Goal: Information Seeking & Learning: Learn about a topic

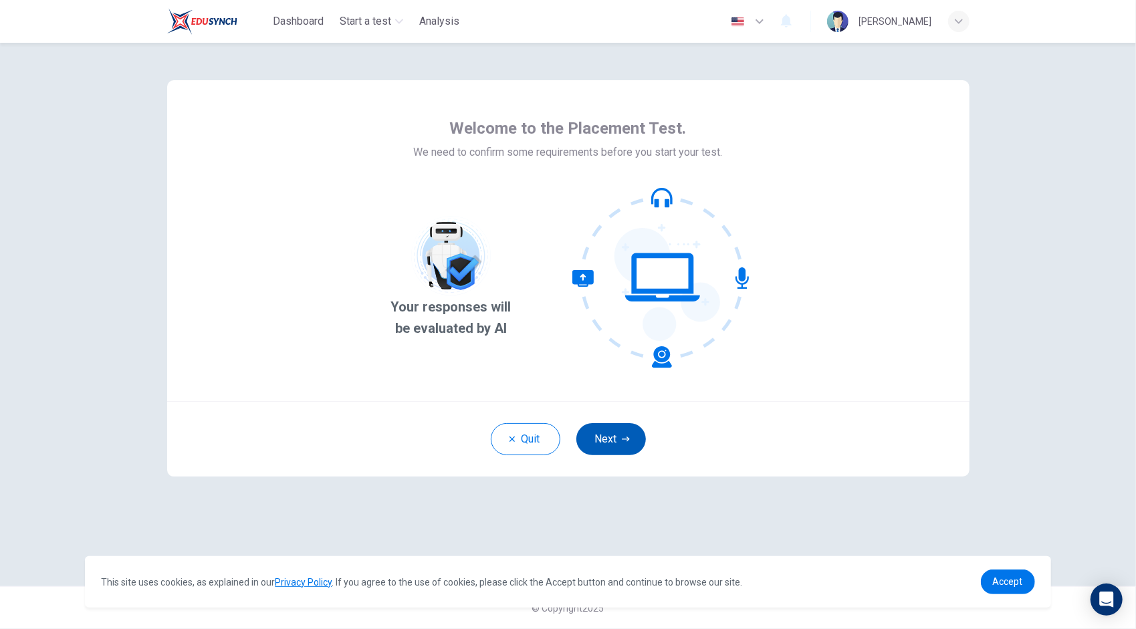
click at [605, 444] on button "Next" at bounding box center [611, 439] width 70 height 32
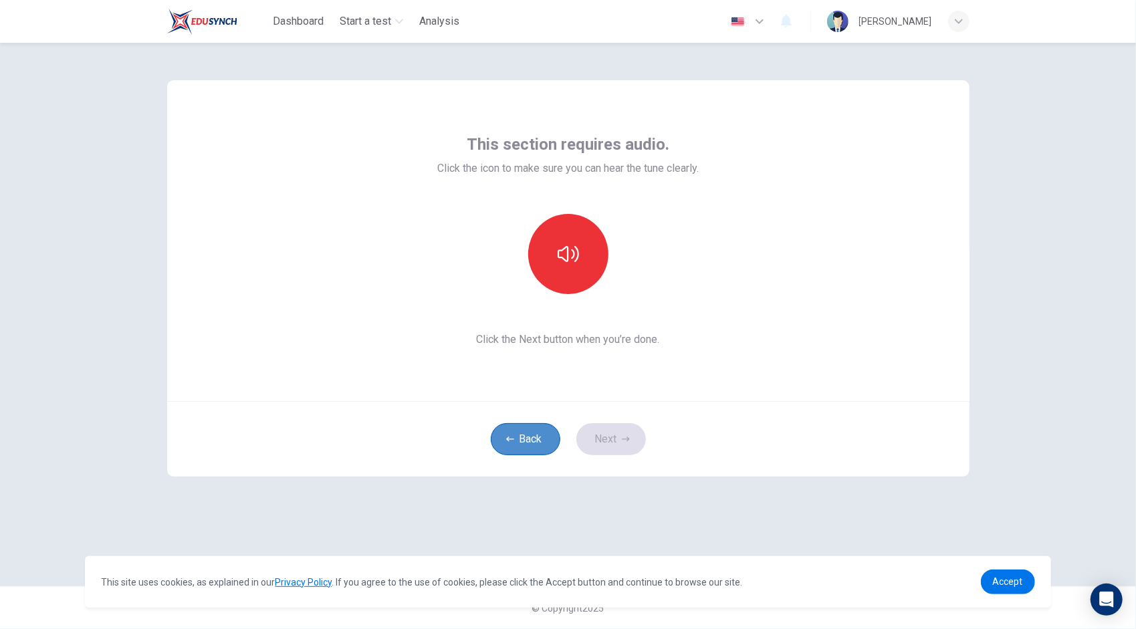
click at [522, 439] on button "Back" at bounding box center [526, 439] width 70 height 32
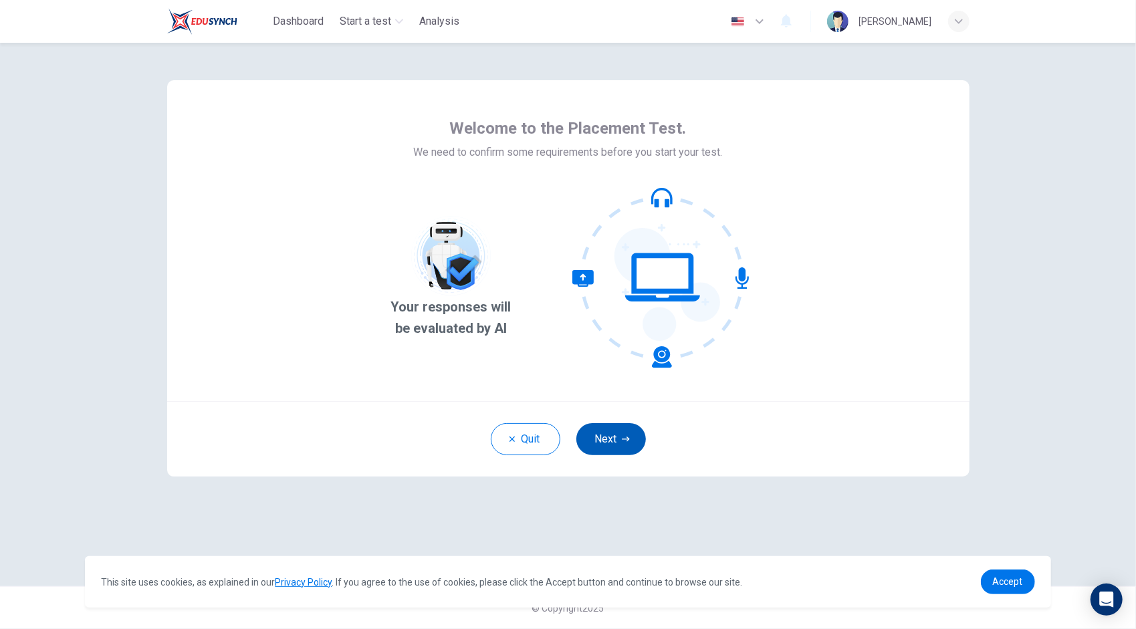
click at [602, 435] on button "Next" at bounding box center [611, 439] width 70 height 32
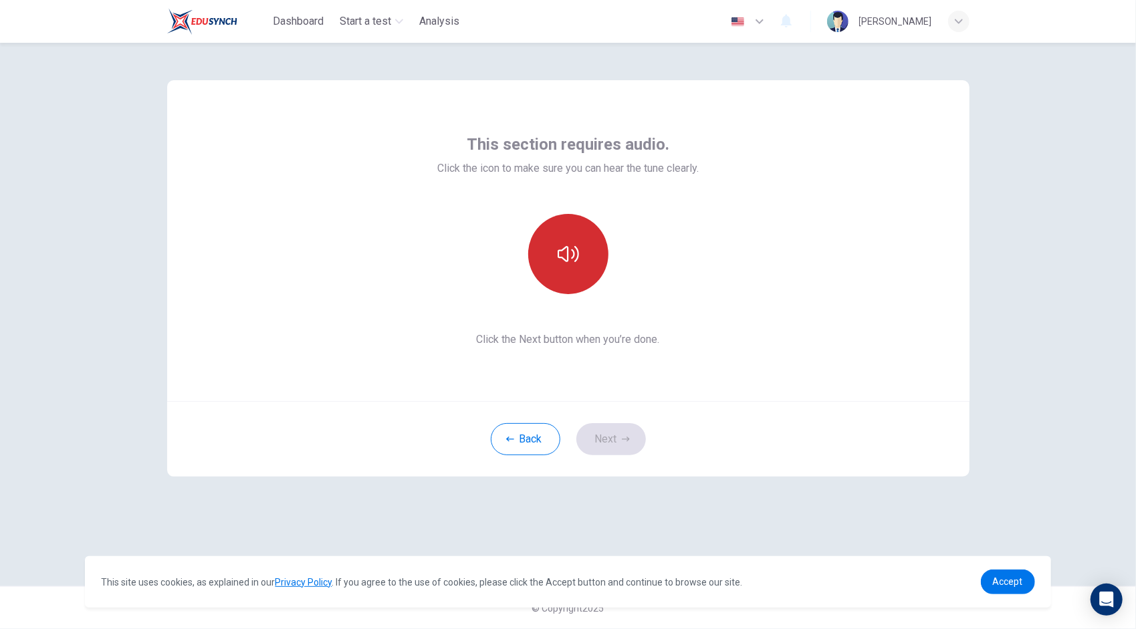
click at [559, 257] on icon "button" at bounding box center [568, 254] width 21 height 16
click at [564, 255] on icon "button" at bounding box center [568, 253] width 21 height 21
click at [573, 240] on button "button" at bounding box center [568, 254] width 80 height 80
click at [572, 261] on icon "button" at bounding box center [568, 253] width 21 height 21
click at [580, 263] on button "button" at bounding box center [568, 254] width 80 height 80
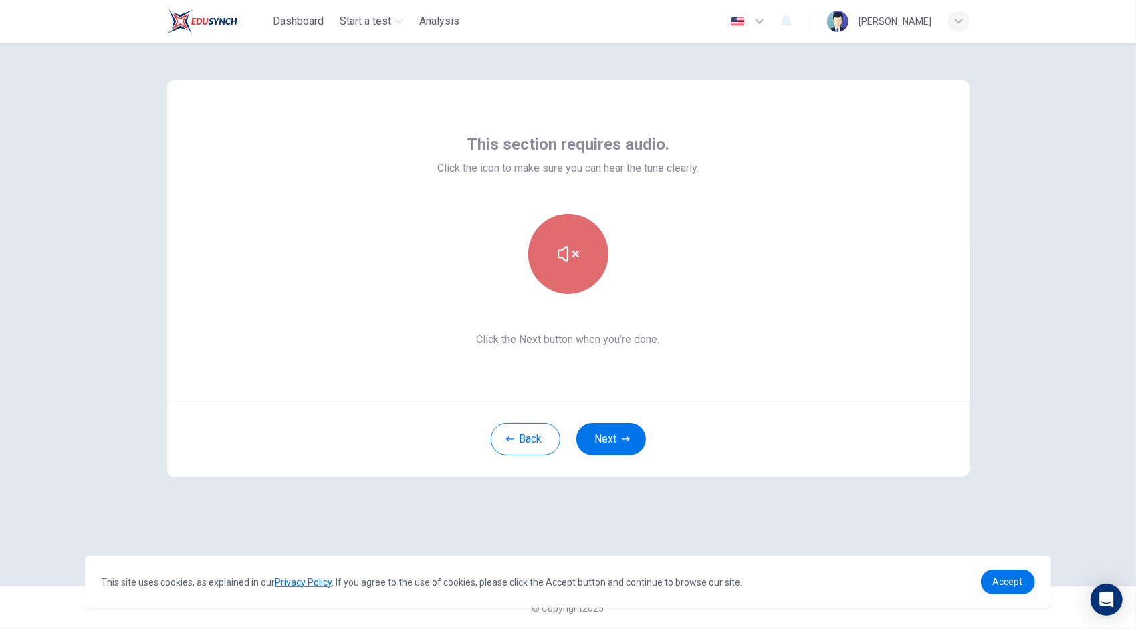
click at [566, 261] on icon "button" at bounding box center [568, 254] width 21 height 16
click at [566, 271] on button "button" at bounding box center [568, 254] width 80 height 80
click at [566, 261] on icon "button" at bounding box center [568, 254] width 21 height 16
click at [566, 262] on icon "button" at bounding box center [568, 253] width 21 height 21
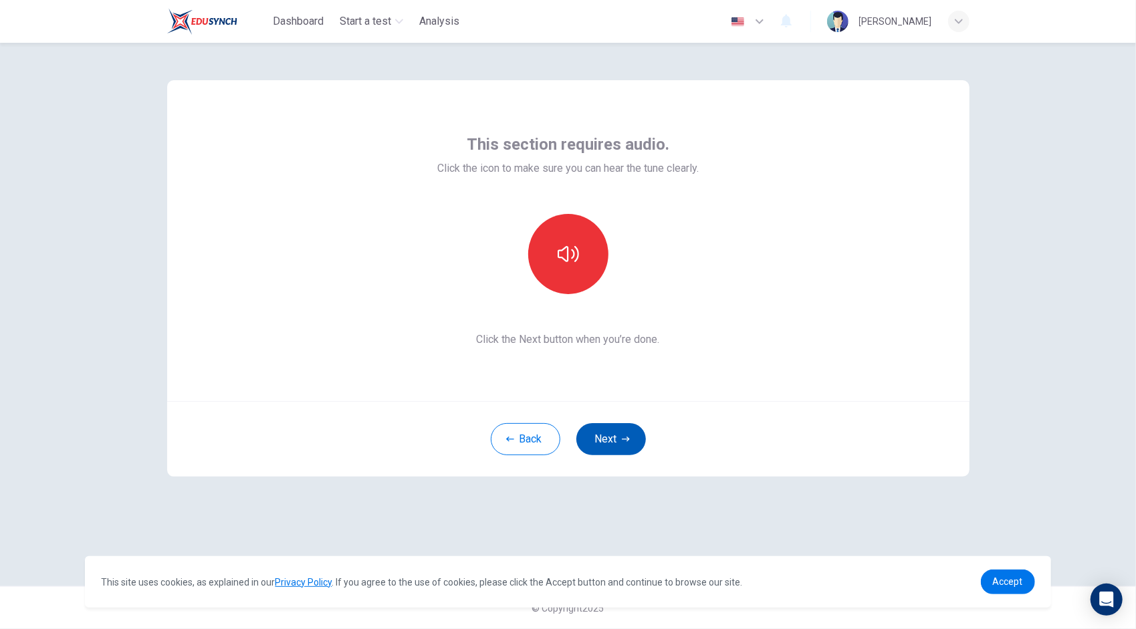
click at [613, 455] on button "Next" at bounding box center [611, 439] width 70 height 32
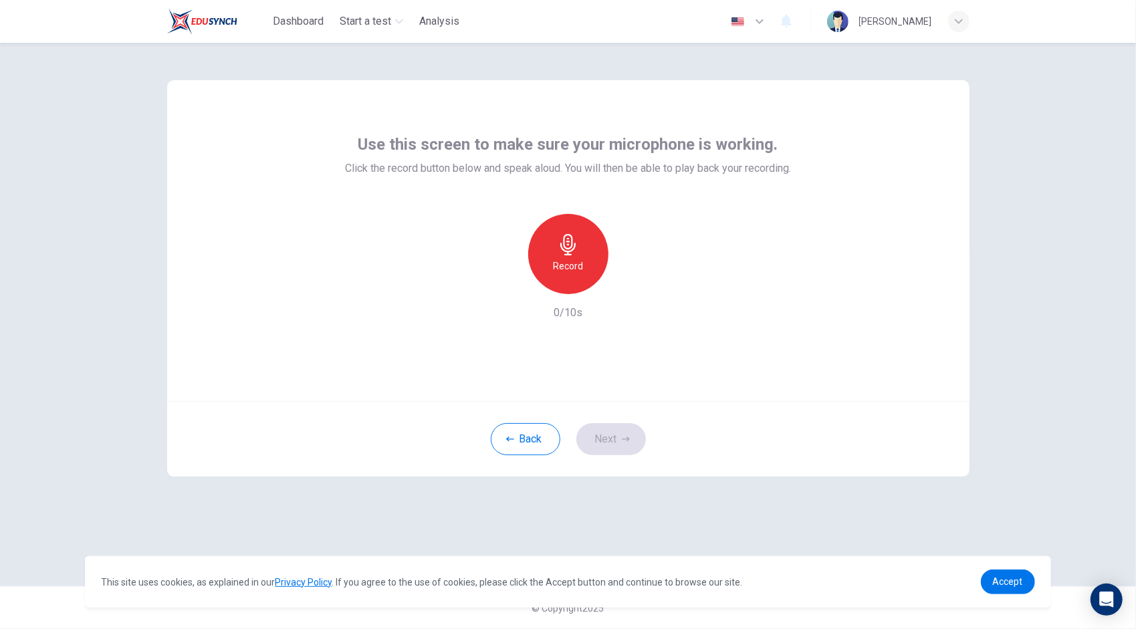
click at [566, 265] on h6 "Record" at bounding box center [568, 266] width 30 height 16
click at [617, 439] on button "Next" at bounding box center [611, 439] width 70 height 32
click at [617, 439] on div "Back Next" at bounding box center [568, 439] width 802 height 76
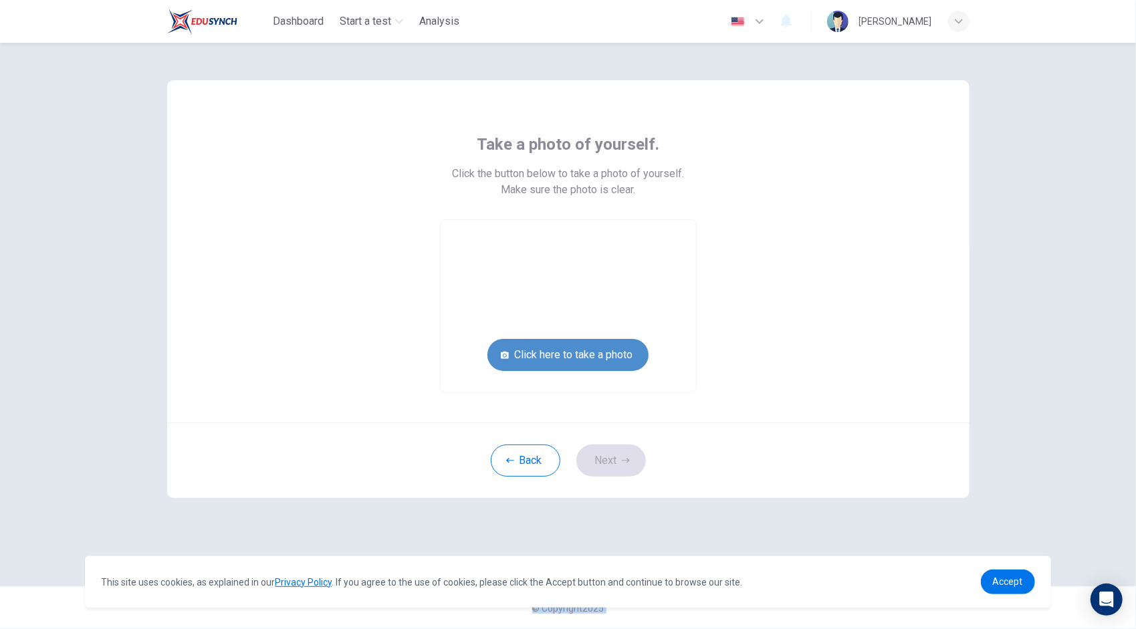
click at [558, 354] on button "Click here to take a photo" at bounding box center [567, 355] width 161 height 32
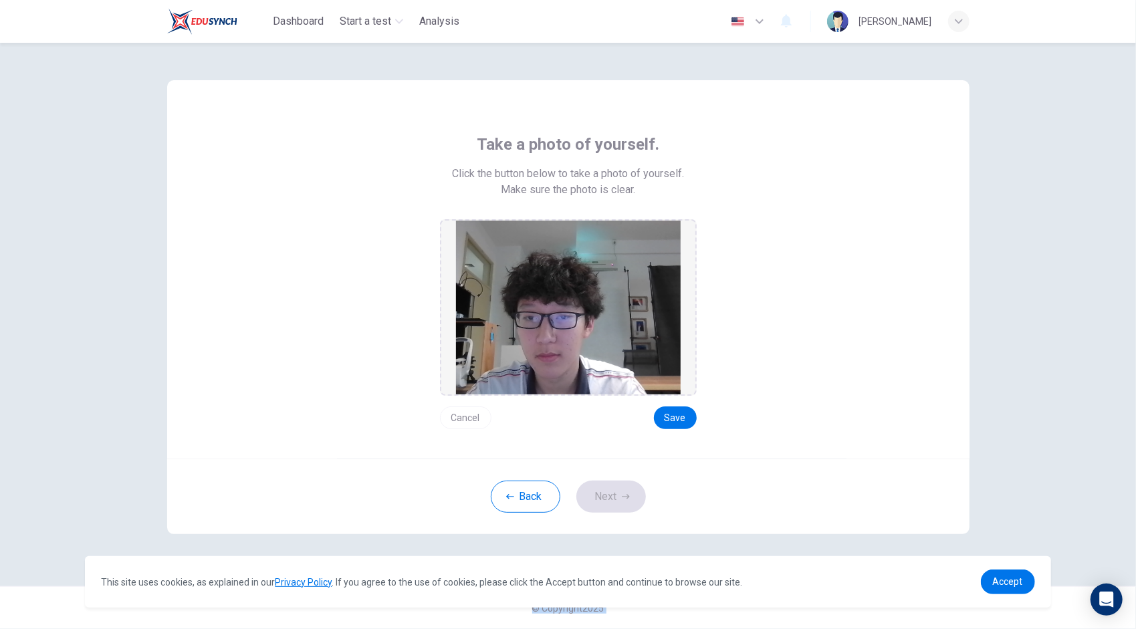
click at [471, 420] on button "Cancel" at bounding box center [465, 418] width 51 height 23
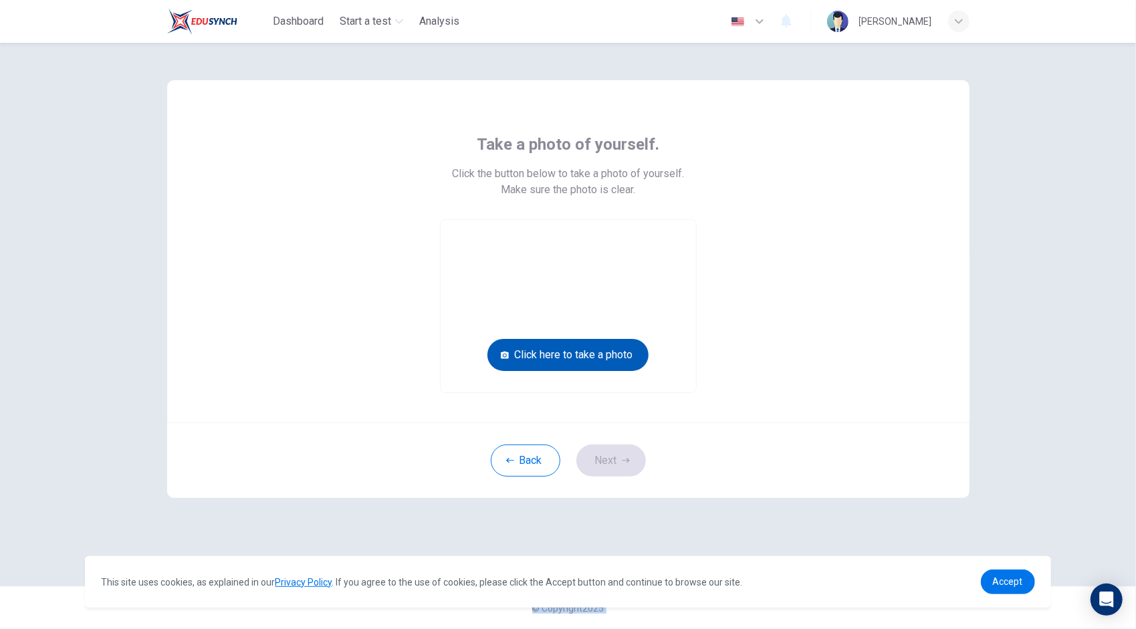
click at [536, 360] on button "Click here to take a photo" at bounding box center [567, 355] width 161 height 32
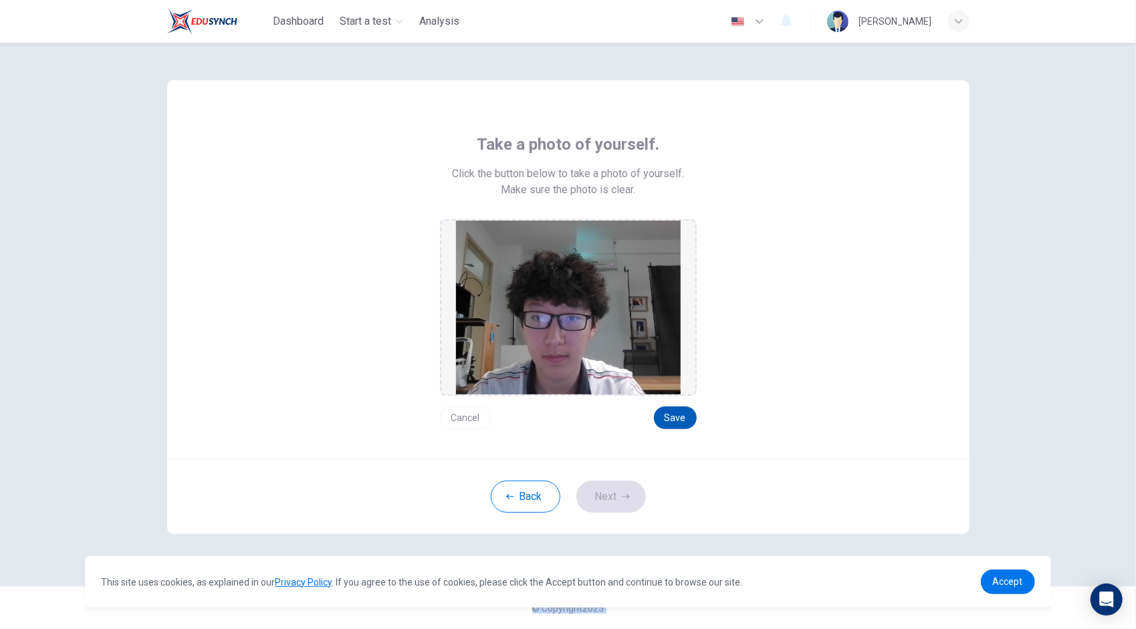
click at [674, 421] on button "Save" at bounding box center [675, 418] width 43 height 23
click at [625, 489] on button "Next" at bounding box center [611, 497] width 70 height 32
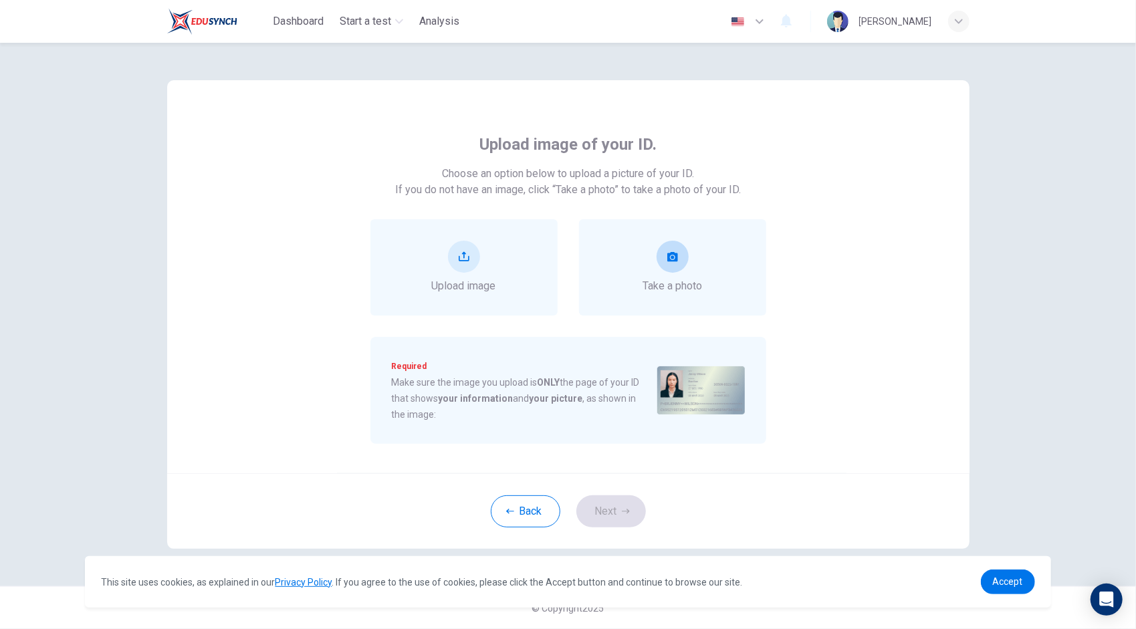
click at [661, 271] on div "Take a photo" at bounding box center [673, 267] width 60 height 53
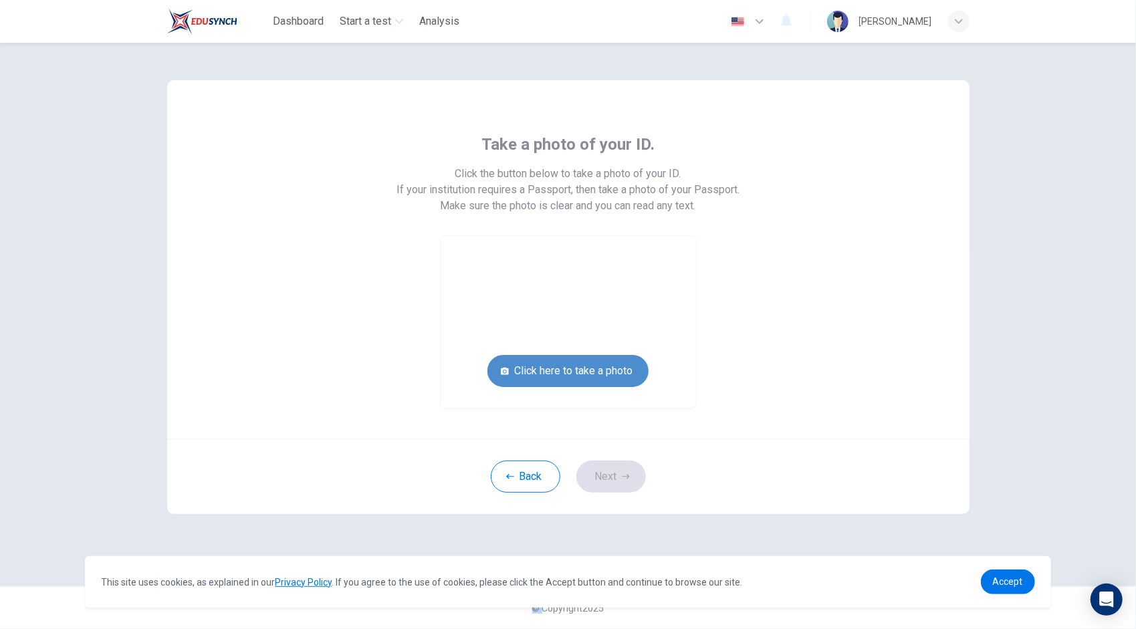
click at [574, 362] on button "Click here to take a photo" at bounding box center [567, 371] width 161 height 32
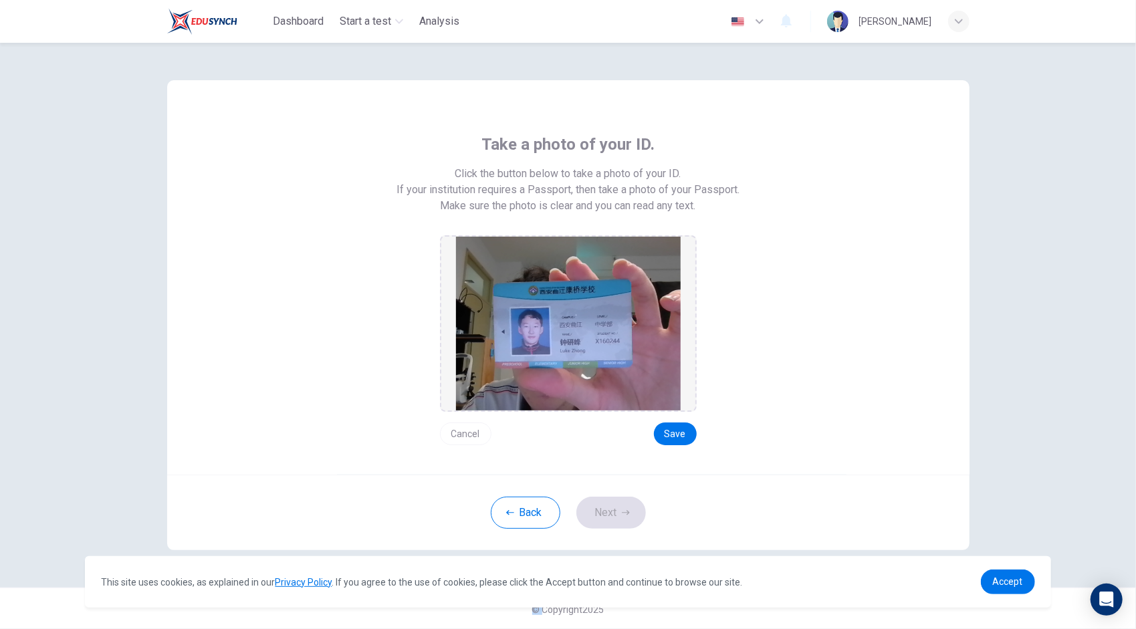
click at [460, 432] on button "Cancel" at bounding box center [465, 434] width 51 height 23
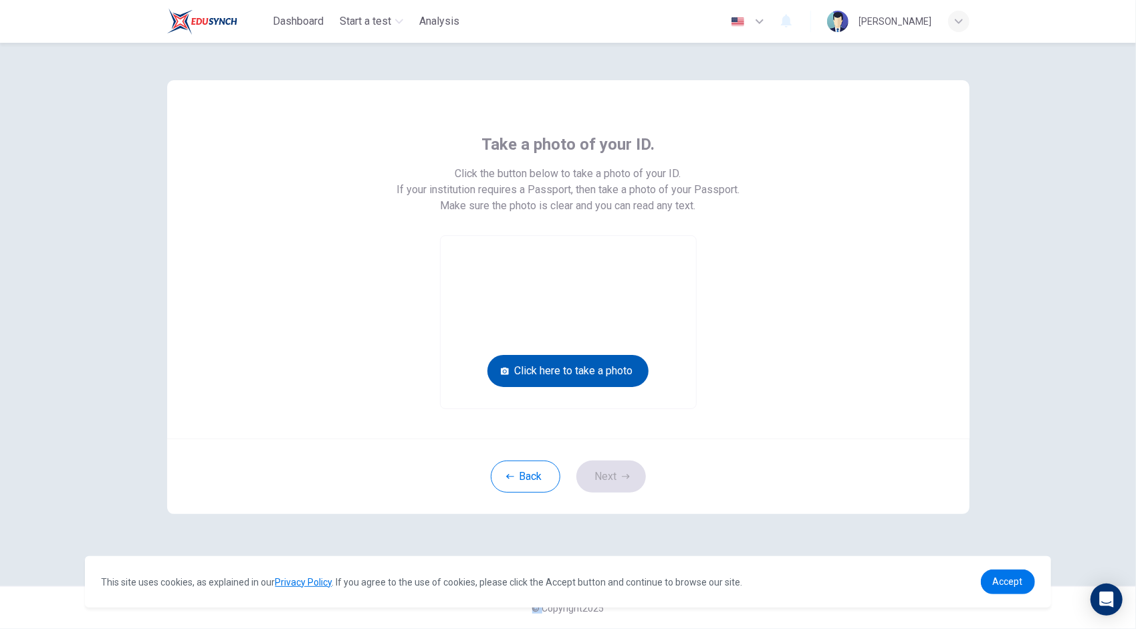
click at [592, 366] on button "Click here to take a photo" at bounding box center [567, 371] width 161 height 32
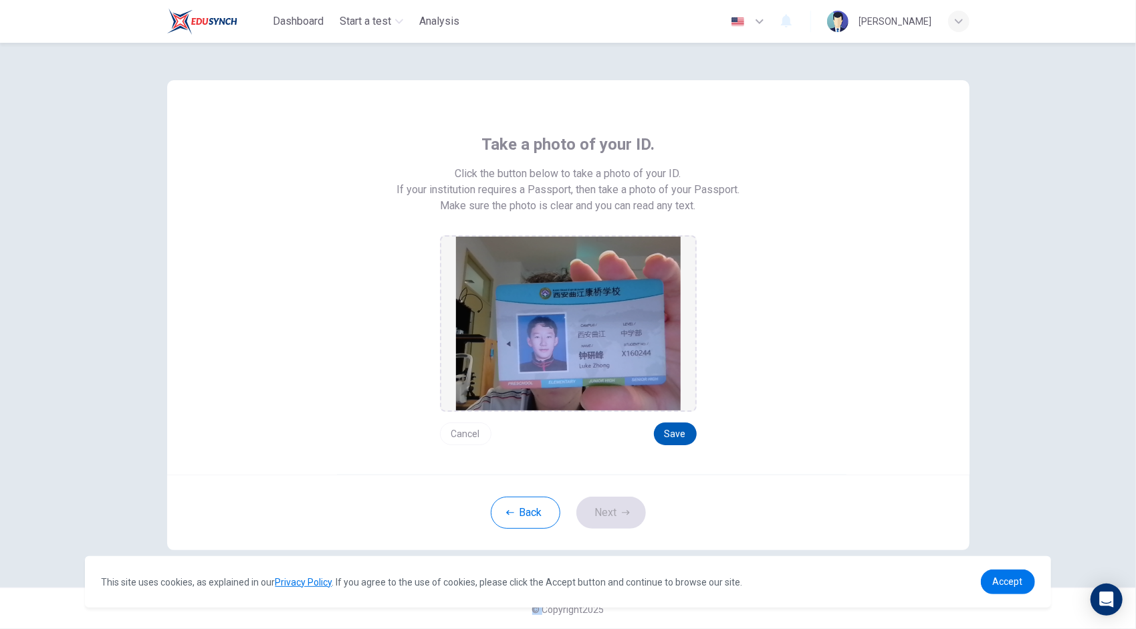
click at [655, 431] on button "Save" at bounding box center [675, 434] width 43 height 23
click at [622, 509] on icon "button" at bounding box center [626, 513] width 8 height 8
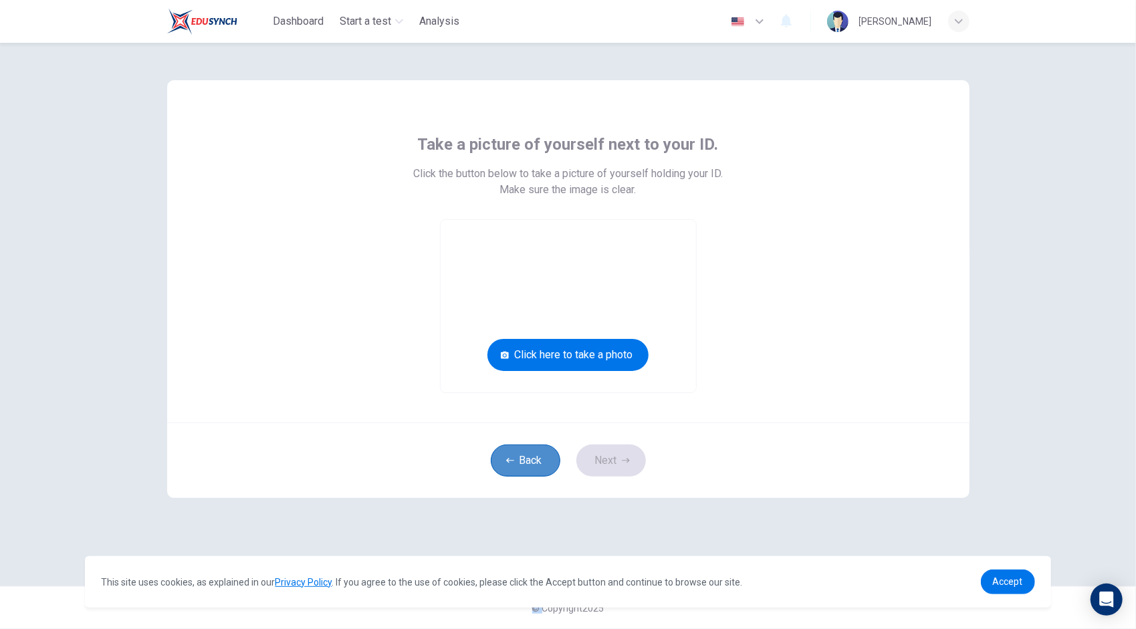
click at [538, 464] on button "Back" at bounding box center [526, 461] width 70 height 32
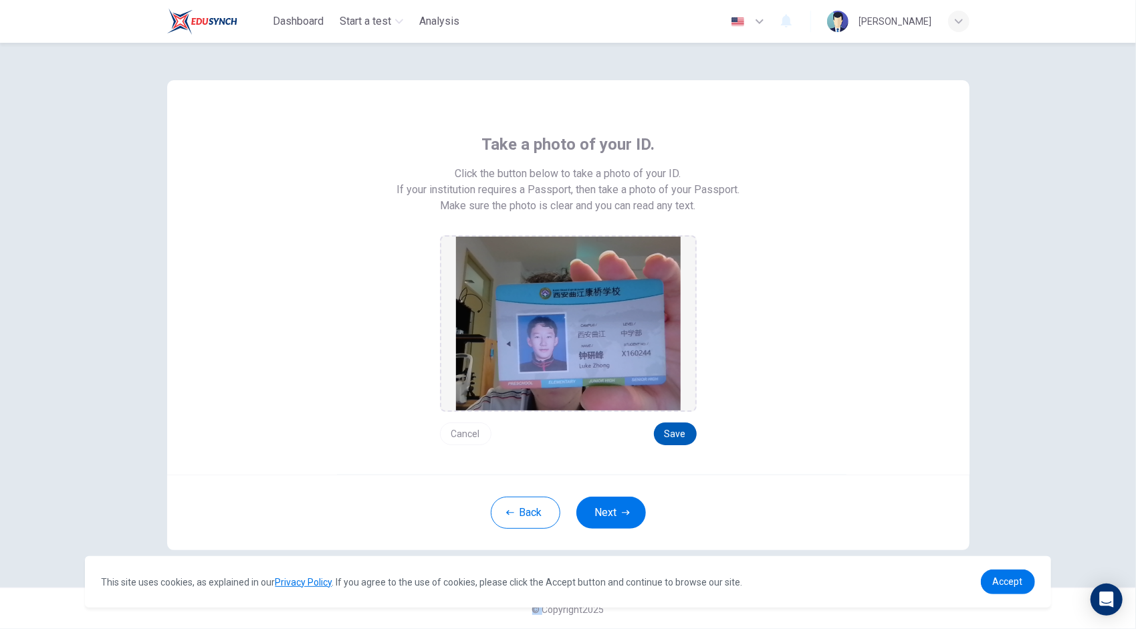
click at [663, 437] on button "Save" at bounding box center [675, 434] width 43 height 23
click at [674, 435] on button "Save" at bounding box center [675, 434] width 43 height 23
click at [678, 442] on button "Save" at bounding box center [675, 434] width 43 height 23
click at [671, 437] on button "Save" at bounding box center [675, 434] width 43 height 23
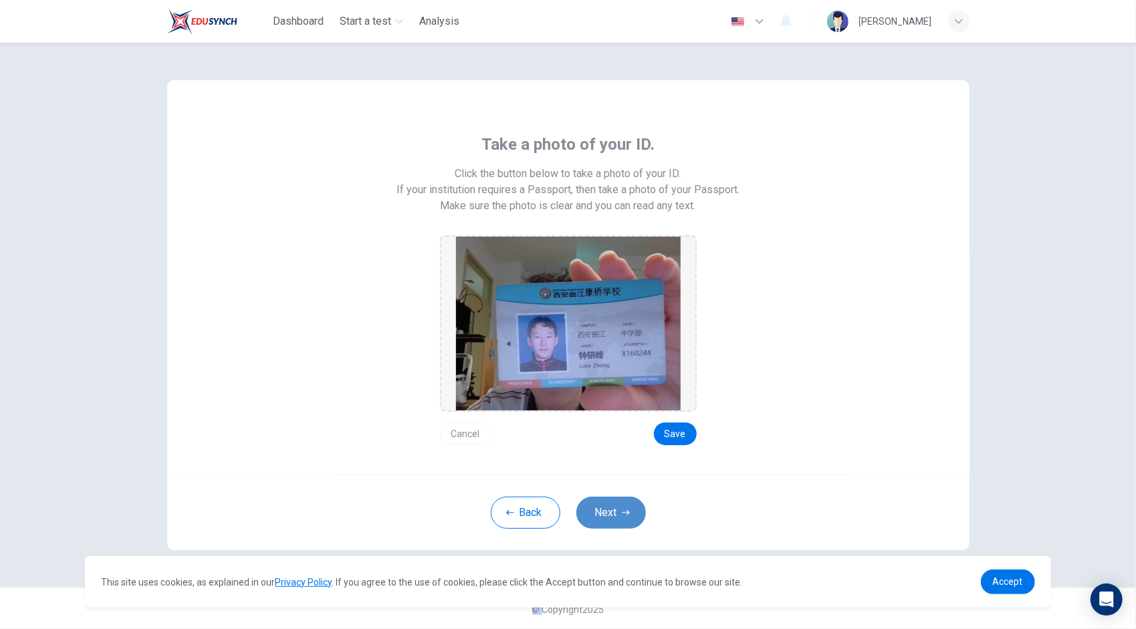
drag, startPoint x: 671, startPoint y: 437, endPoint x: 617, endPoint y: 520, distance: 98.5
click at [617, 520] on button "Next" at bounding box center [611, 513] width 70 height 32
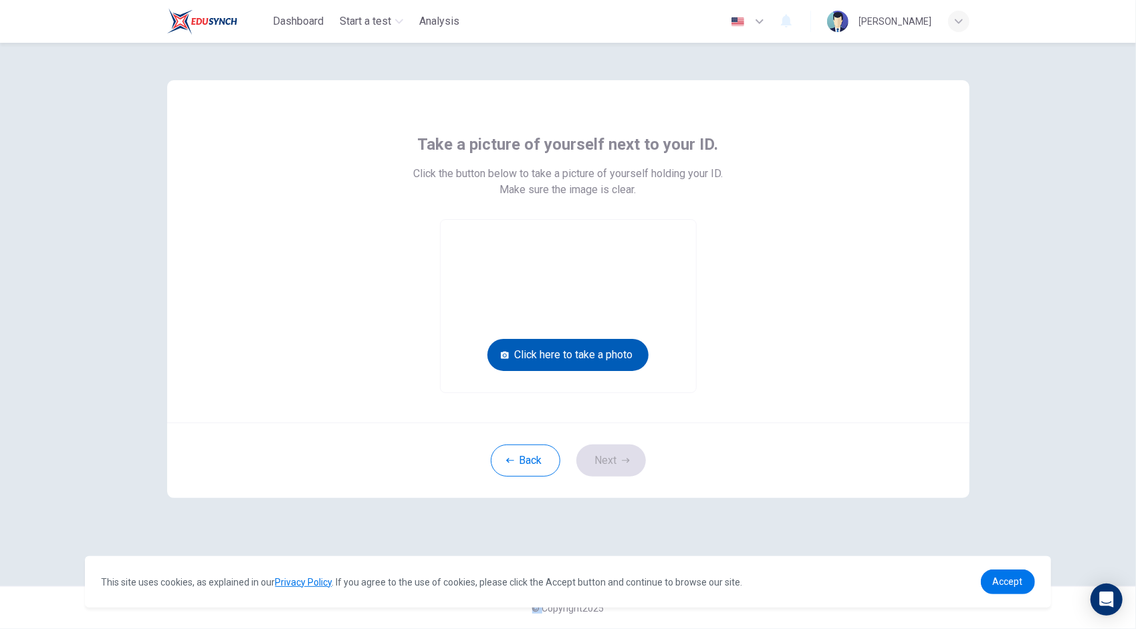
click at [563, 352] on button "Click here to take a photo" at bounding box center [567, 355] width 161 height 32
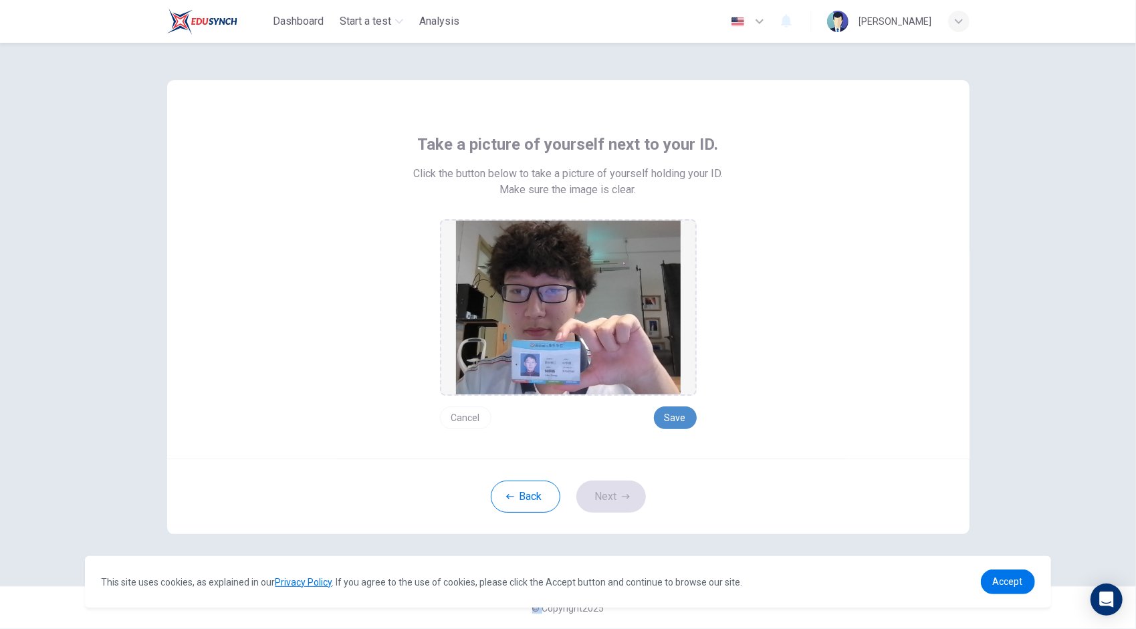
click at [673, 415] on button "Save" at bounding box center [675, 418] width 43 height 23
click at [617, 514] on div "Back Next" at bounding box center [568, 497] width 802 height 76
click at [618, 500] on button "Next" at bounding box center [611, 497] width 70 height 32
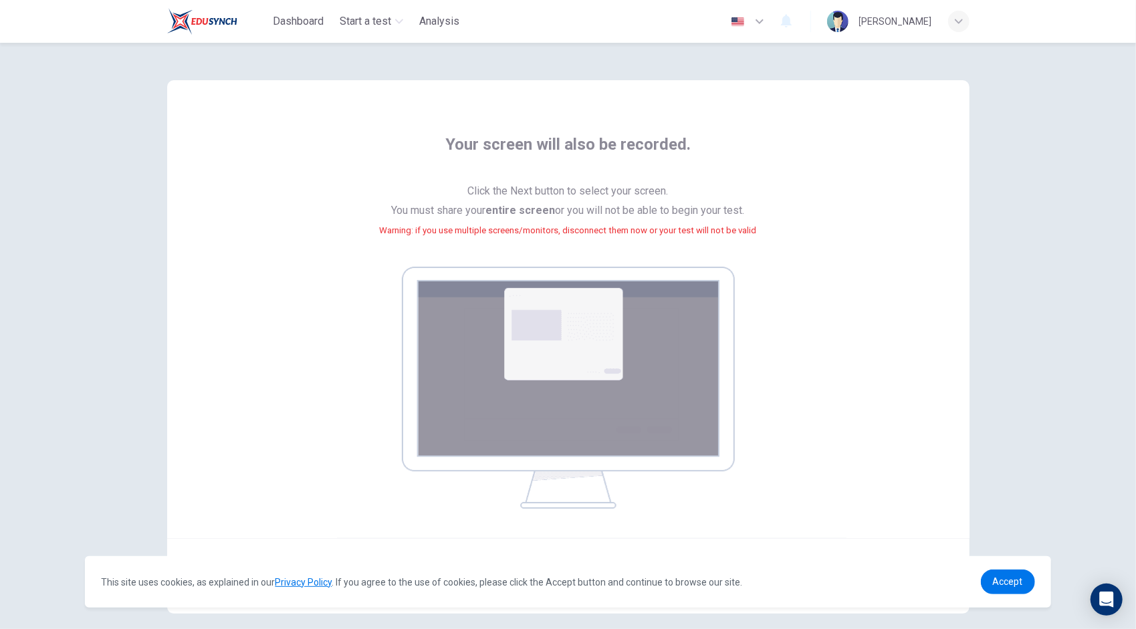
click at [773, 32] on button "button" at bounding box center [748, 21] width 49 height 27
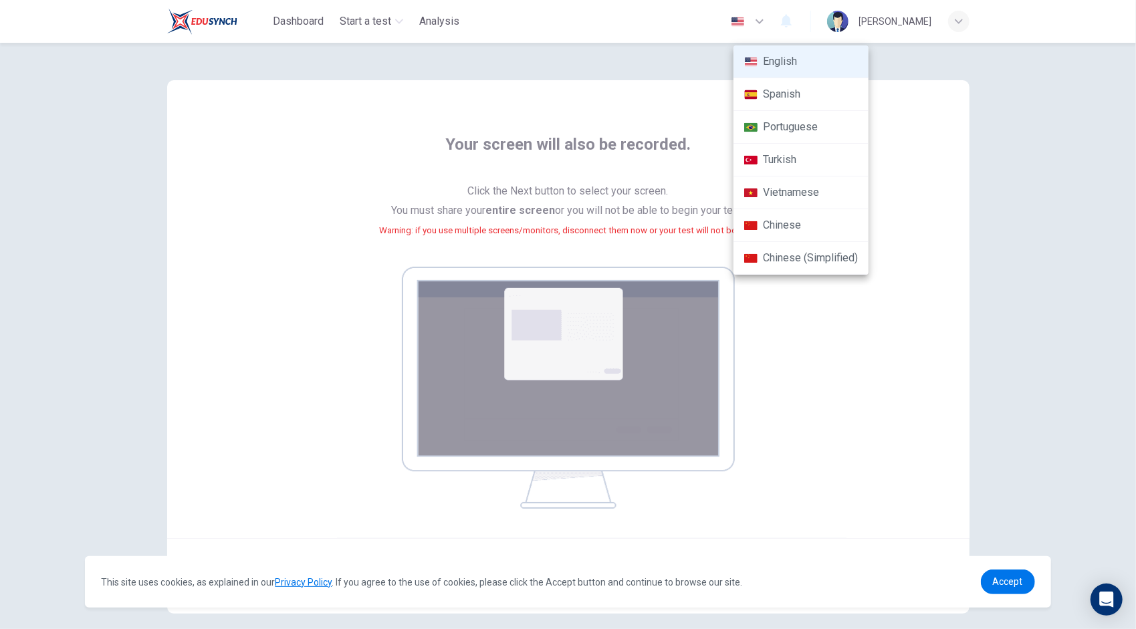
click at [791, 221] on li "Chinese" at bounding box center [801, 225] width 135 height 33
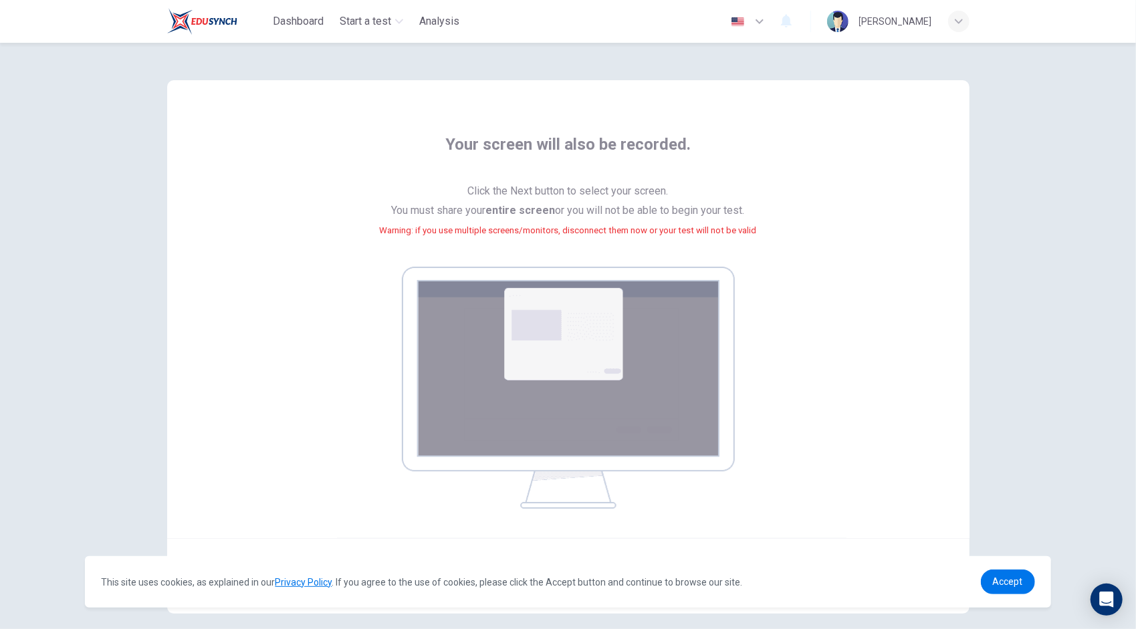
click at [768, 19] on icon "button" at bounding box center [760, 21] width 16 height 16
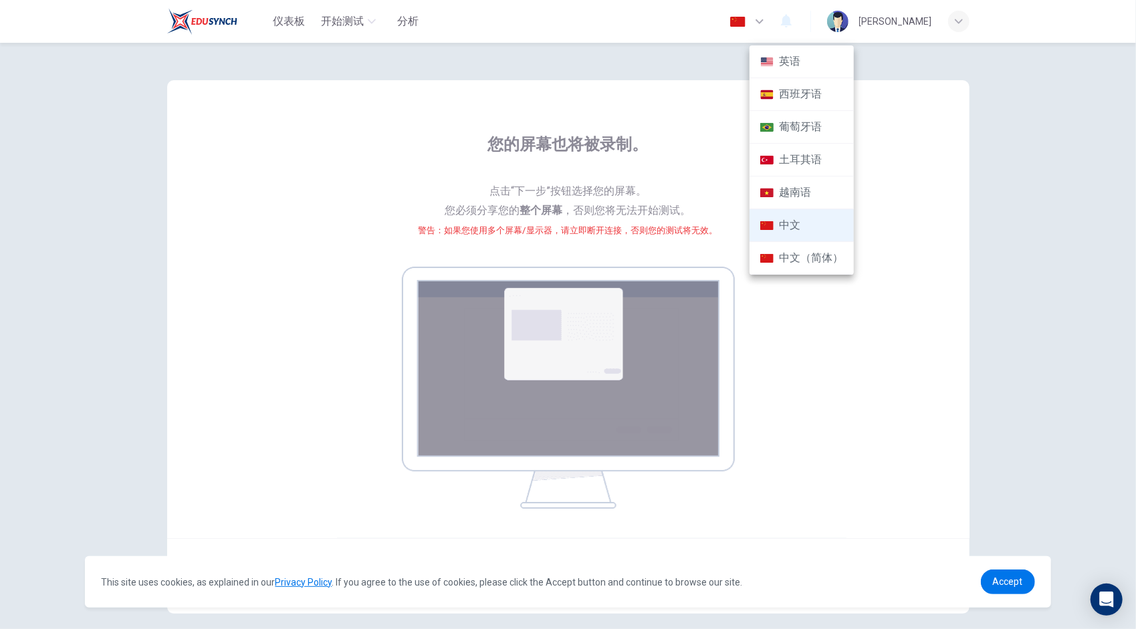
click at [800, 59] on li "英语" at bounding box center [802, 61] width 104 height 33
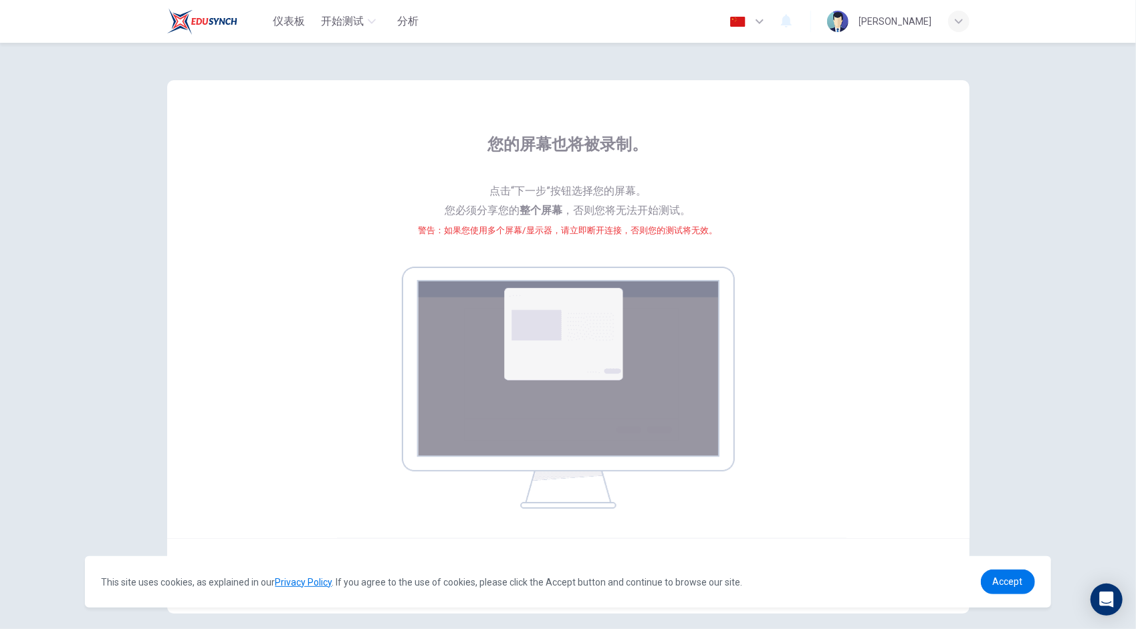
click at [800, 59] on li "英语" at bounding box center [802, 54] width 78 height 19
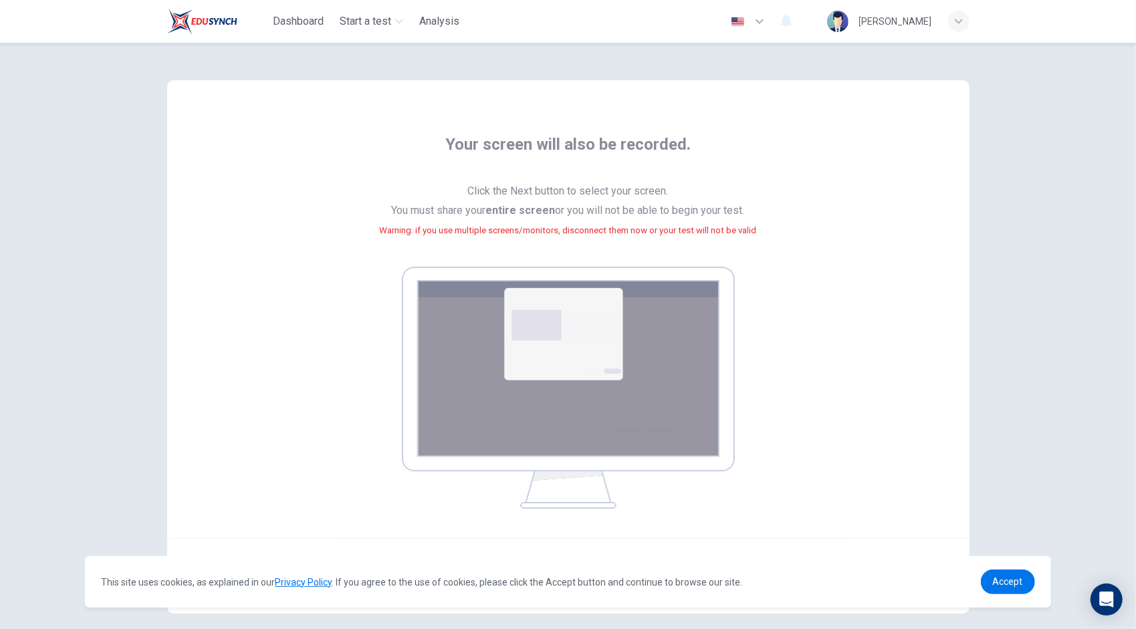
click at [572, 332] on img at bounding box center [568, 388] width 333 height 242
click at [621, 420] on img at bounding box center [568, 388] width 333 height 242
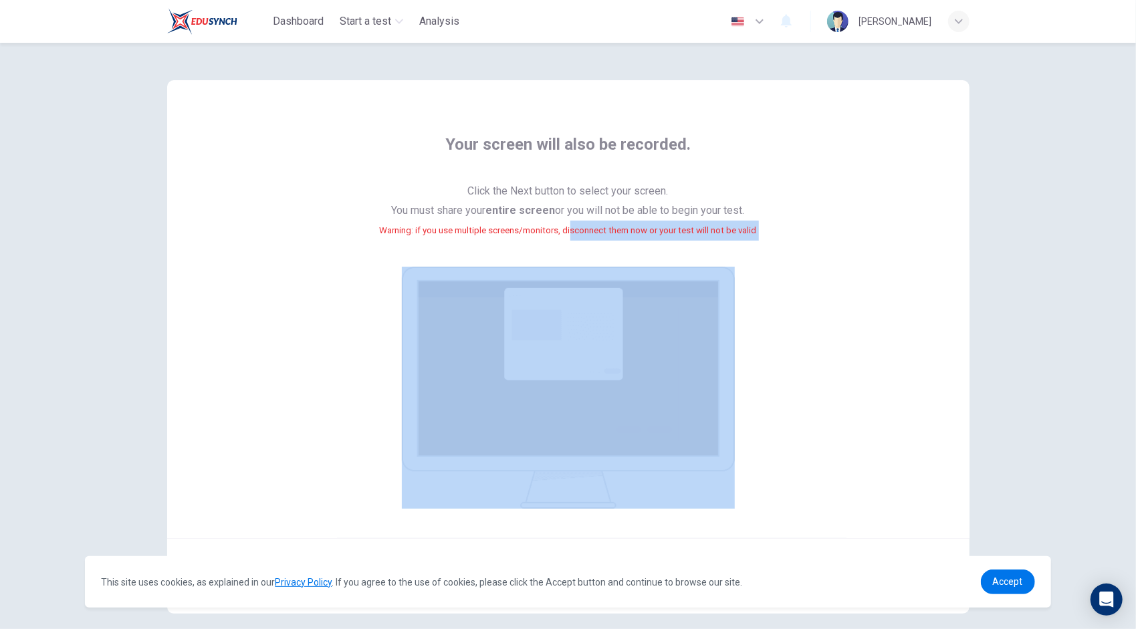
drag, startPoint x: 568, startPoint y: 222, endPoint x: 633, endPoint y: 338, distance: 132.6
click at [633, 338] on div "Your screen will also be recorded. Click the Next button to select your screen.…" at bounding box center [568, 321] width 604 height 375
drag, startPoint x: 633, startPoint y: 338, endPoint x: 761, endPoint y: 305, distance: 131.9
click at [761, 305] on div "Your screen will also be recorded. Click the Next button to select your screen.…" at bounding box center [568, 321] width 604 height 375
click at [797, 339] on div "Your screen will also be recorded. Click the Next button to select your screen.…" at bounding box center [568, 321] width 604 height 375
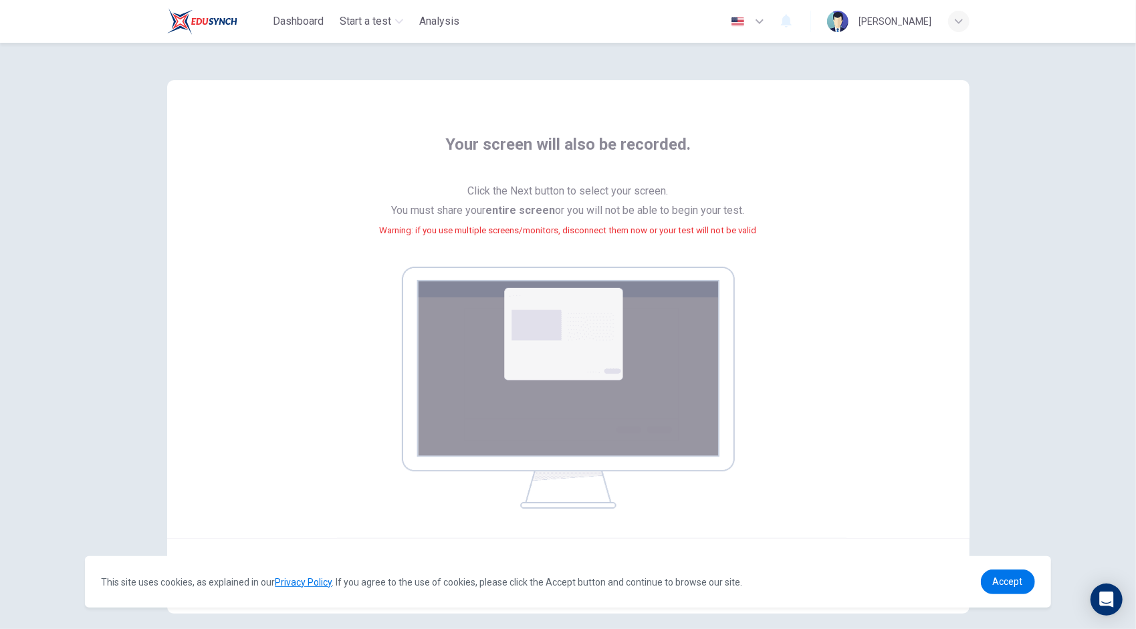
click at [797, 339] on div "Your screen will also be recorded. Click the Next button to select your screen.…" at bounding box center [568, 321] width 604 height 375
drag, startPoint x: 797, startPoint y: 339, endPoint x: 950, endPoint y: 326, distance: 153.0
click at [950, 326] on div "Your screen will also be recorded. Click the Next button to select your screen.…" at bounding box center [568, 309] width 802 height 458
click at [1003, 580] on span "Accept" at bounding box center [1008, 581] width 30 height 11
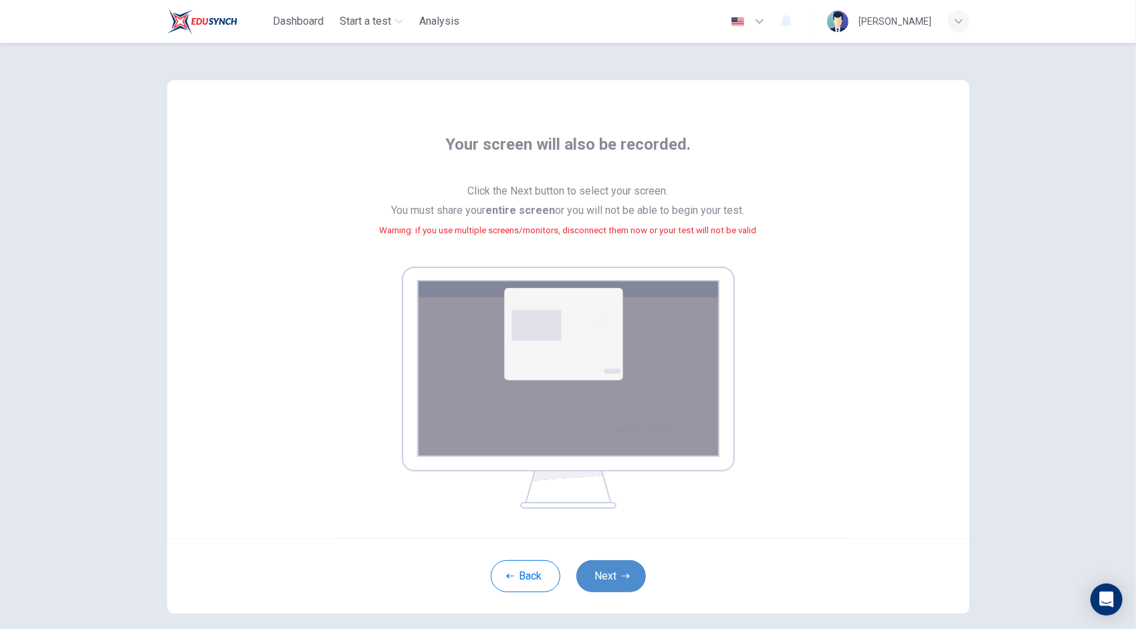
click at [607, 570] on button "Next" at bounding box center [611, 576] width 70 height 32
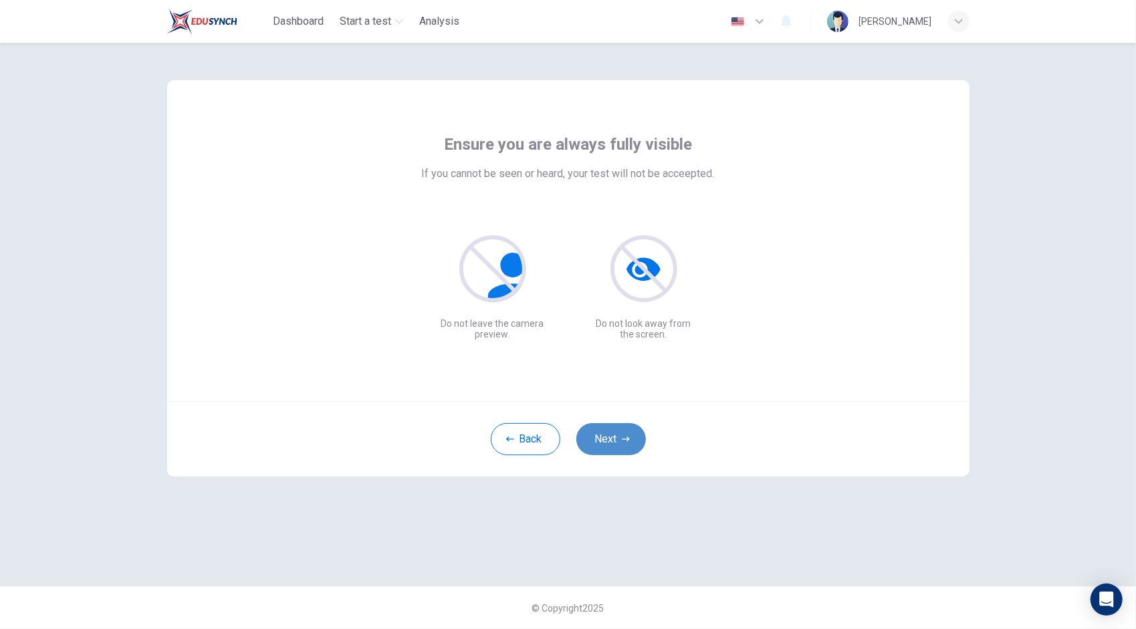
click at [617, 435] on button "Next" at bounding box center [611, 439] width 70 height 32
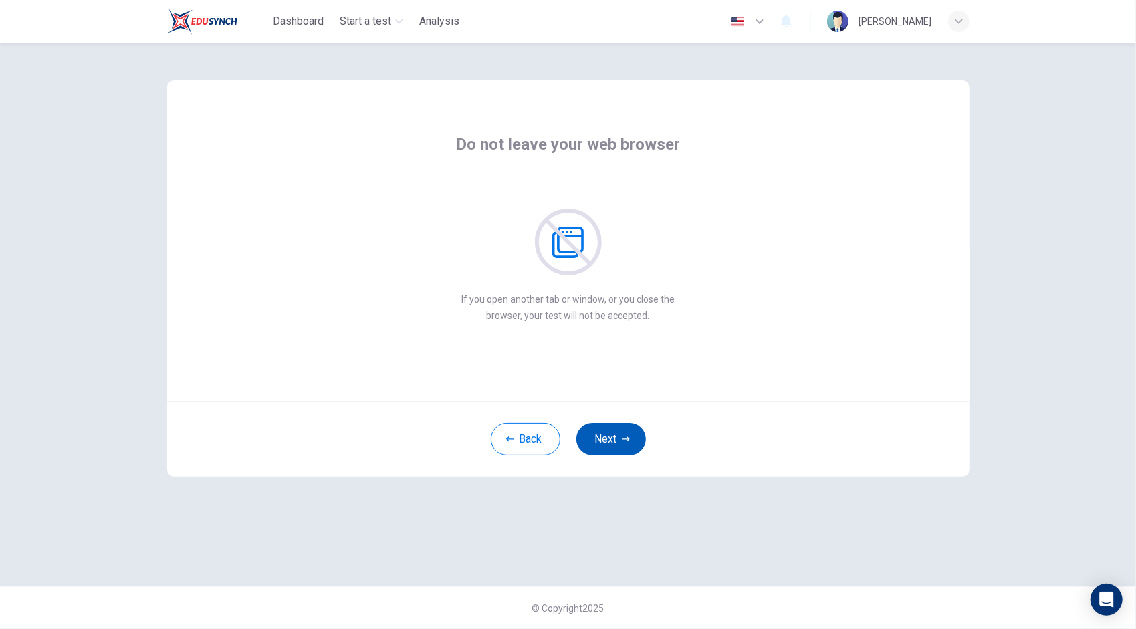
click at [619, 443] on button "Next" at bounding box center [611, 439] width 70 height 32
click at [615, 425] on button "Next" at bounding box center [611, 439] width 70 height 32
click at [608, 445] on button "Next" at bounding box center [611, 439] width 70 height 32
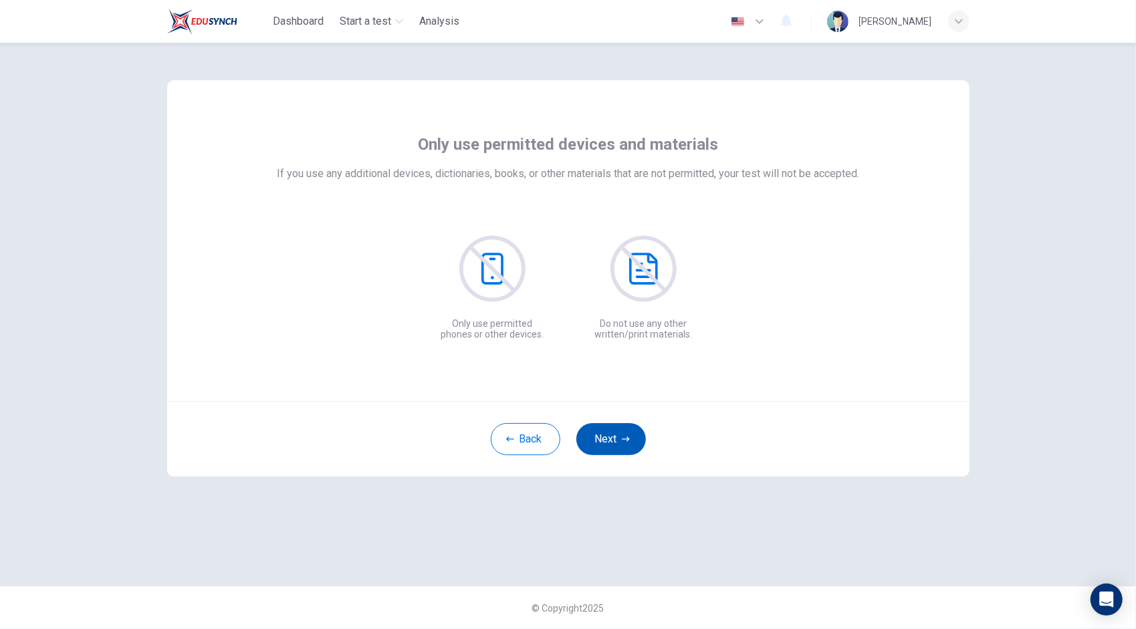
click at [621, 442] on button "Next" at bounding box center [611, 439] width 70 height 32
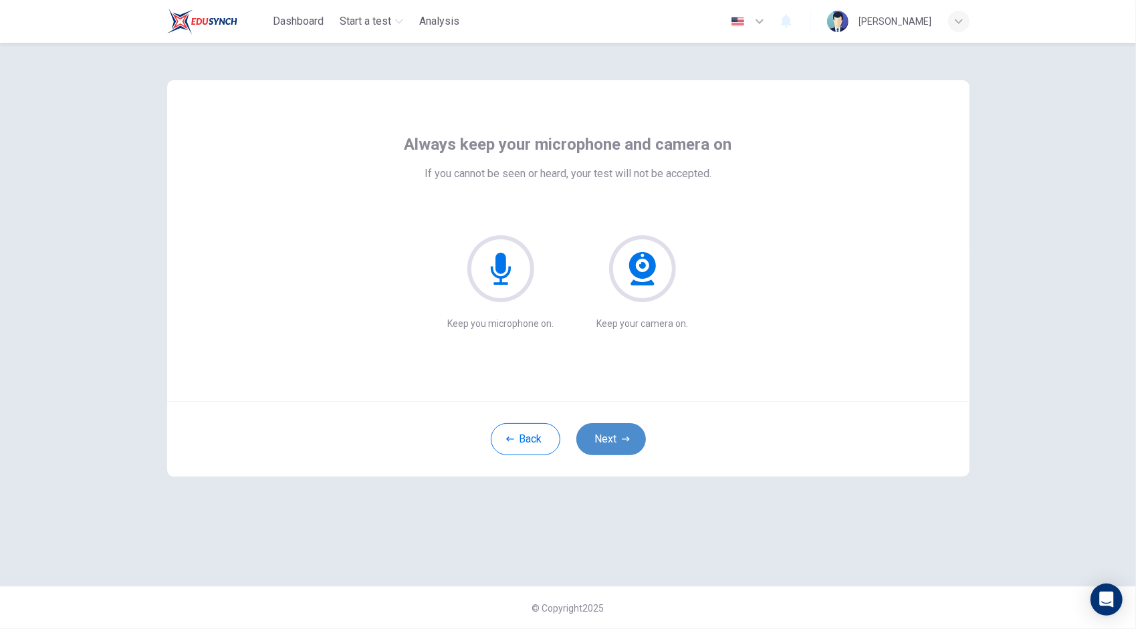
click at [621, 442] on button "Next" at bounding box center [611, 439] width 70 height 32
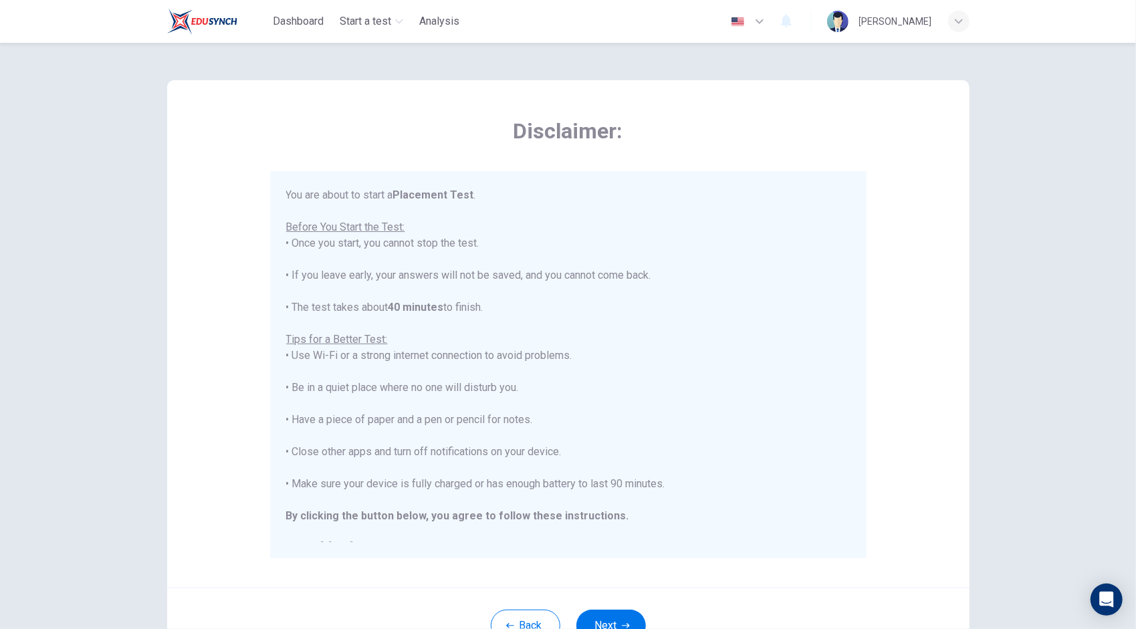
scroll to position [15, 0]
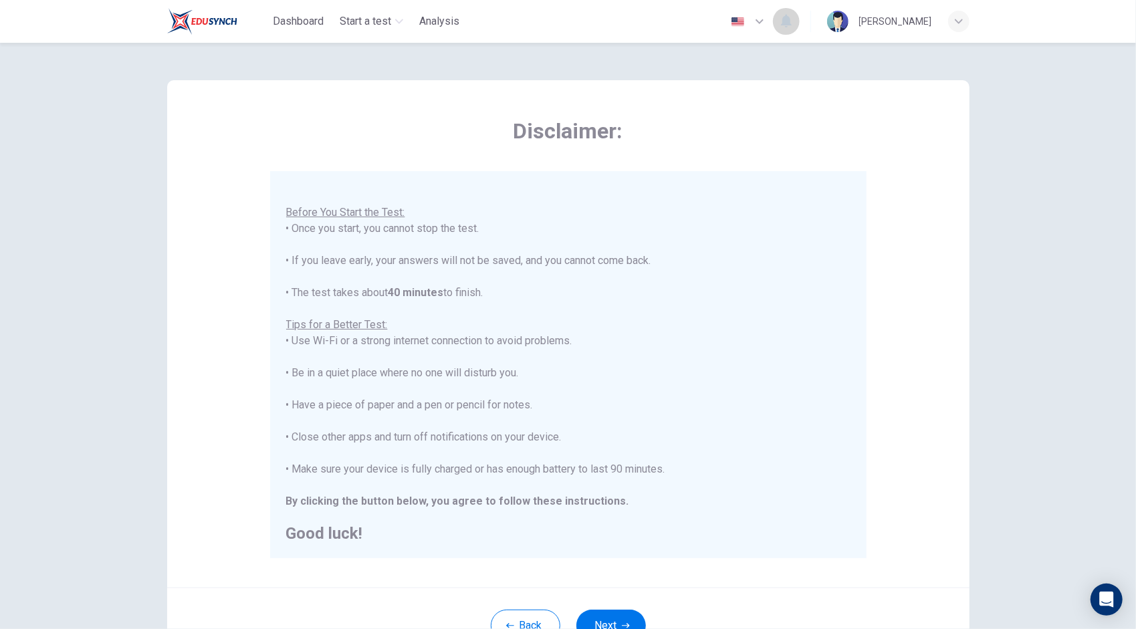
click at [800, 25] on button "button" at bounding box center [786, 21] width 27 height 28
click at [802, 26] on div at bounding box center [568, 314] width 1136 height 629
click at [768, 22] on icon "button" at bounding box center [760, 21] width 16 height 16
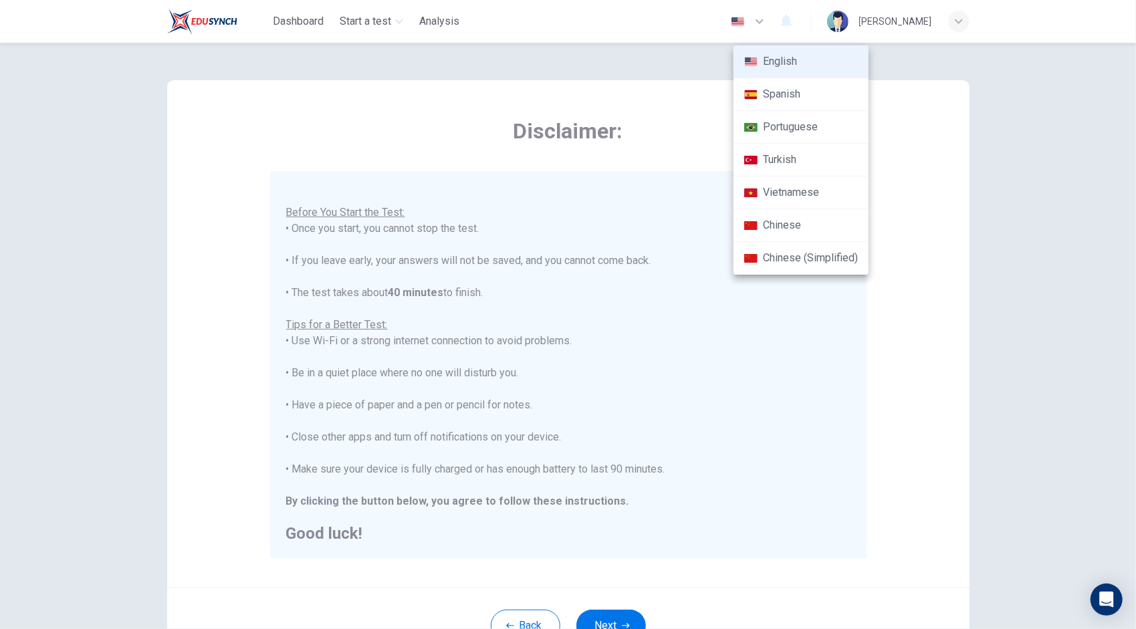
click at [804, 222] on li "Chinese" at bounding box center [801, 225] width 135 height 33
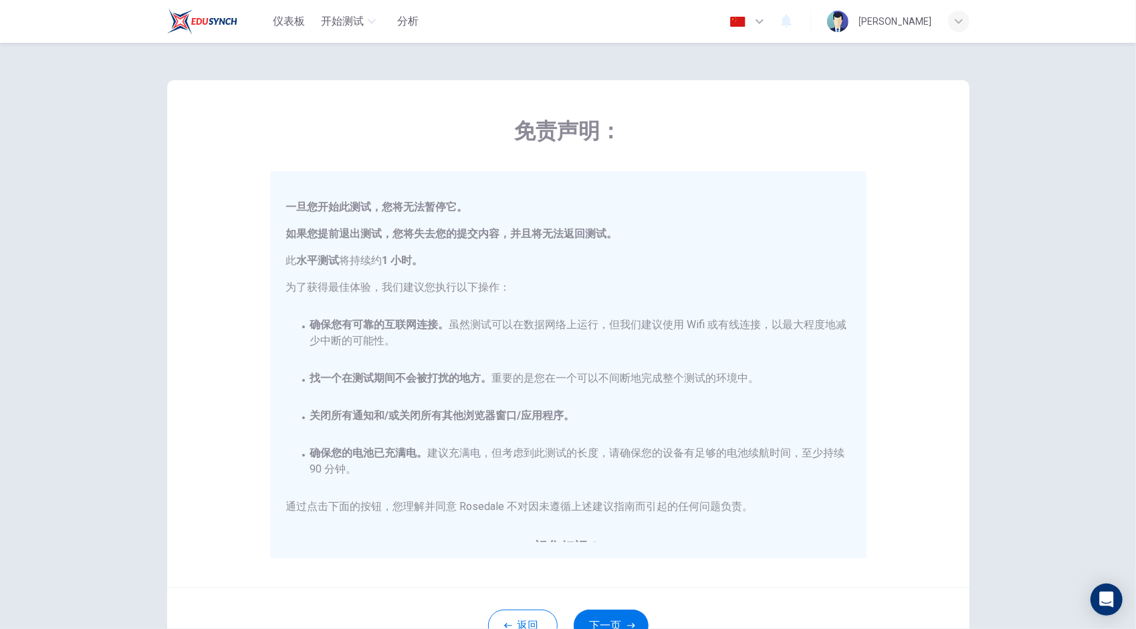
click at [768, 25] on icon "button" at bounding box center [760, 21] width 16 height 16
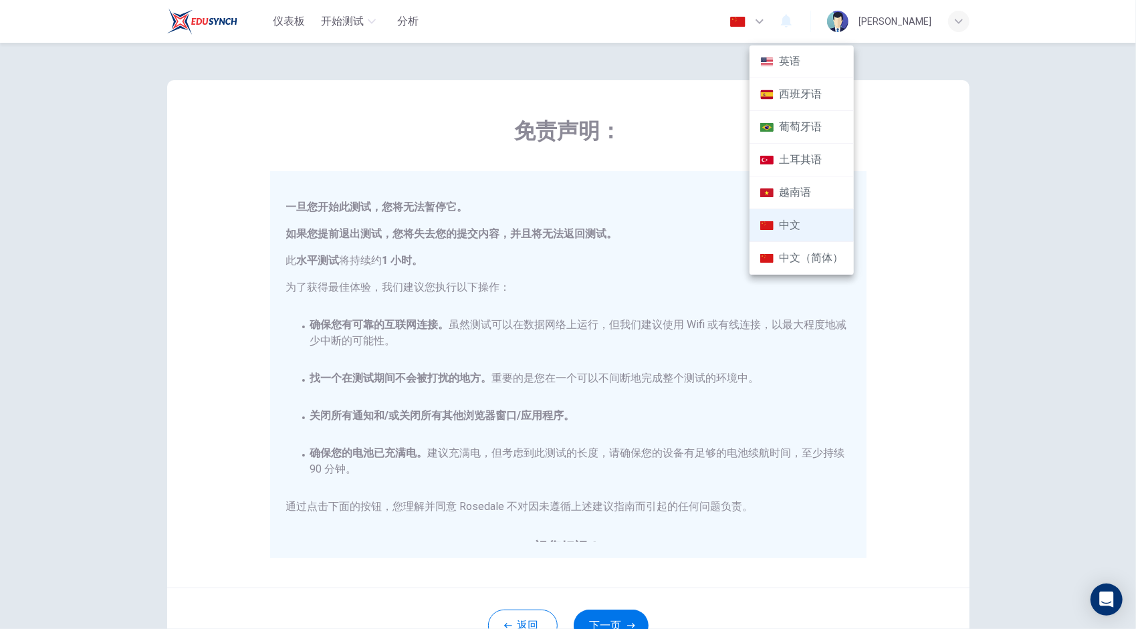
click at [808, 25] on div at bounding box center [568, 314] width 1136 height 629
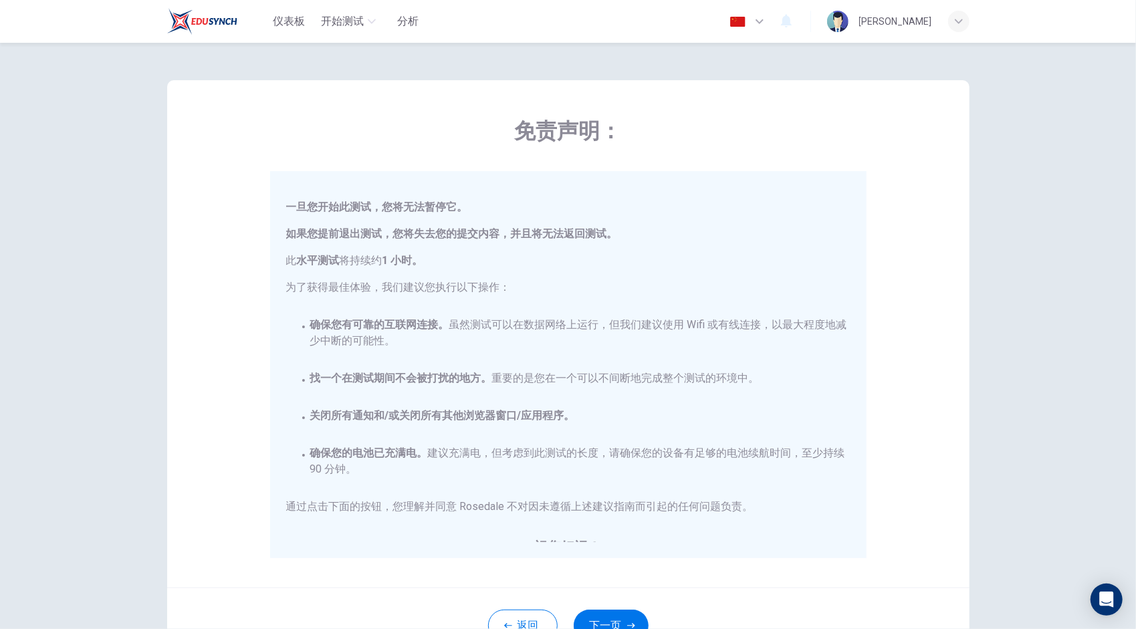
drag, startPoint x: 808, startPoint y: 25, endPoint x: 793, endPoint y: 17, distance: 16.8
click at [746, 17] on img "button" at bounding box center [738, 22] width 17 height 10
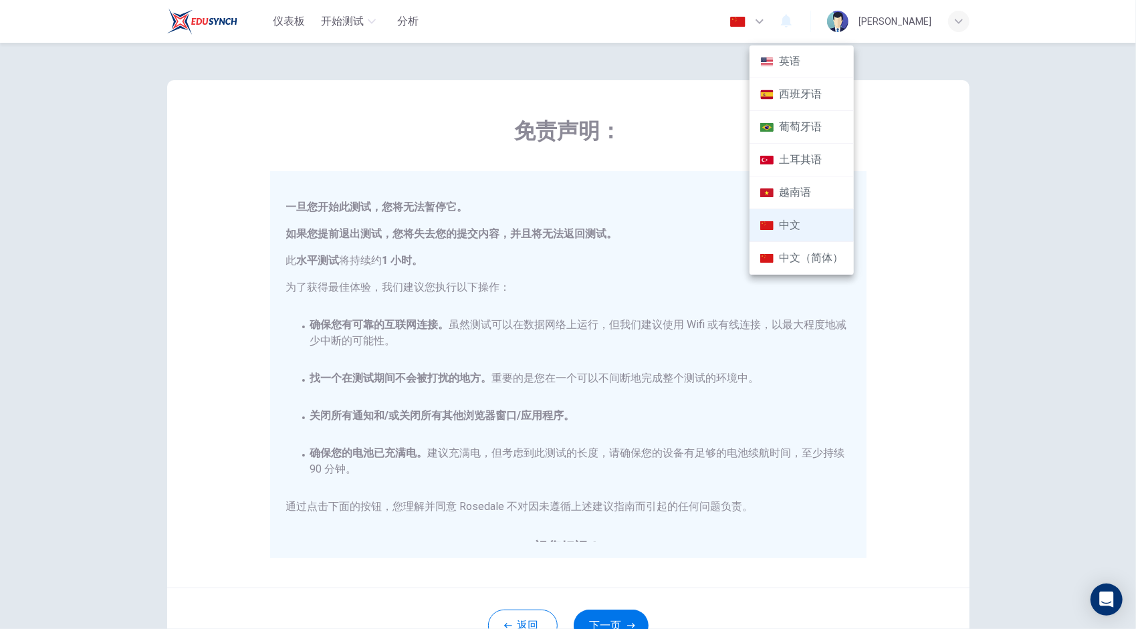
click at [793, 60] on li "英语" at bounding box center [802, 61] width 104 height 33
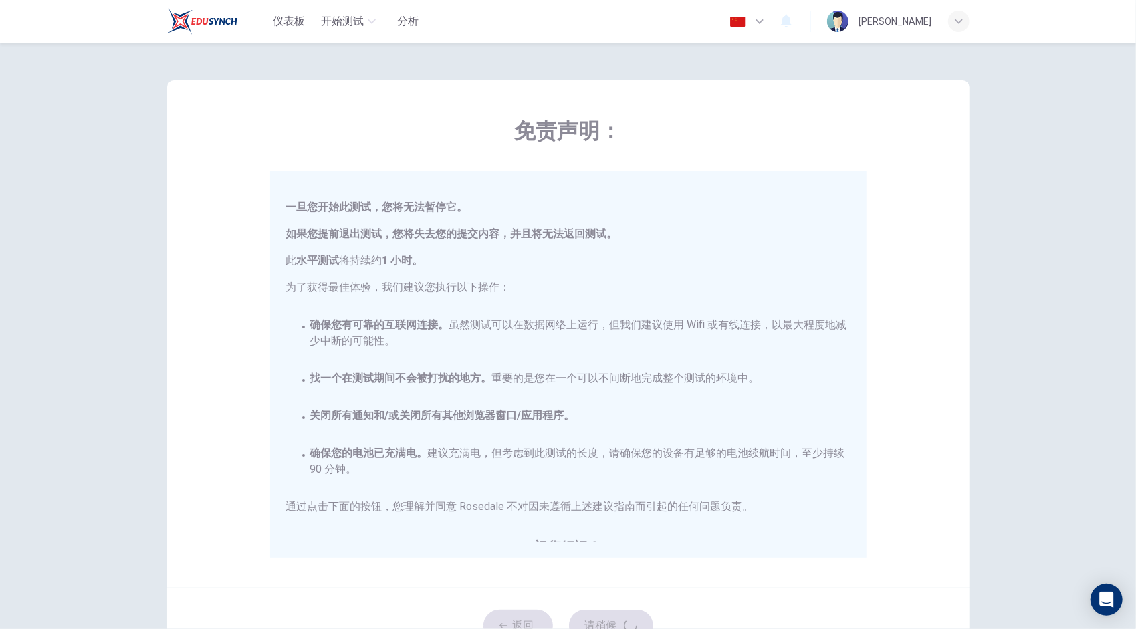
type input "en"
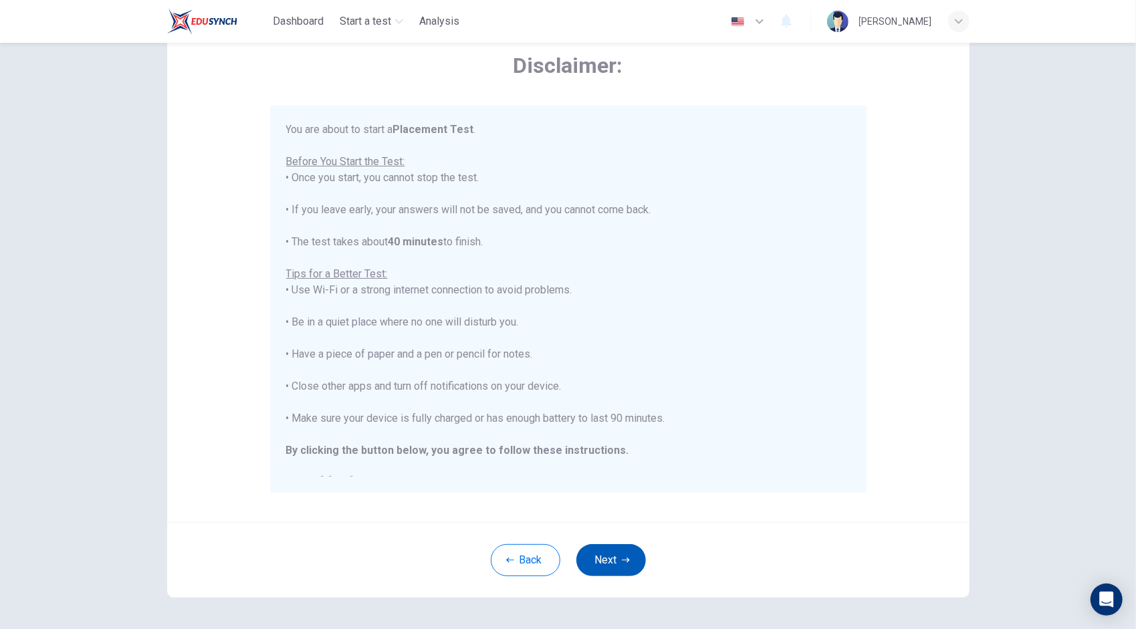
click at [603, 556] on button "Next" at bounding box center [611, 560] width 70 height 32
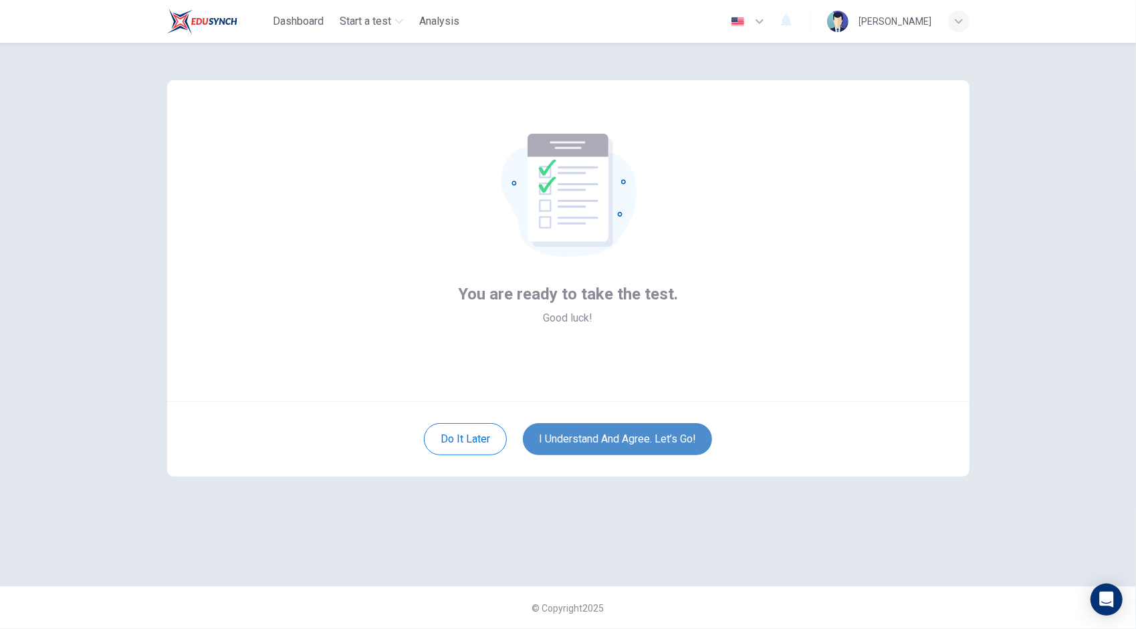
click at [596, 447] on button "I understand and agree. Let’s go!" at bounding box center [617, 439] width 189 height 32
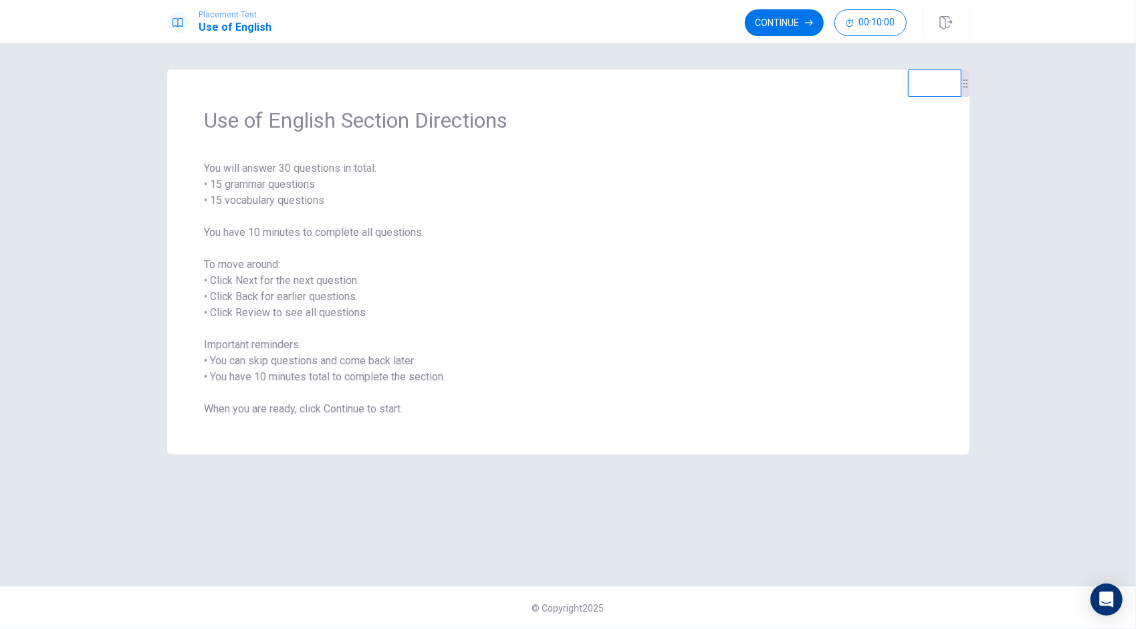
drag, startPoint x: 305, startPoint y: 415, endPoint x: 409, endPoint y: 413, distance: 104.3
click at [409, 413] on span "You will answer 30 questions in total: • 15 grammar questions • 15 vocabulary q…" at bounding box center [569, 288] width 728 height 257
click at [948, 21] on icon "button" at bounding box center [945, 22] width 13 height 13
click at [762, 22] on button "Continue" at bounding box center [784, 22] width 79 height 27
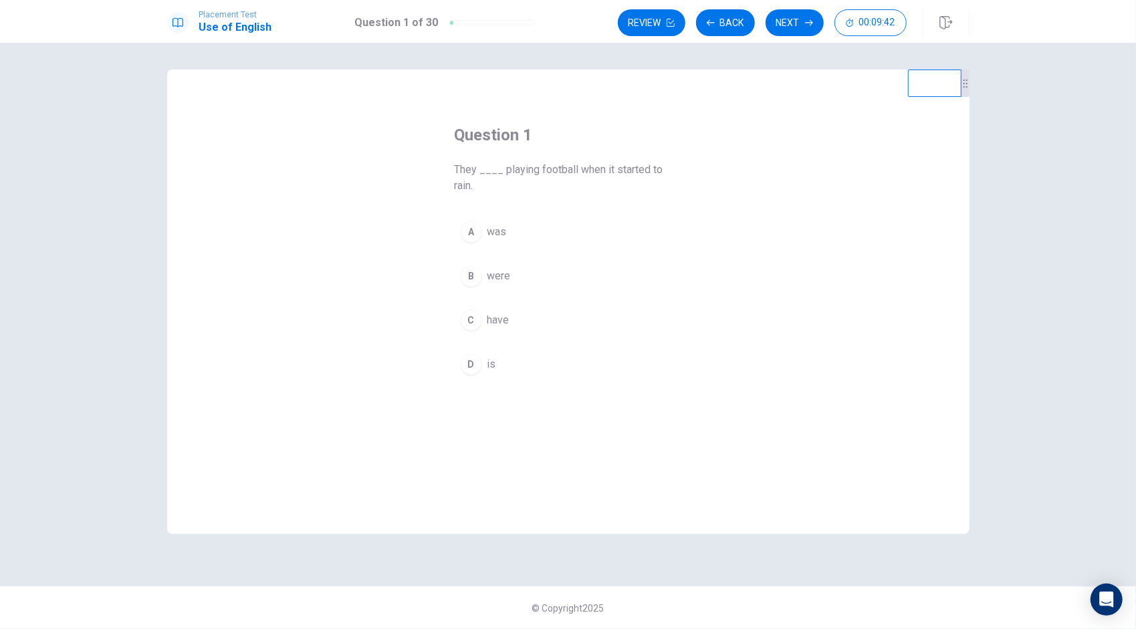
click at [495, 276] on span "were" at bounding box center [498, 276] width 23 height 16
click at [472, 273] on div "B" at bounding box center [471, 275] width 21 height 21
click at [793, 25] on button "Next" at bounding box center [795, 22] width 58 height 27
click at [494, 300] on span "Has" at bounding box center [496, 304] width 19 height 16
click at [489, 338] on button "D Is" at bounding box center [568, 348] width 227 height 33
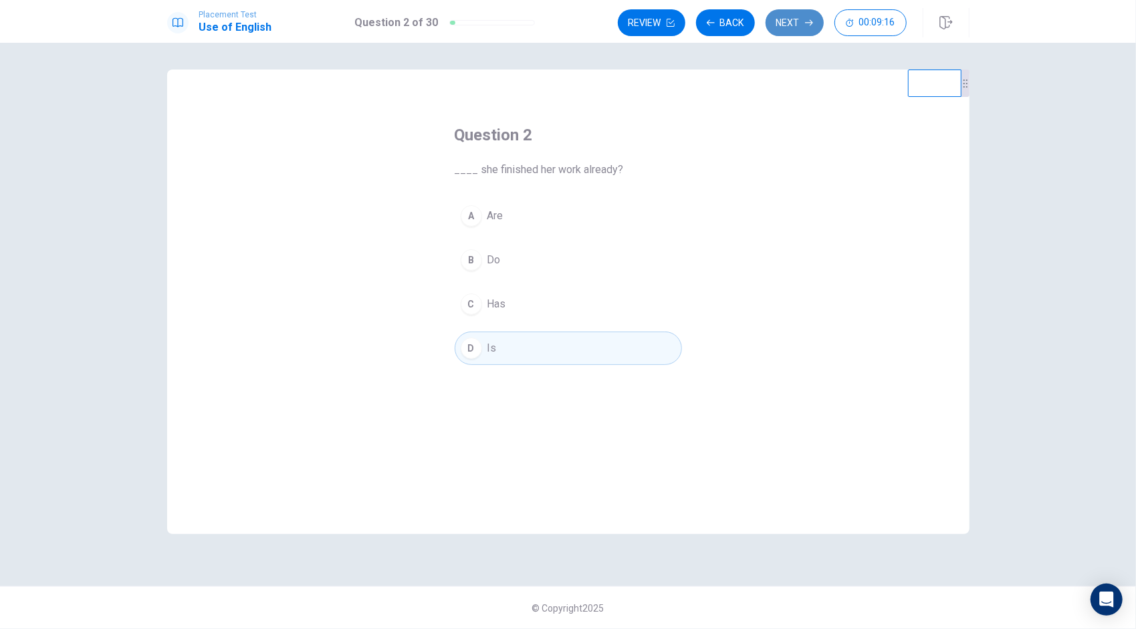
click at [796, 17] on button "Next" at bounding box center [795, 22] width 58 height 27
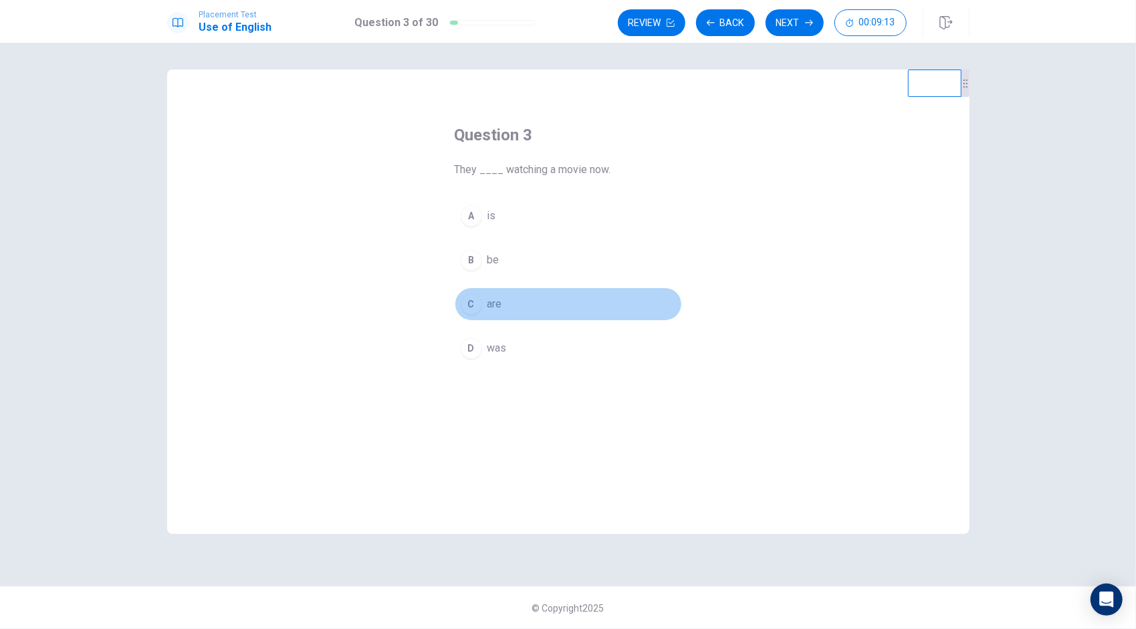
click at [502, 306] on button "C are" at bounding box center [568, 304] width 227 height 33
click at [778, 24] on button "Next" at bounding box center [795, 22] width 58 height 27
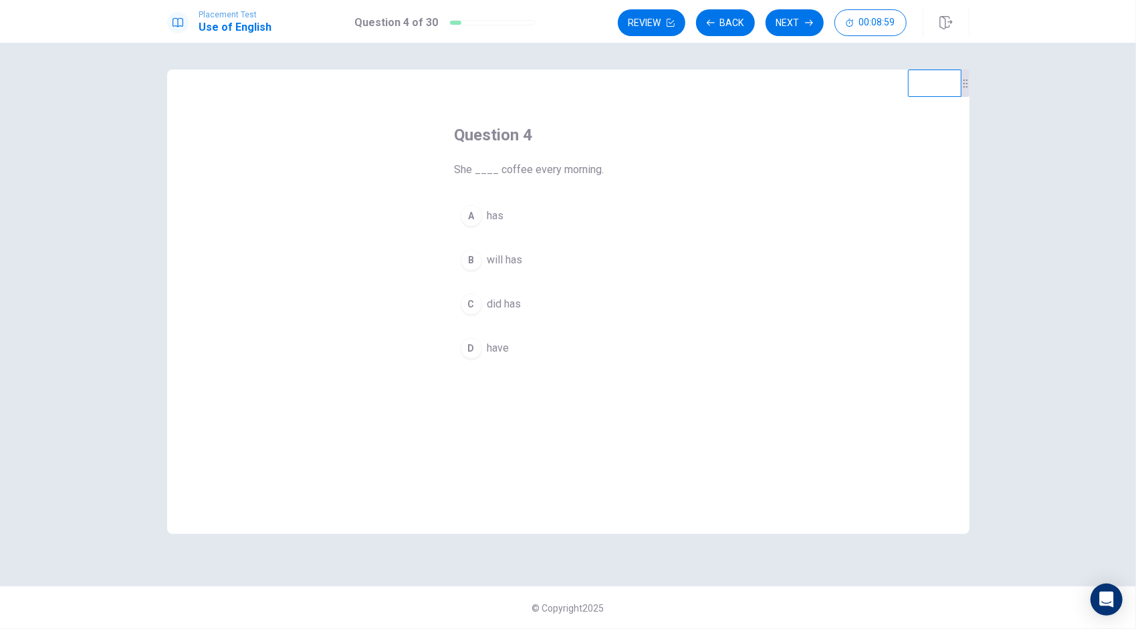
click at [522, 259] on span "will has" at bounding box center [504, 260] width 35 height 16
click at [788, 23] on button "Next" at bounding box center [795, 22] width 58 height 27
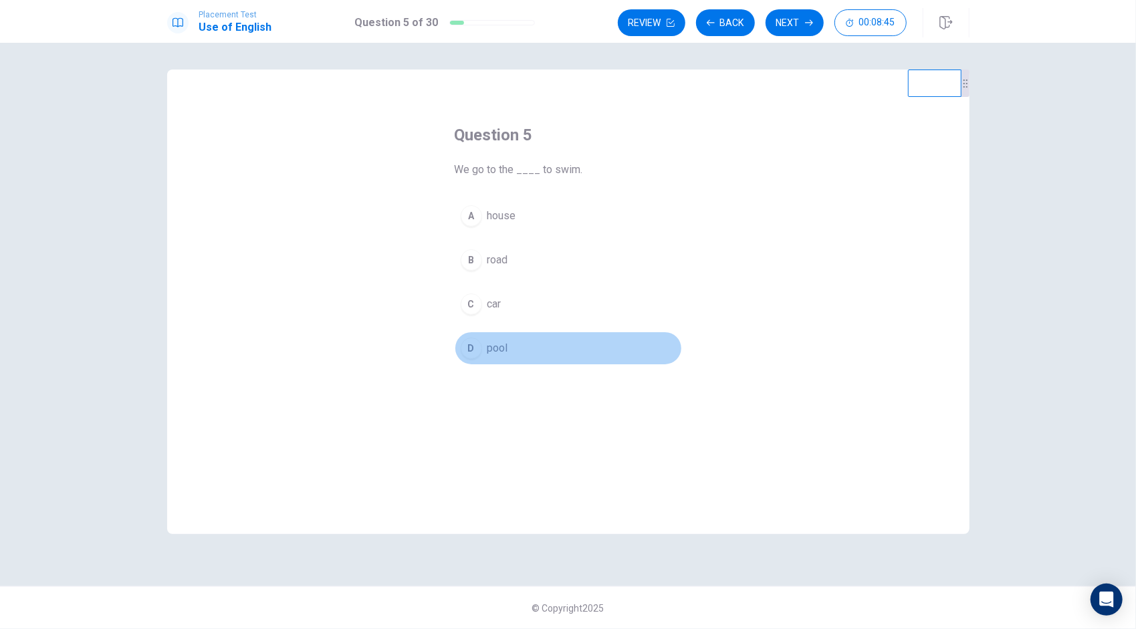
click at [509, 350] on button "D pool" at bounding box center [568, 348] width 227 height 33
click at [792, 25] on button "Next" at bounding box center [795, 22] width 58 height 27
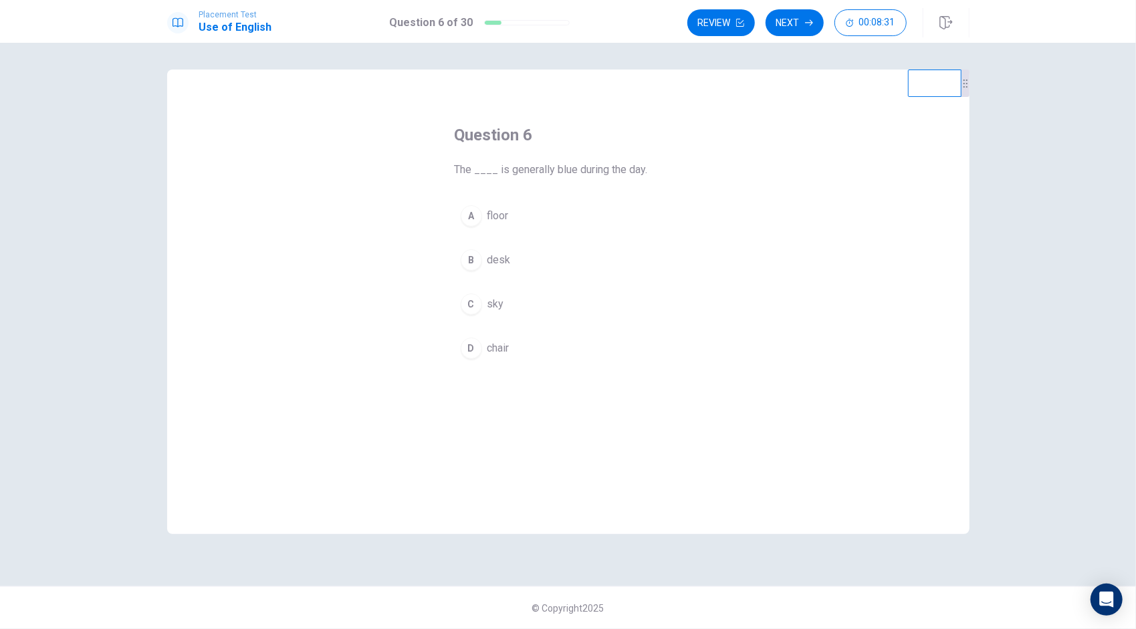
click at [504, 306] on button "C sky" at bounding box center [568, 304] width 227 height 33
click at [788, 25] on button "Next" at bounding box center [795, 22] width 58 height 27
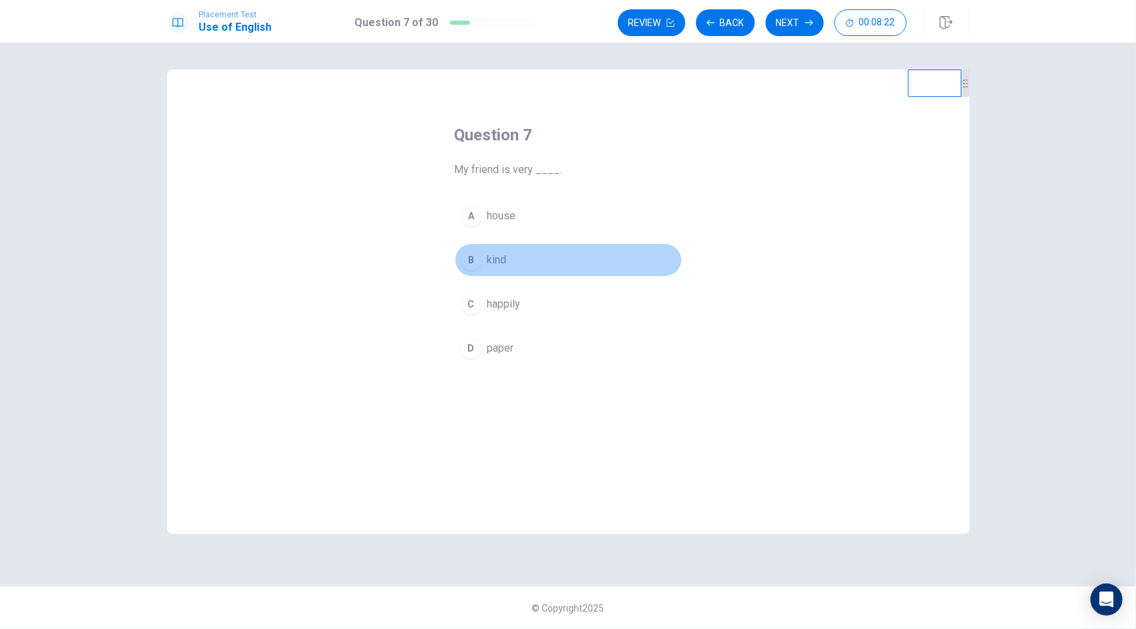
click at [515, 261] on button "B kind" at bounding box center [568, 259] width 227 height 33
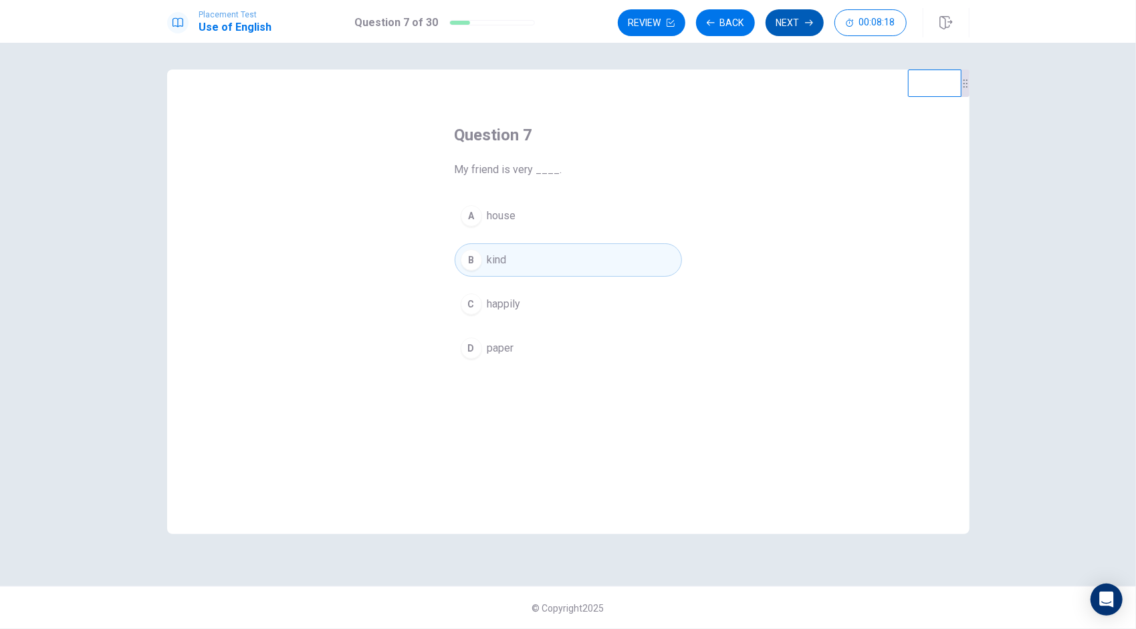
click at [791, 17] on button "Next" at bounding box center [795, 22] width 58 height 27
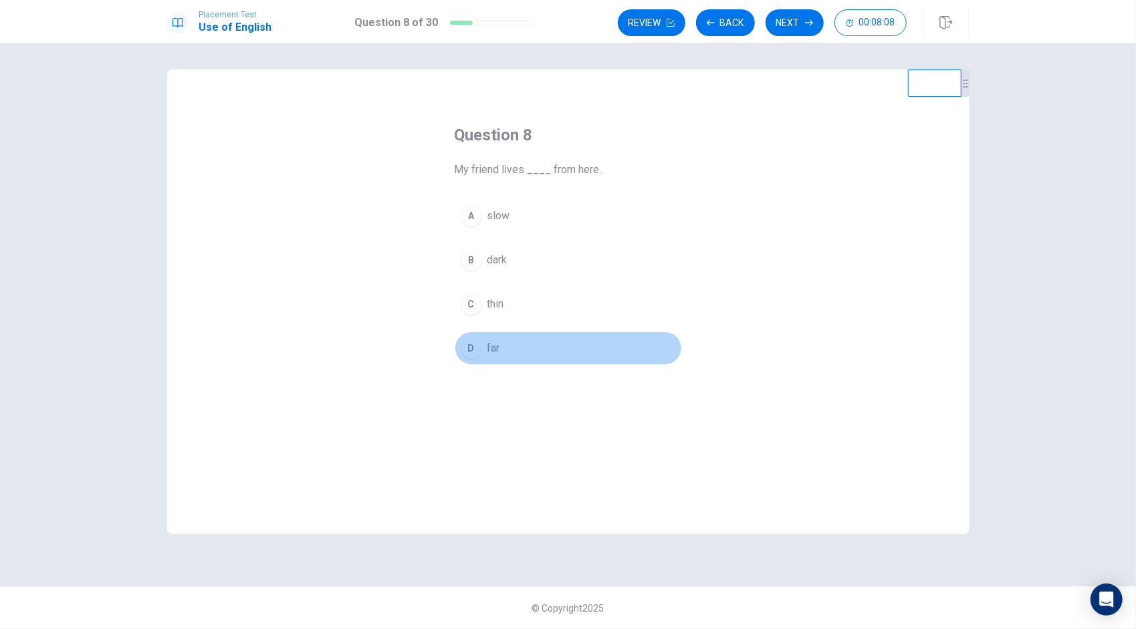
click at [488, 349] on span "far" at bounding box center [493, 348] width 13 height 16
click at [783, 25] on button "Next" at bounding box center [795, 22] width 58 height 27
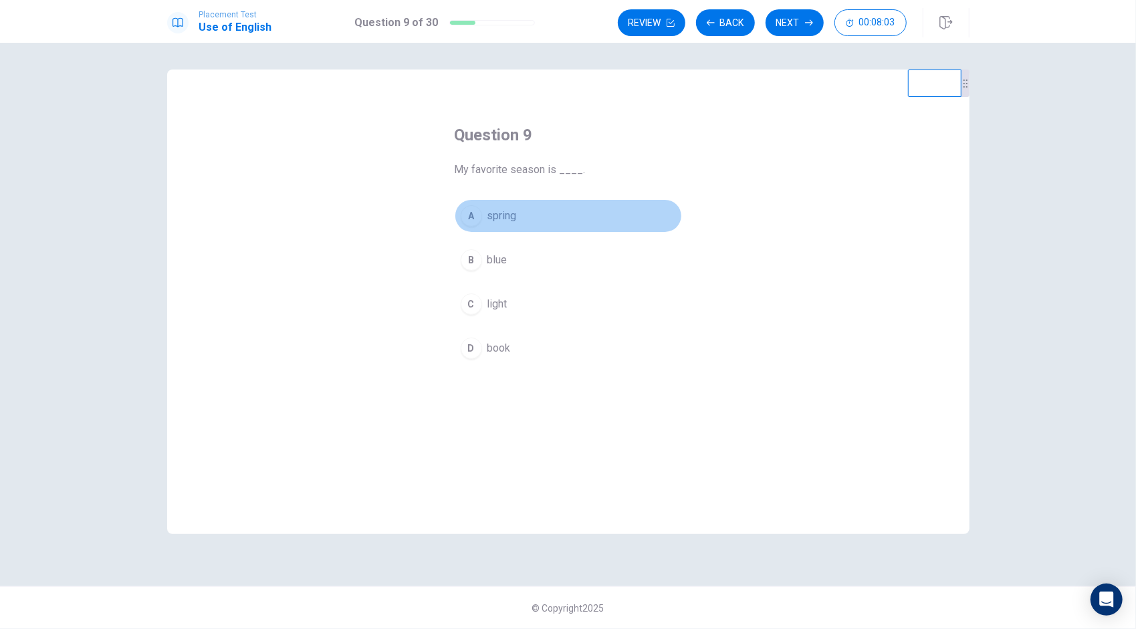
click at [511, 217] on span "spring" at bounding box center [501, 216] width 29 height 16
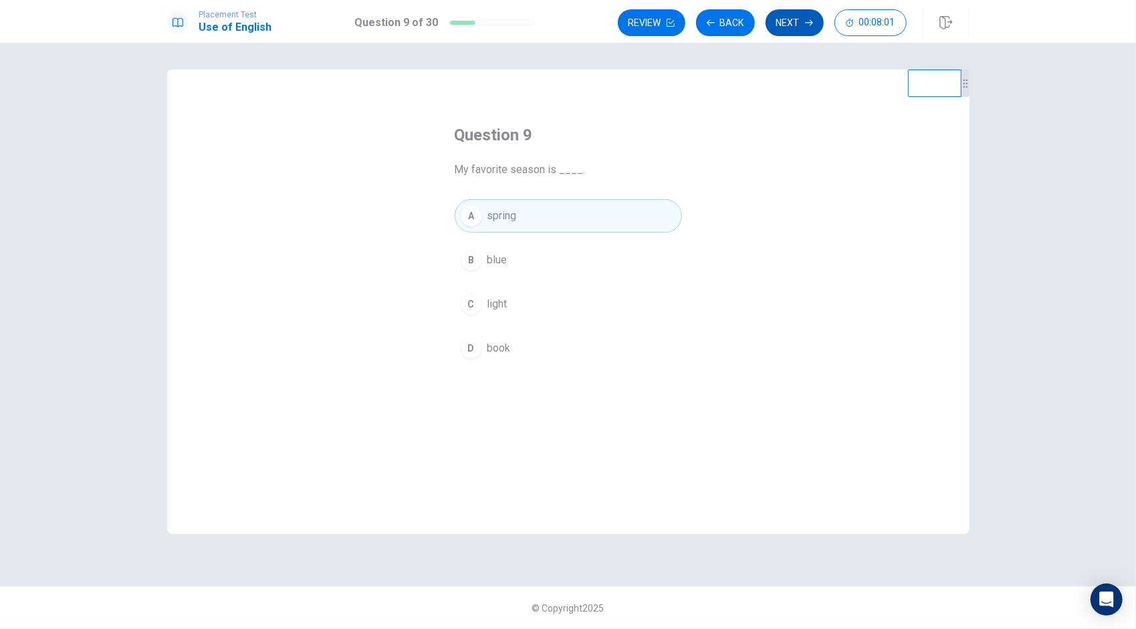
click at [802, 19] on button "Next" at bounding box center [795, 22] width 58 height 27
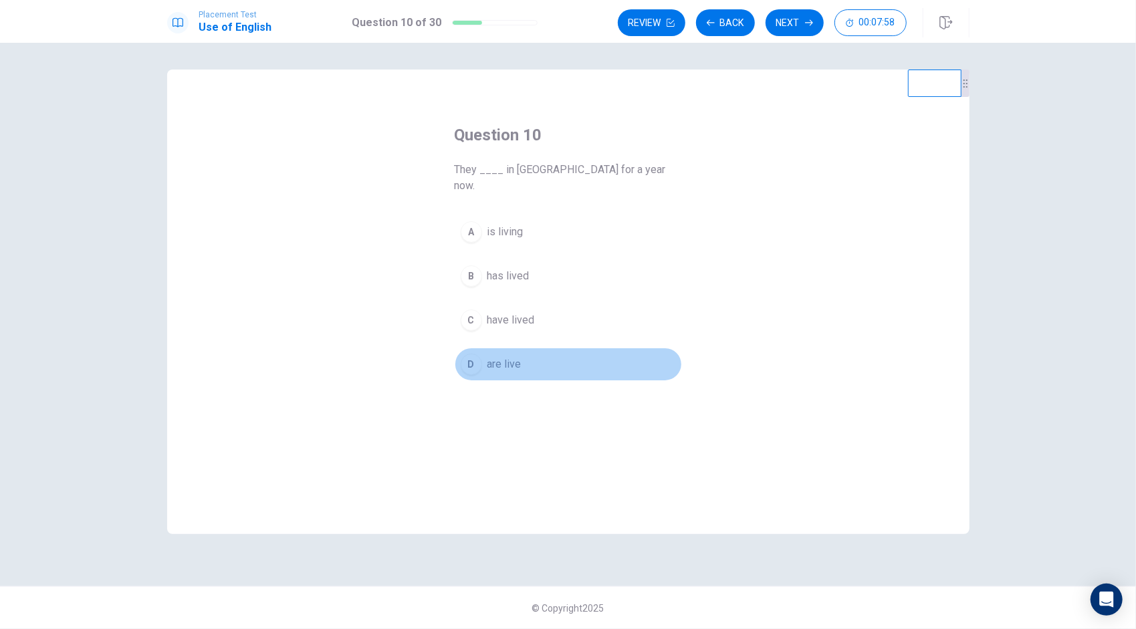
click at [504, 356] on span "are live" at bounding box center [504, 364] width 34 height 16
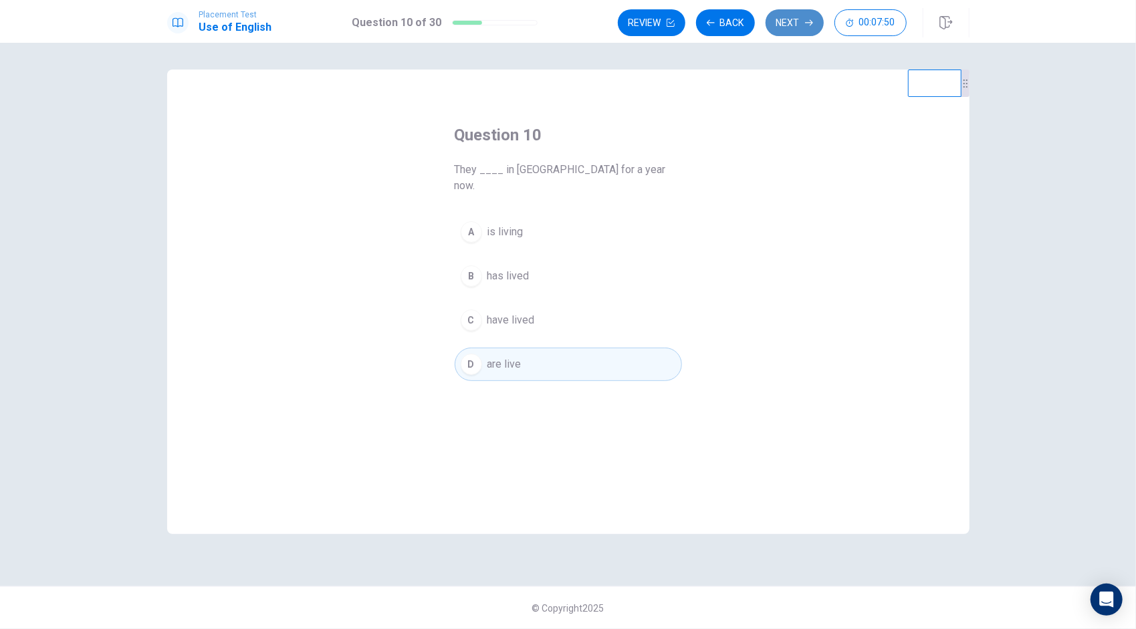
click at [788, 21] on button "Next" at bounding box center [795, 22] width 58 height 27
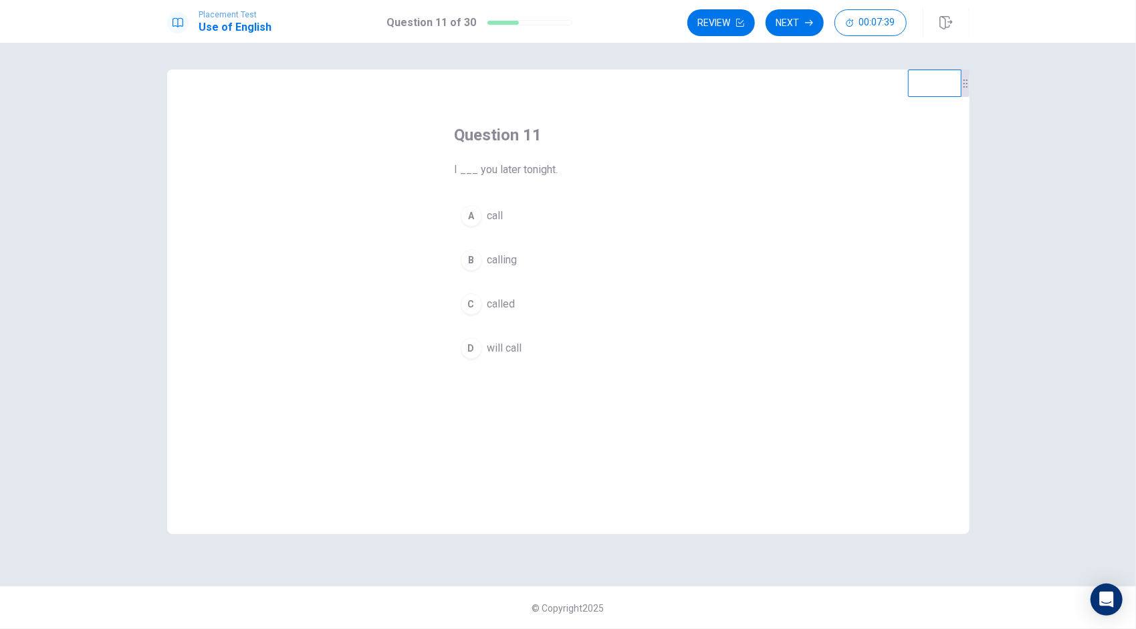
click at [519, 304] on button "C called" at bounding box center [568, 304] width 227 height 33
click at [794, 23] on button "Next" at bounding box center [795, 22] width 58 height 27
click at [496, 302] on span "Do" at bounding box center [493, 304] width 13 height 16
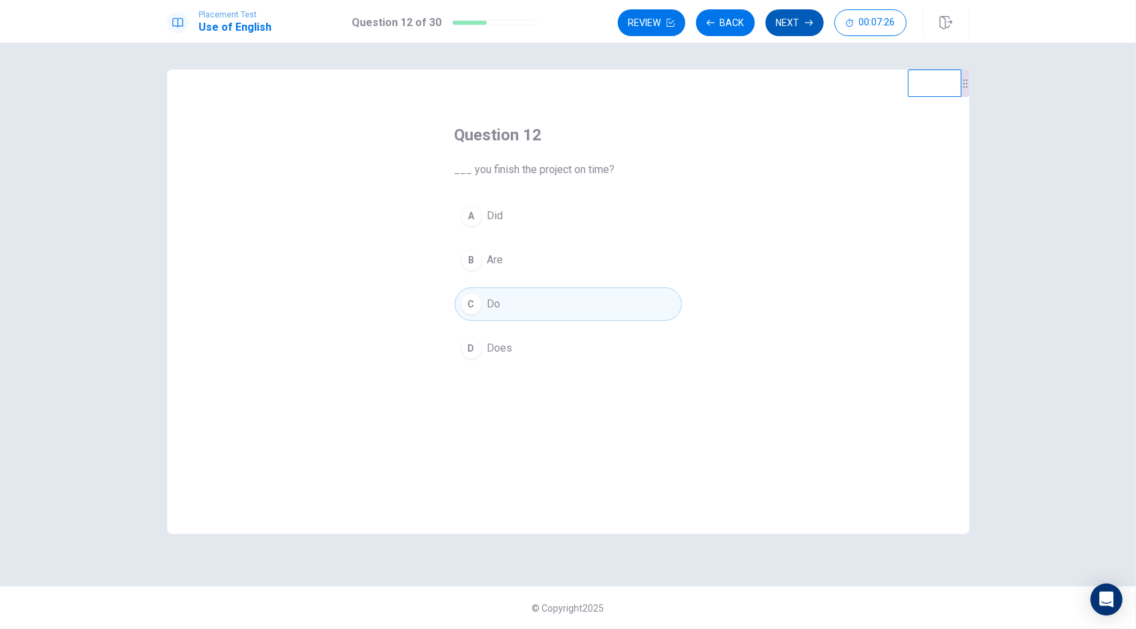
click at [788, 23] on button "Next" at bounding box center [795, 22] width 58 height 27
click at [495, 301] on span "go" at bounding box center [493, 304] width 12 height 16
click at [801, 28] on button "Next" at bounding box center [795, 22] width 58 height 27
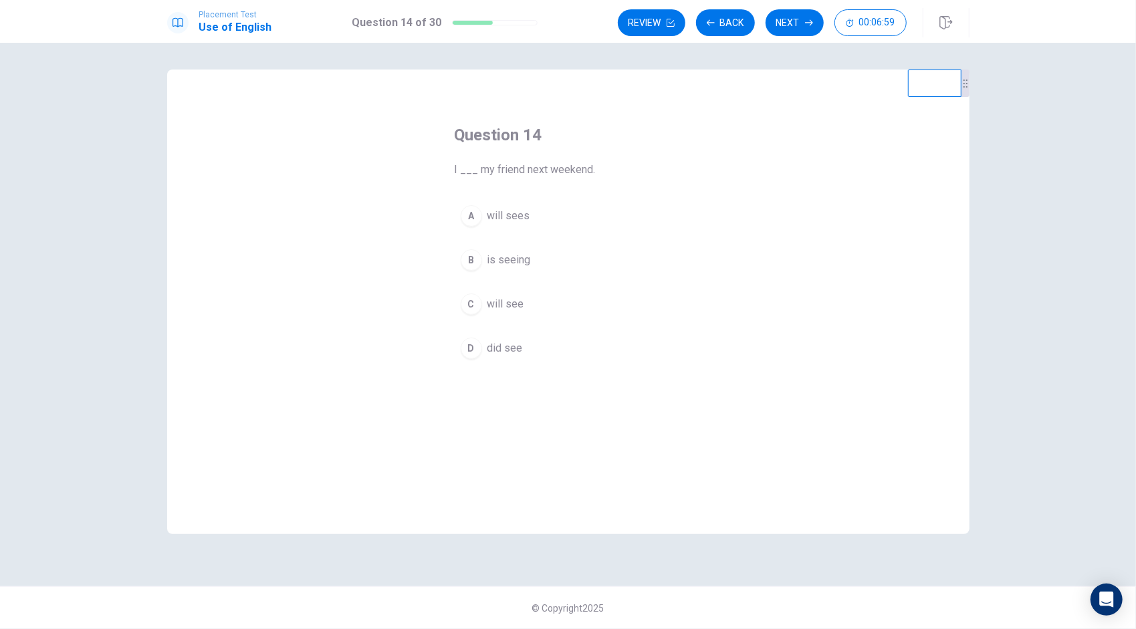
click at [504, 306] on span "will see" at bounding box center [505, 304] width 37 height 16
click at [788, 29] on button "Next" at bounding box center [795, 22] width 58 height 27
click at [498, 305] on span "necklace" at bounding box center [507, 304] width 41 height 16
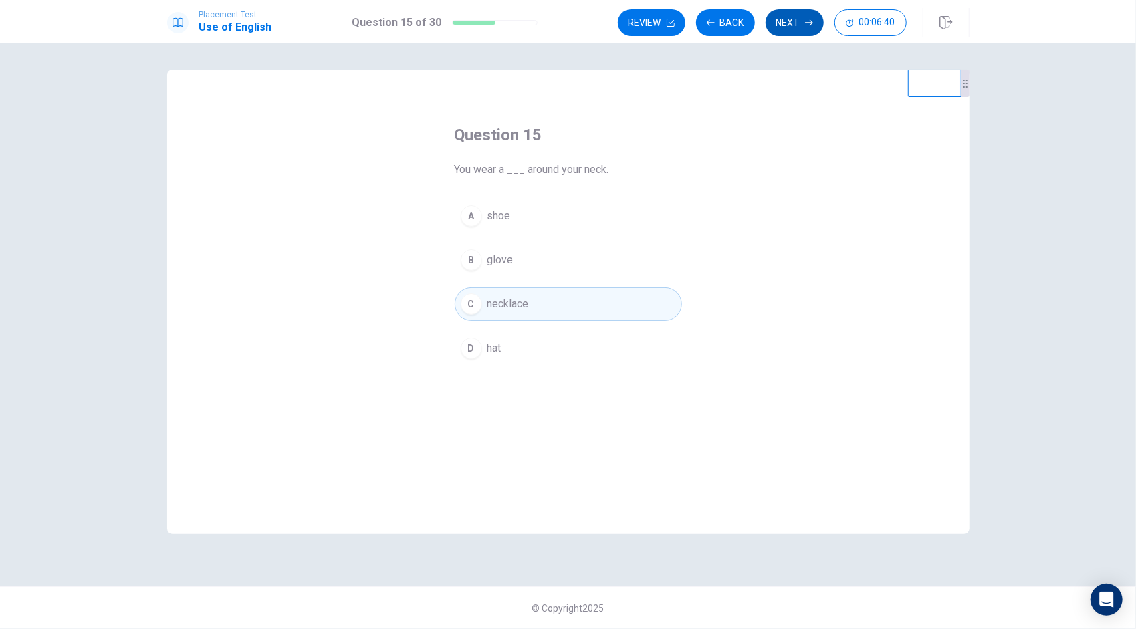
click at [790, 24] on button "Next" at bounding box center [795, 22] width 58 height 27
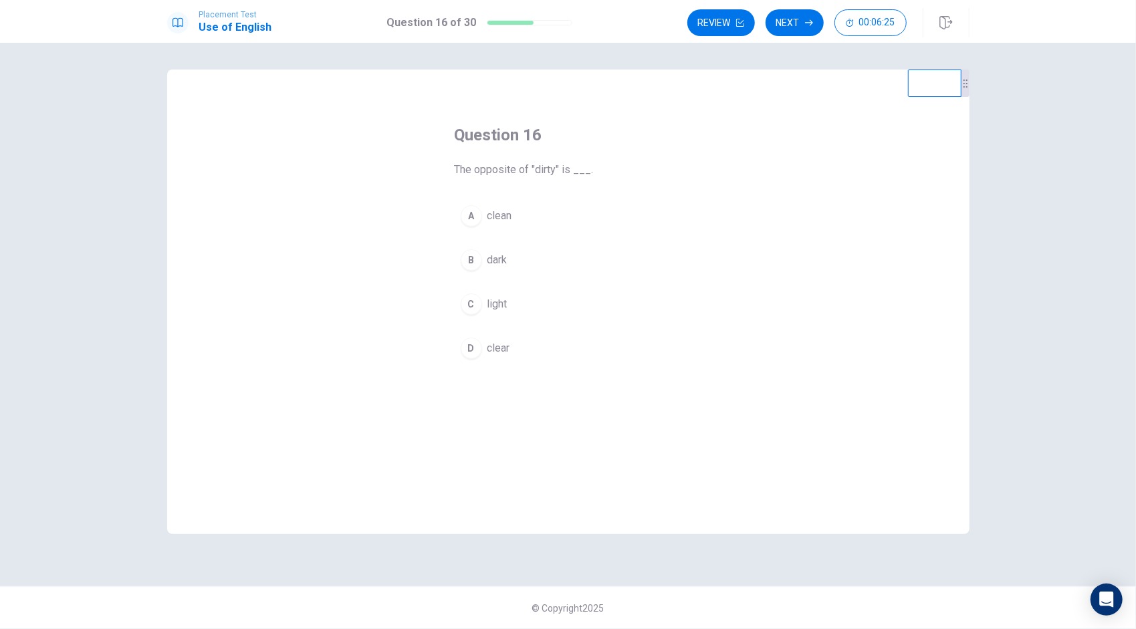
click at [502, 341] on span "clear" at bounding box center [498, 348] width 23 height 16
click at [510, 213] on span "clean" at bounding box center [499, 216] width 25 height 16
click at [790, 31] on button "Next" at bounding box center [795, 22] width 58 height 27
click at [493, 350] on span "cup" at bounding box center [495, 348] width 17 height 16
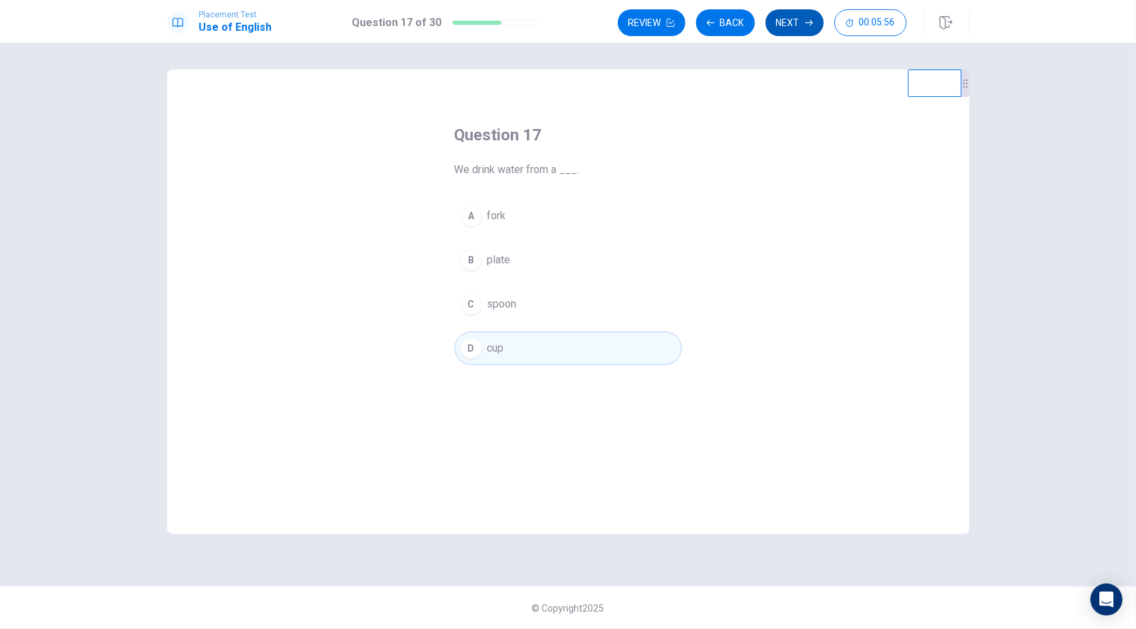
click at [788, 27] on button "Next" at bounding box center [795, 22] width 58 height 27
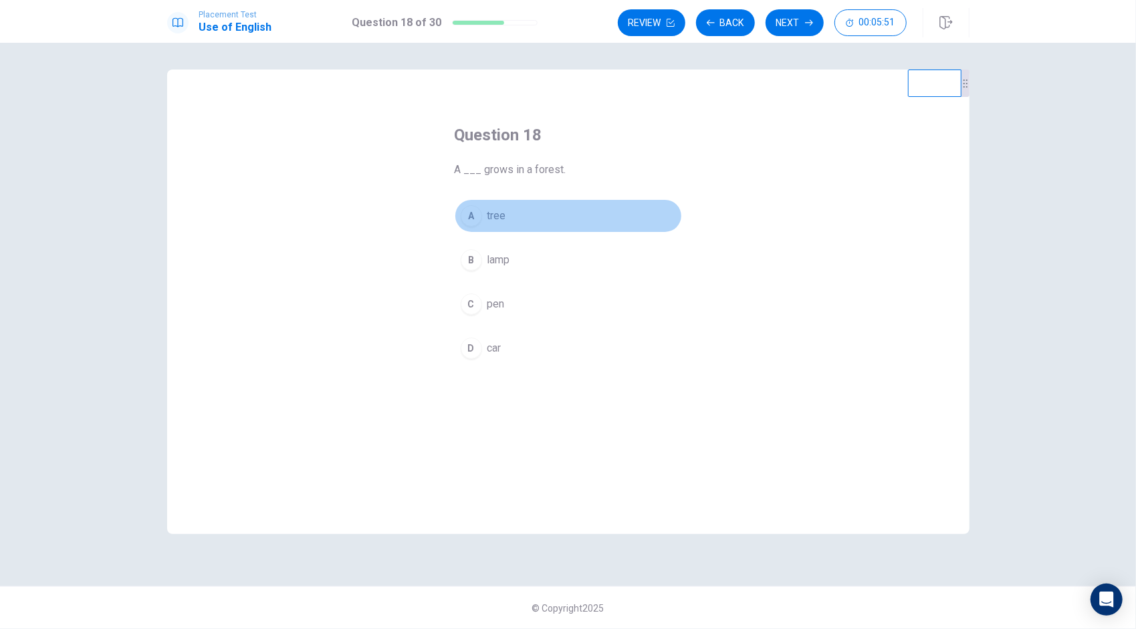
click at [496, 226] on button "A tree" at bounding box center [568, 215] width 227 height 33
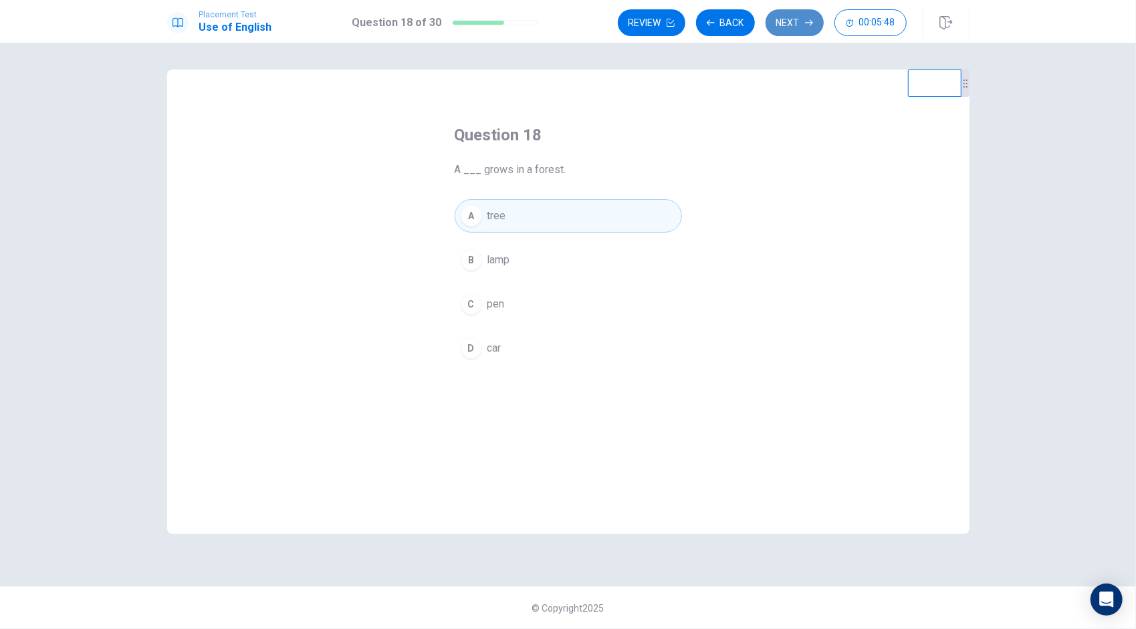
click at [786, 22] on button "Next" at bounding box center [795, 22] width 58 height 27
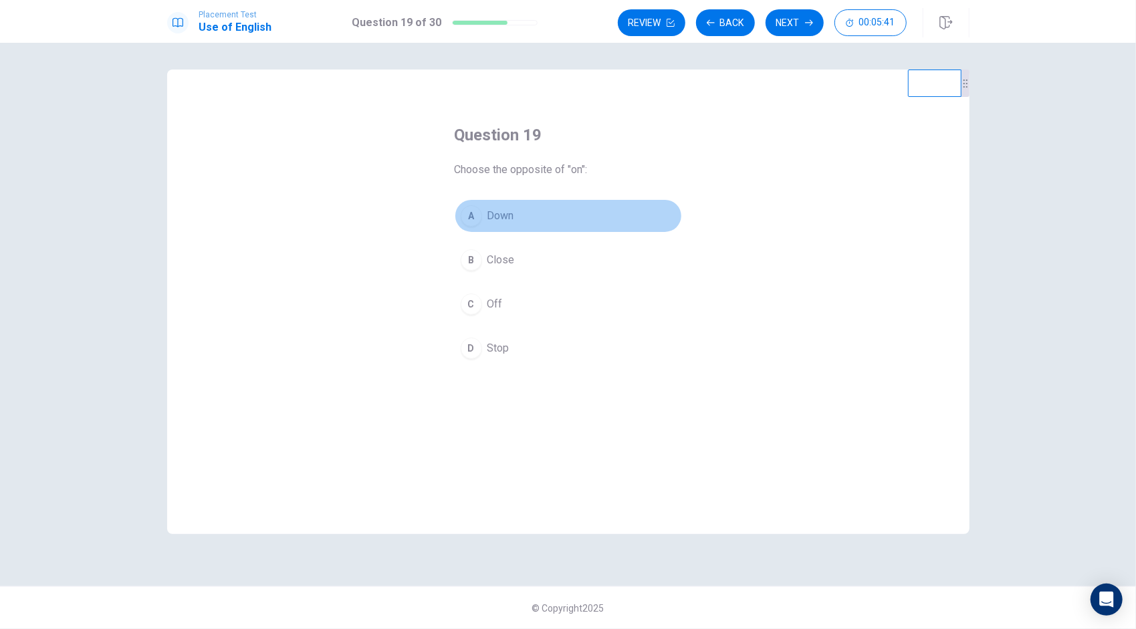
click at [512, 211] on span "Down" at bounding box center [500, 216] width 27 height 16
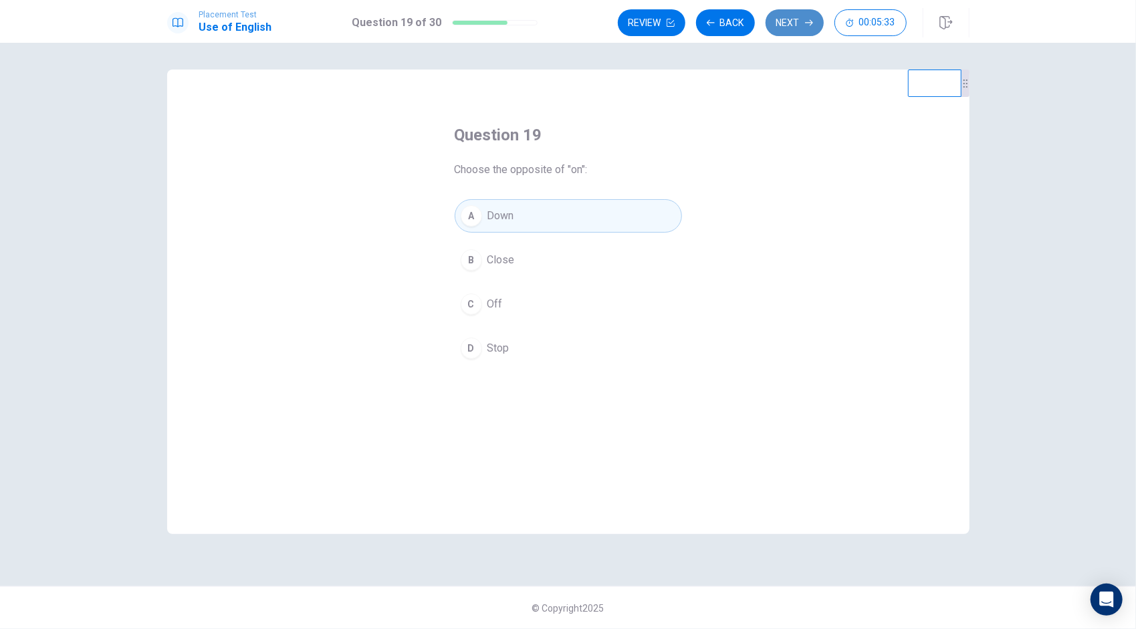
click at [798, 24] on button "Next" at bounding box center [795, 22] width 58 height 27
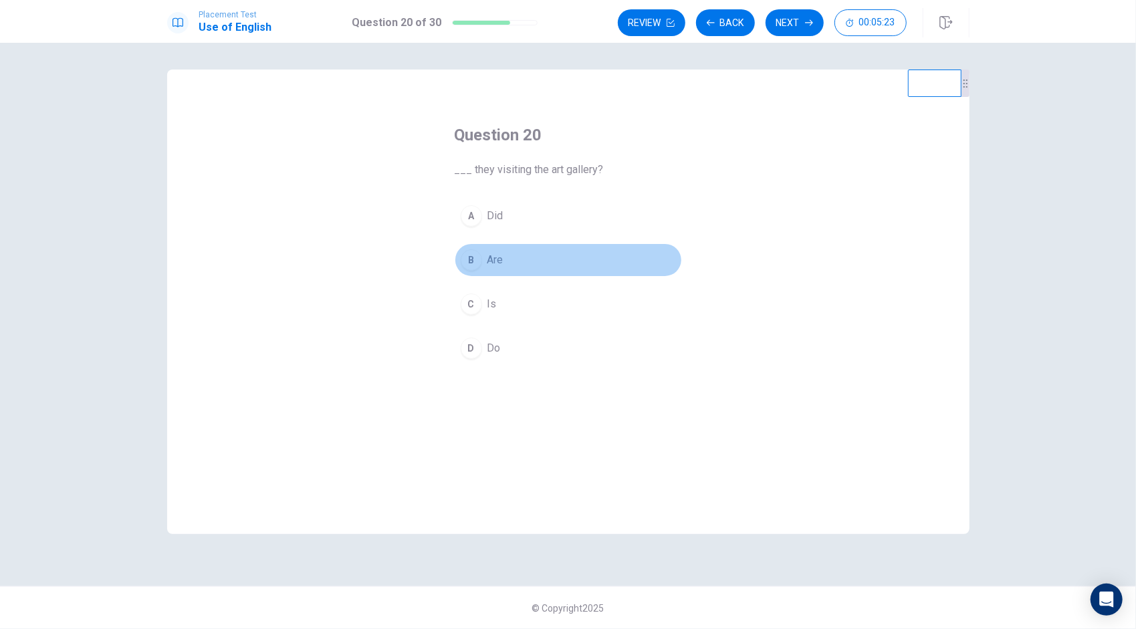
click at [498, 256] on span "Are" at bounding box center [495, 260] width 16 height 16
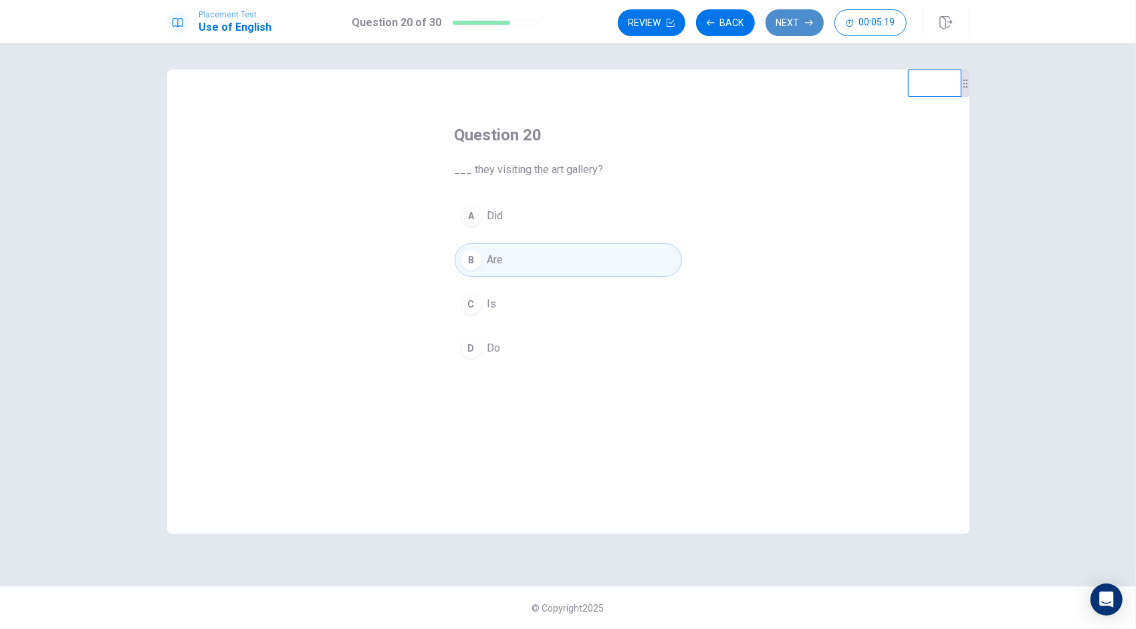
click at [792, 29] on button "Next" at bounding box center [795, 22] width 58 height 27
click at [792, 29] on body "This site uses cookies, as explained in our Privacy Policy . If you agree to th…" at bounding box center [568, 314] width 1136 height 629
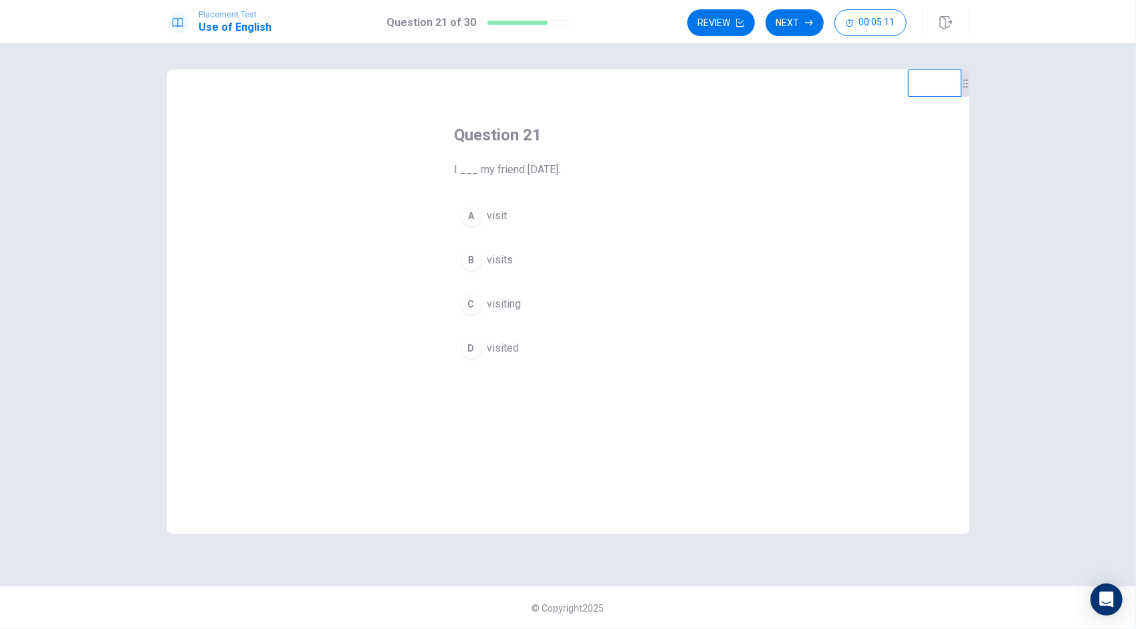
click at [511, 337] on button "D visited" at bounding box center [568, 348] width 227 height 33
click at [785, 27] on button "Next" at bounding box center [795, 22] width 58 height 27
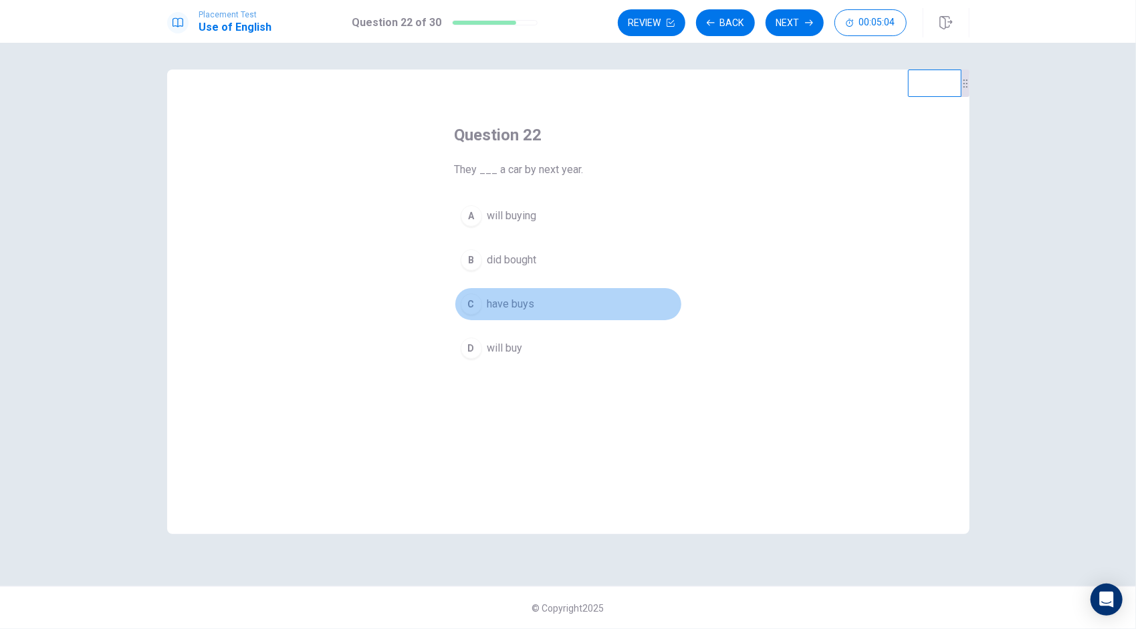
click at [524, 310] on span "have buys" at bounding box center [510, 304] width 47 height 16
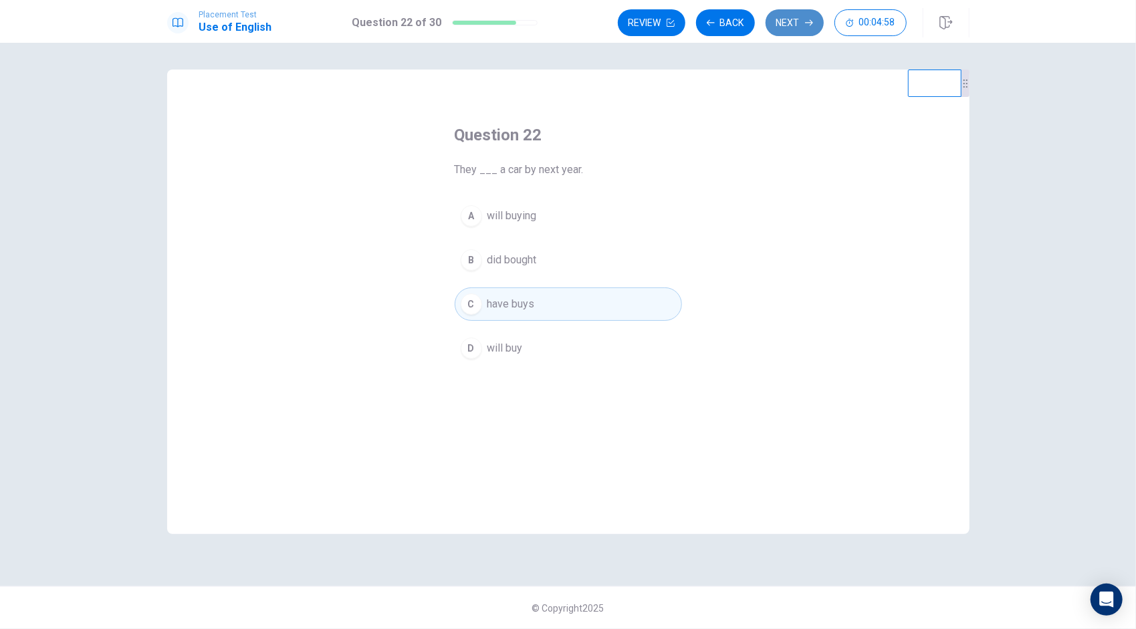
click at [788, 25] on button "Next" at bounding box center [795, 22] width 58 height 27
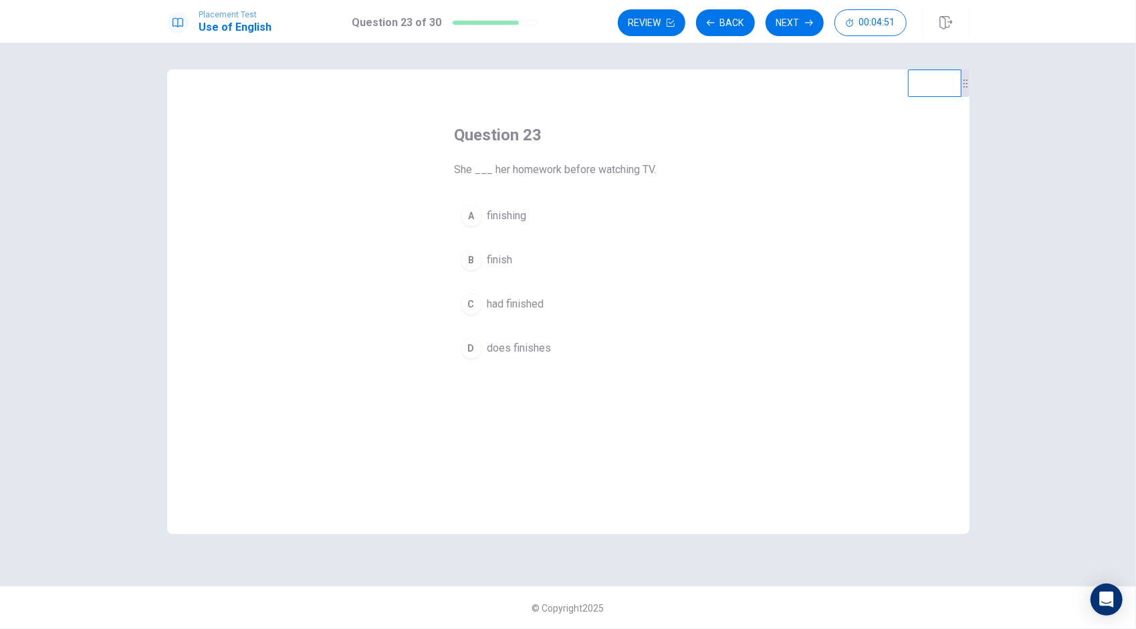
click at [535, 304] on span "had finished" at bounding box center [515, 304] width 57 height 16
click at [506, 268] on button "B finish" at bounding box center [568, 259] width 227 height 33
click at [784, 29] on button "Next" at bounding box center [795, 22] width 58 height 27
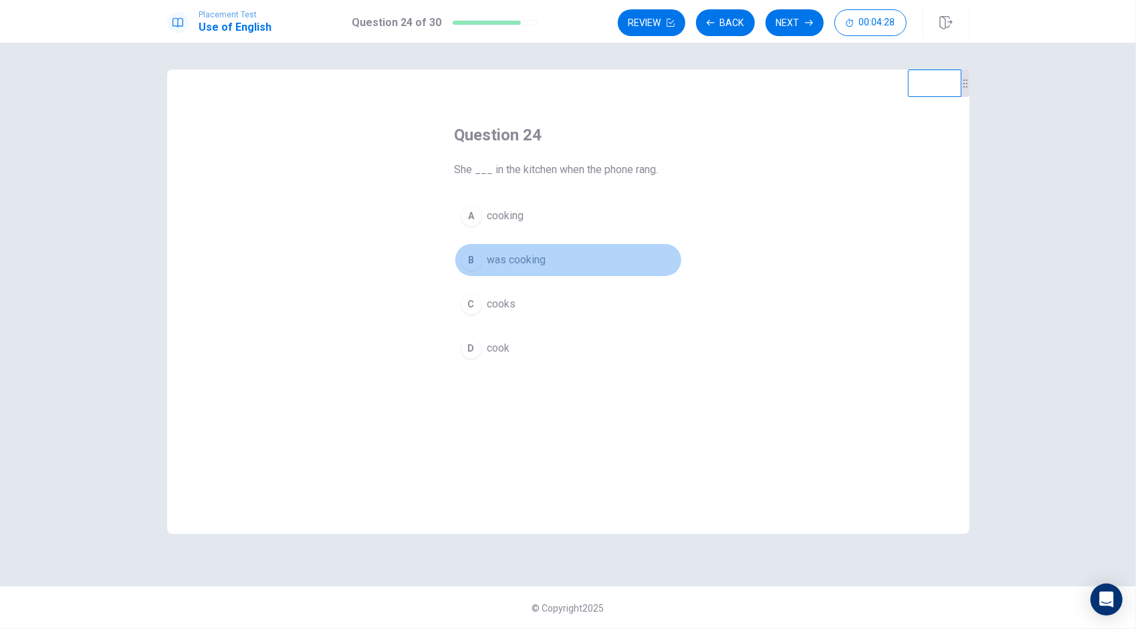
click at [514, 263] on span "was cooking" at bounding box center [516, 260] width 59 height 16
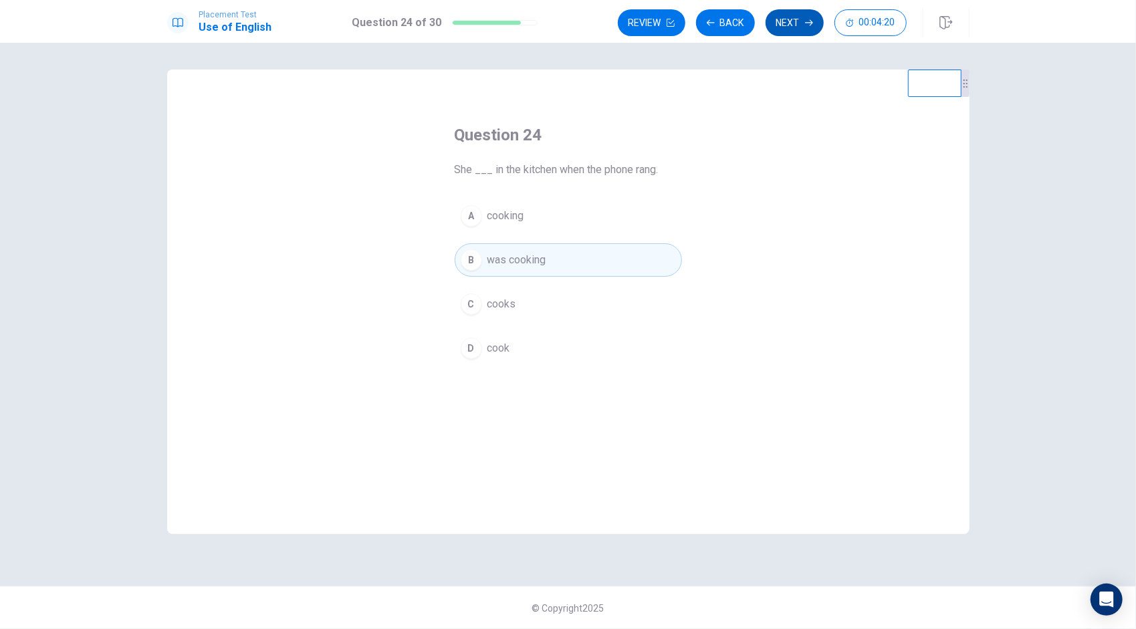
click at [792, 23] on button "Next" at bounding box center [795, 22] width 58 height 27
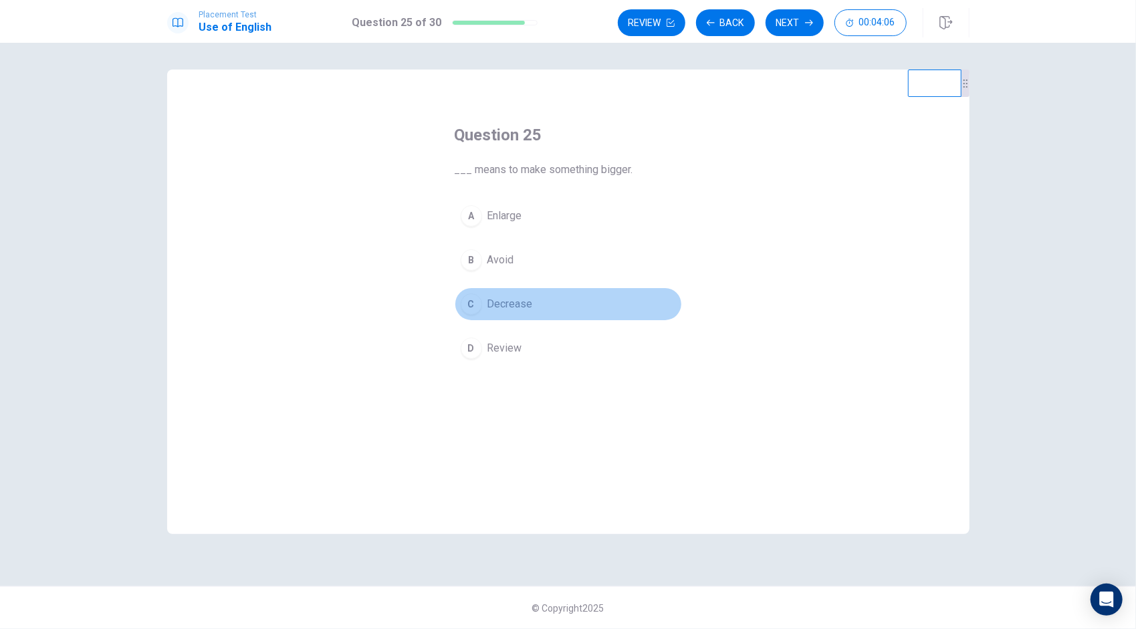
click at [507, 305] on span "Decrease" at bounding box center [509, 304] width 45 height 16
click at [801, 23] on button "Next" at bounding box center [795, 22] width 58 height 27
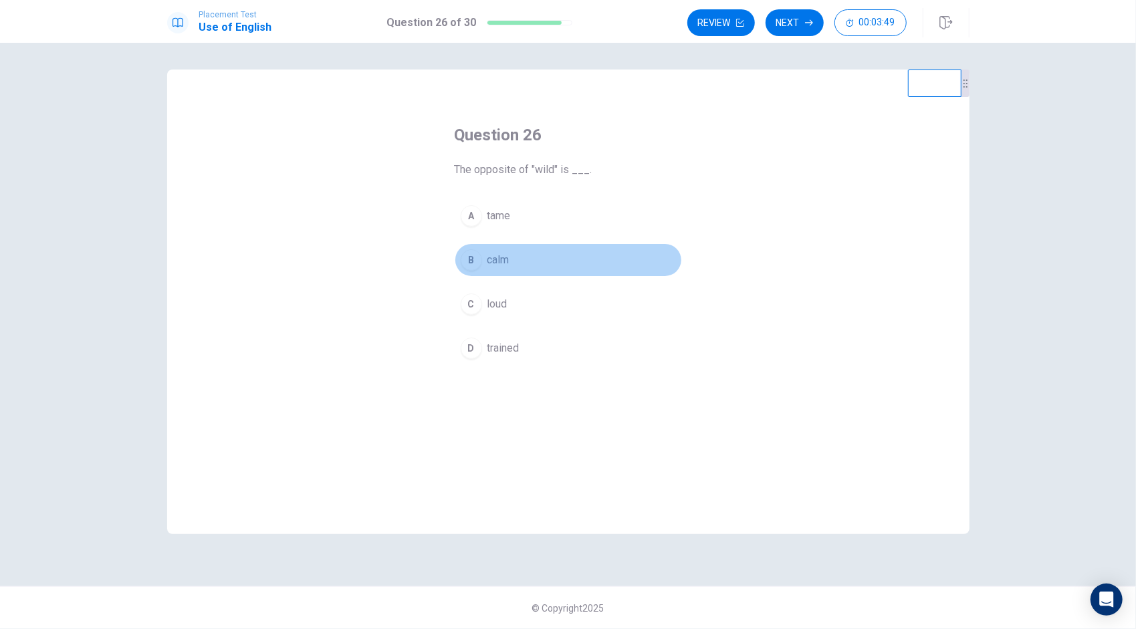
click at [507, 267] on button "B calm" at bounding box center [568, 259] width 227 height 33
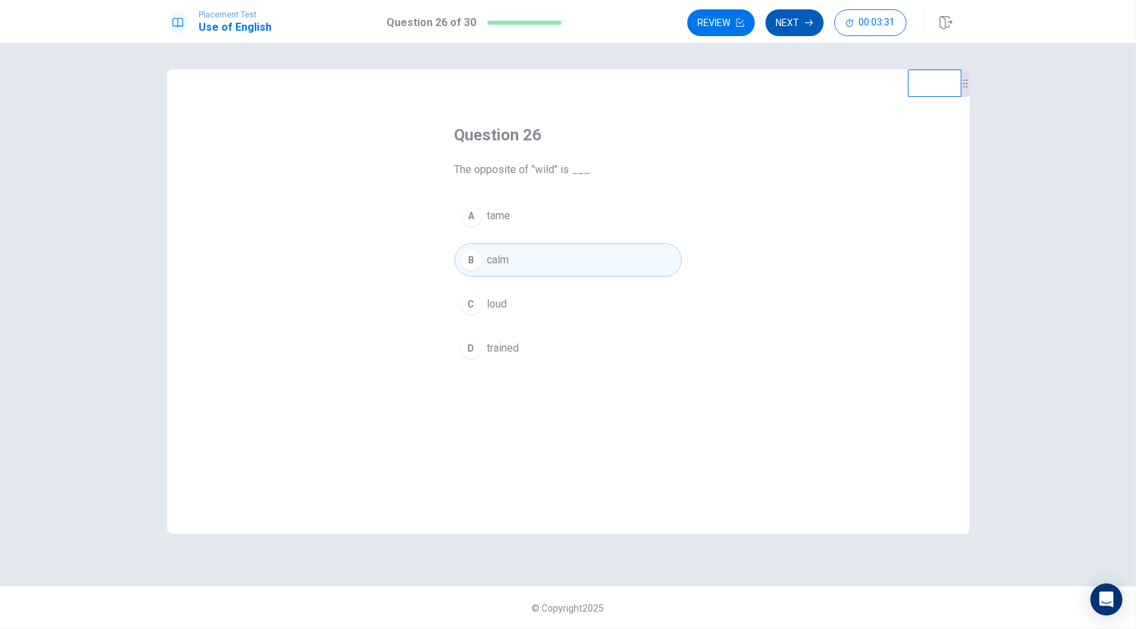
click at [790, 28] on button "Next" at bounding box center [795, 22] width 58 height 27
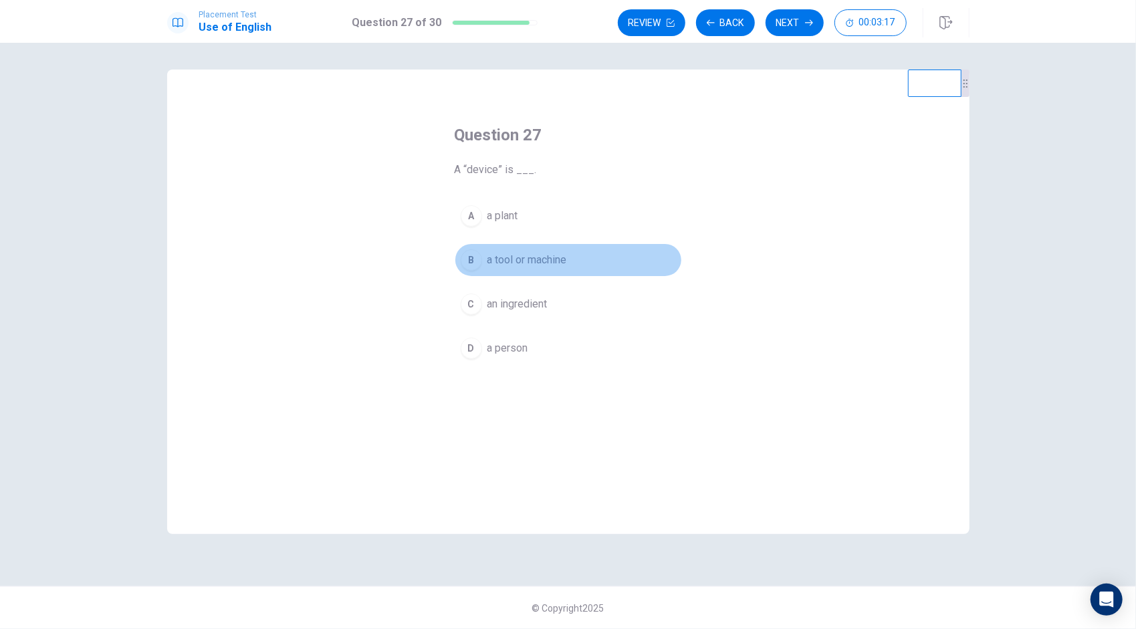
click at [502, 268] on button "B a tool or machine" at bounding box center [568, 259] width 227 height 33
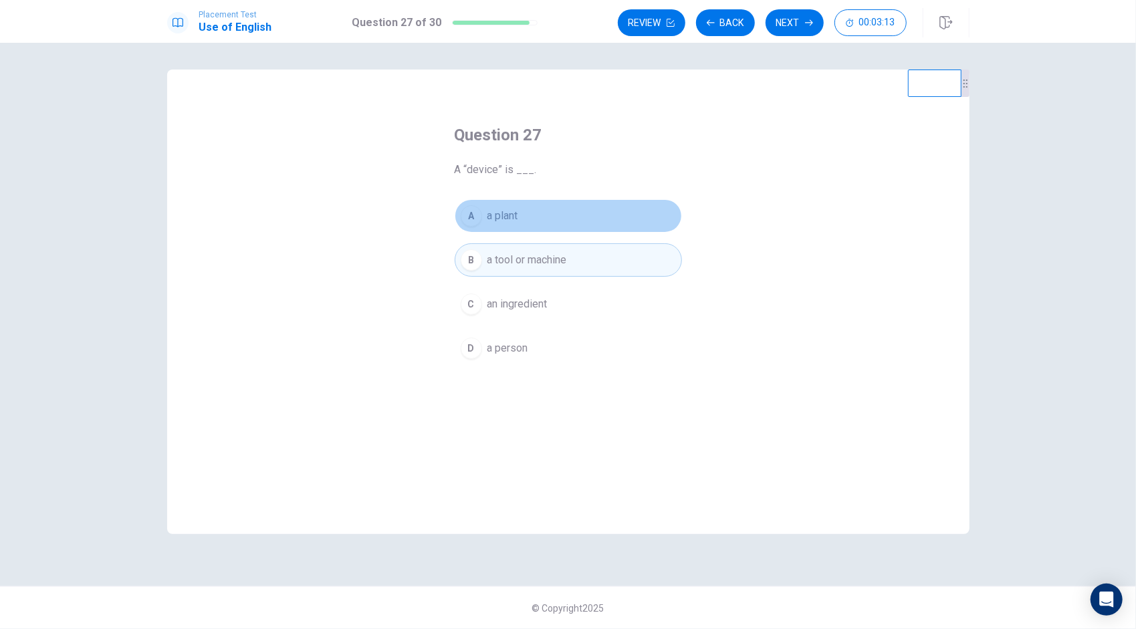
click at [508, 222] on span "a plant" at bounding box center [502, 216] width 31 height 16
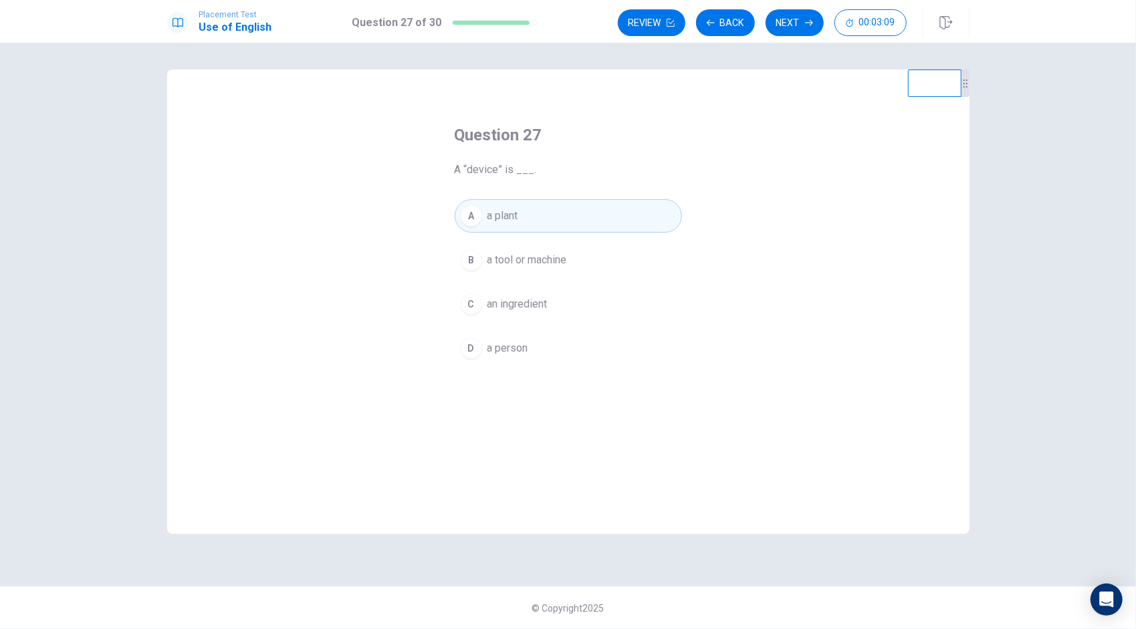
click at [567, 247] on button "B a tool or machine" at bounding box center [568, 259] width 227 height 33
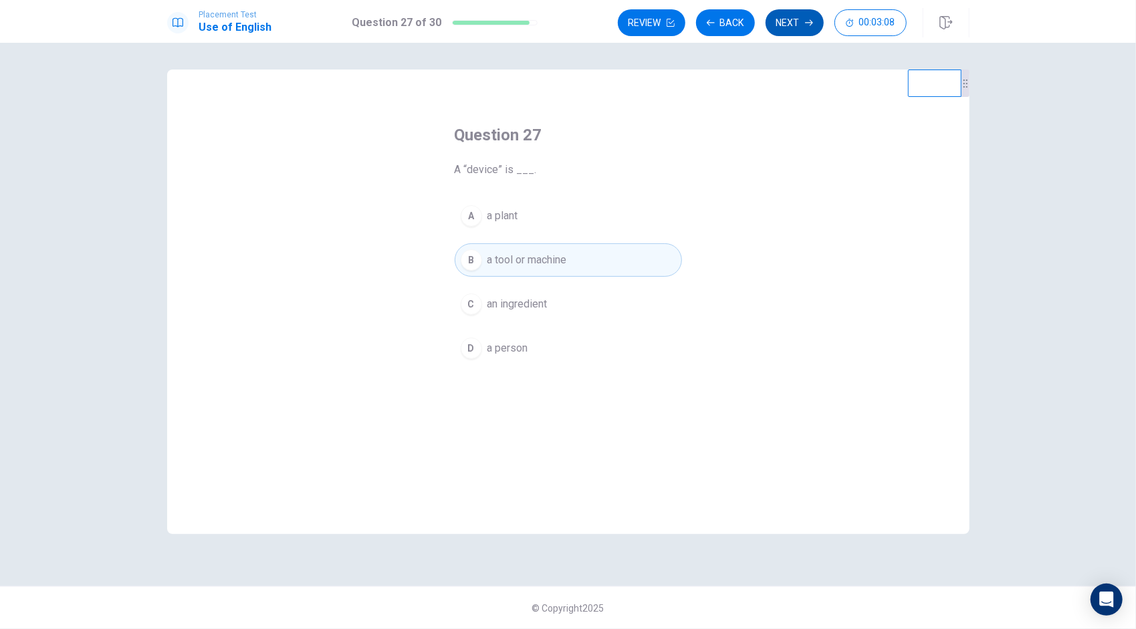
click at [794, 28] on button "Next" at bounding box center [795, 22] width 58 height 27
click at [534, 260] on span "handed down over time" at bounding box center [541, 260] width 109 height 16
click at [786, 19] on button "Next" at bounding box center [795, 22] width 58 height 27
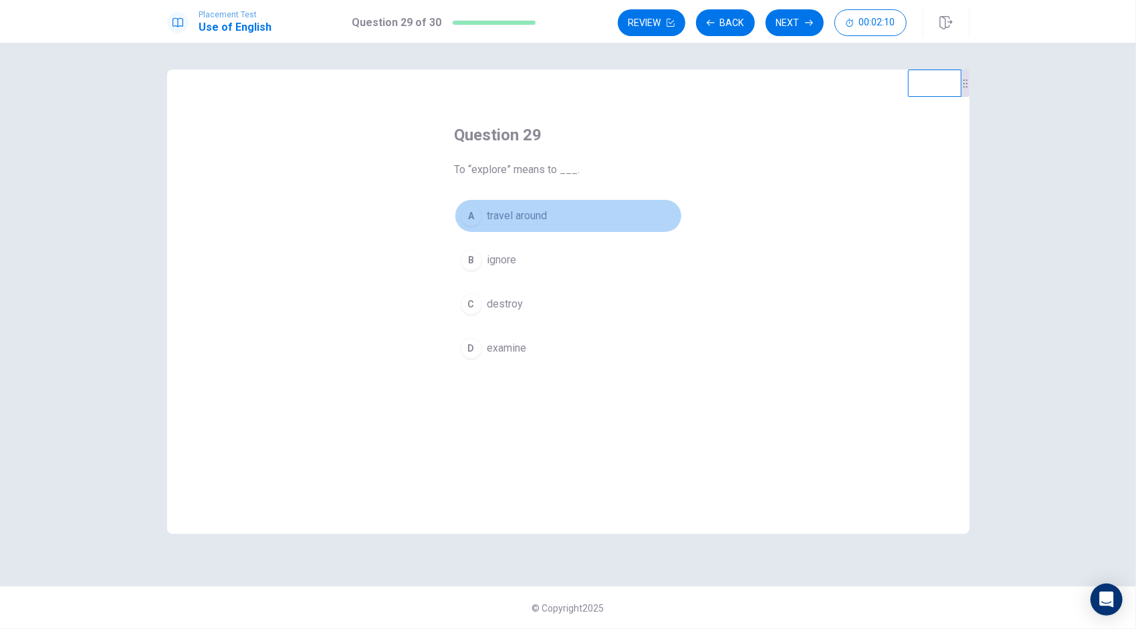
click at [529, 218] on span "travel around" at bounding box center [517, 216] width 60 height 16
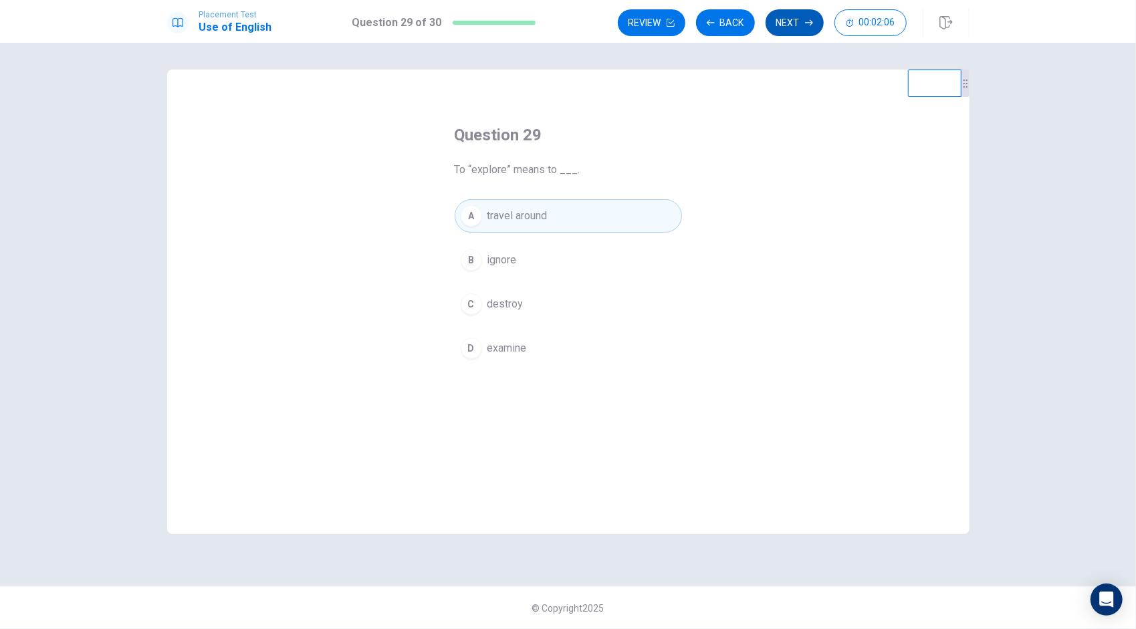
click at [790, 19] on button "Next" at bounding box center [795, 22] width 58 height 27
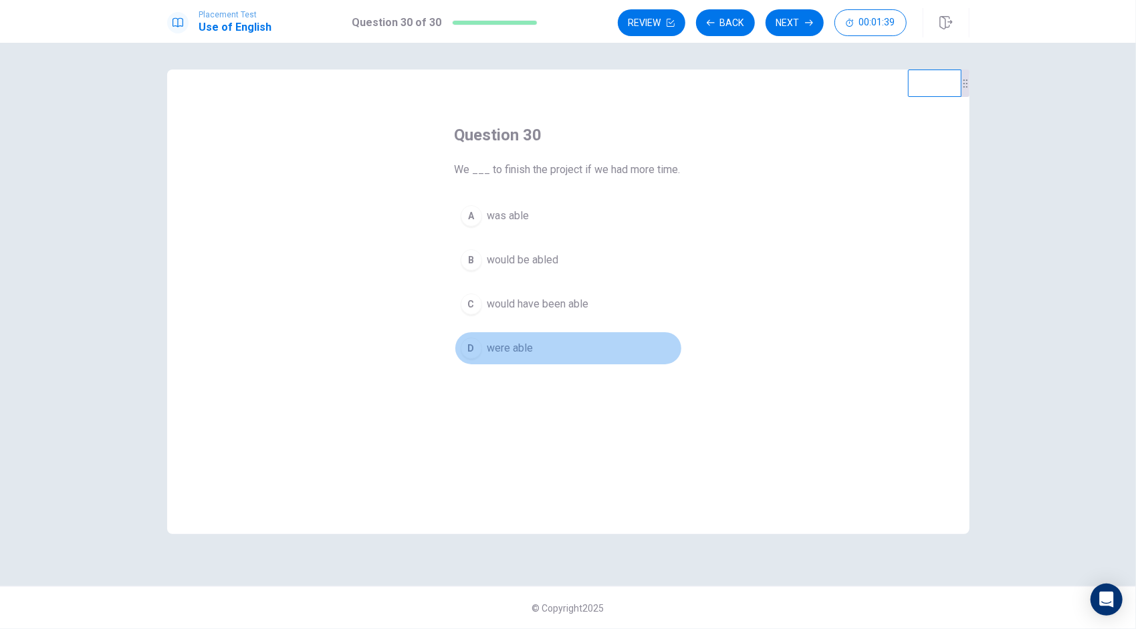
click at [499, 345] on span "were able" at bounding box center [510, 348] width 46 height 16
click at [546, 315] on button "C would have been able" at bounding box center [568, 304] width 227 height 33
click at [546, 344] on button "D were able" at bounding box center [568, 348] width 227 height 33
click at [530, 262] on span "would be abled" at bounding box center [523, 260] width 72 height 16
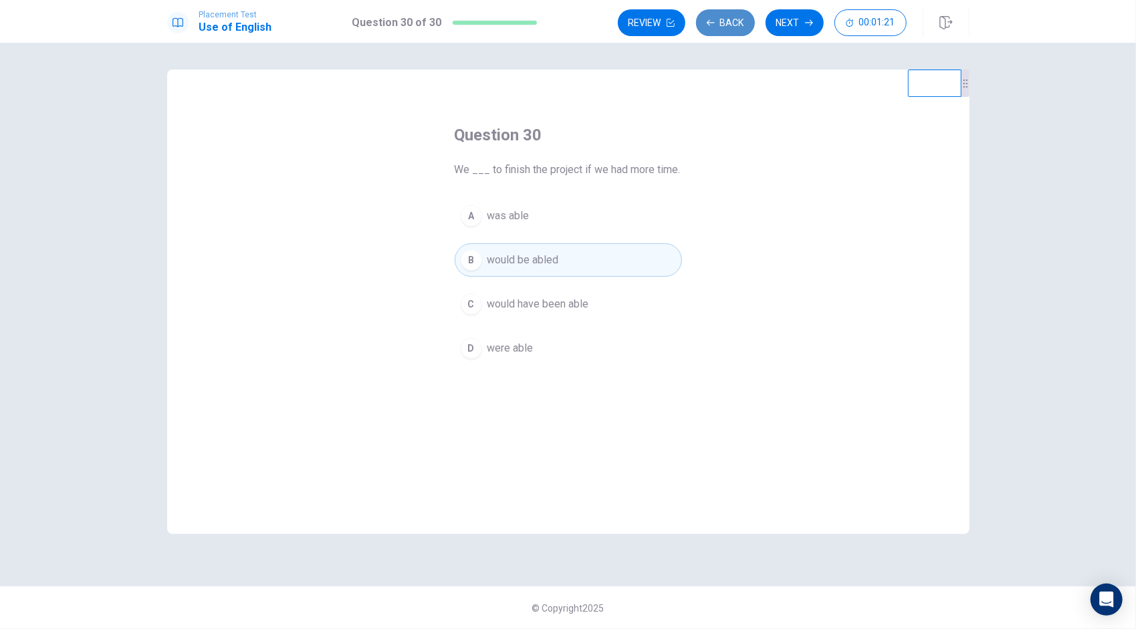
click at [736, 23] on button "Back" at bounding box center [725, 22] width 59 height 27
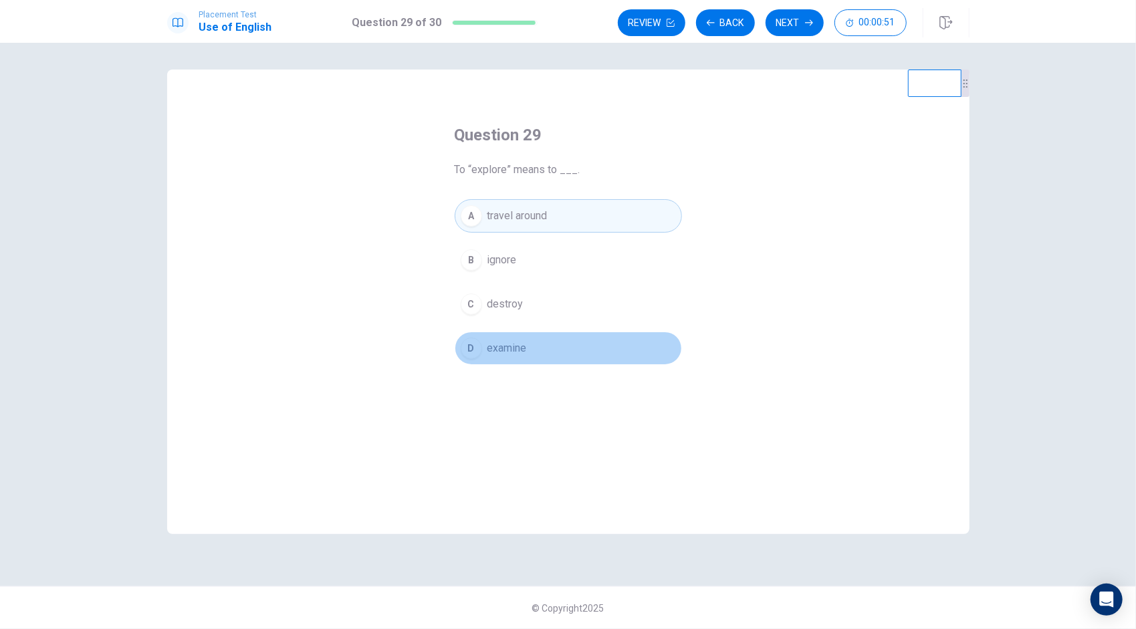
click at [533, 346] on button "D examine" at bounding box center [568, 348] width 227 height 33
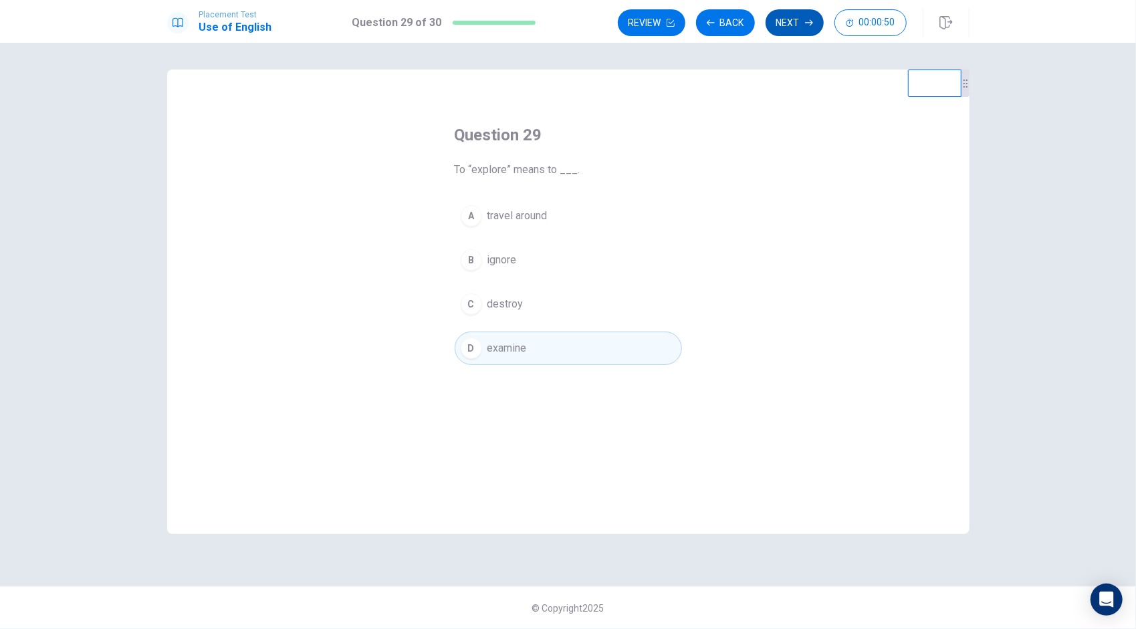
click at [791, 23] on button "Next" at bounding box center [795, 22] width 58 height 27
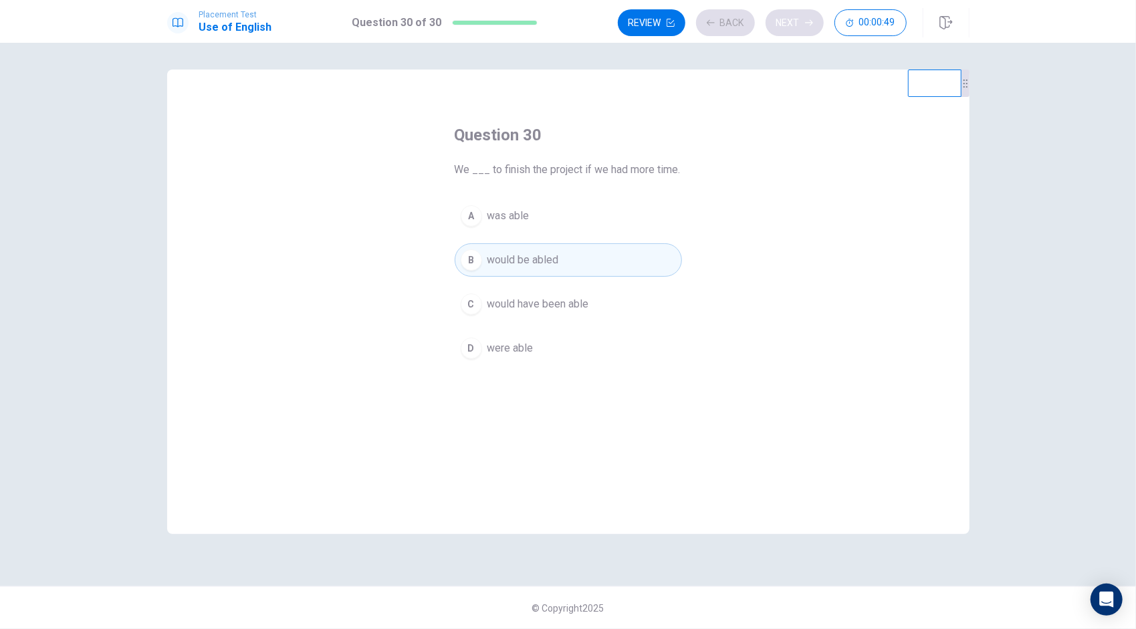
click at [791, 23] on div "Review Back Next 00:00:49" at bounding box center [762, 22] width 289 height 27
click at [800, 25] on button "Next" at bounding box center [795, 22] width 58 height 27
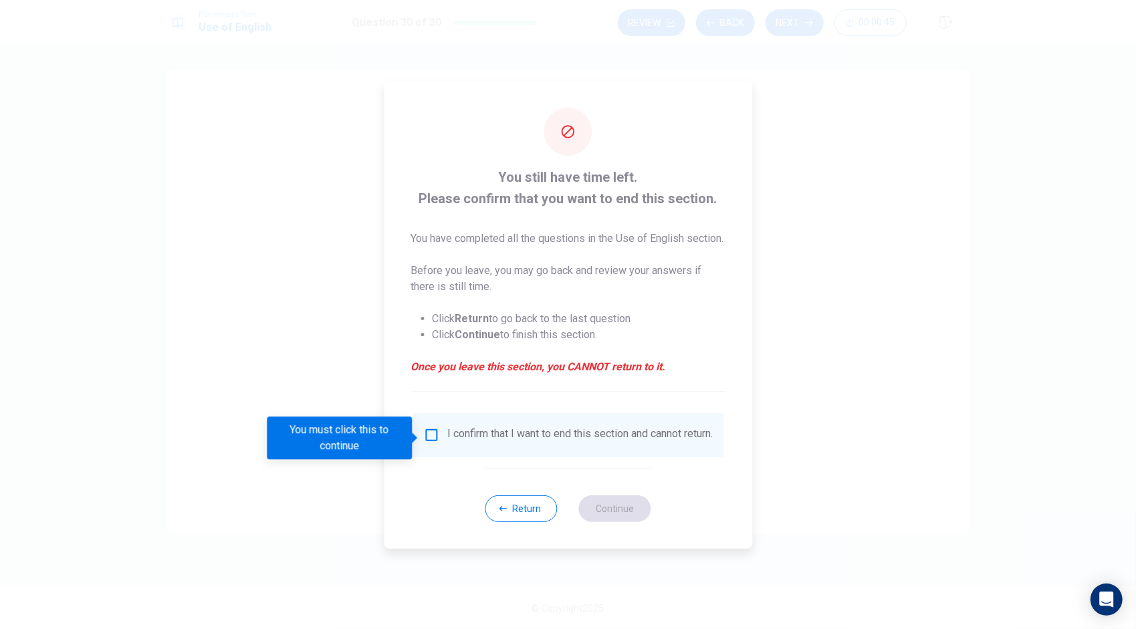
click at [425, 433] on input "You must click this to continue" at bounding box center [431, 435] width 16 height 16
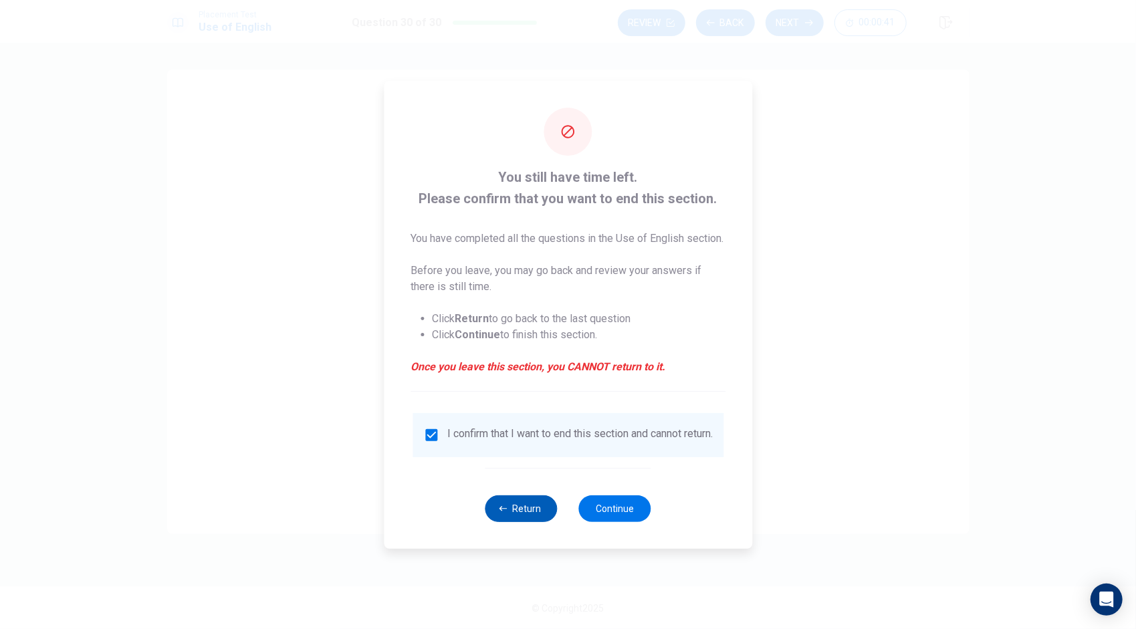
click at [519, 522] on button "Return" at bounding box center [521, 508] width 72 height 27
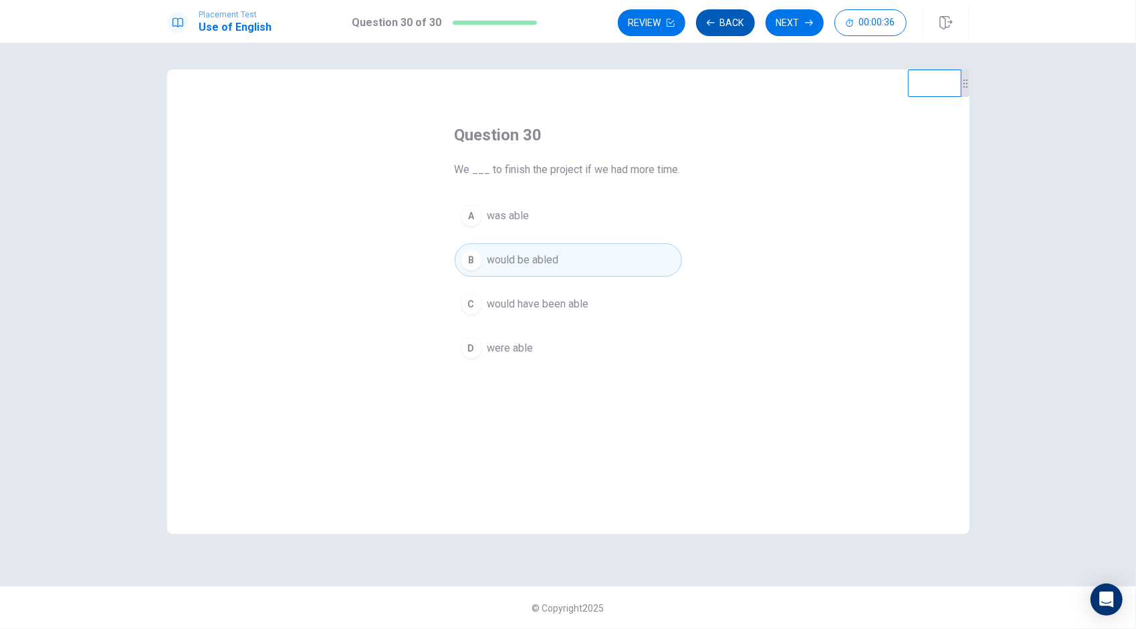
click at [740, 21] on button "Back" at bounding box center [725, 22] width 59 height 27
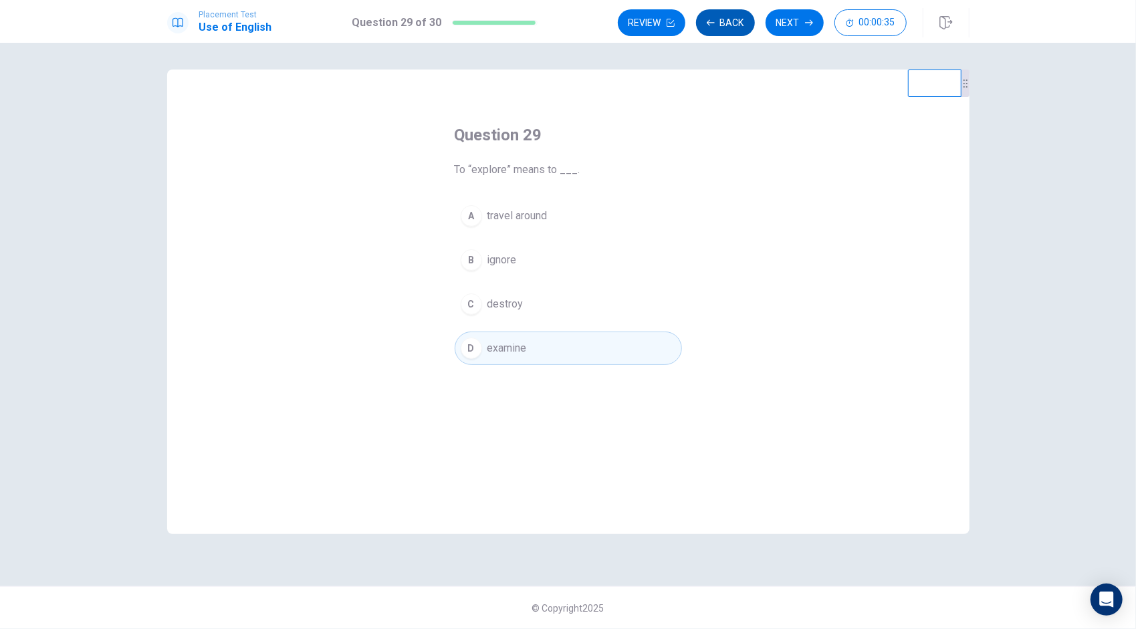
click at [738, 21] on button "Back" at bounding box center [725, 22] width 59 height 27
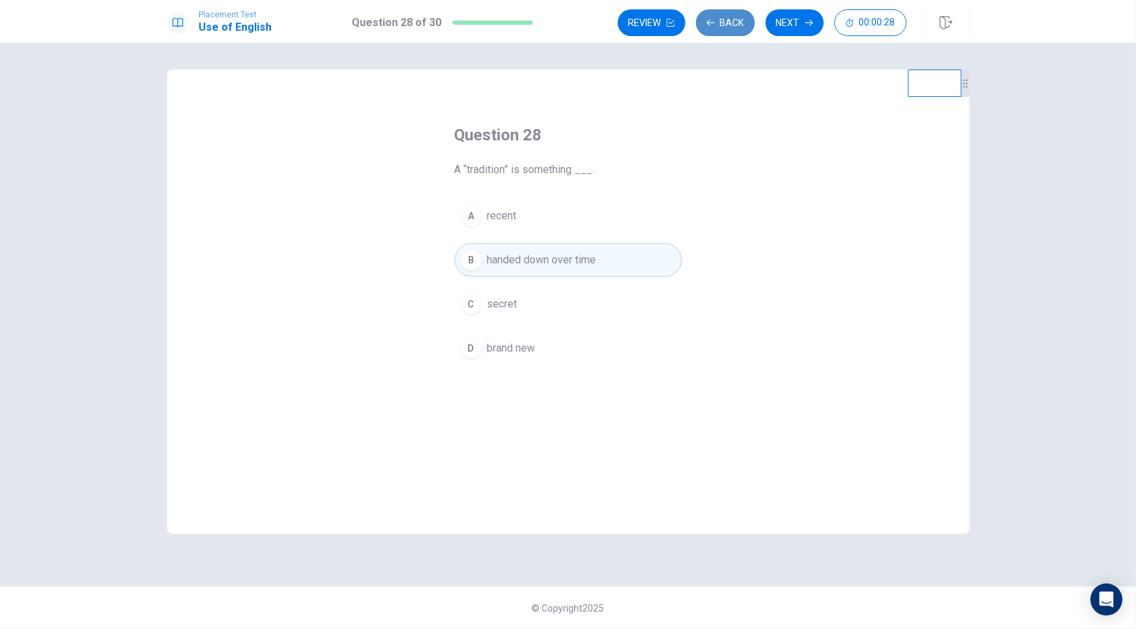
click at [738, 21] on button "Back" at bounding box center [725, 22] width 59 height 27
click at [790, 21] on button "Next" at bounding box center [795, 22] width 58 height 27
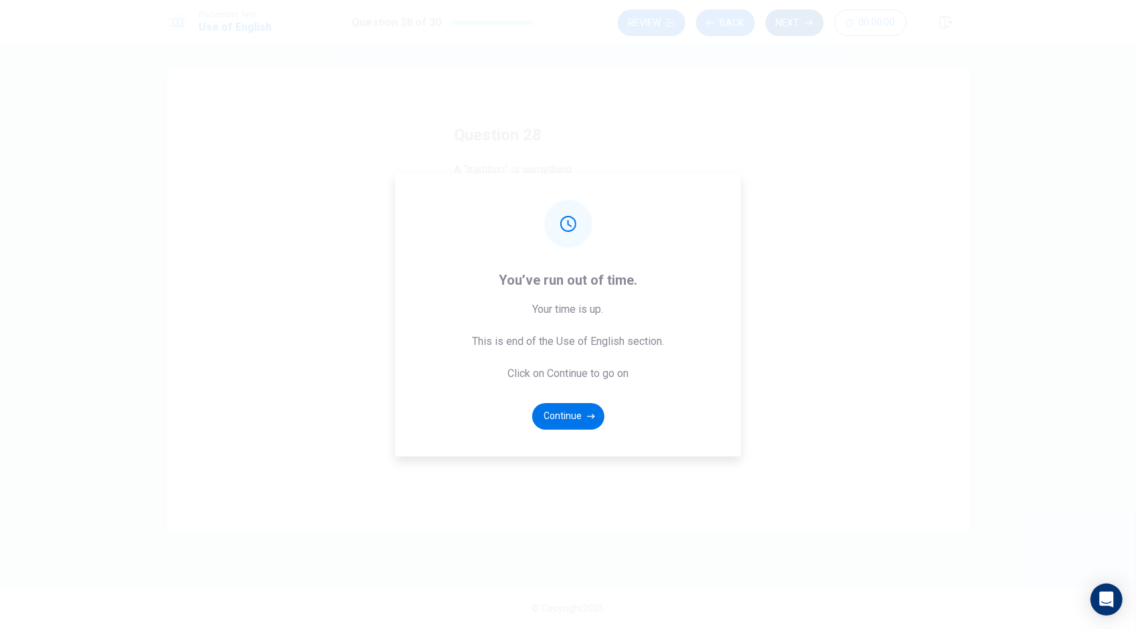
click at [790, 21] on div "You’ve run out of time. Your time is up. This is end of the Use of English sect…" at bounding box center [568, 314] width 1136 height 629
click at [576, 408] on button "Continue" at bounding box center [568, 416] width 72 height 27
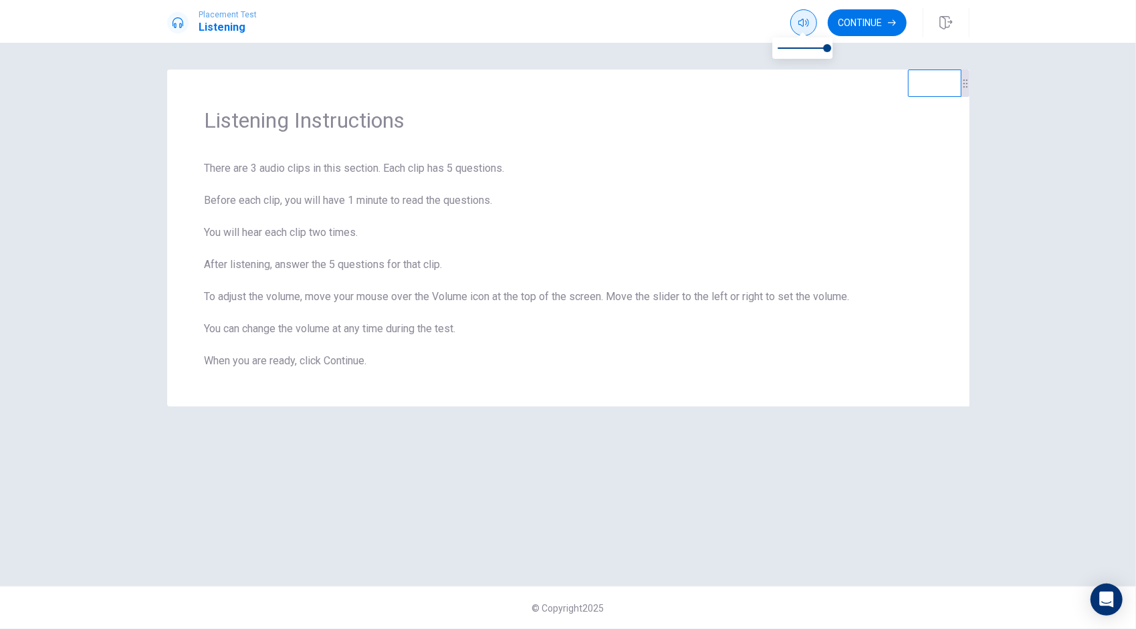
click at [808, 27] on icon "button" at bounding box center [803, 22] width 11 height 11
click at [952, 22] on icon "button" at bounding box center [945, 22] width 13 height 13
click at [859, 30] on button "Continue" at bounding box center [867, 22] width 79 height 27
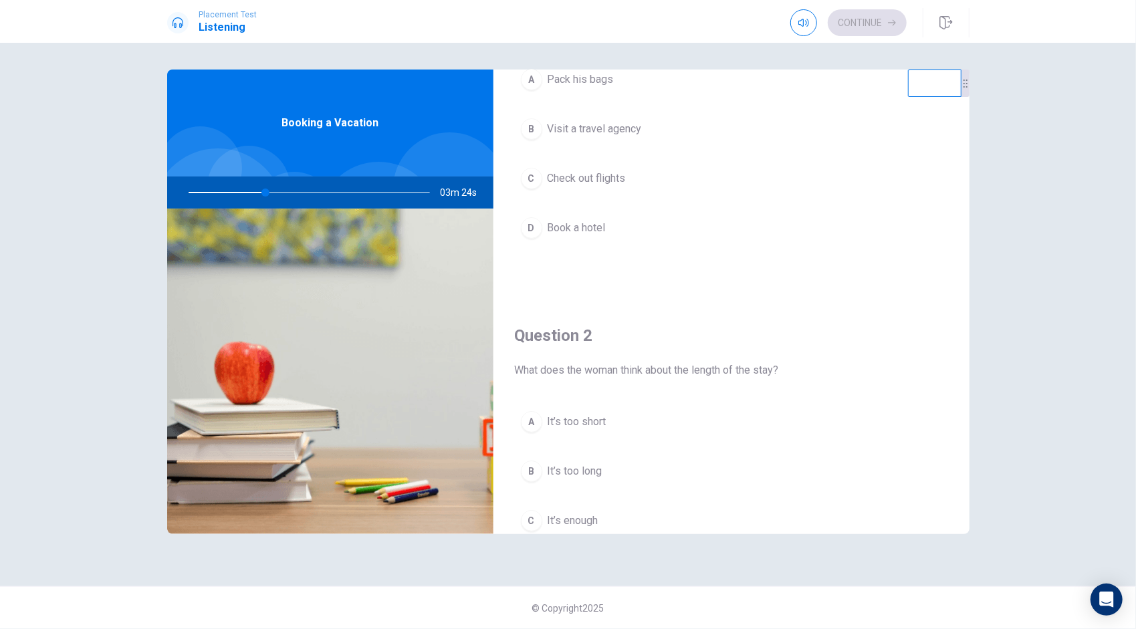
scroll to position [112, 0]
click at [635, 124] on span "Visit a travel agency" at bounding box center [595, 130] width 94 height 16
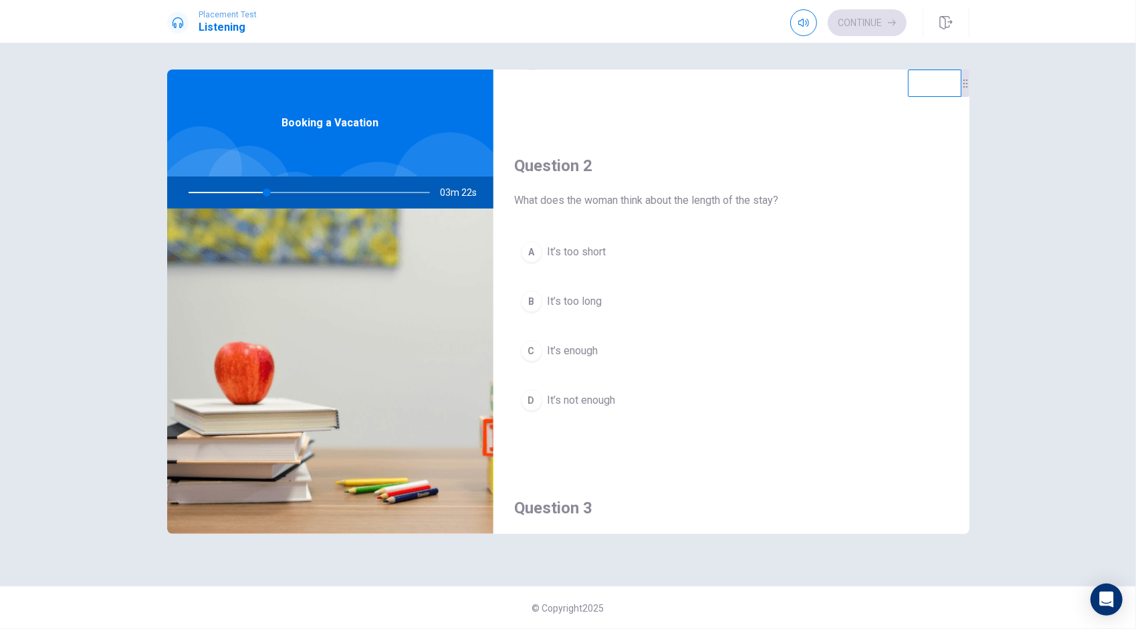
scroll to position [284, 0]
type input "37"
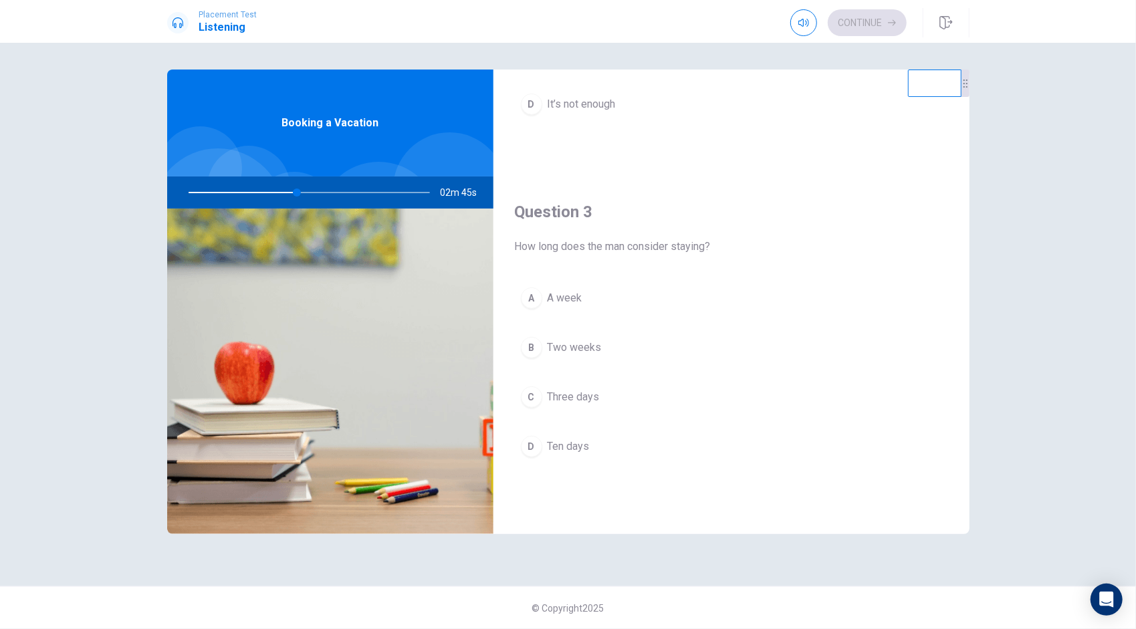
scroll to position [580, 0]
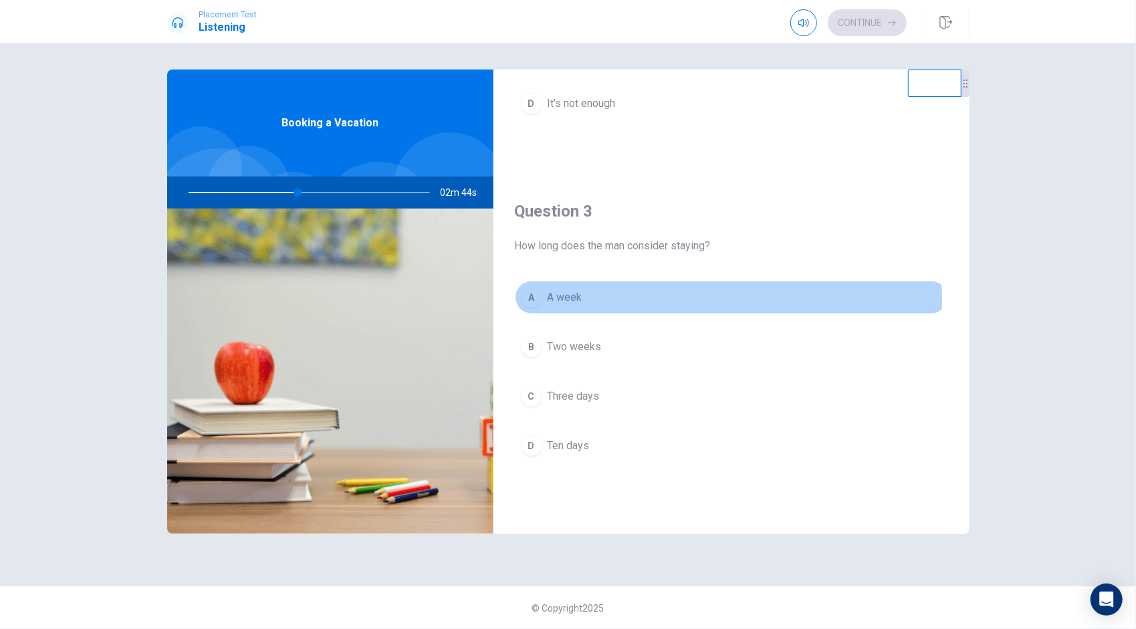
click at [578, 298] on span "A week" at bounding box center [565, 298] width 35 height 16
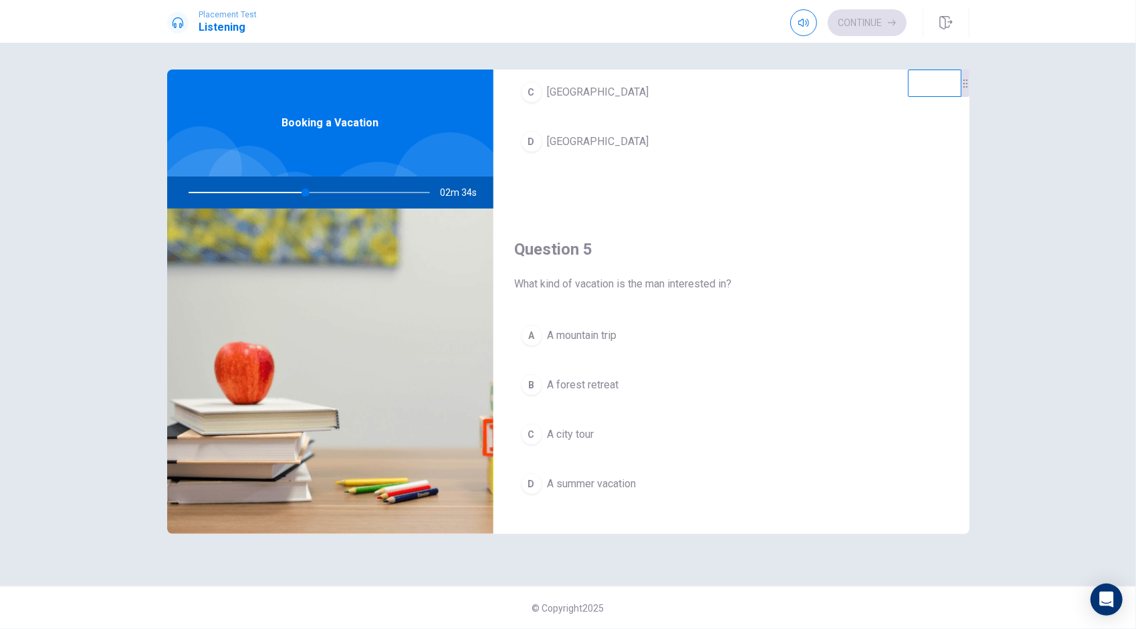
scroll to position [1238, 0]
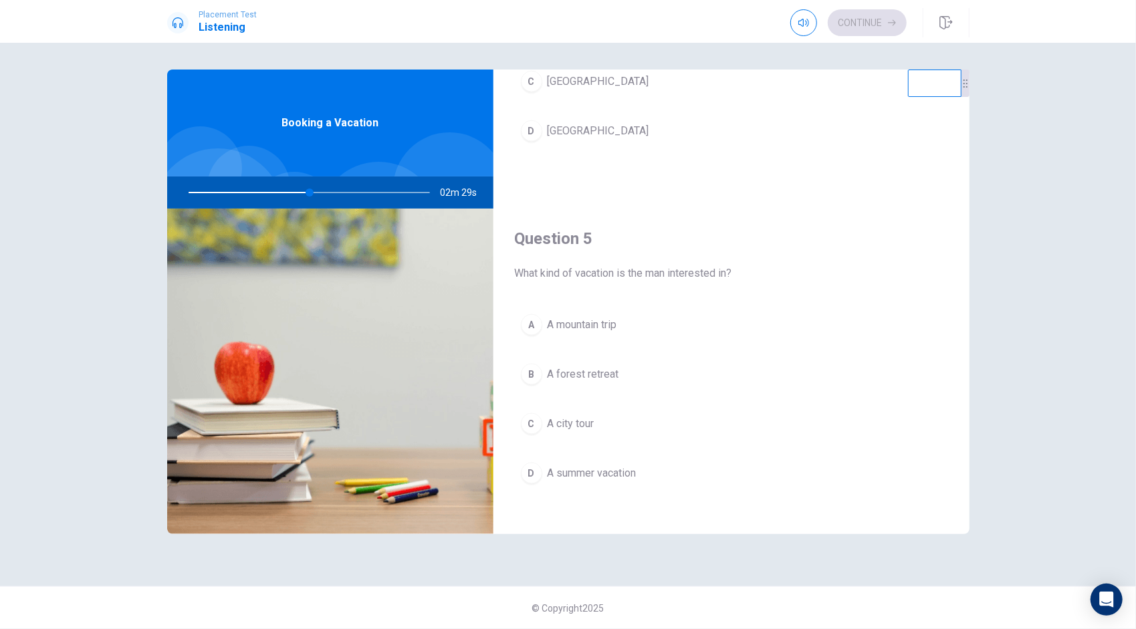
click at [288, 192] on div at bounding box center [307, 193] width 268 height 32
drag, startPoint x: 312, startPoint y: 193, endPoint x: 288, endPoint y: 194, distance: 23.4
click at [288, 194] on div at bounding box center [307, 193] width 268 height 32
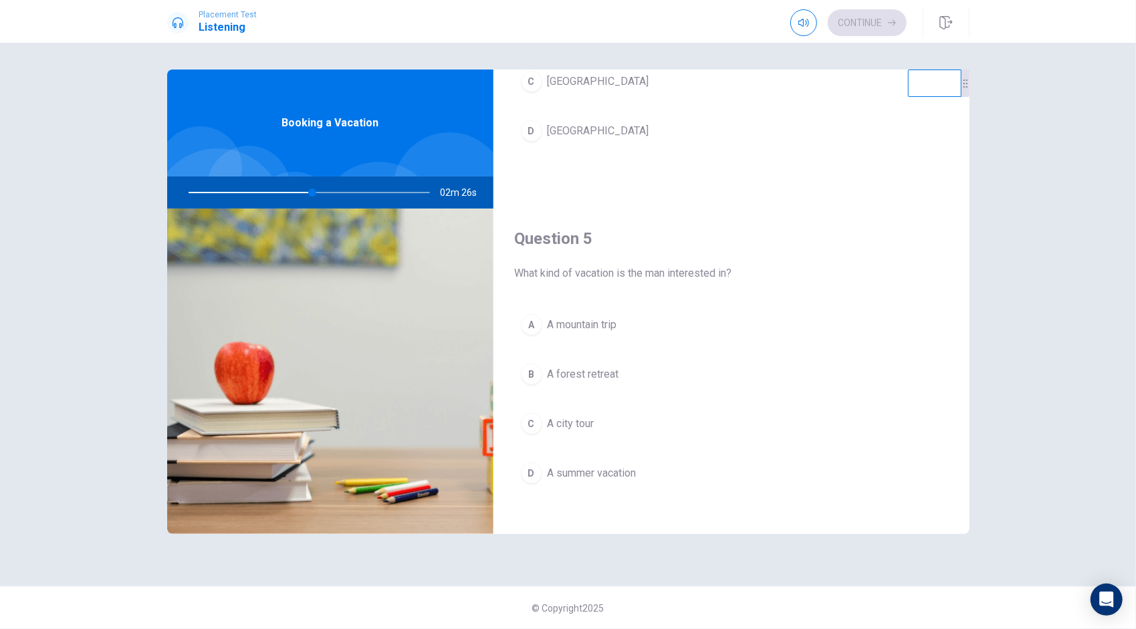
drag, startPoint x: 288, startPoint y: 194, endPoint x: 336, endPoint y: 193, distance: 47.5
click at [336, 193] on div at bounding box center [307, 193] width 268 height 32
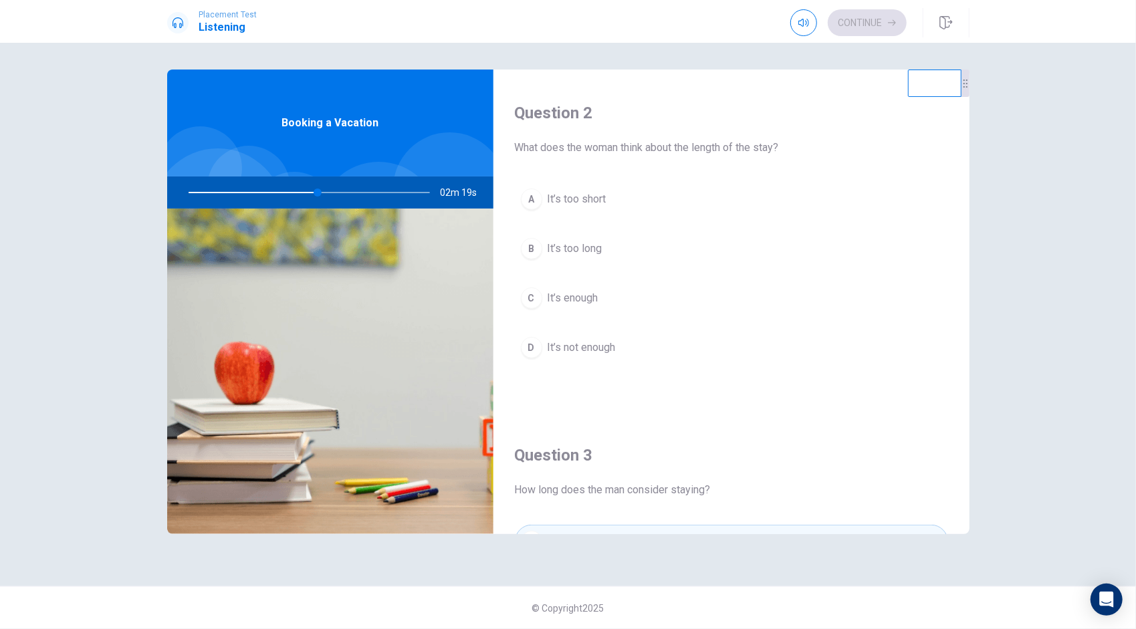
scroll to position [337, 0]
click at [591, 194] on span "It’s too short" at bounding box center [577, 199] width 59 height 16
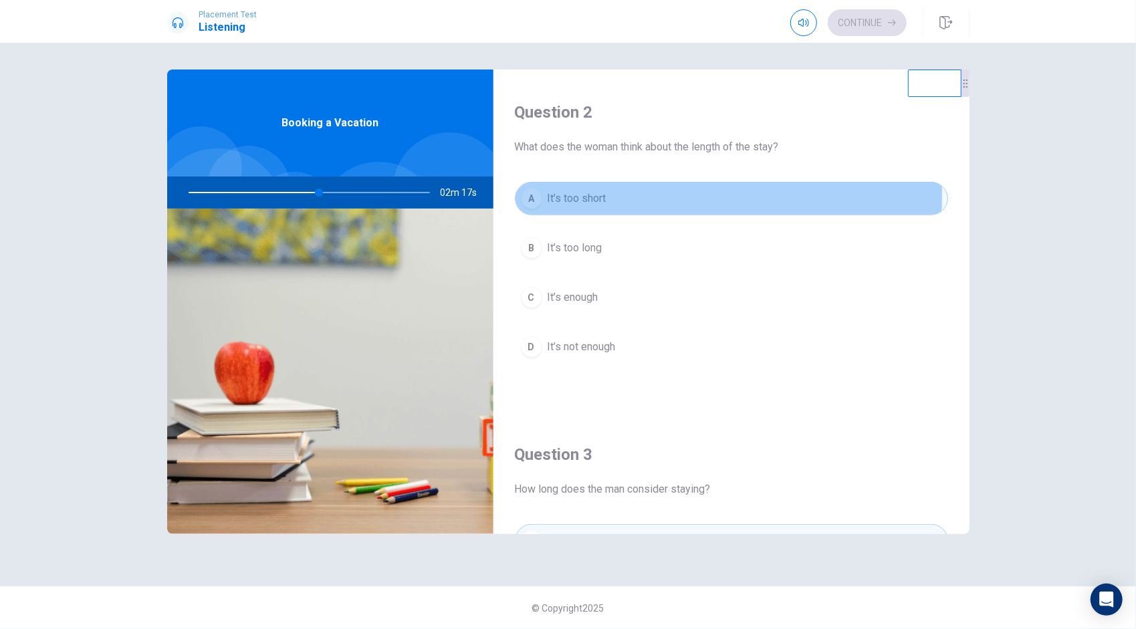
click at [591, 194] on span "It’s too short" at bounding box center [577, 199] width 59 height 16
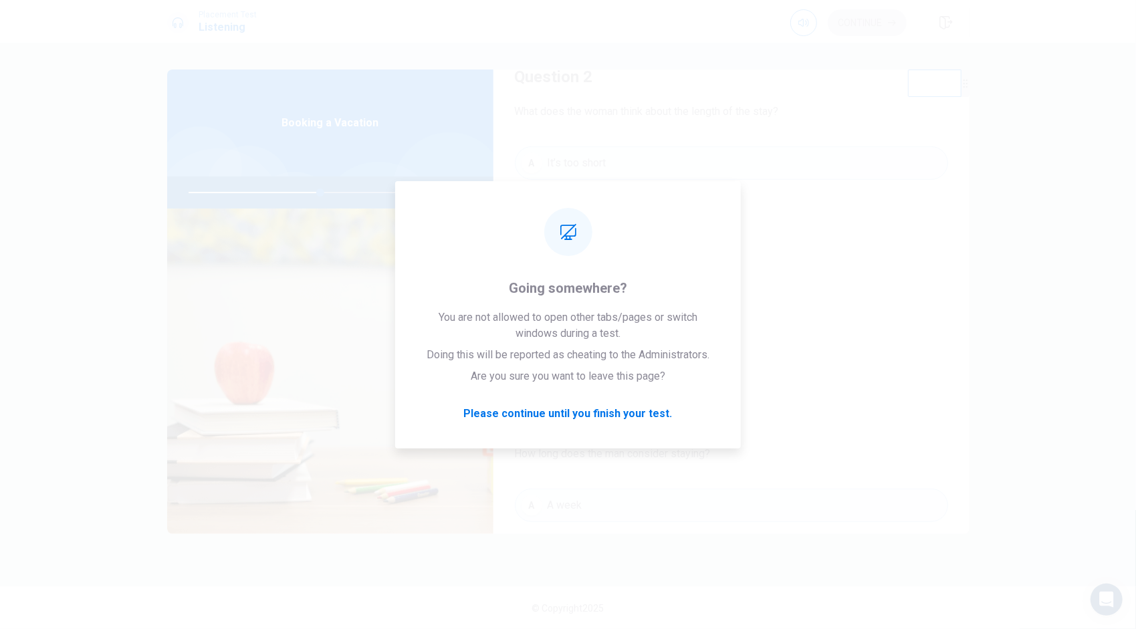
scroll to position [374, 0]
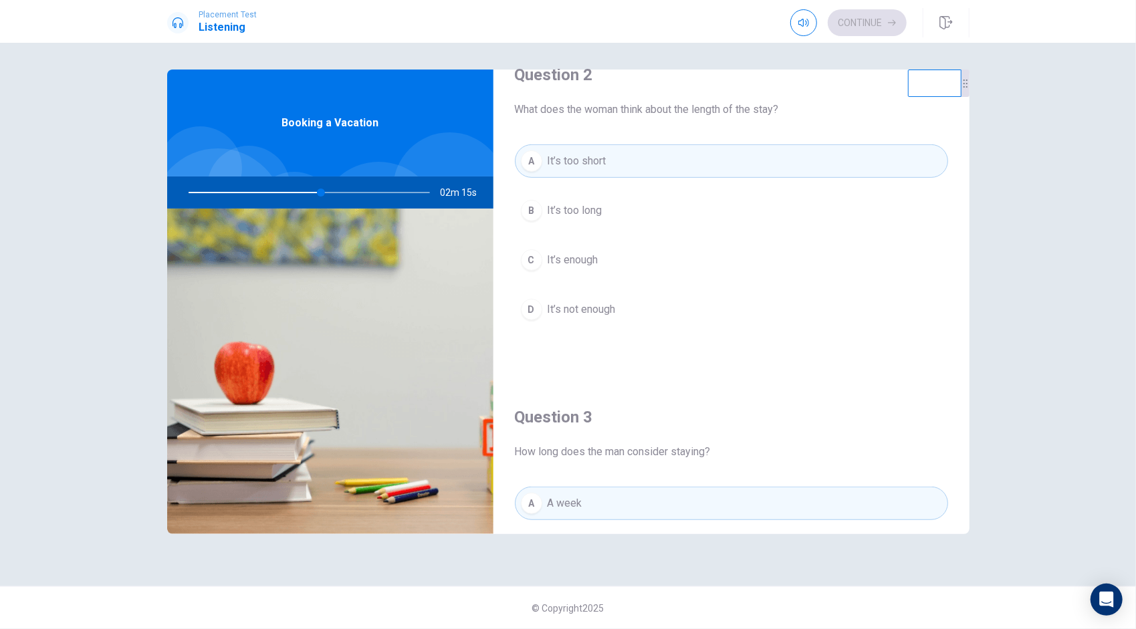
click at [793, 194] on button "B It’s too long" at bounding box center [731, 210] width 433 height 33
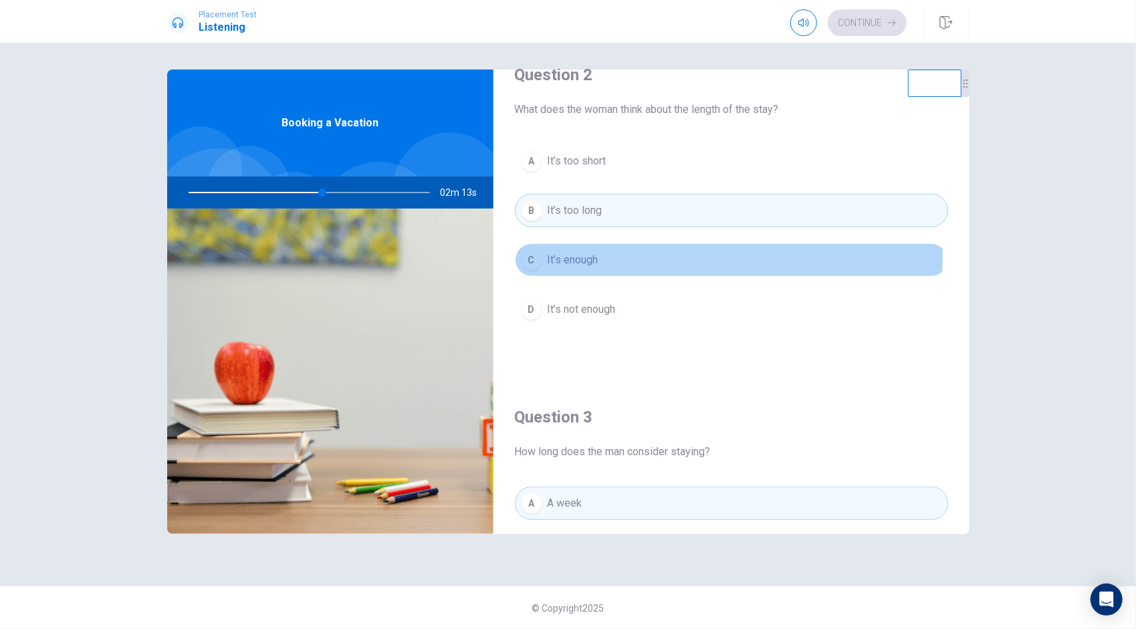
click at [658, 253] on button "C It’s enough" at bounding box center [731, 259] width 433 height 33
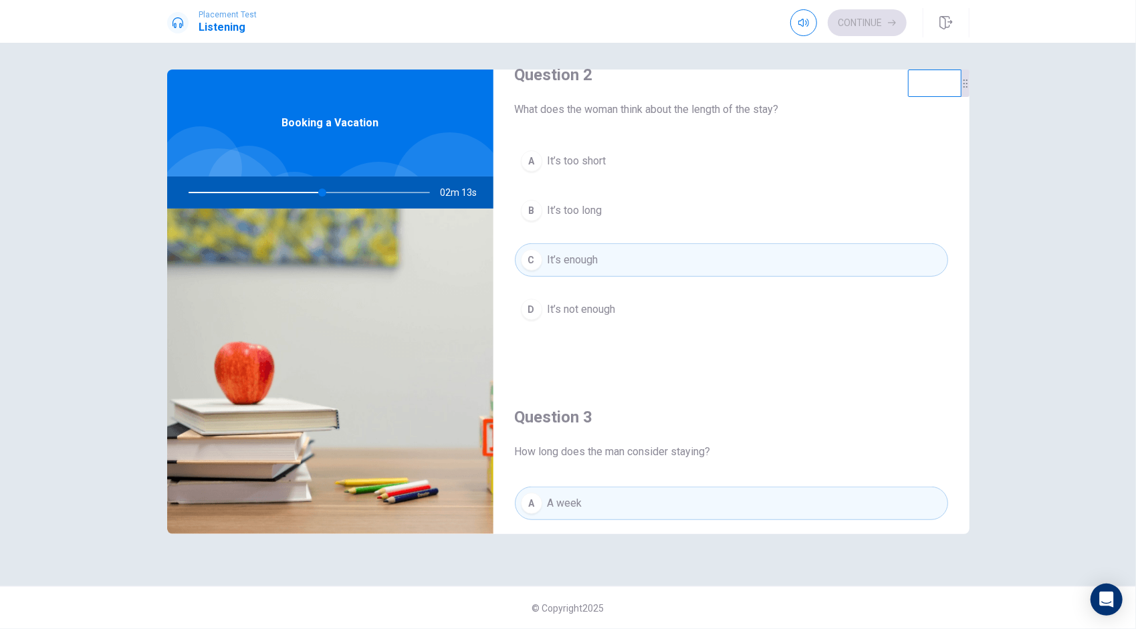
click at [647, 165] on button "A It’s too short" at bounding box center [731, 160] width 433 height 33
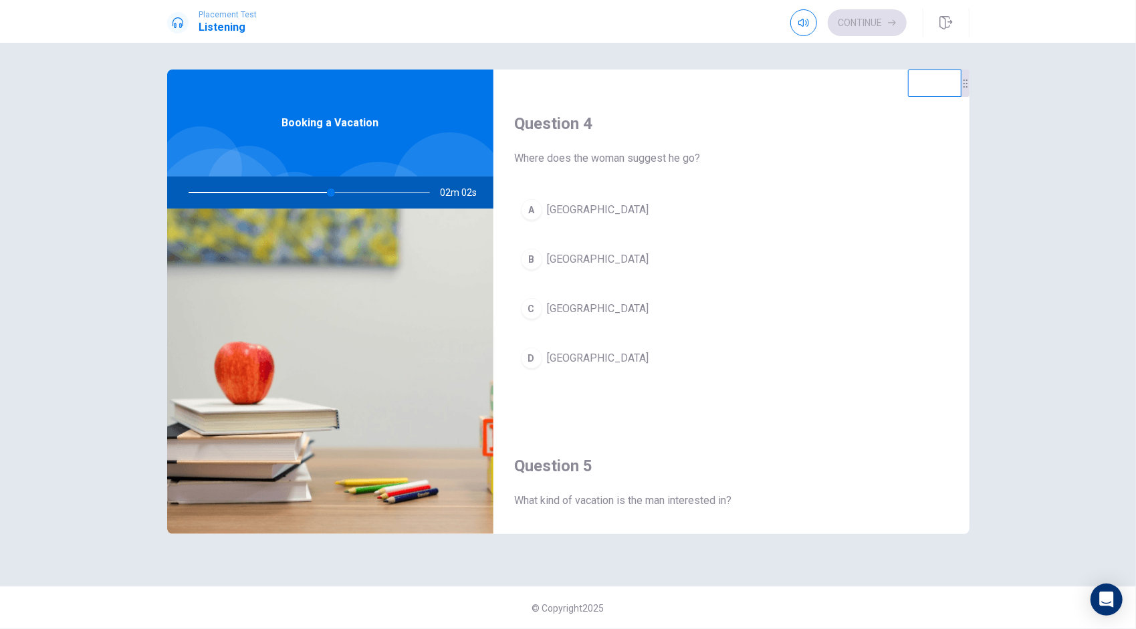
scroll to position [1011, 0]
click at [554, 300] on span "[GEOGRAPHIC_DATA]" at bounding box center [599, 308] width 102 height 16
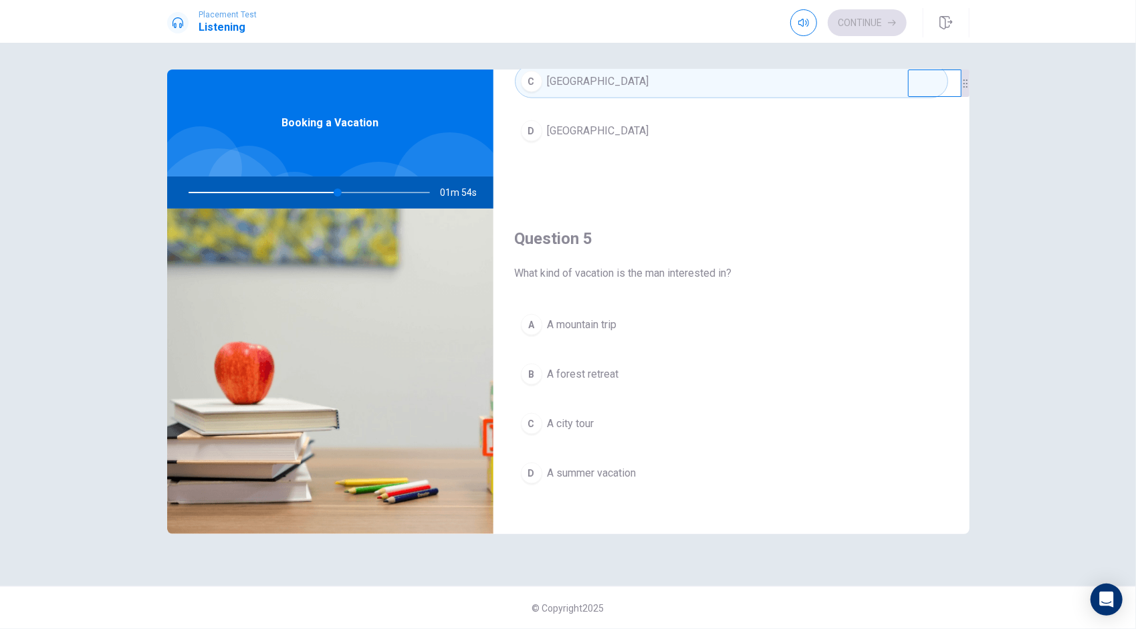
scroll to position [1235, 0]
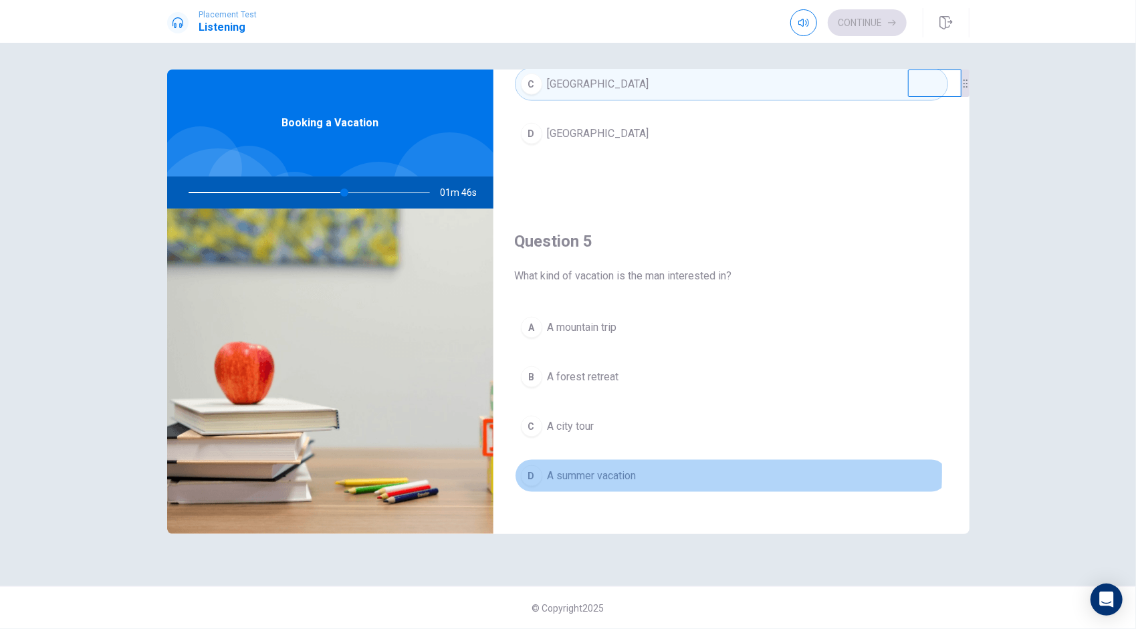
click at [572, 468] on span "A summer vacation" at bounding box center [592, 476] width 89 height 16
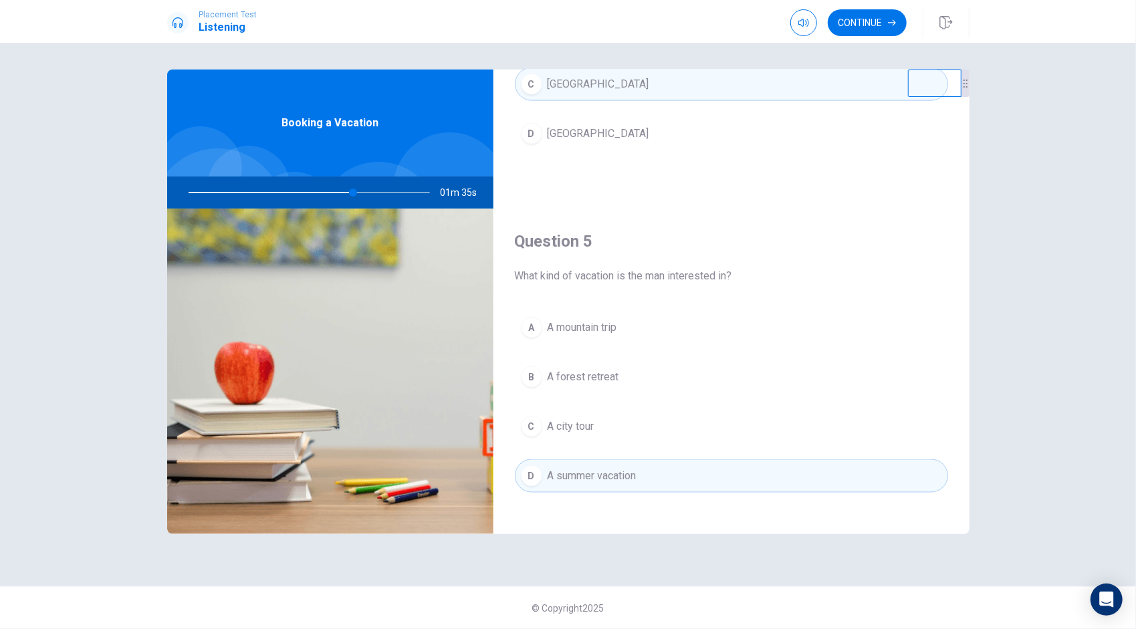
click at [604, 311] on button "A A mountain trip" at bounding box center [731, 327] width 433 height 33
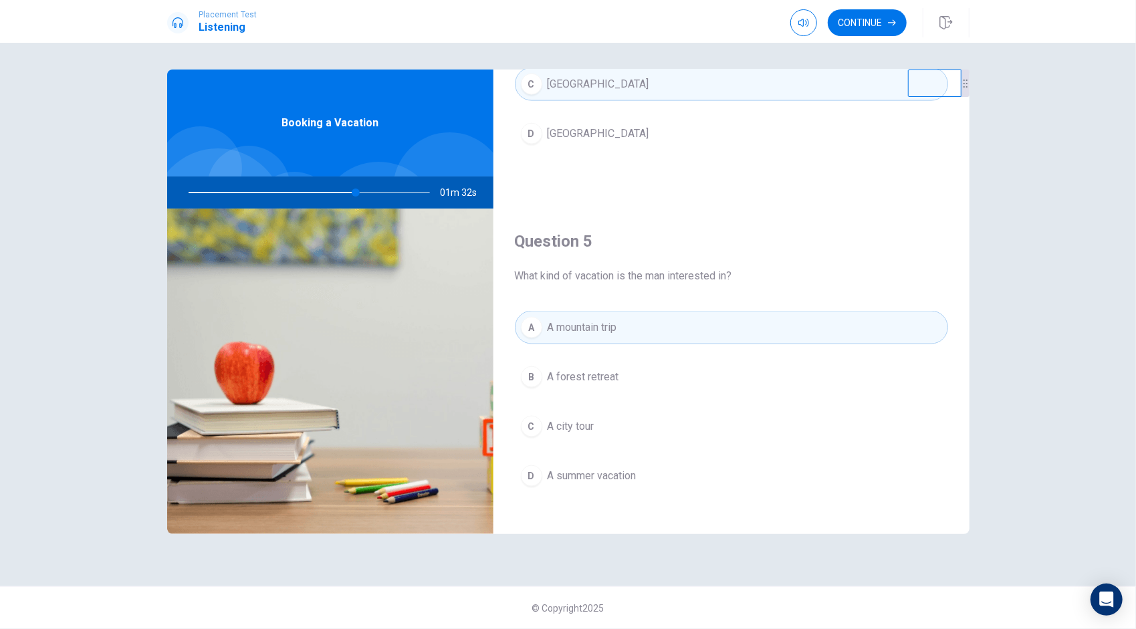
click at [590, 419] on span "A city tour" at bounding box center [571, 427] width 47 height 16
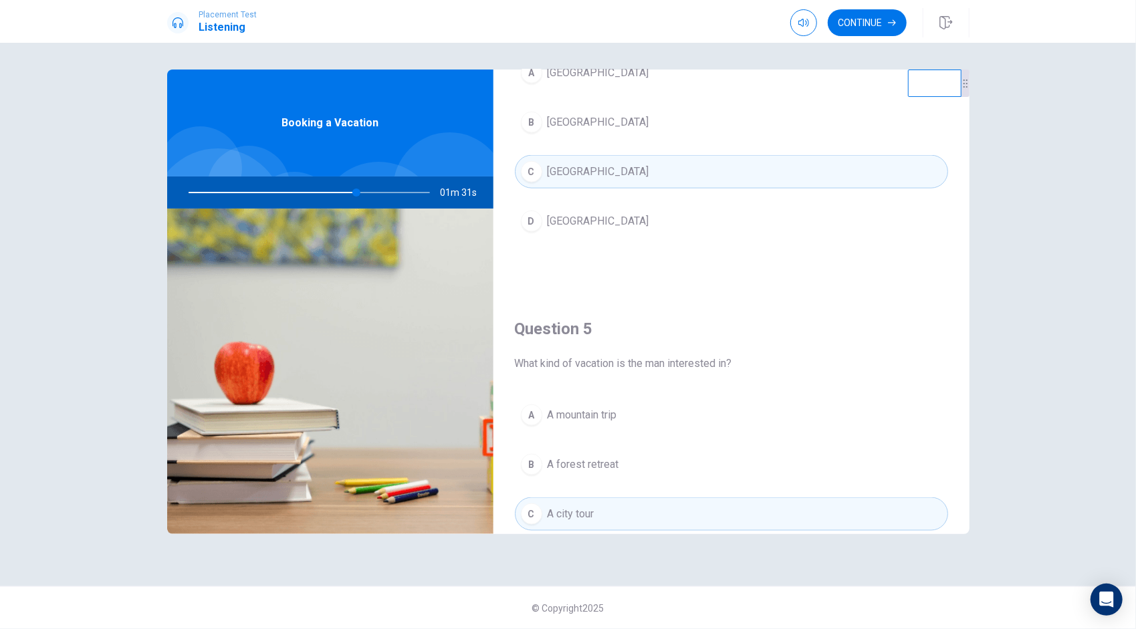
scroll to position [1145, 0]
type input "71"
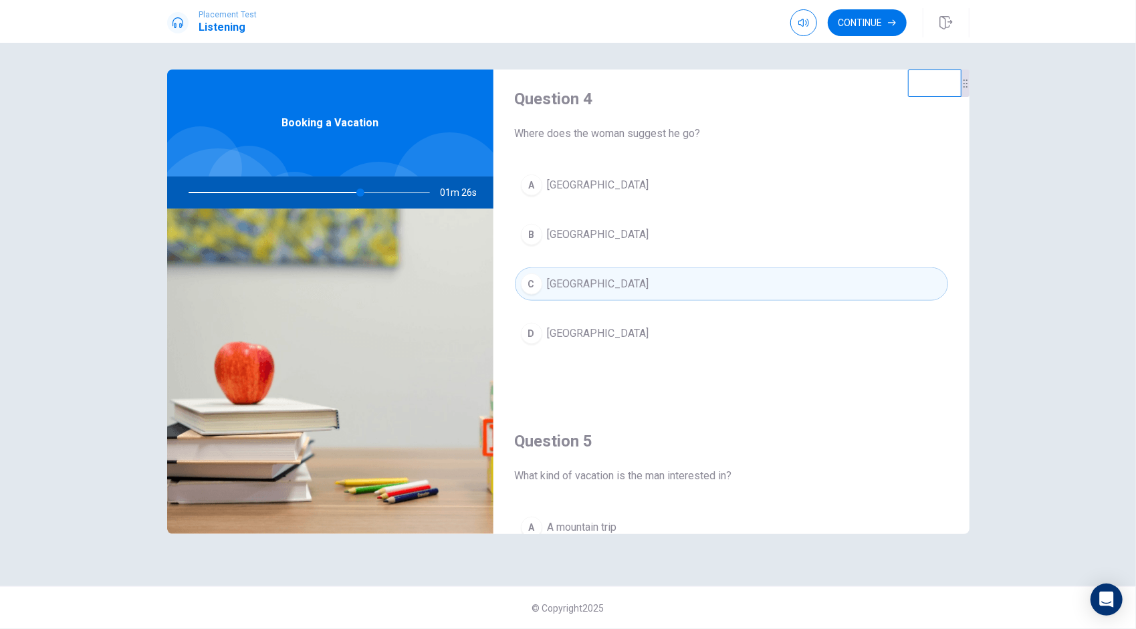
scroll to position [1034, 0]
click at [341, 189] on div at bounding box center [307, 193] width 268 height 32
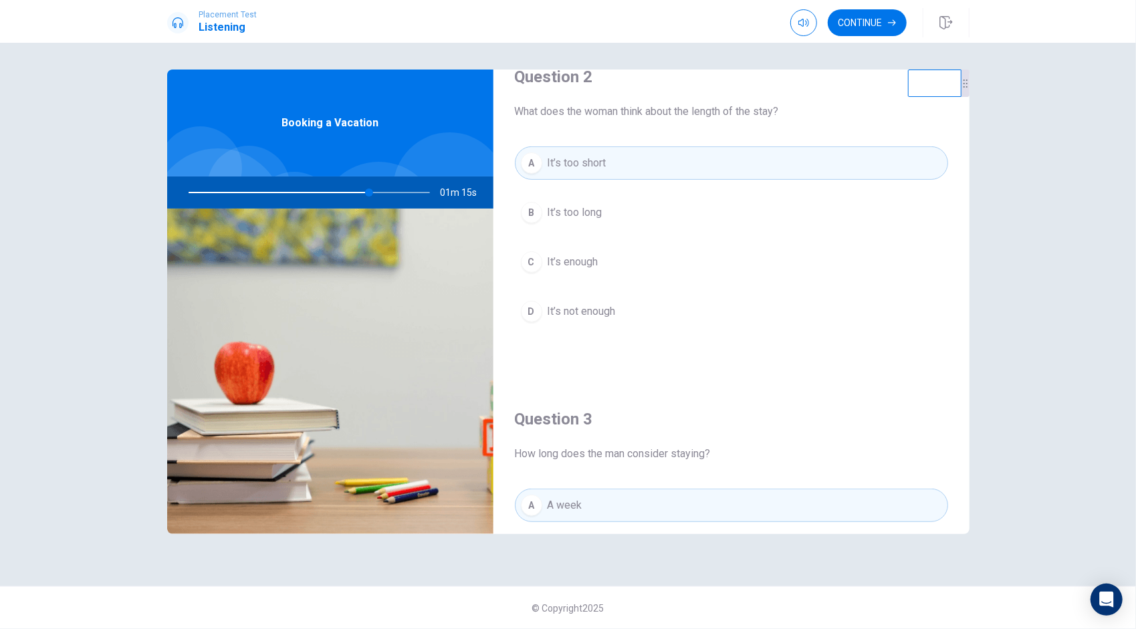
scroll to position [0, 0]
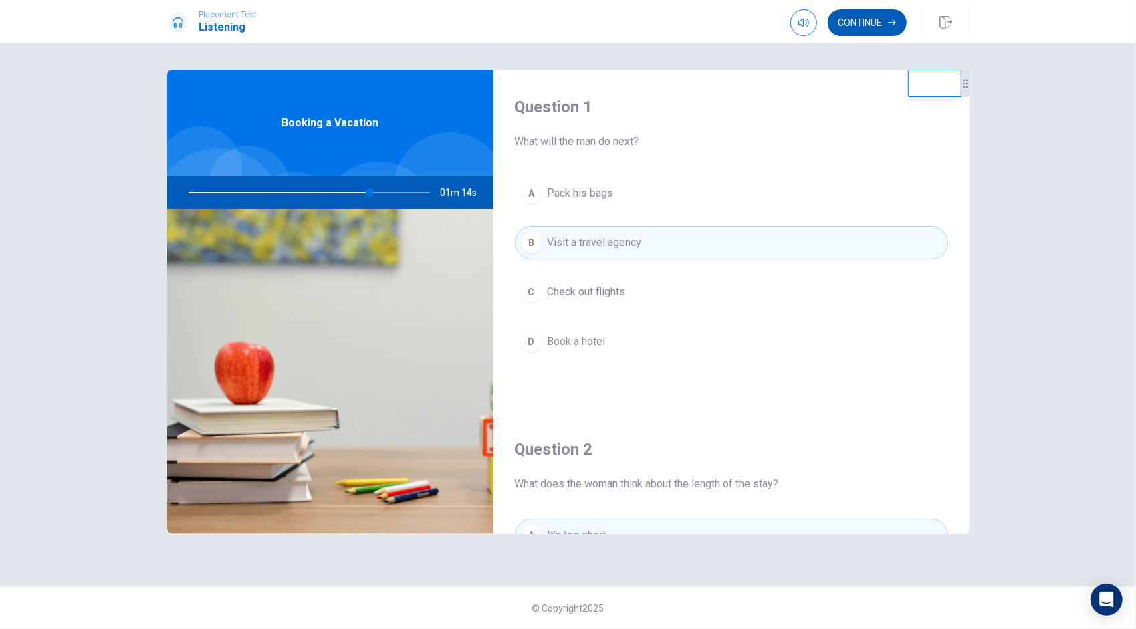
click at [876, 23] on button "Continue" at bounding box center [867, 22] width 79 height 27
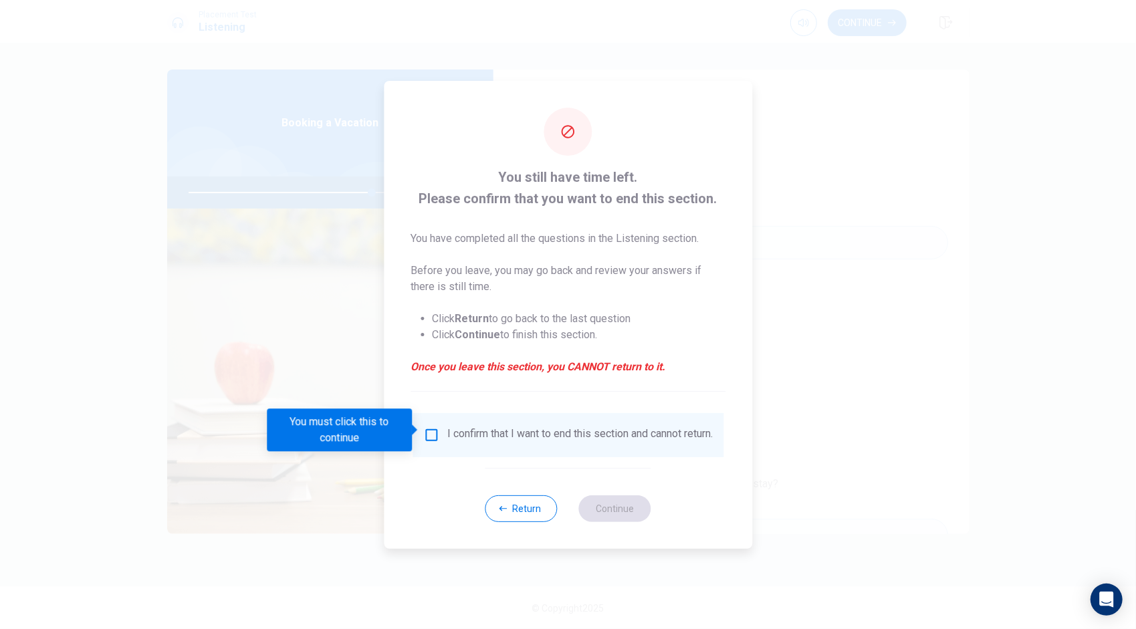
click at [427, 430] on input "You must click this to continue" at bounding box center [431, 435] width 16 height 16
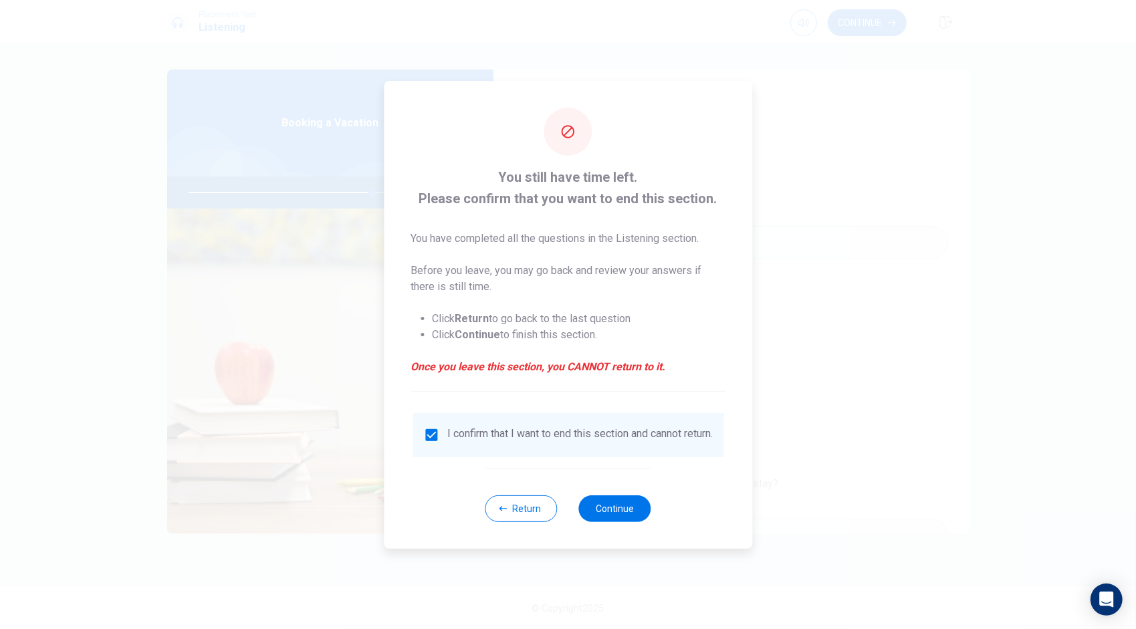
click at [623, 499] on div "Return Continue" at bounding box center [568, 508] width 166 height 81
click at [629, 528] on div "Return Continue" at bounding box center [568, 508] width 166 height 81
click at [532, 517] on button "Return" at bounding box center [521, 508] width 72 height 27
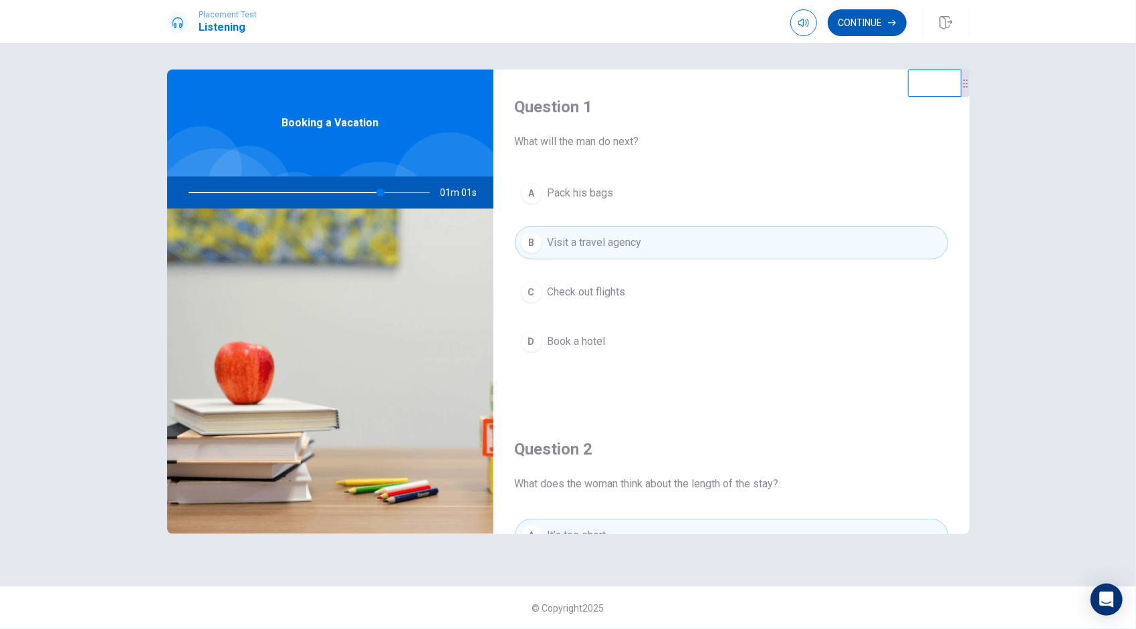
click at [871, 15] on button "Continue" at bounding box center [867, 22] width 79 height 27
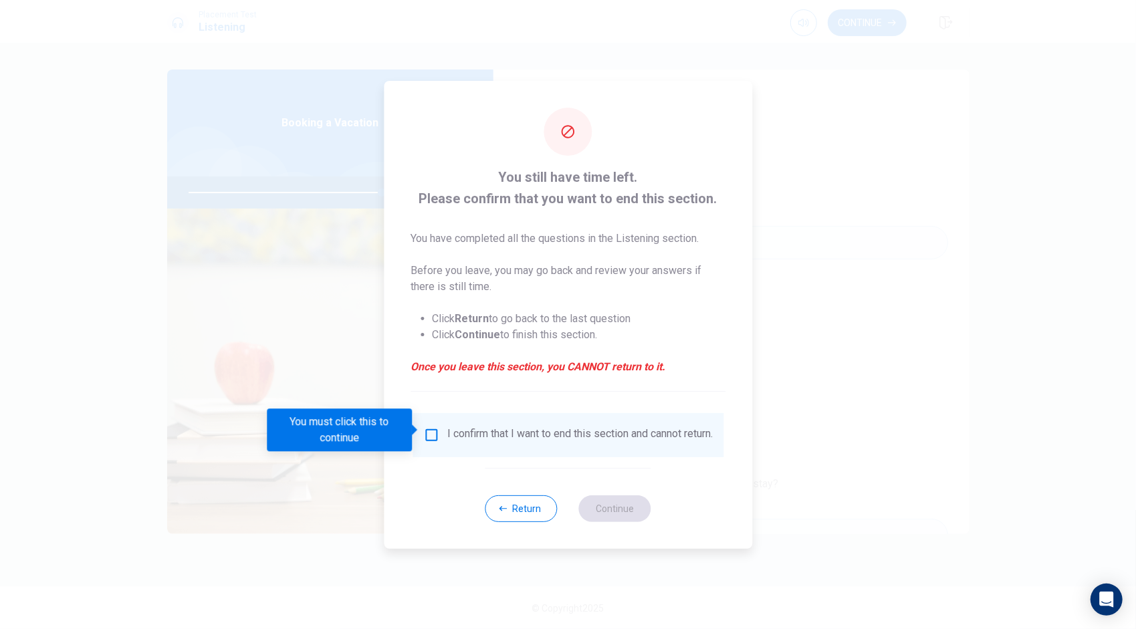
click at [424, 435] on input "You must click this to continue" at bounding box center [431, 435] width 16 height 16
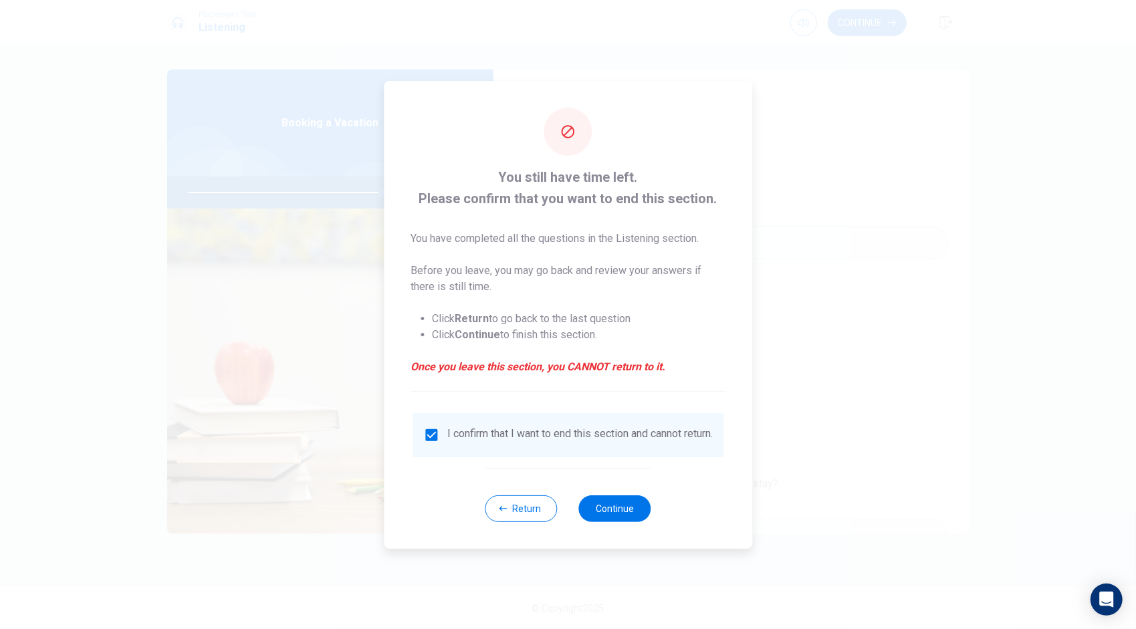
click at [635, 531] on div "Return Continue" at bounding box center [568, 508] width 166 height 81
click at [633, 522] on button "Continue" at bounding box center [615, 508] width 72 height 27
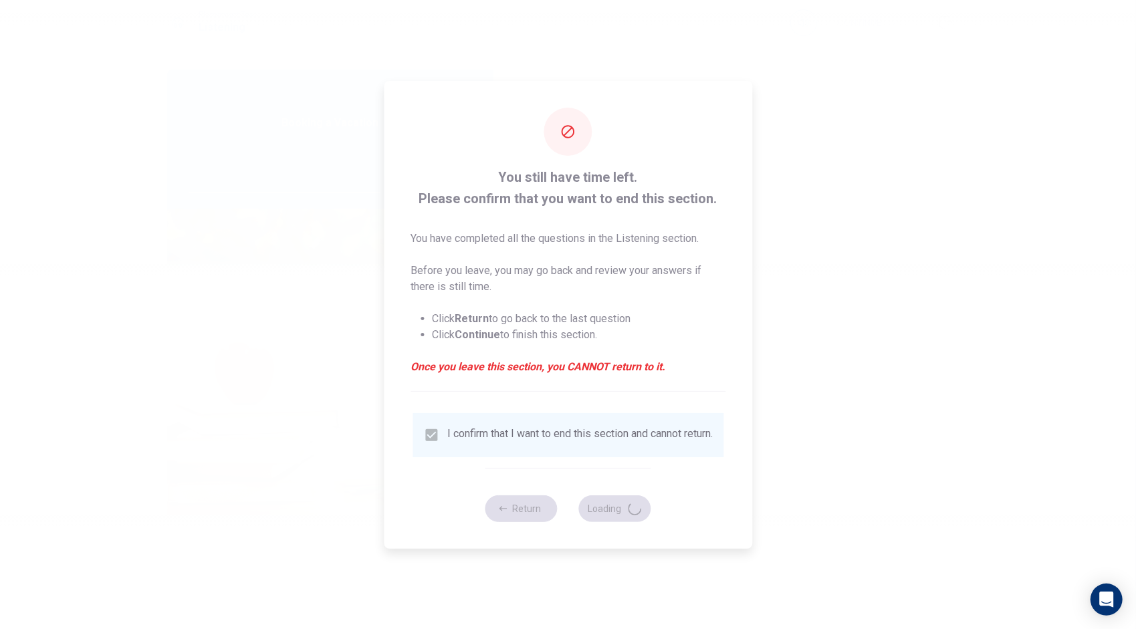
type input "82"
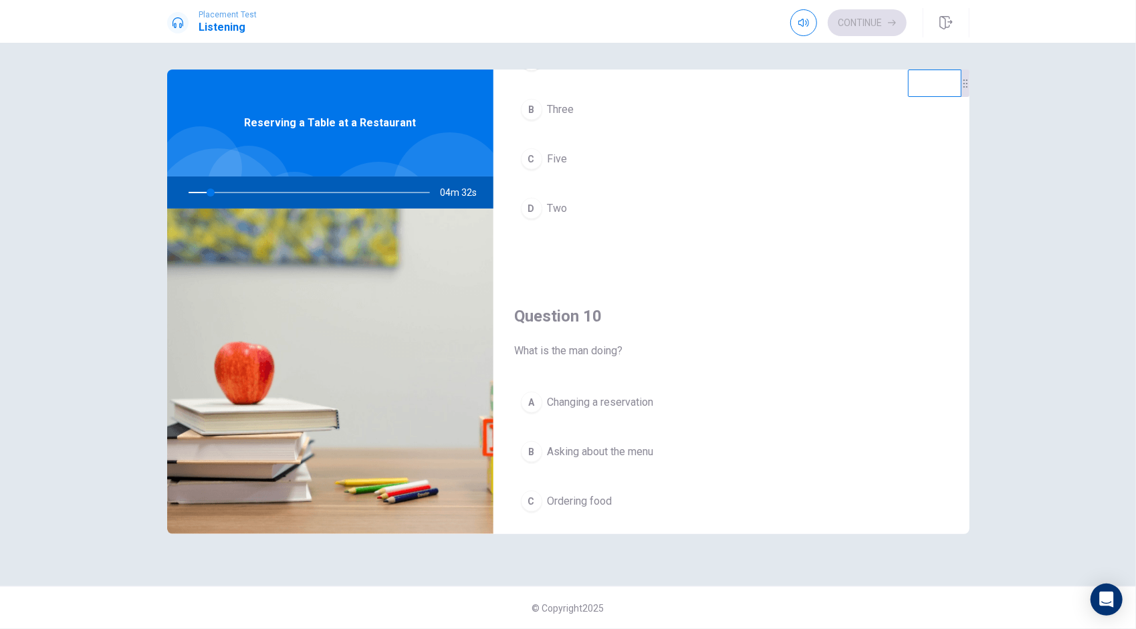
scroll to position [1210, 0]
click at [218, 189] on div at bounding box center [307, 193] width 268 height 32
click at [229, 193] on div at bounding box center [307, 193] width 268 height 32
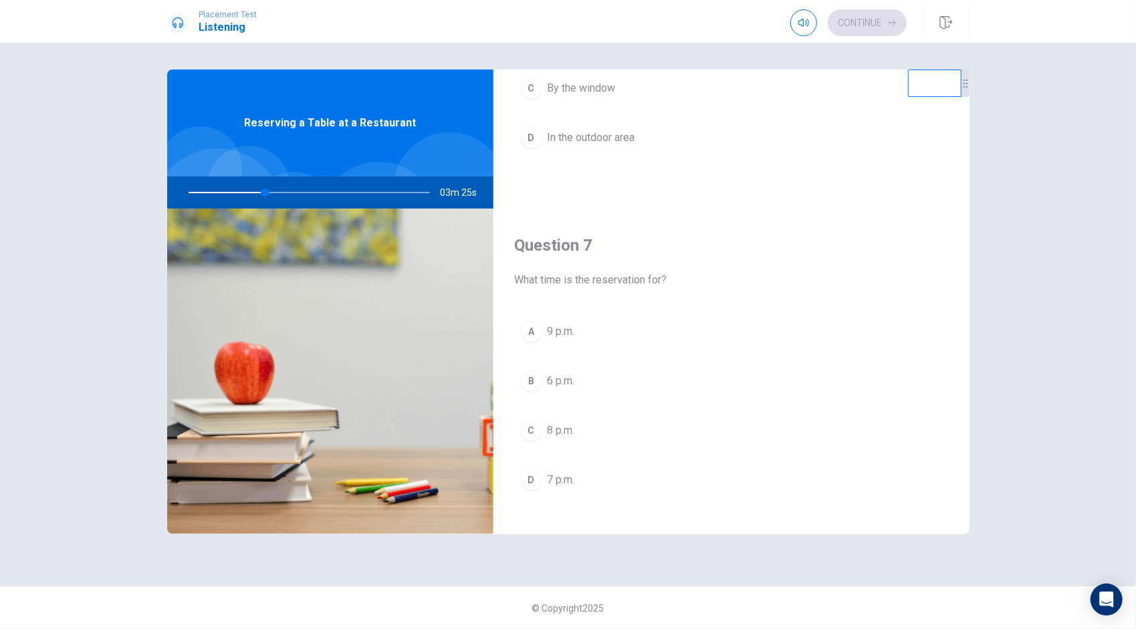
scroll to position [0, 0]
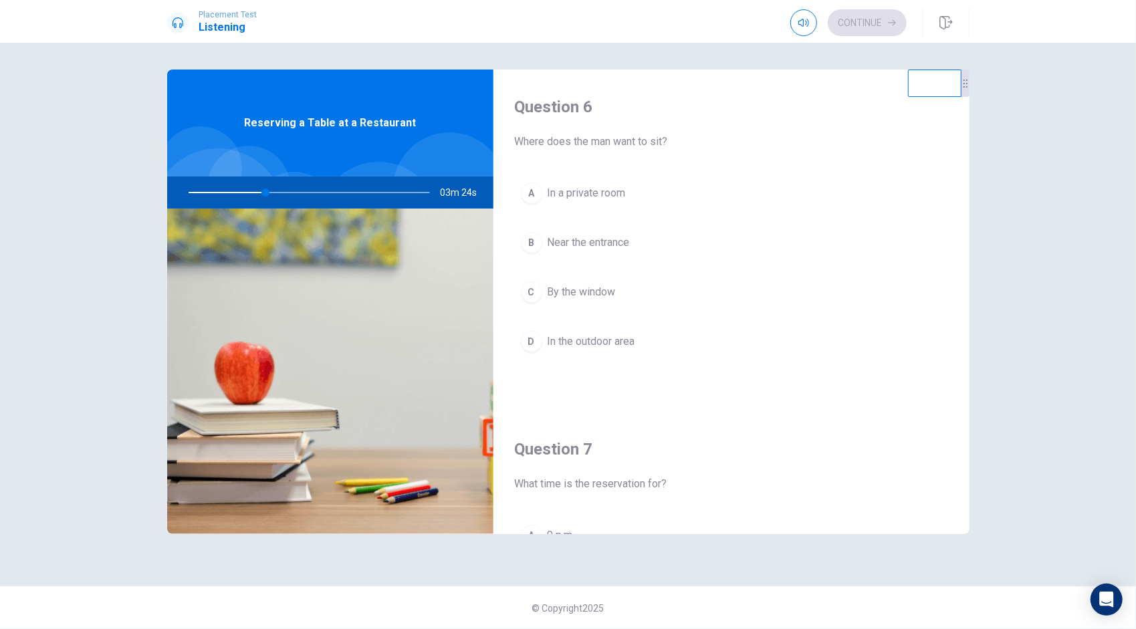
click at [613, 286] on span "By the window" at bounding box center [582, 292] width 68 height 16
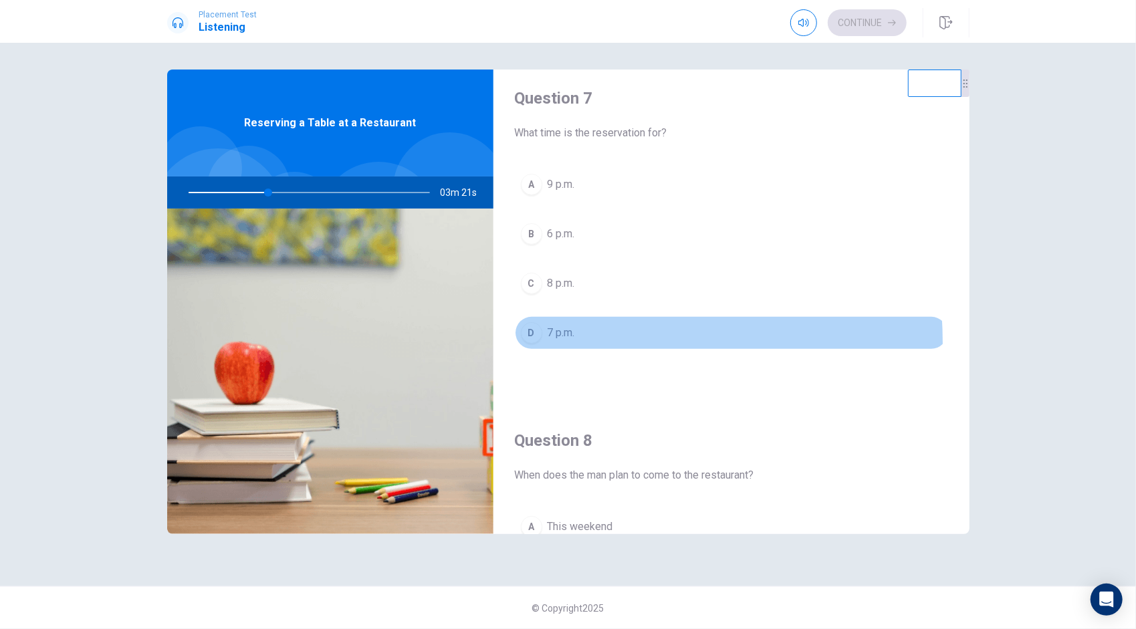
click at [559, 339] on button "D 7 p.m." at bounding box center [731, 332] width 433 height 33
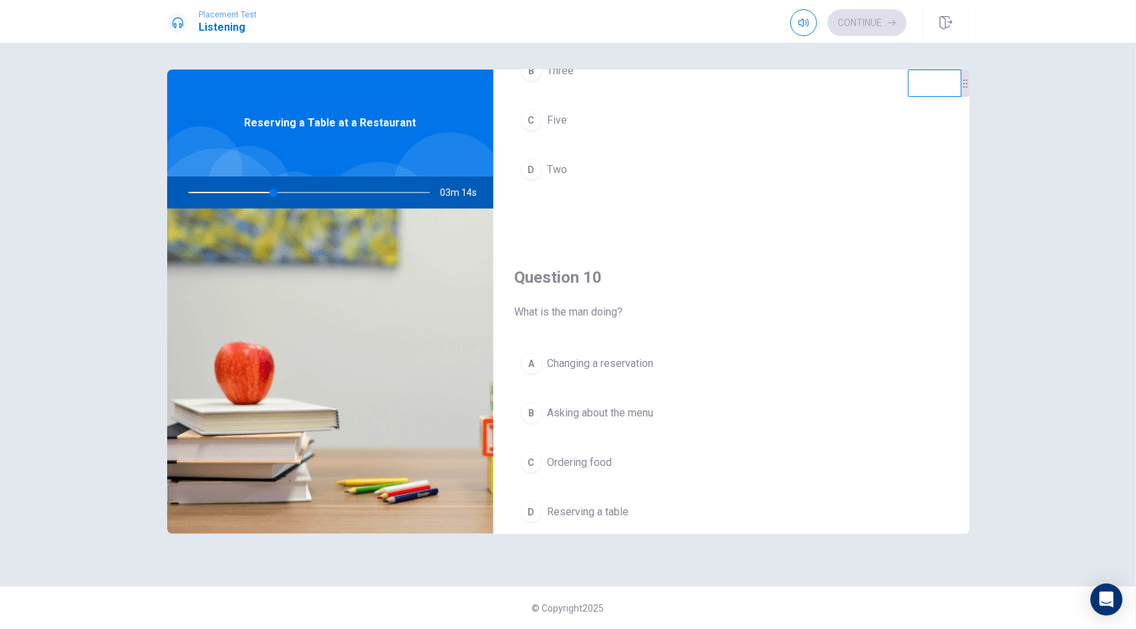
scroll to position [1198, 0]
click at [568, 412] on span "Asking about the menu" at bounding box center [601, 414] width 106 height 16
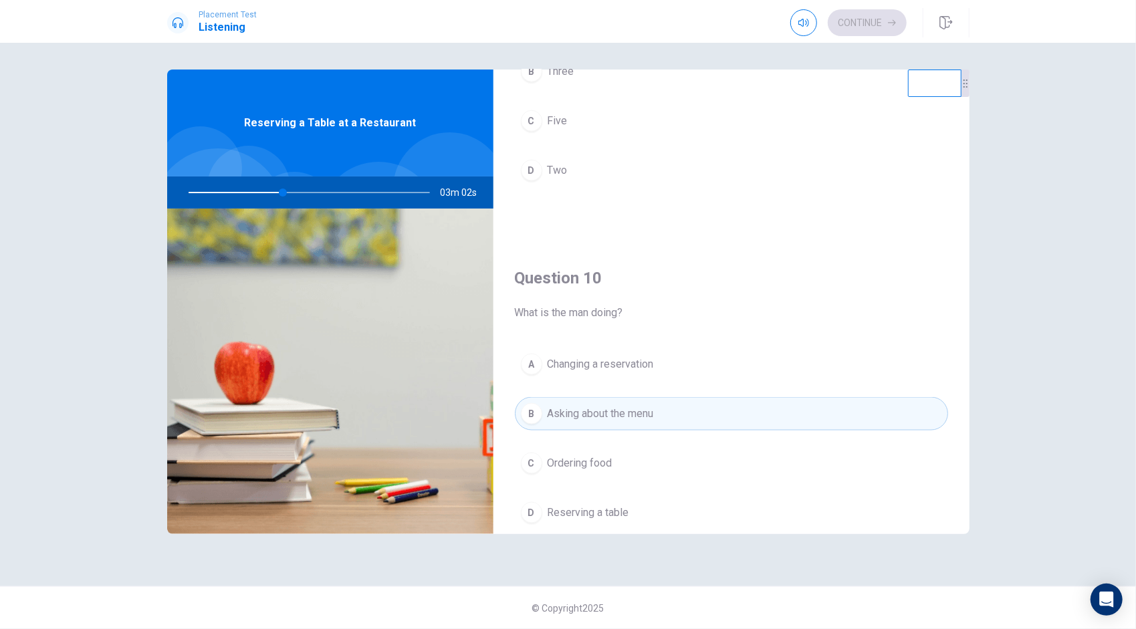
click at [621, 505] on span "Reserving a table" at bounding box center [589, 513] width 82 height 16
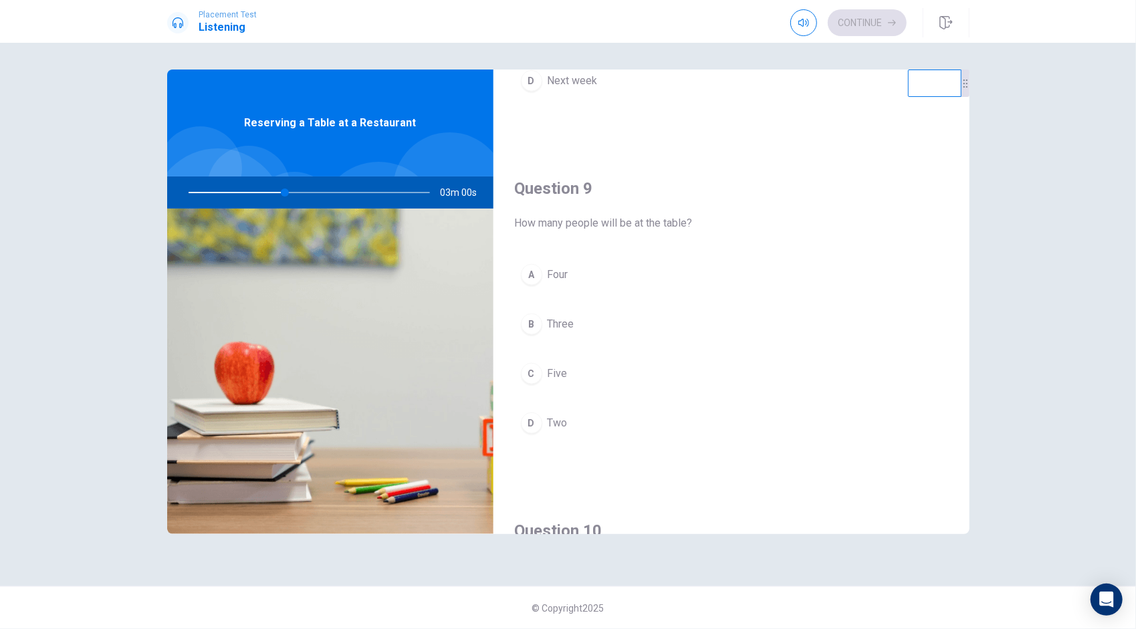
scroll to position [944, 0]
click at [563, 277] on span "Four" at bounding box center [558, 277] width 21 height 16
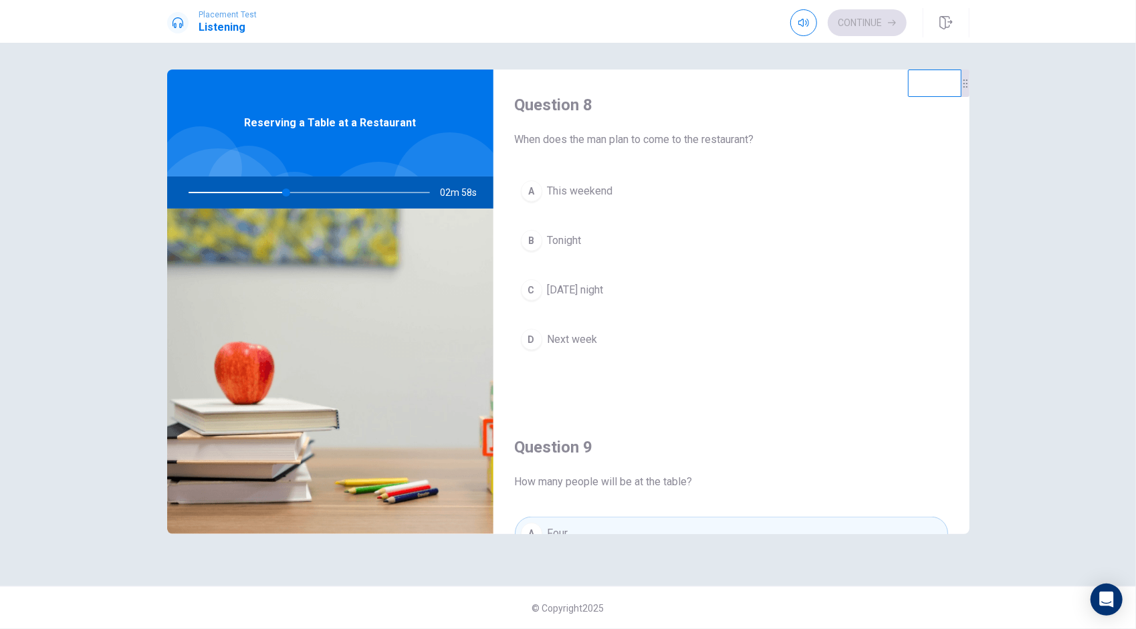
scroll to position [685, 0]
click at [594, 285] on span "[DATE] night" at bounding box center [576, 292] width 56 height 16
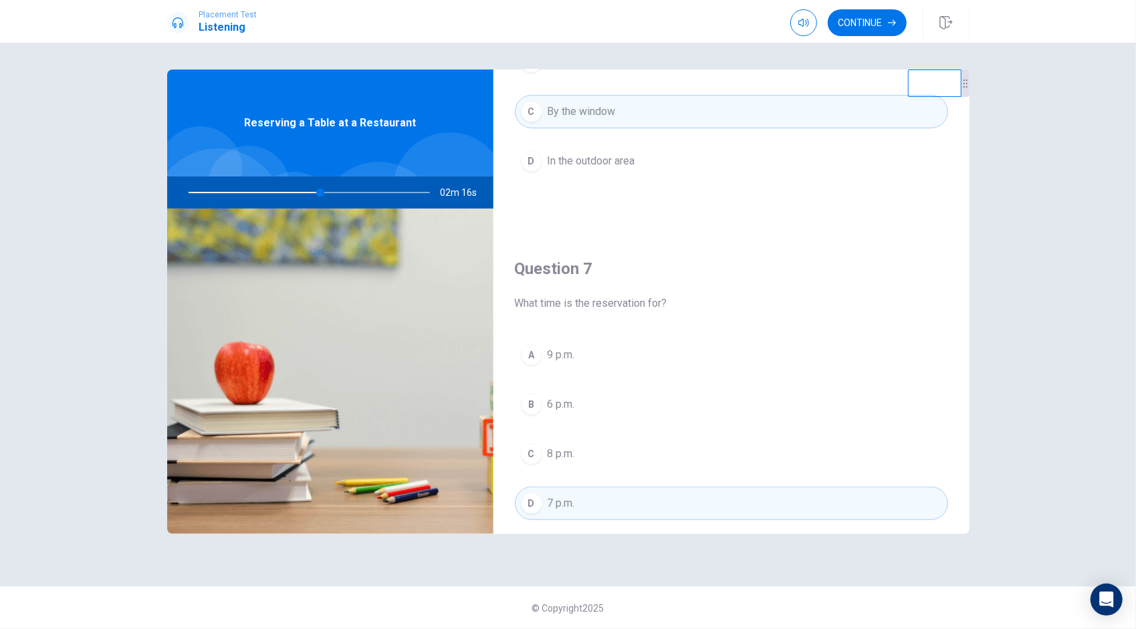
scroll to position [0, 0]
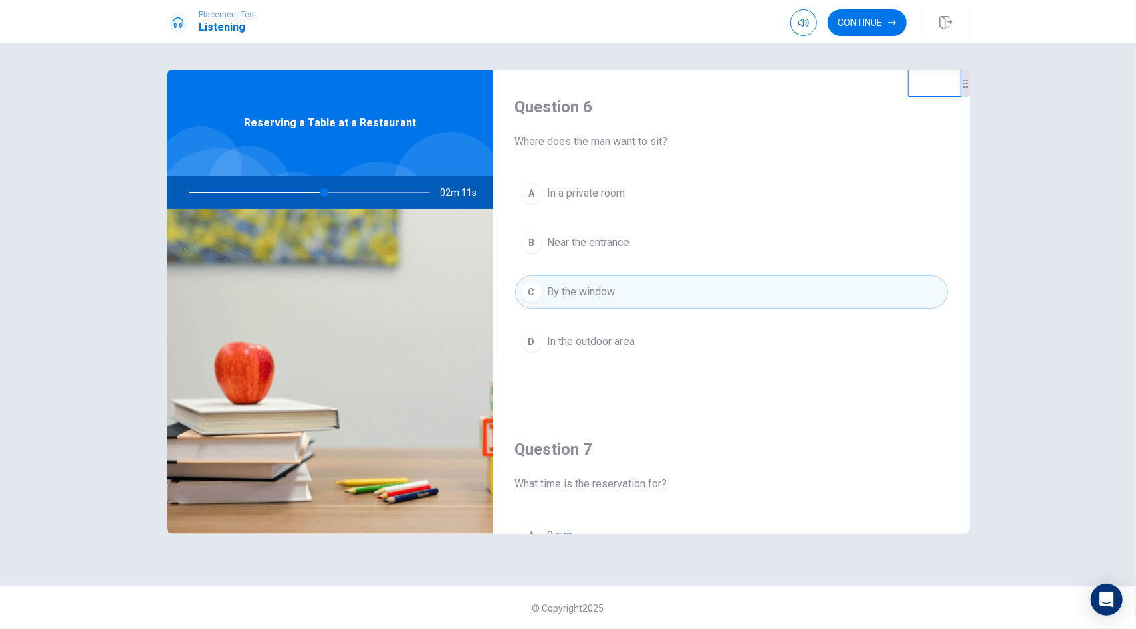
click at [211, 191] on div at bounding box center [307, 193] width 268 height 32
drag, startPoint x: 211, startPoint y: 191, endPoint x: 349, endPoint y: 197, distance: 137.9
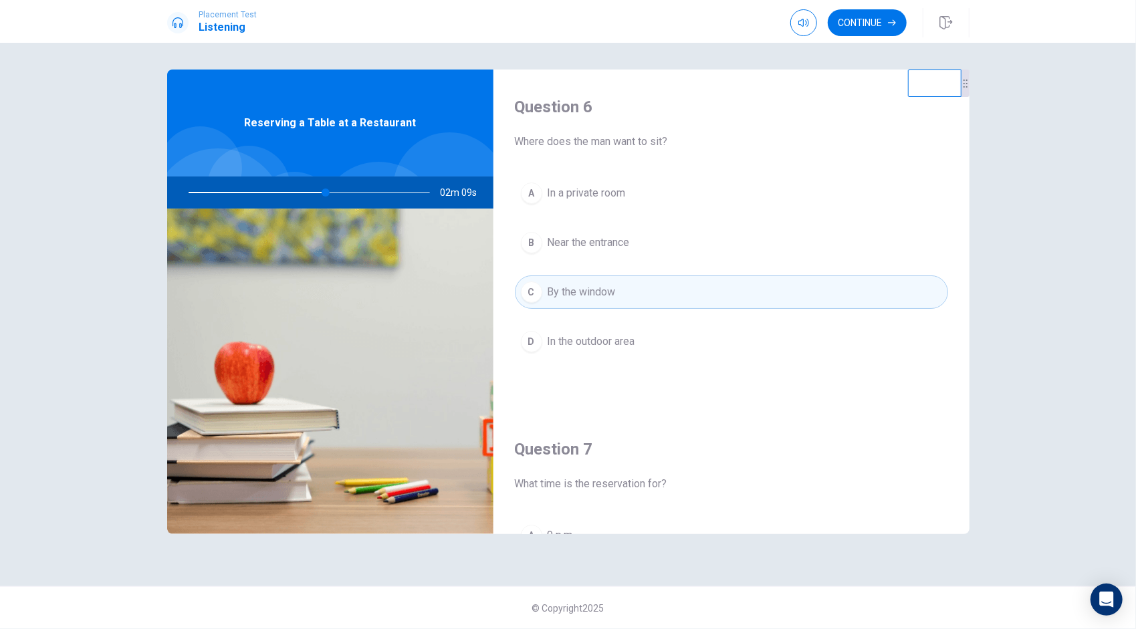
click at [349, 197] on div at bounding box center [307, 193] width 268 height 32
drag, startPoint x: 330, startPoint y: 193, endPoint x: 217, endPoint y: 193, distance: 112.3
click at [217, 193] on div at bounding box center [307, 193] width 268 height 32
click at [800, 21] on icon "button" at bounding box center [803, 22] width 11 height 11
click at [875, 22] on button "Continue" at bounding box center [867, 22] width 79 height 27
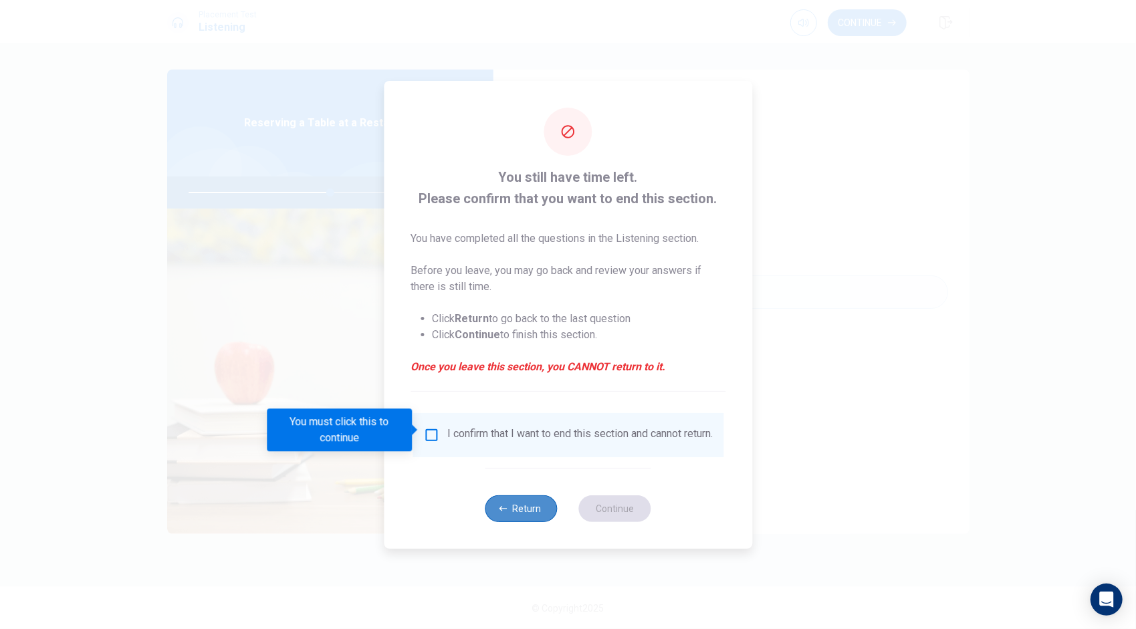
click at [519, 510] on button "Return" at bounding box center [521, 508] width 72 height 27
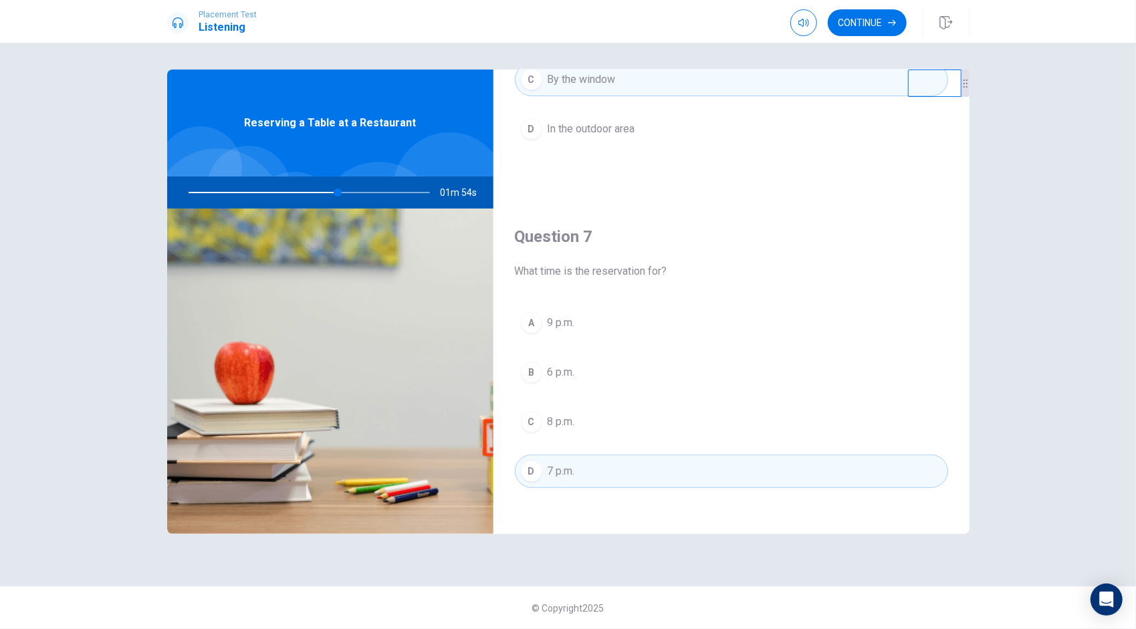
scroll to position [217, 0]
click at [852, 25] on button "Continue" at bounding box center [867, 22] width 79 height 27
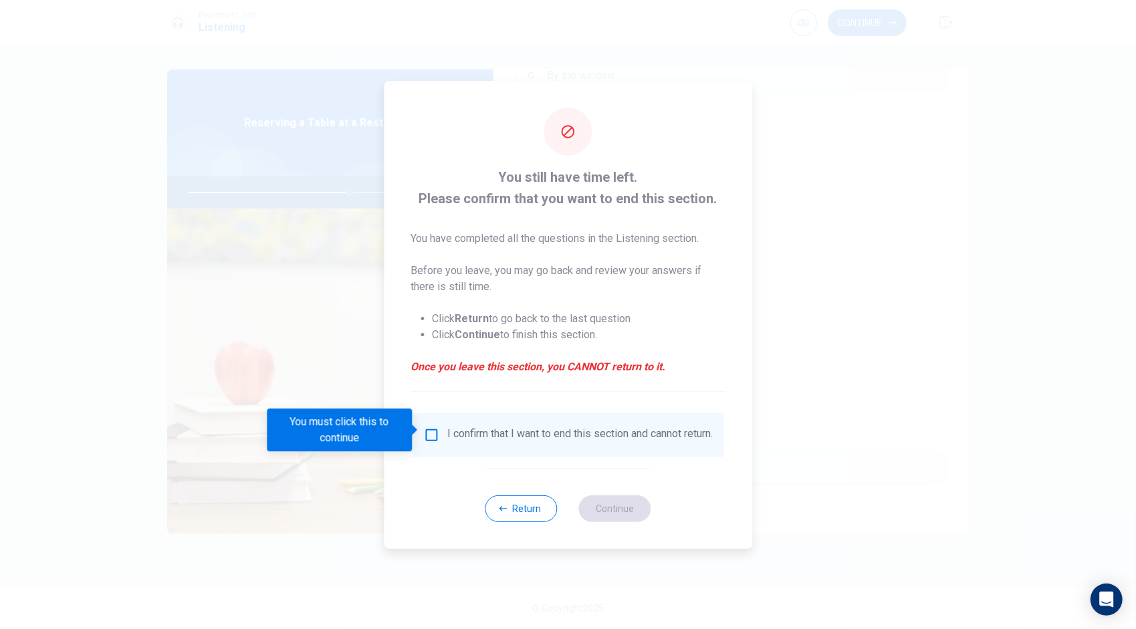
click at [432, 427] on input "You must click this to continue" at bounding box center [431, 435] width 16 height 16
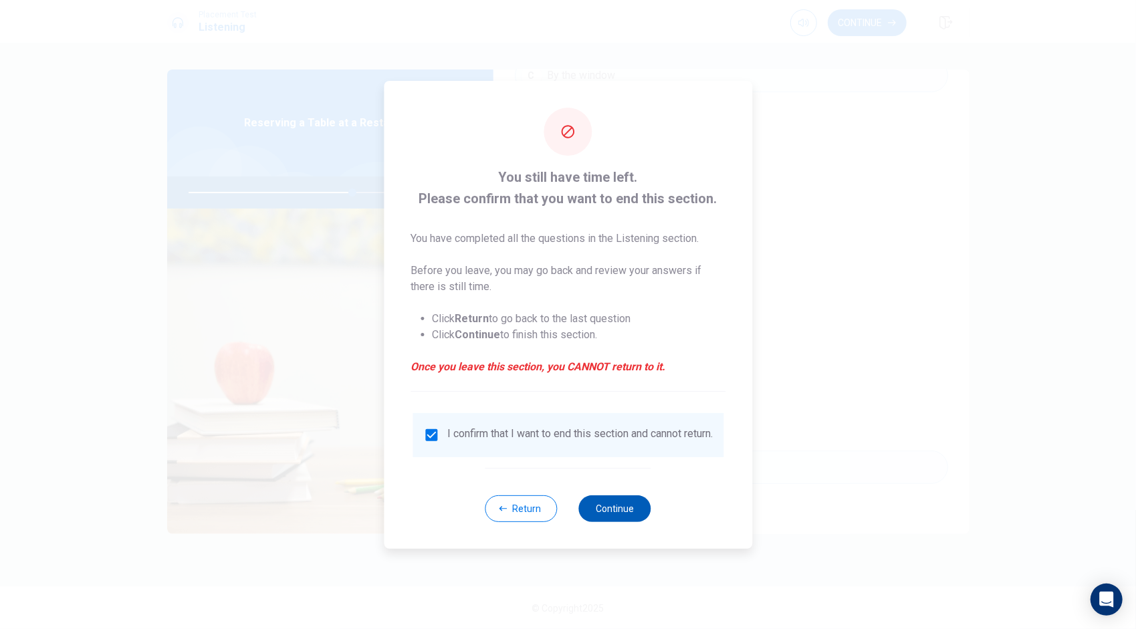
click at [603, 510] on button "Continue" at bounding box center [615, 508] width 72 height 27
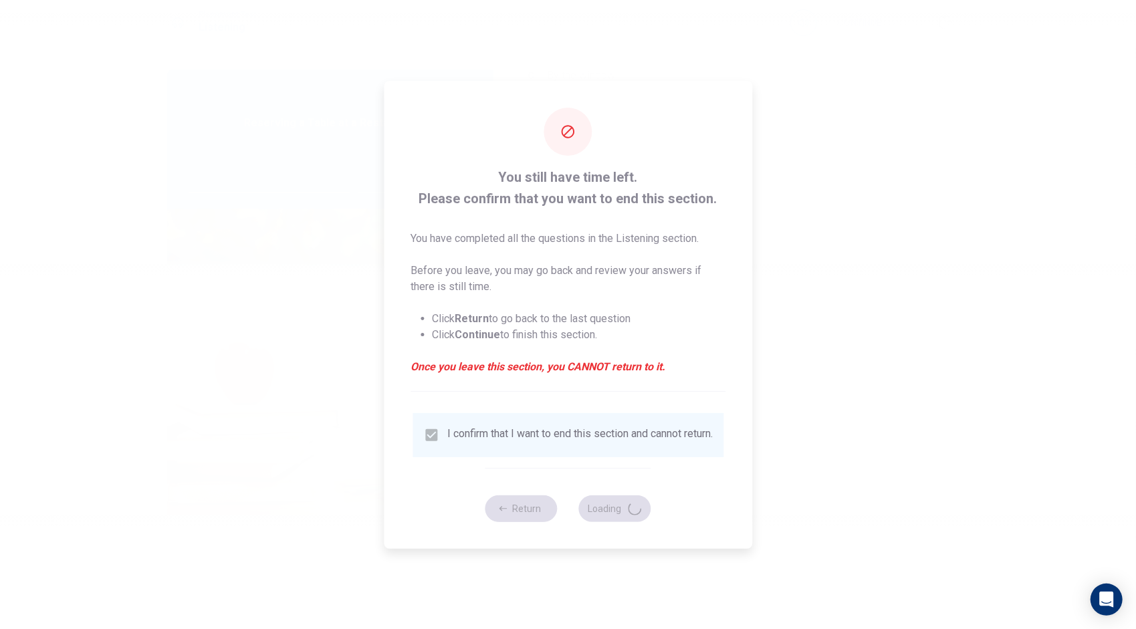
type input "69"
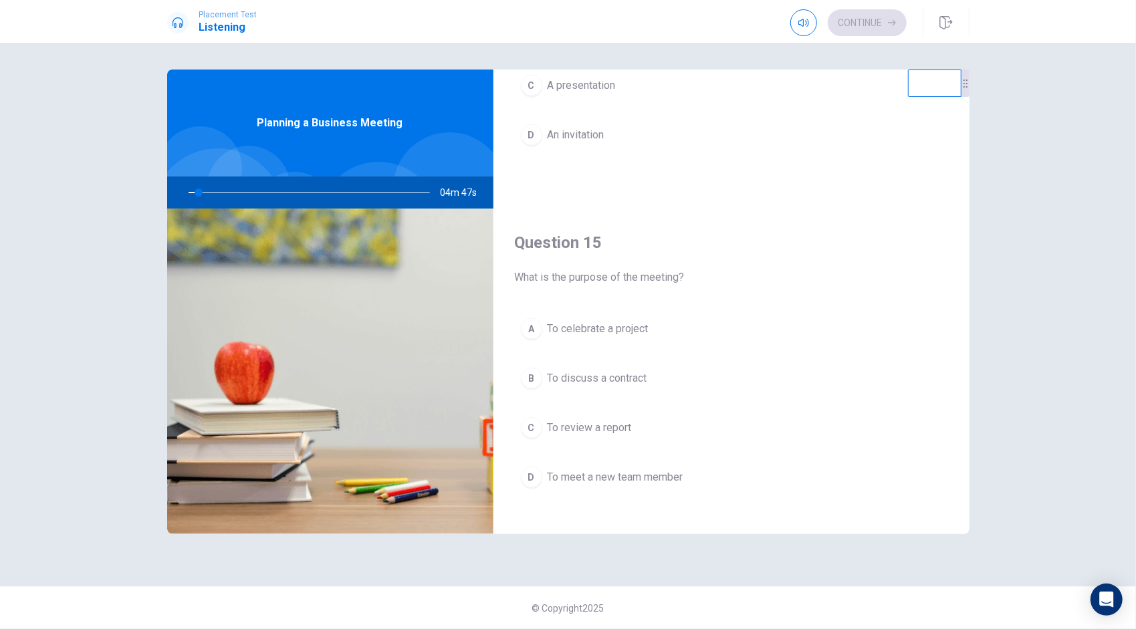
scroll to position [1238, 0]
drag, startPoint x: 508, startPoint y: 262, endPoint x: 653, endPoint y: 280, distance: 145.6
click at [653, 280] on div "Question 15 What is the purpose of the meeting? A To celebrate a project B To d…" at bounding box center [731, 372] width 476 height 342
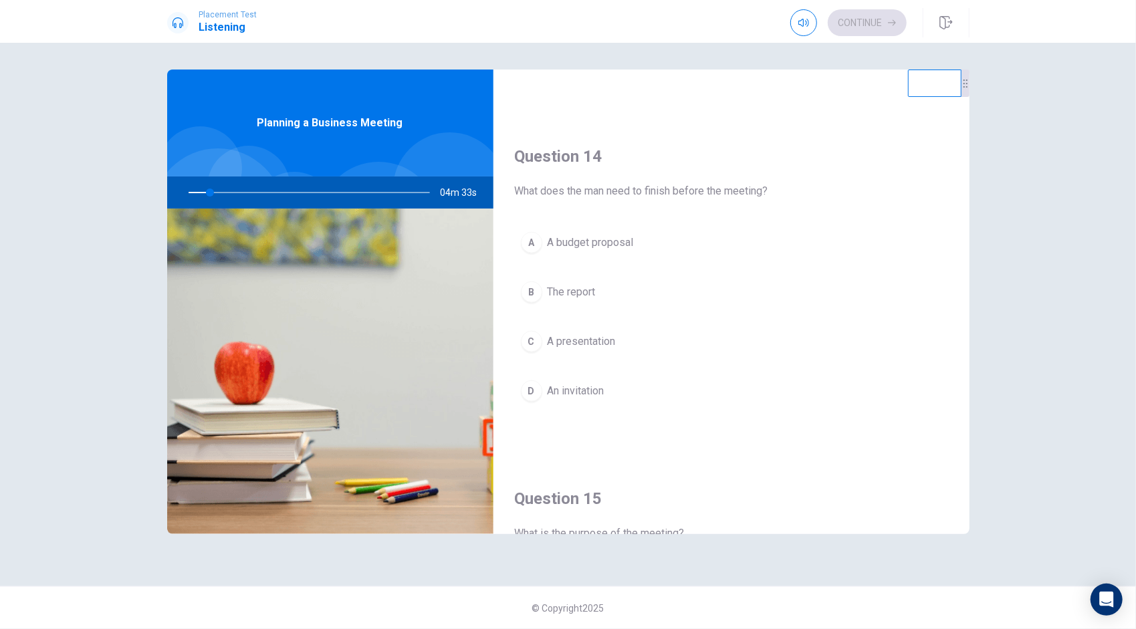
scroll to position [976, 0]
click at [630, 310] on div "A A budget proposal B The report C A presentation D An invitation" at bounding box center [731, 332] width 433 height 209
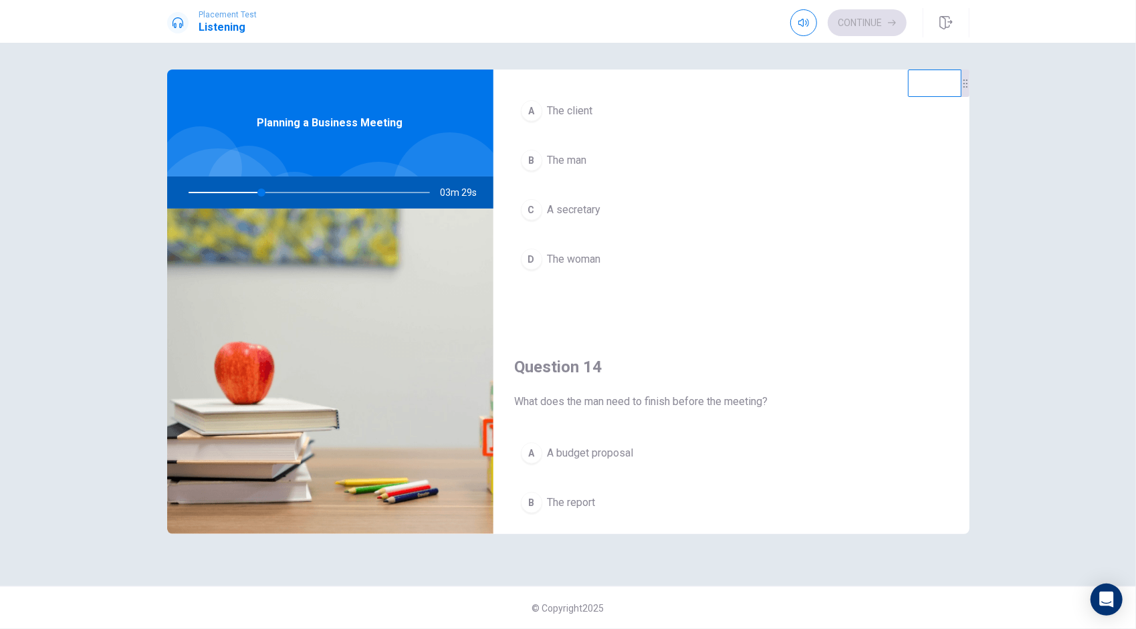
scroll to position [765, 0]
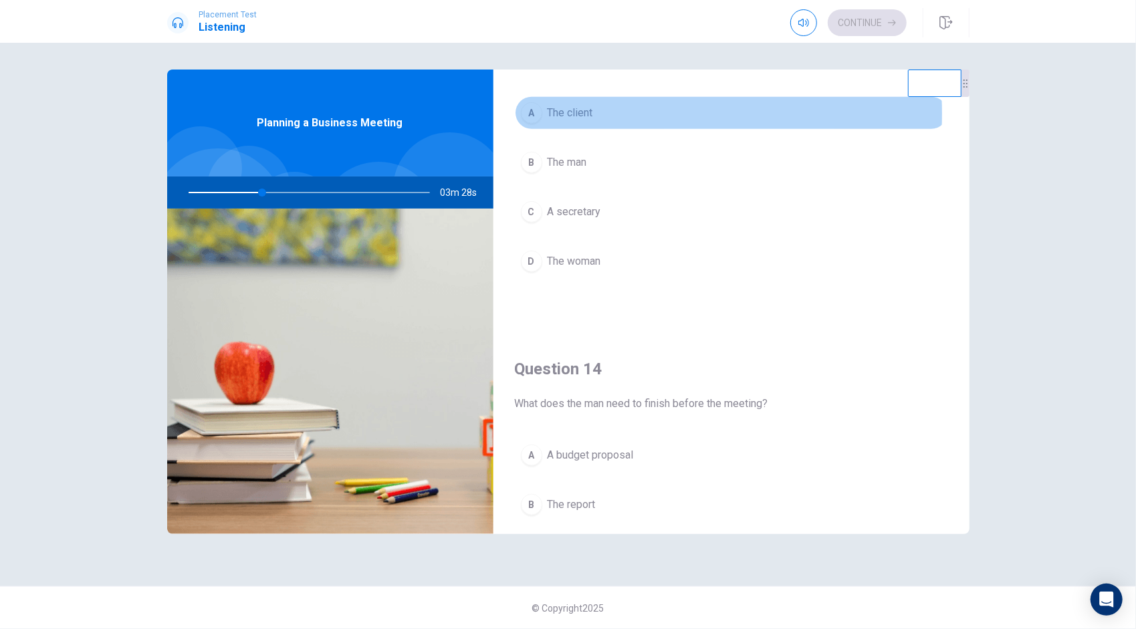
click at [596, 110] on button "A The client" at bounding box center [731, 112] width 433 height 33
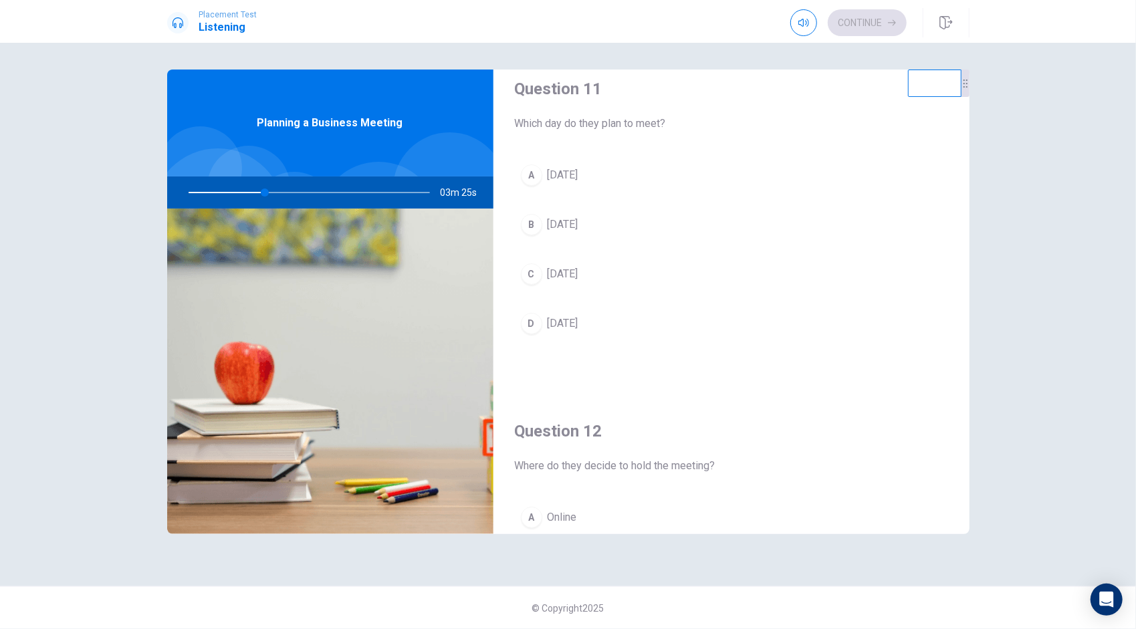
scroll to position [0, 0]
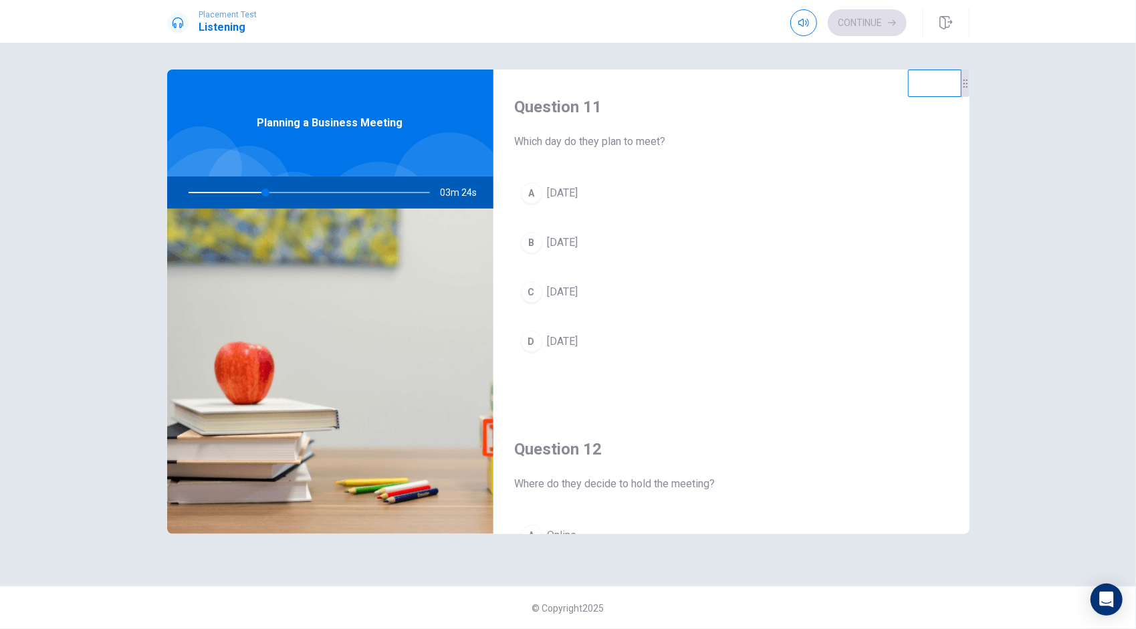
click at [578, 198] on span "[DATE]" at bounding box center [563, 193] width 31 height 16
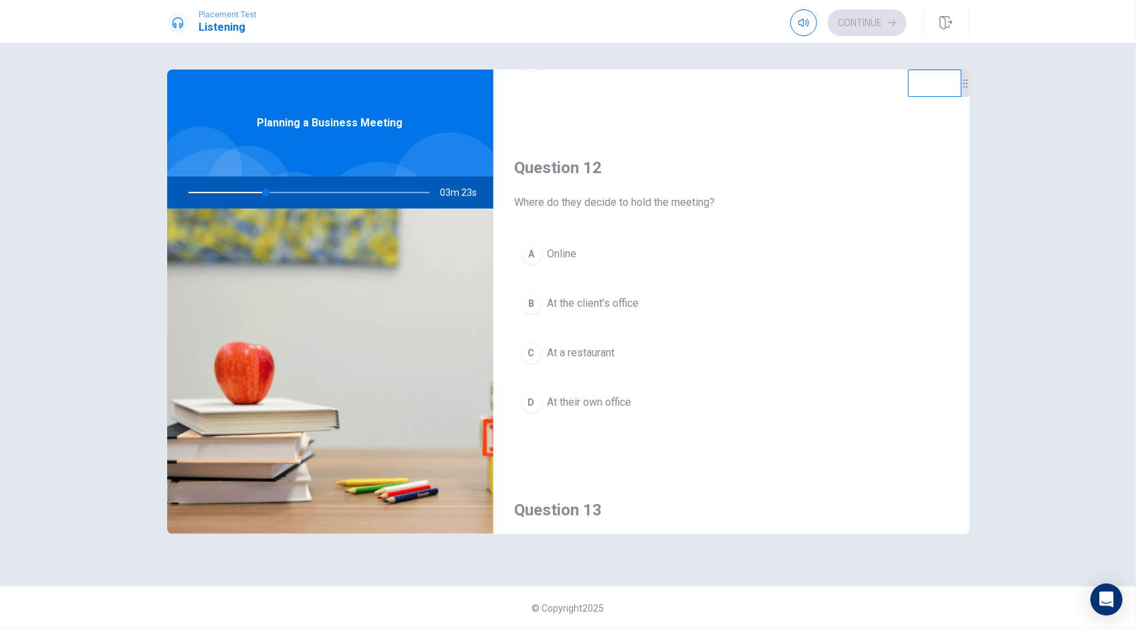
scroll to position [282, 0]
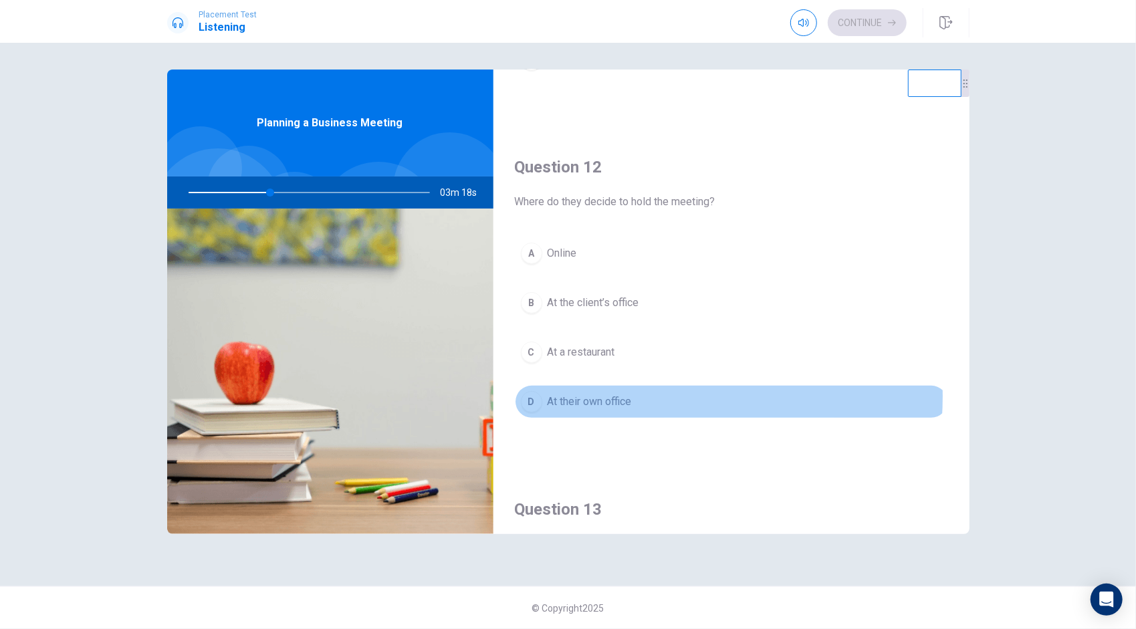
click at [602, 394] on span "At their own office" at bounding box center [590, 402] width 84 height 16
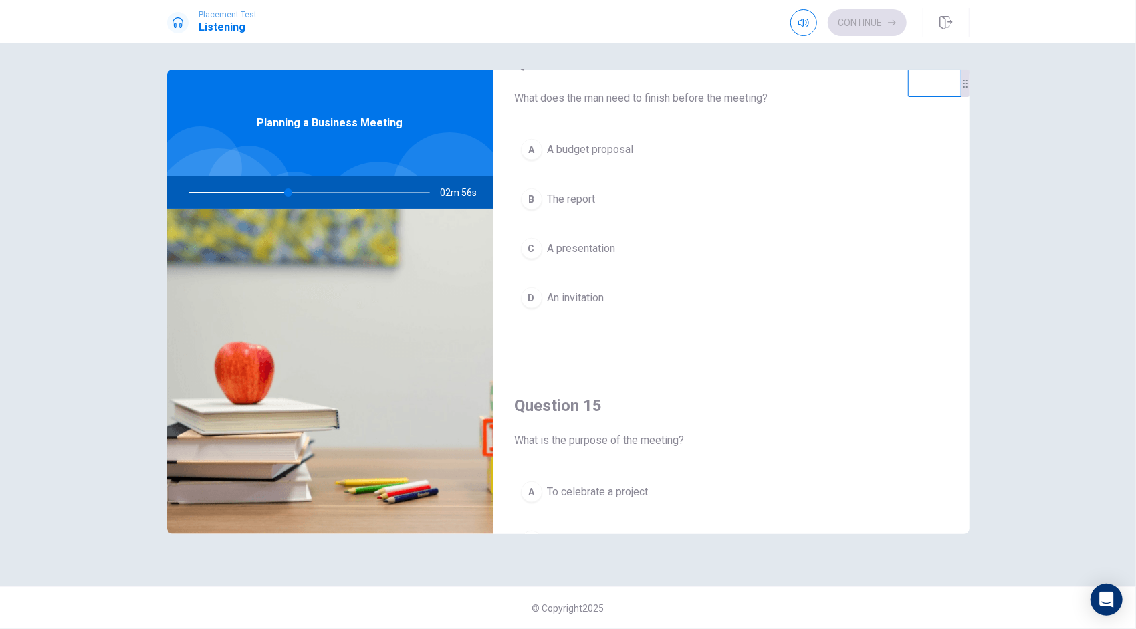
scroll to position [1070, 0]
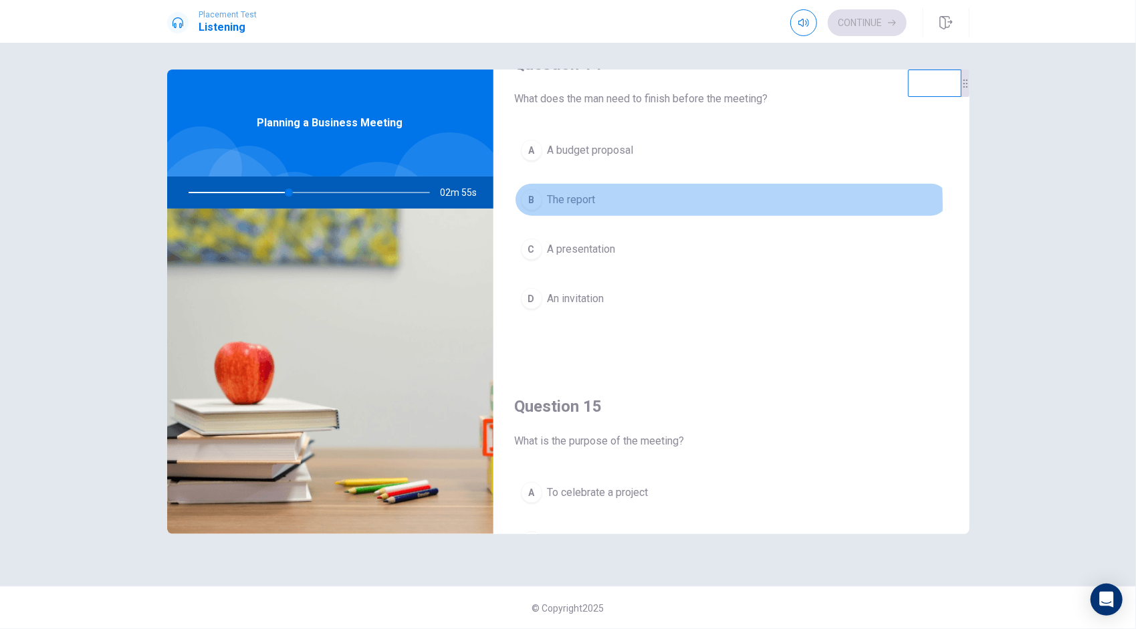
click at [582, 199] on span "The report" at bounding box center [572, 200] width 48 height 16
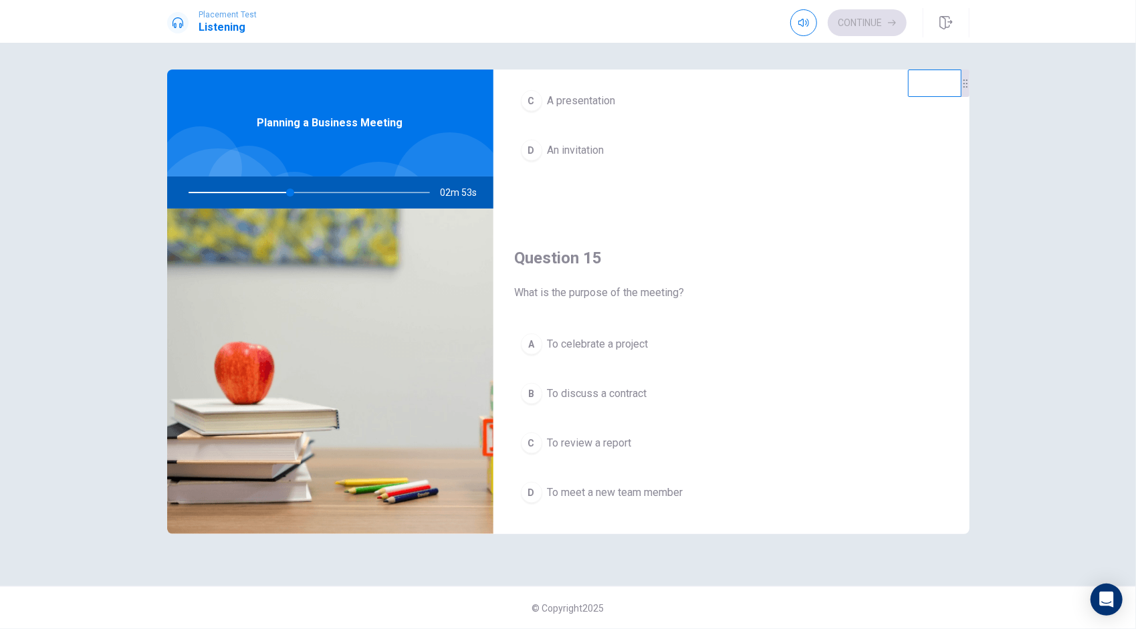
scroll to position [1238, 0]
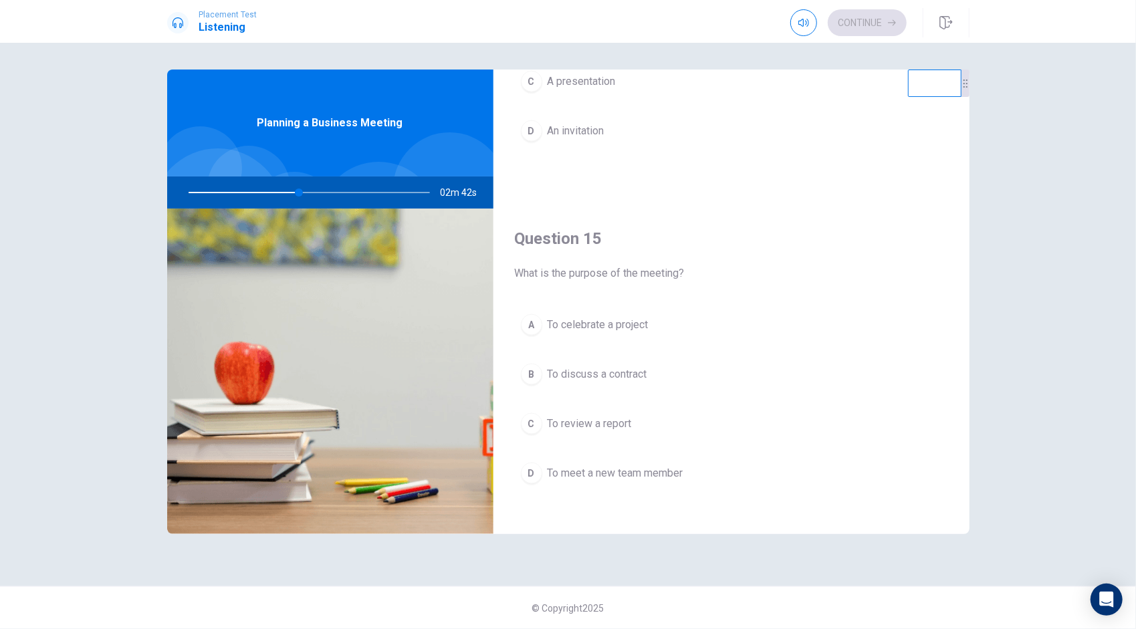
click at [629, 368] on span "To discuss a contract" at bounding box center [598, 374] width 100 height 16
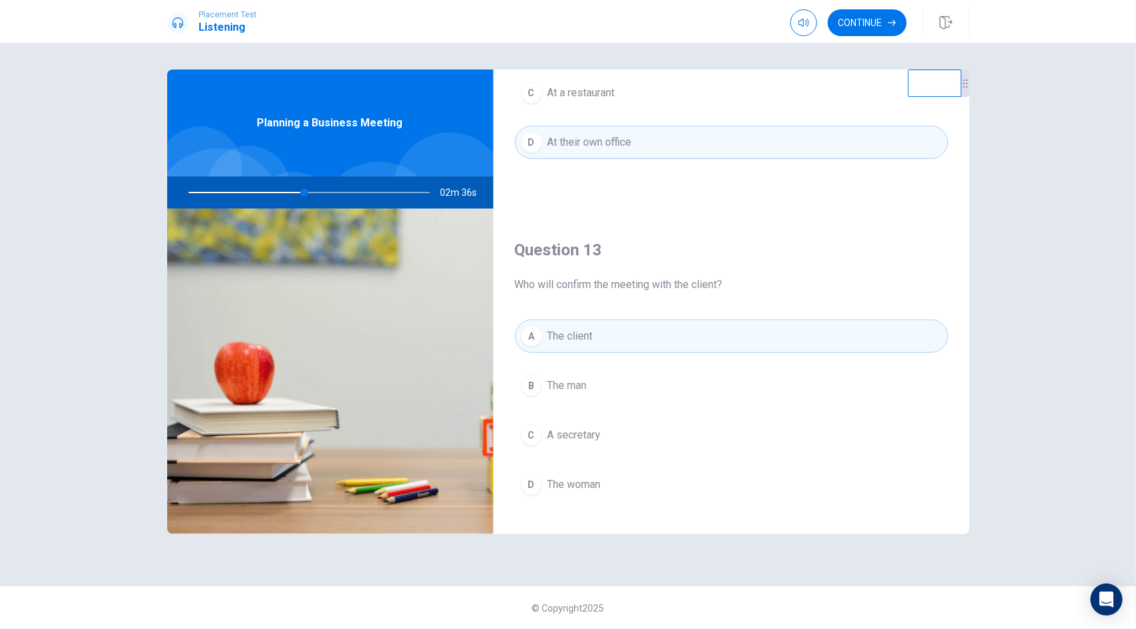
scroll to position [541, 0]
click at [586, 391] on button "B The man" at bounding box center [731, 386] width 433 height 33
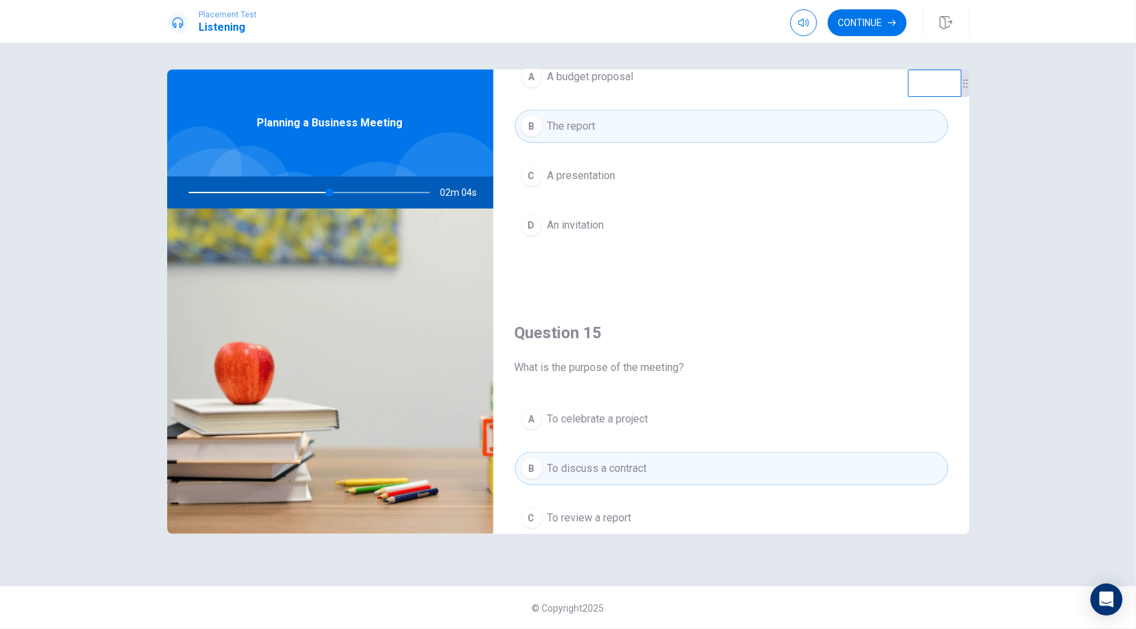
scroll to position [1238, 0]
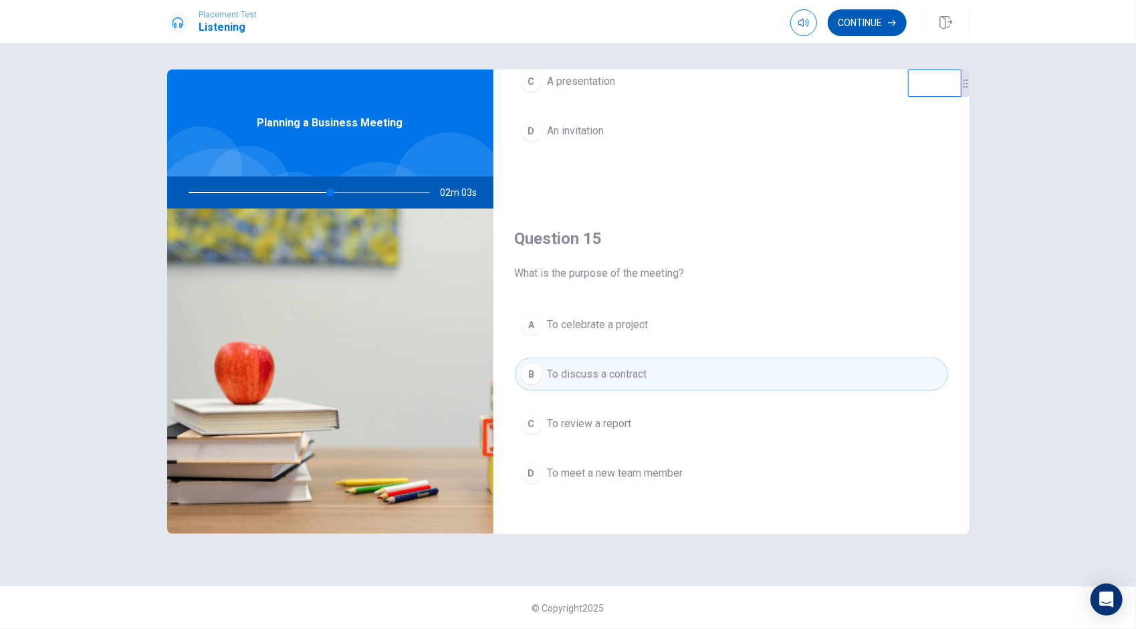
click at [879, 19] on button "Continue" at bounding box center [867, 22] width 79 height 27
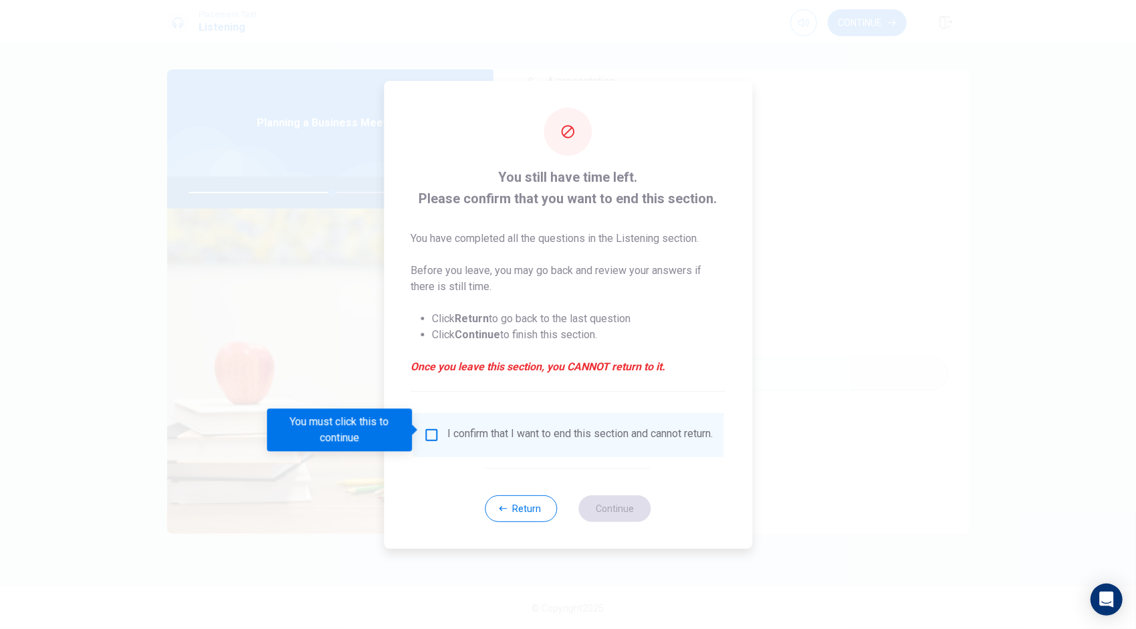
click at [432, 436] on input "You must click this to continue" at bounding box center [431, 435] width 16 height 16
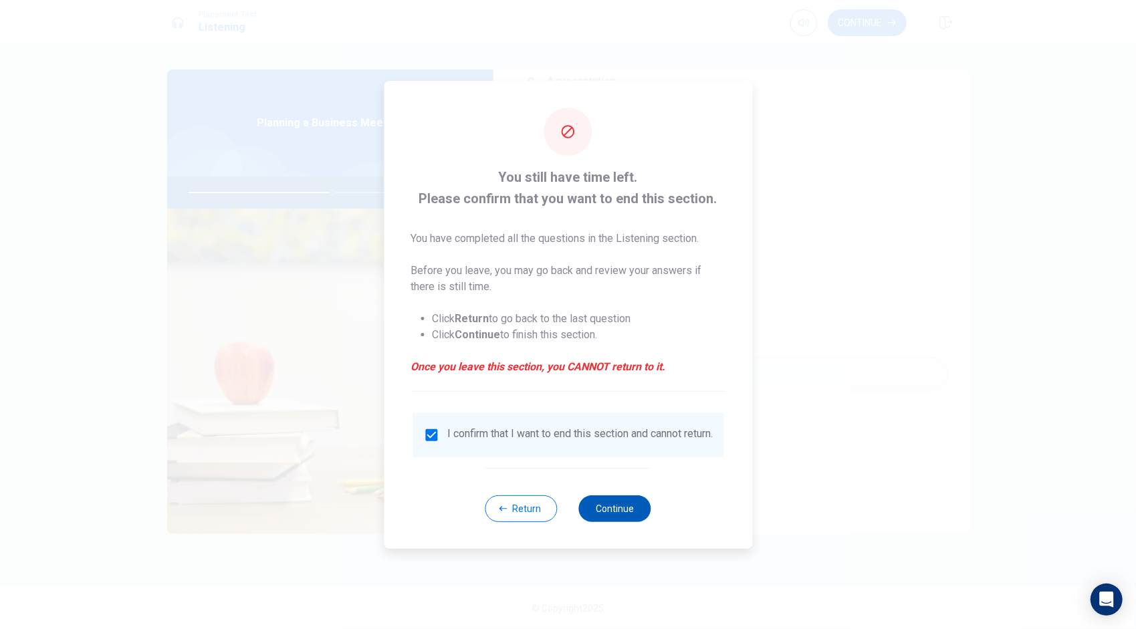
click at [619, 516] on button "Continue" at bounding box center [615, 508] width 72 height 27
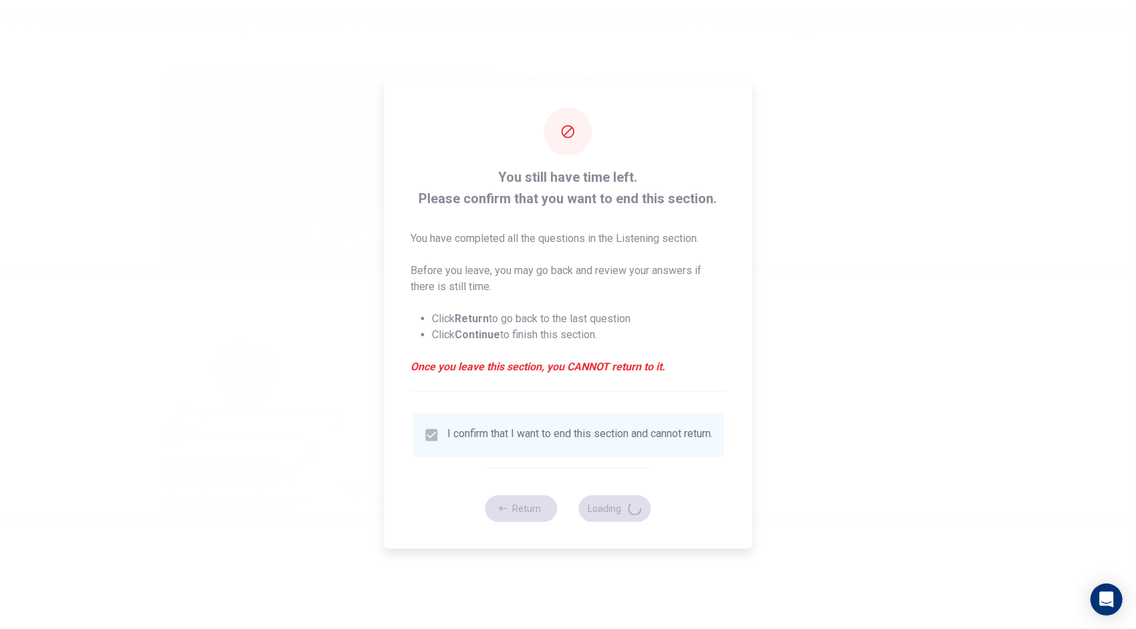
type input "61"
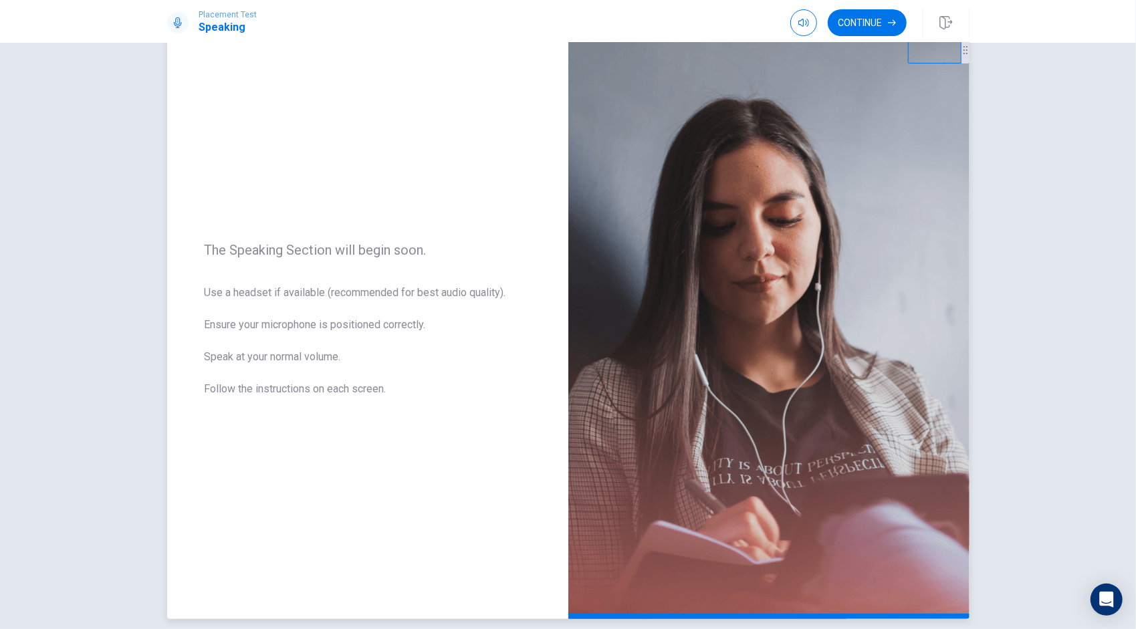
scroll to position [35, 0]
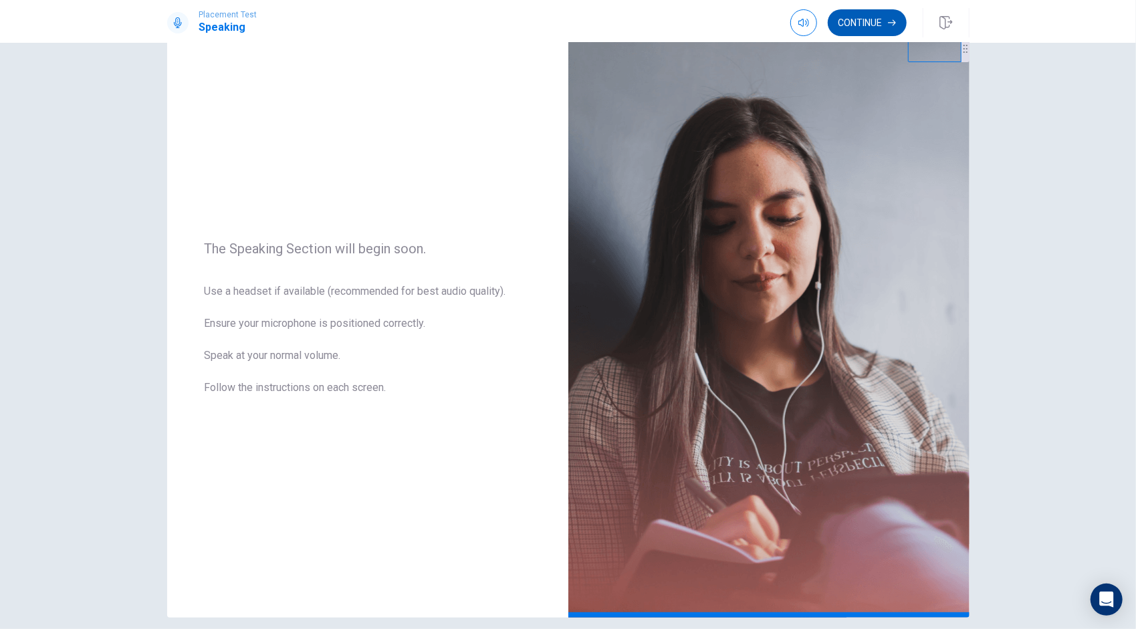
click at [871, 21] on button "Continue" at bounding box center [867, 22] width 79 height 27
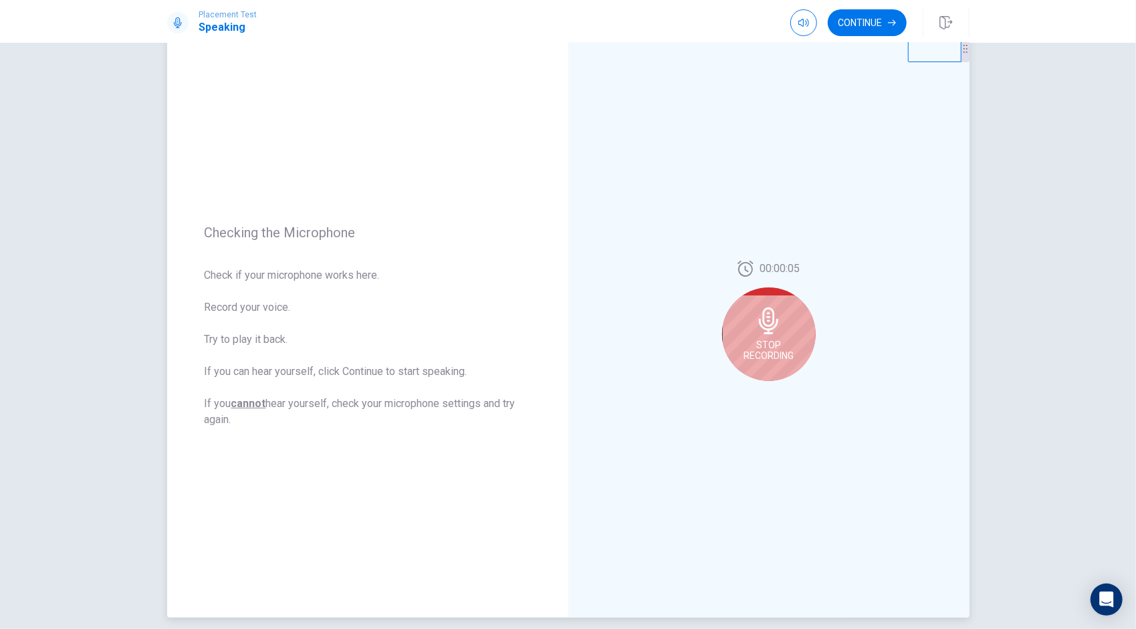
click at [770, 336] on div "Stop Recording" at bounding box center [769, 335] width 94 height 94
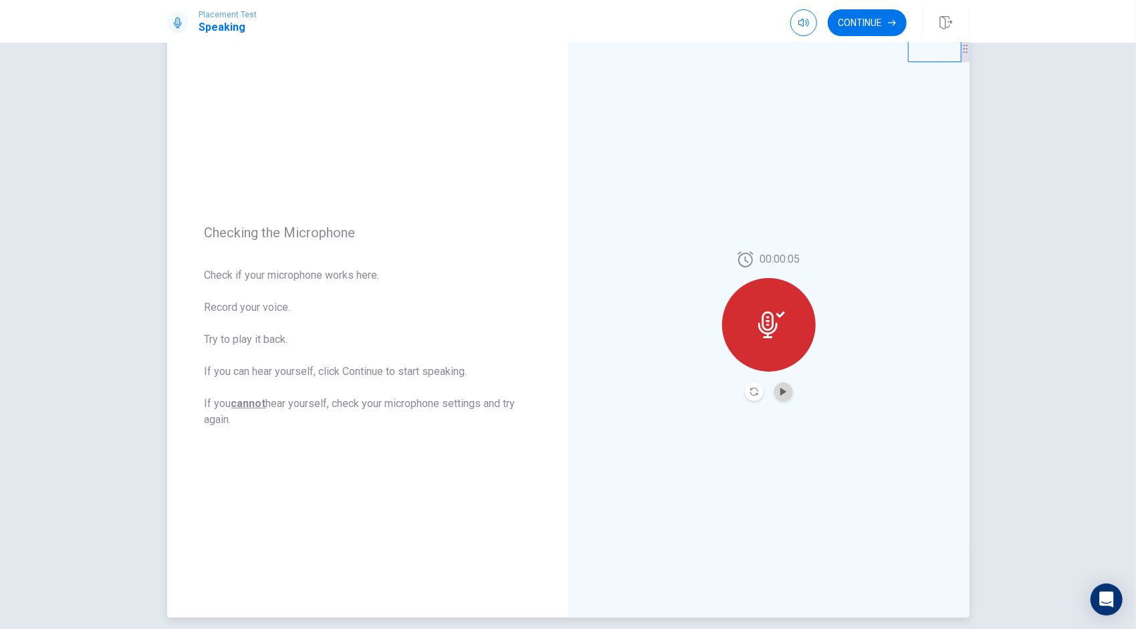
click at [780, 396] on button "Play Audio" at bounding box center [783, 391] width 19 height 19
click at [798, 24] on icon "button" at bounding box center [803, 23] width 11 height 8
click at [780, 390] on icon "Pause Audio" at bounding box center [783, 392] width 7 height 8
click at [750, 392] on icon "Record Again" at bounding box center [754, 392] width 8 height 8
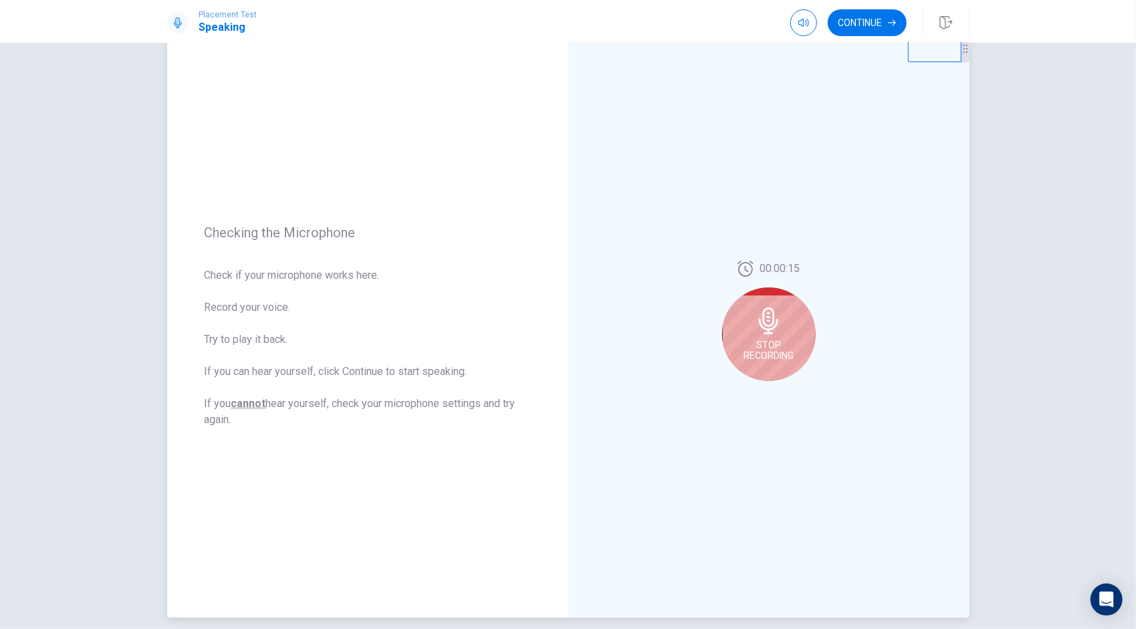
click at [778, 339] on div "Stop Recording" at bounding box center [769, 335] width 94 height 94
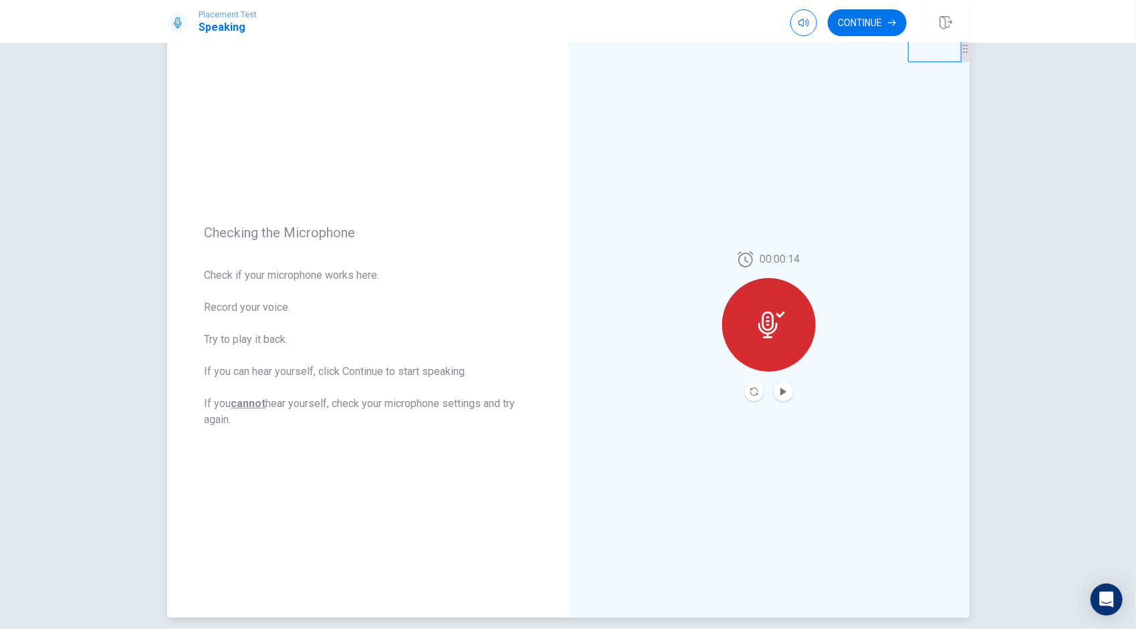
click at [772, 334] on icon at bounding box center [771, 325] width 27 height 27
click at [760, 328] on icon at bounding box center [767, 325] width 19 height 27
click at [747, 396] on button "Record Again" at bounding box center [754, 391] width 19 height 19
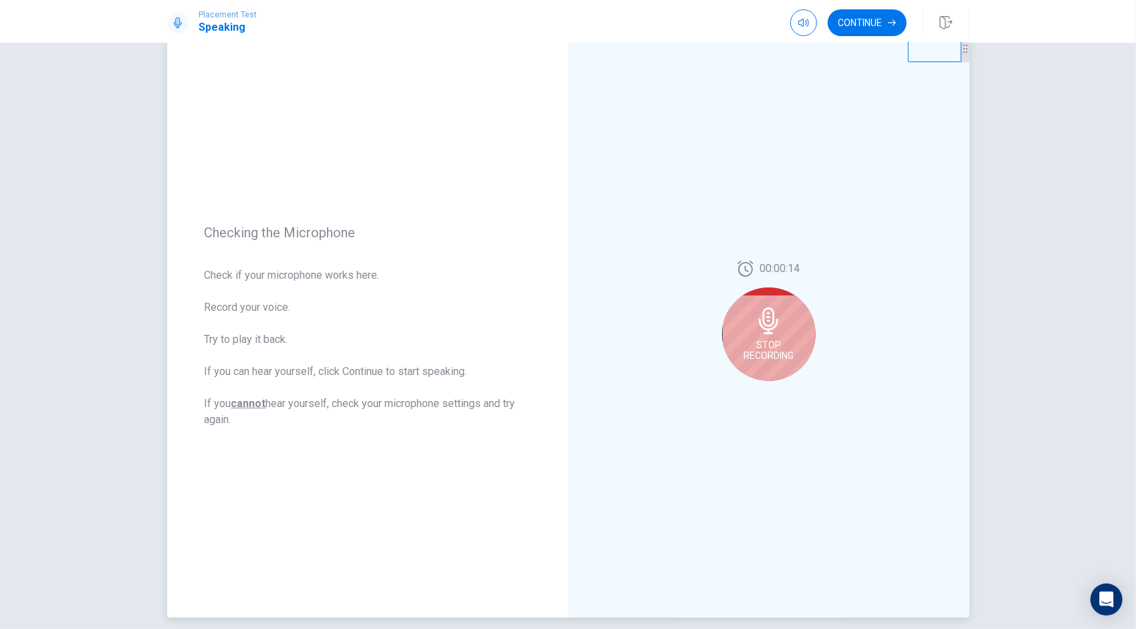
click at [770, 346] on span "Stop Recording" at bounding box center [769, 350] width 50 height 21
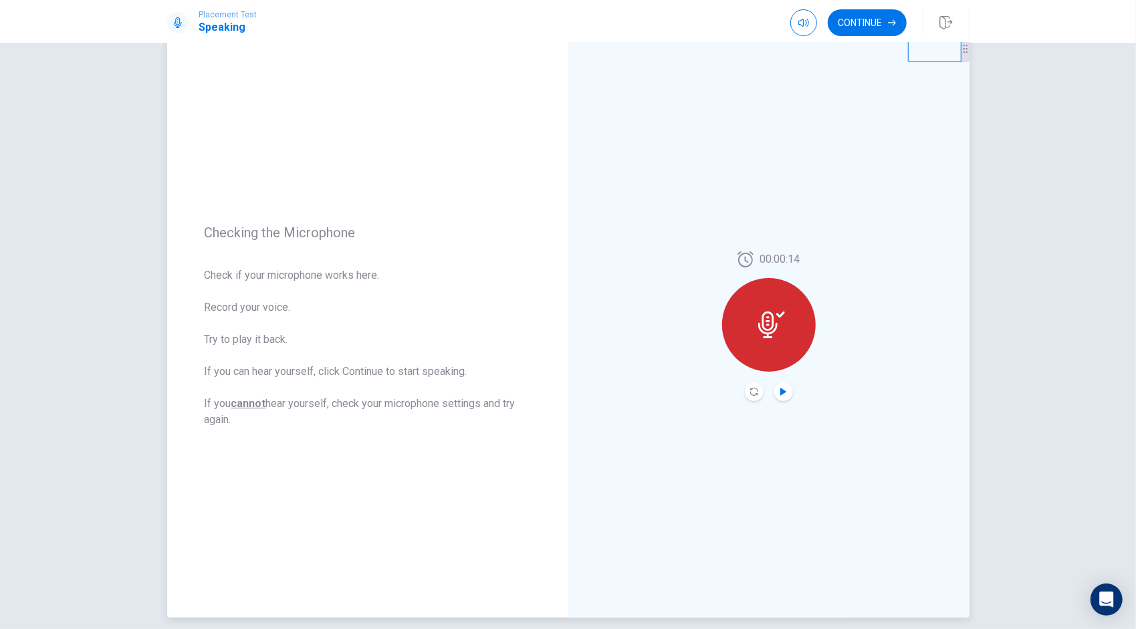
click at [782, 392] on icon "Play Audio" at bounding box center [783, 392] width 6 height 8
click at [780, 392] on icon "Pause Audio" at bounding box center [784, 392] width 8 height 8
click at [856, 33] on button "Continue" at bounding box center [867, 22] width 79 height 27
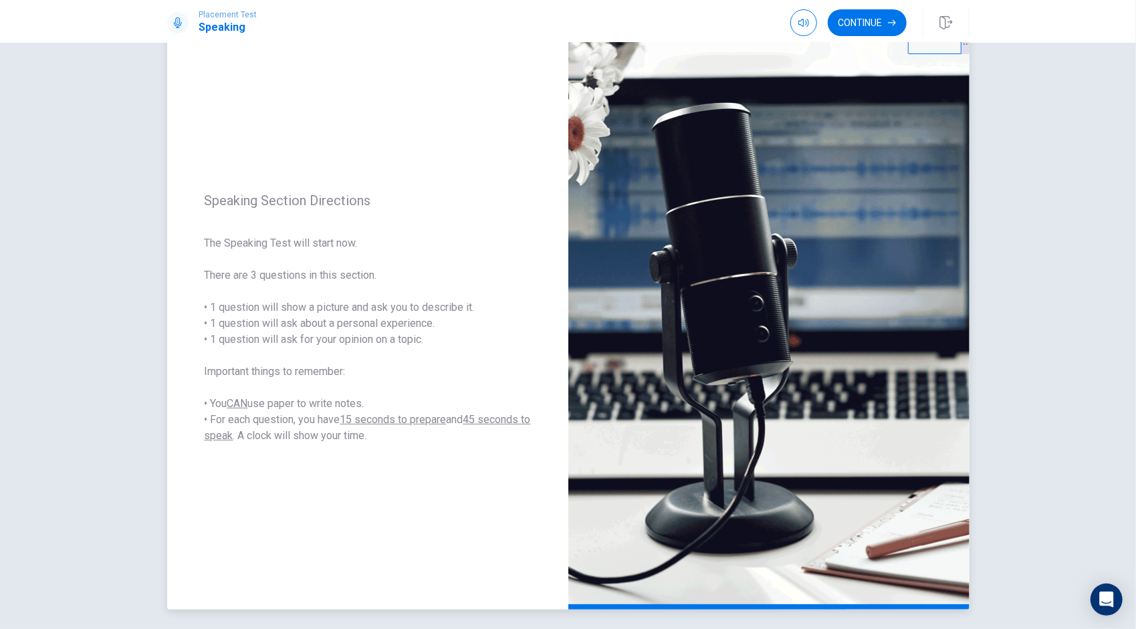
scroll to position [40, 0]
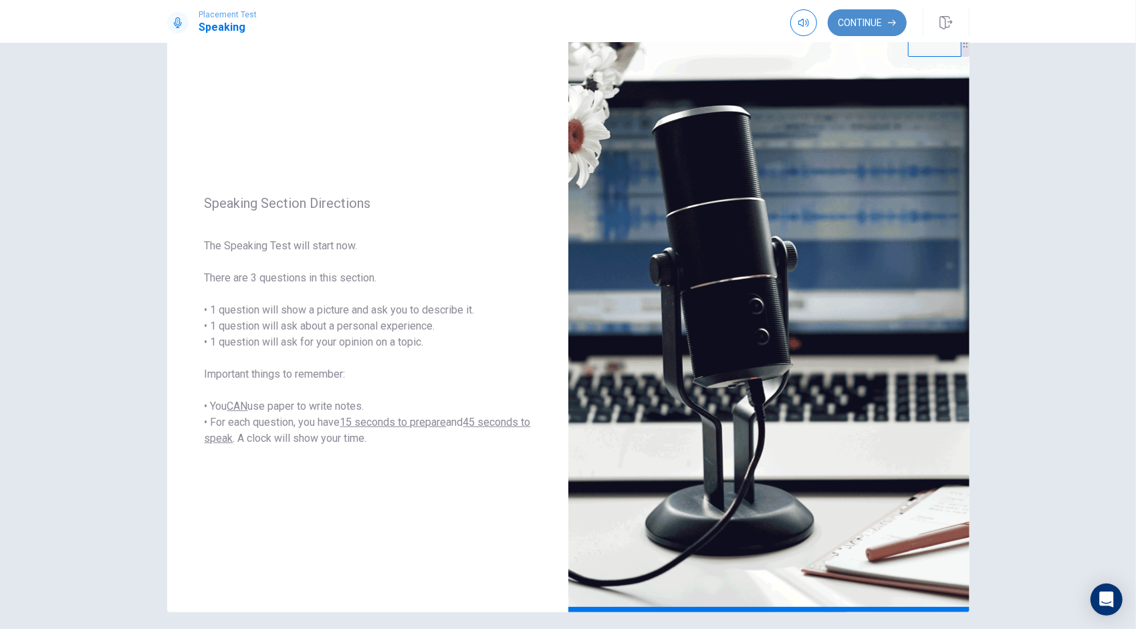
click at [853, 29] on button "Continue" at bounding box center [867, 22] width 79 height 27
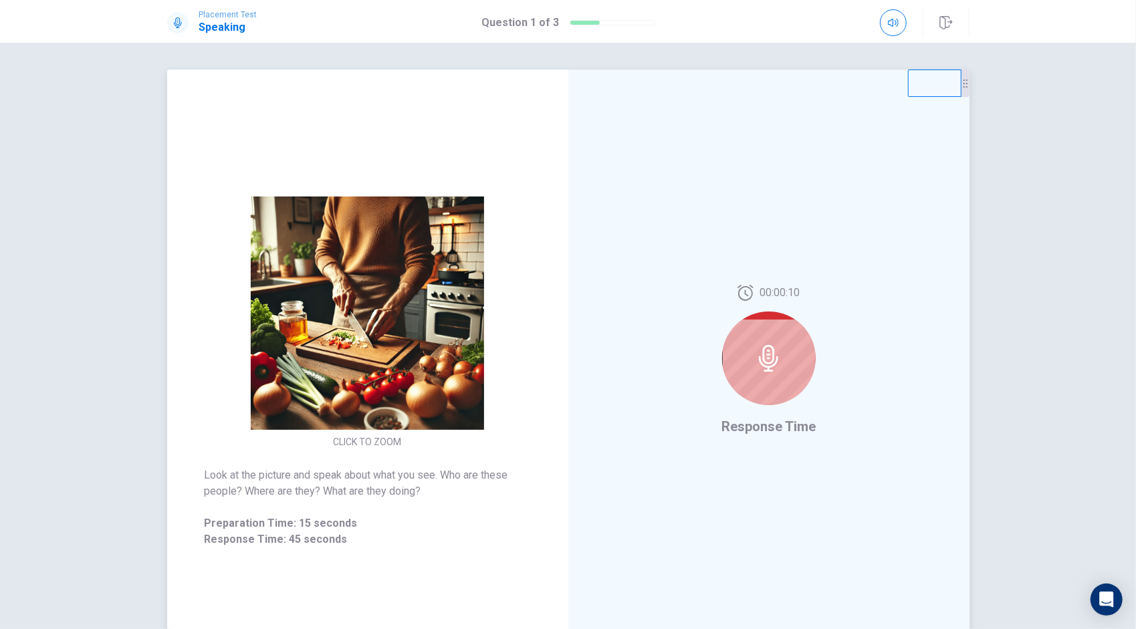
click at [762, 361] on icon at bounding box center [768, 358] width 19 height 27
click at [762, 364] on icon at bounding box center [769, 358] width 27 height 27
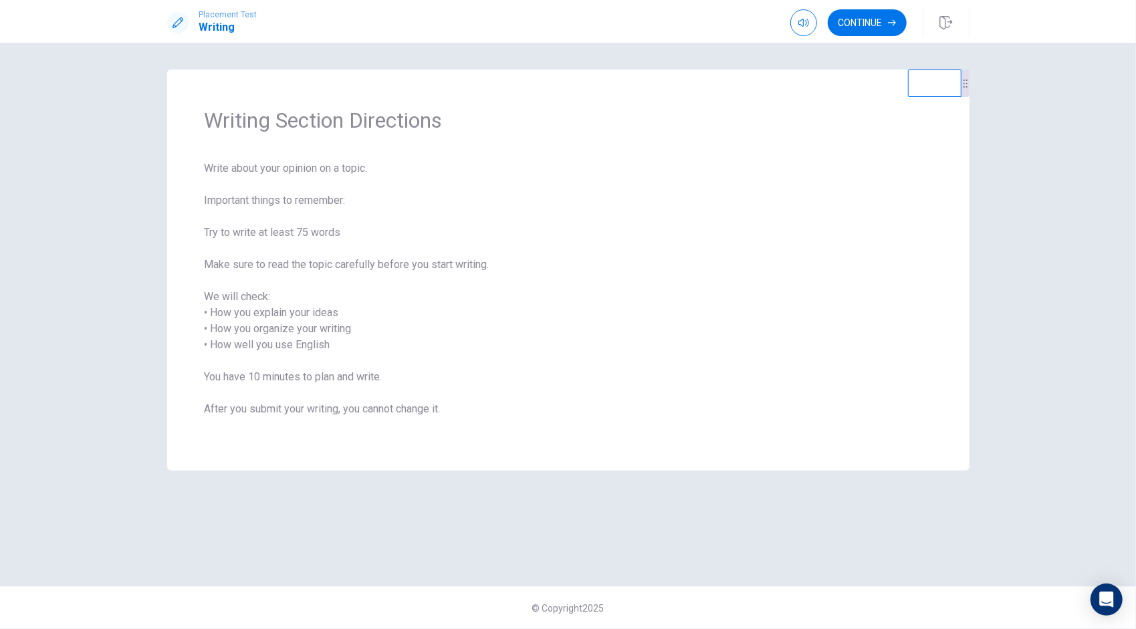
drag, startPoint x: 334, startPoint y: 261, endPoint x: 553, endPoint y: 285, distance: 220.6
click at [553, 285] on span "Write about your opinion on a topic. Important things to remember: Try to write…" at bounding box center [569, 296] width 728 height 273
click at [544, 292] on span "Write about your opinion on a topic. Important things to remember: Try to write…" at bounding box center [569, 296] width 728 height 273
drag, startPoint x: 184, startPoint y: 302, endPoint x: 280, endPoint y: 346, distance: 105.3
click at [340, 360] on div "Writing Section Directions Write about your opinion on a topic. Important thing…" at bounding box center [568, 270] width 802 height 401
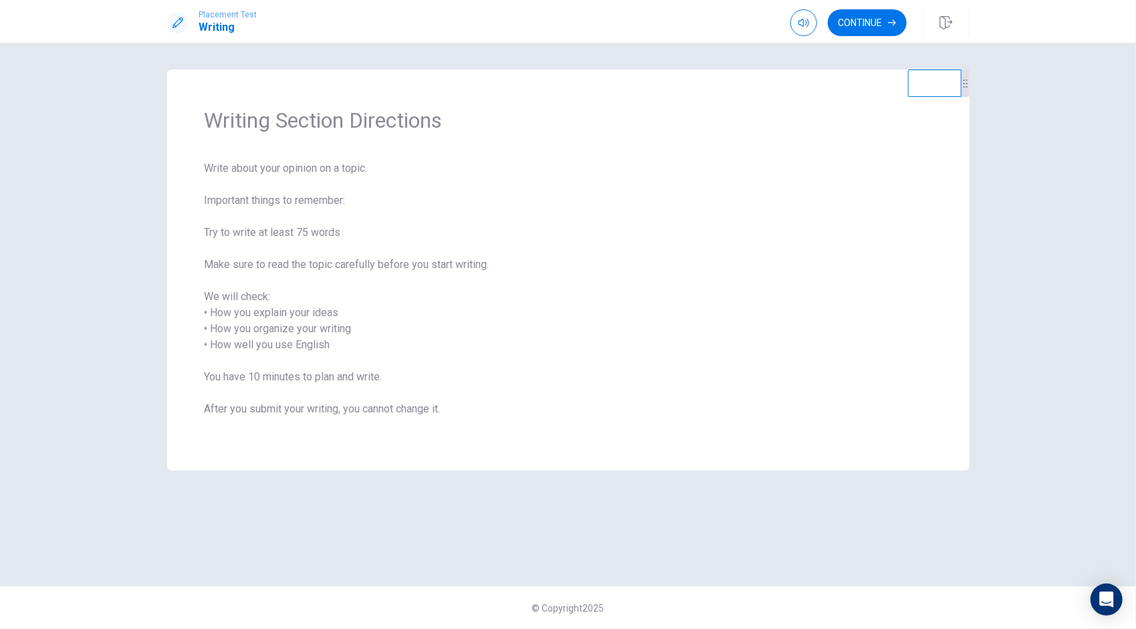
drag, startPoint x: 206, startPoint y: 314, endPoint x: 357, endPoint y: 326, distance: 151.6
click at [357, 326] on span "Write about your opinion on a topic. Important things to remember: Try to write…" at bounding box center [569, 296] width 728 height 273
drag, startPoint x: 207, startPoint y: 326, endPoint x: 373, endPoint y: 333, distance: 166.0
click at [373, 333] on span "Write about your opinion on a topic. Important things to remember: Try to write…" at bounding box center [569, 296] width 728 height 273
click at [862, 28] on button "Continue" at bounding box center [867, 22] width 79 height 27
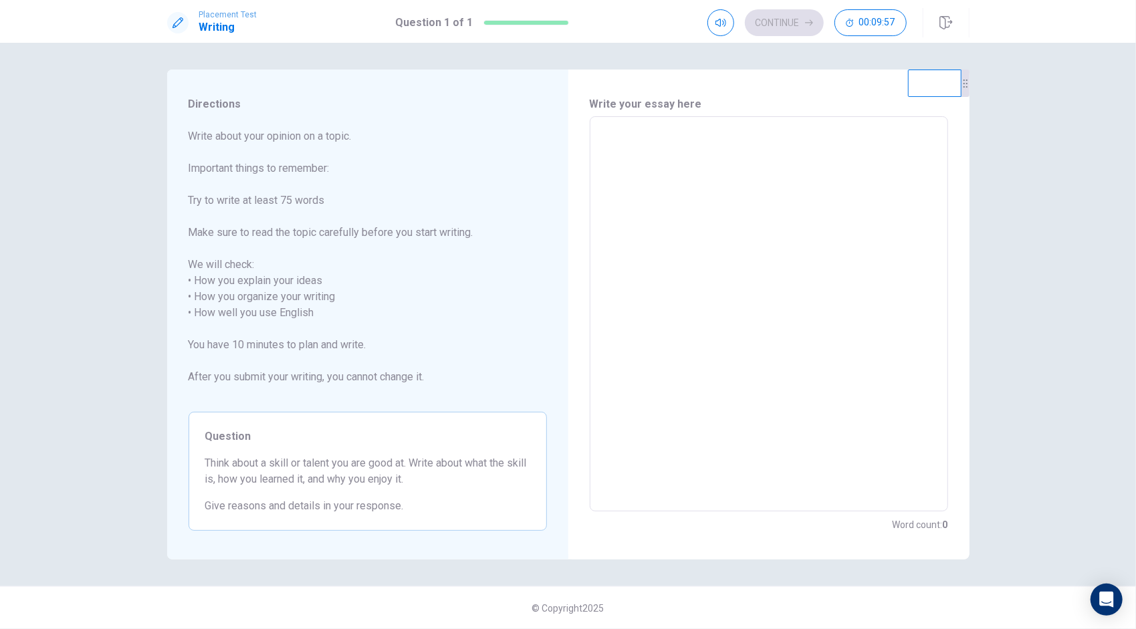
click at [608, 181] on textarea at bounding box center [769, 314] width 340 height 373
type textarea "I"
type textarea "x"
type textarea "I"
type textarea "x"
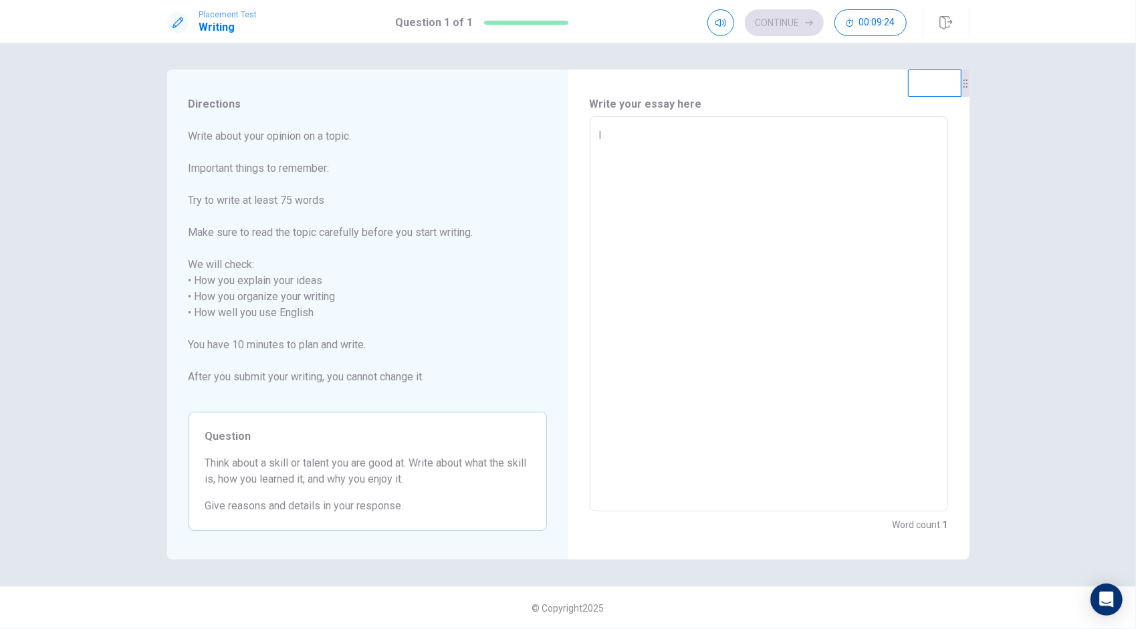
type textarea "I l"
type textarea "x"
type textarea "I li"
type textarea "x"
type textarea "I l"
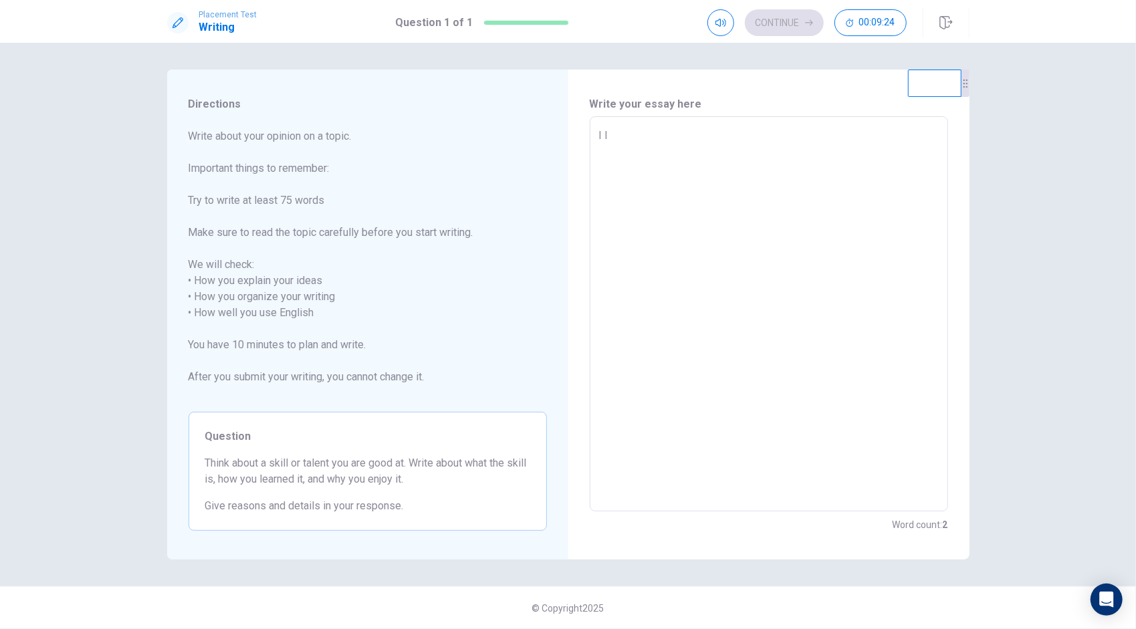
type textarea "x"
type textarea "I"
type textarea "x"
type textarea "I v"
type textarea "x"
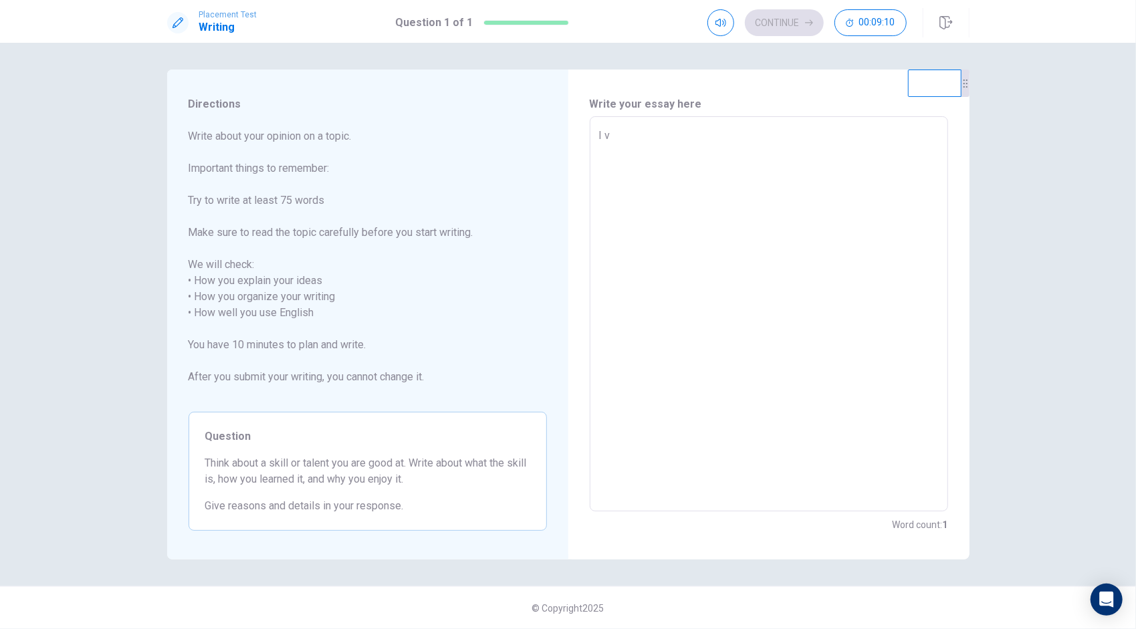
type textarea "I ve"
type textarea "x"
type textarea "I ver"
type textarea "x"
type textarea "I very"
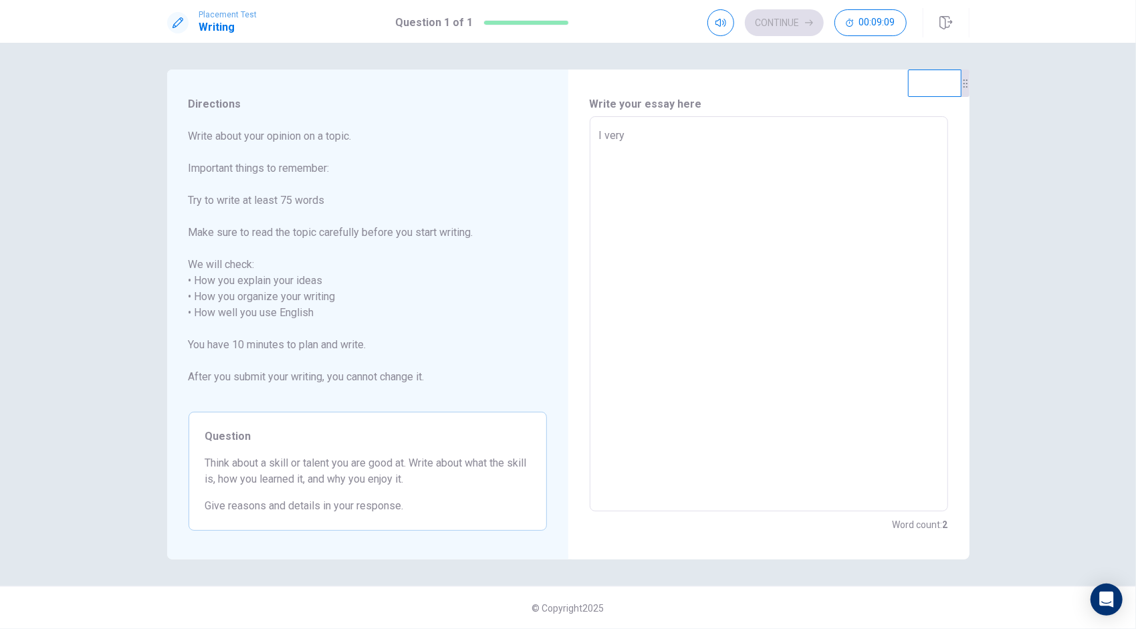
type textarea "x"
type textarea "I very"
type textarea "x"
type textarea "I very l"
type textarea "x"
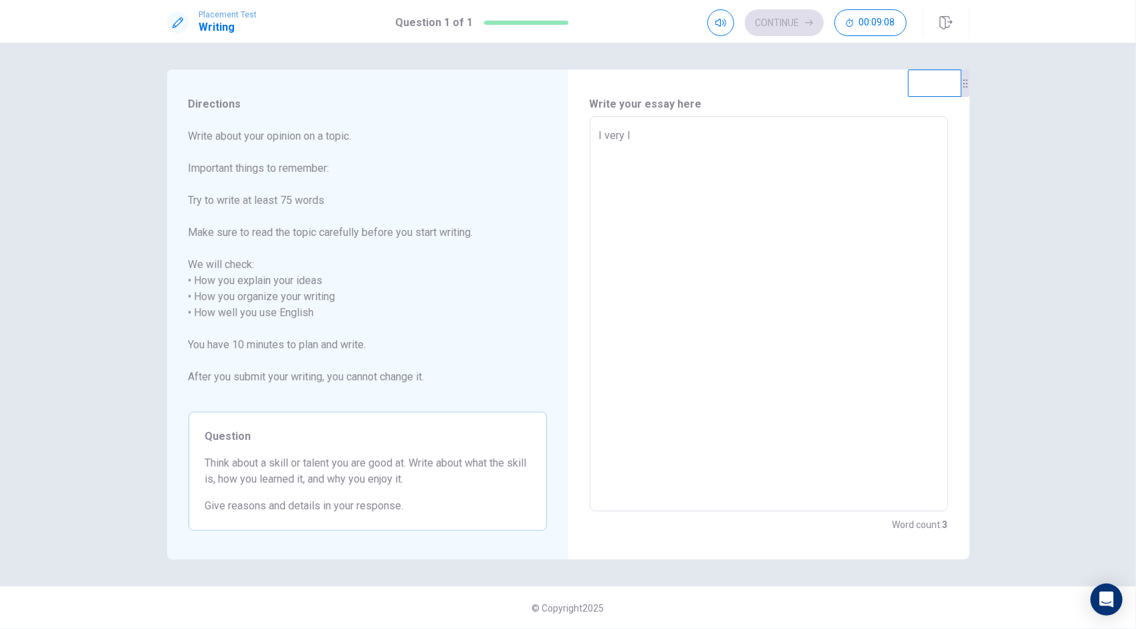
type textarea "I very li"
type textarea "x"
type textarea "I very lik"
type textarea "x"
type textarea "I very like"
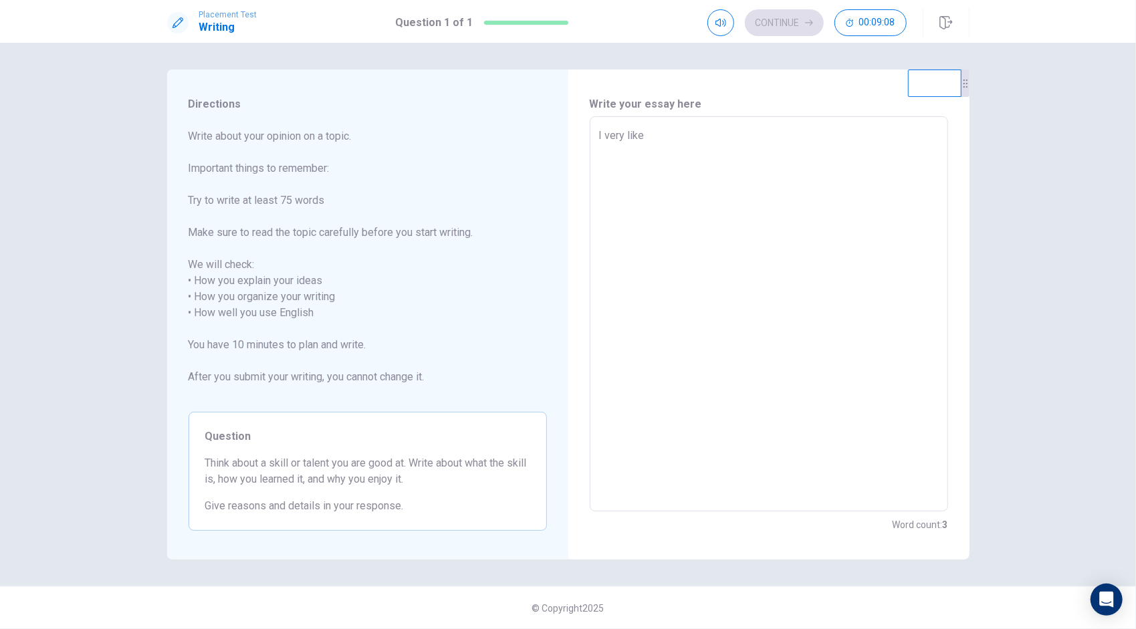
type textarea "x"
type textarea "I very like"
type textarea "x"
type textarea "I very like t"
type textarea "x"
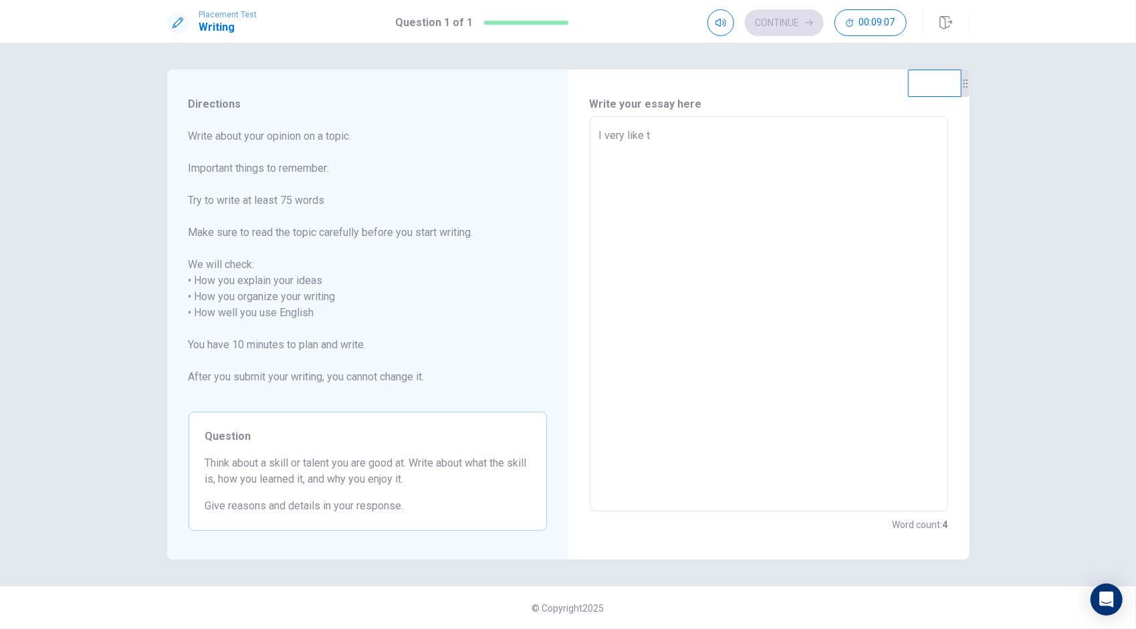
type textarea "I very like th"
type textarea "x"
type textarea "I very like the"
type textarea "x"
type textarea "I very like the"
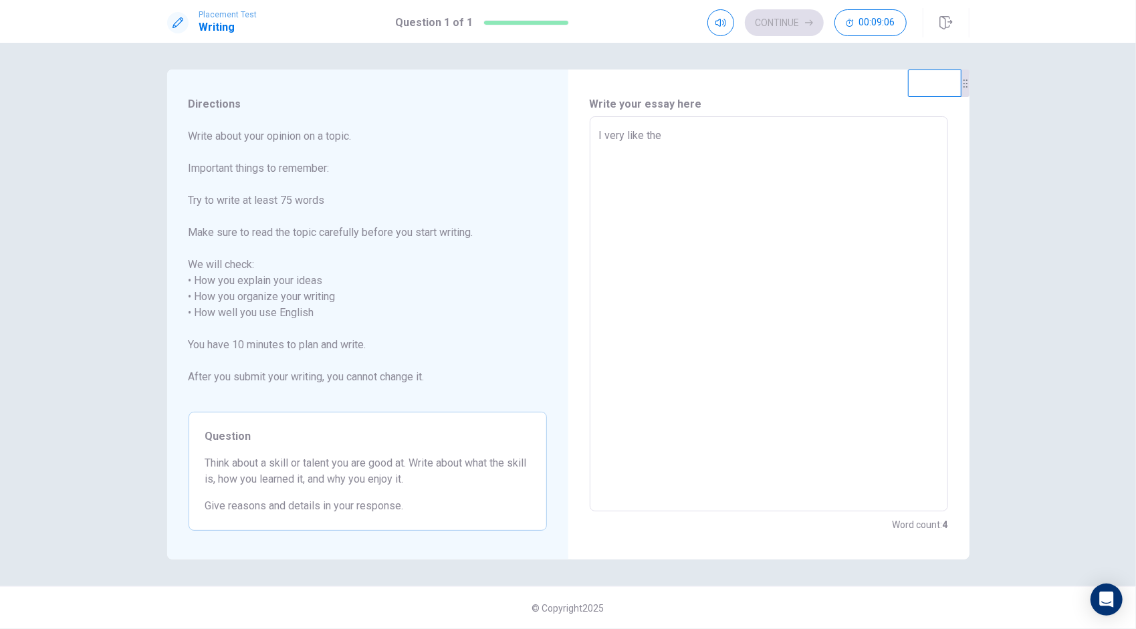
type textarea "x"
type textarea "I very like the s"
type textarea "x"
type textarea "I very like the st"
type textarea "x"
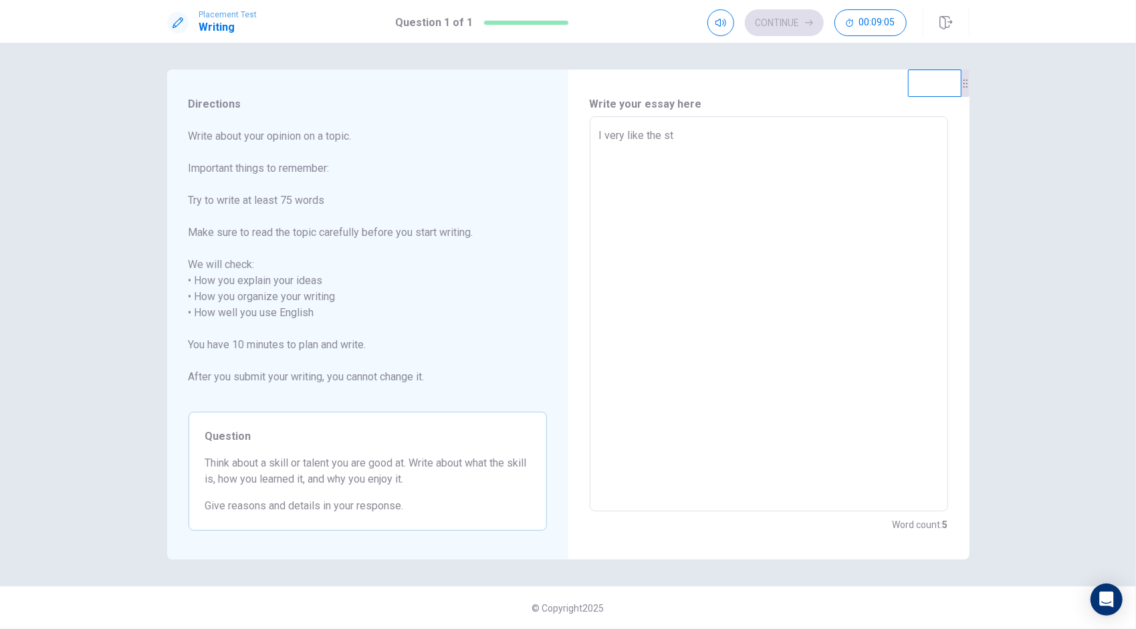
type textarea "I very like the str"
type textarea "x"
type textarea "I very like the stre"
type textarea "x"
type textarea "I very like the stree"
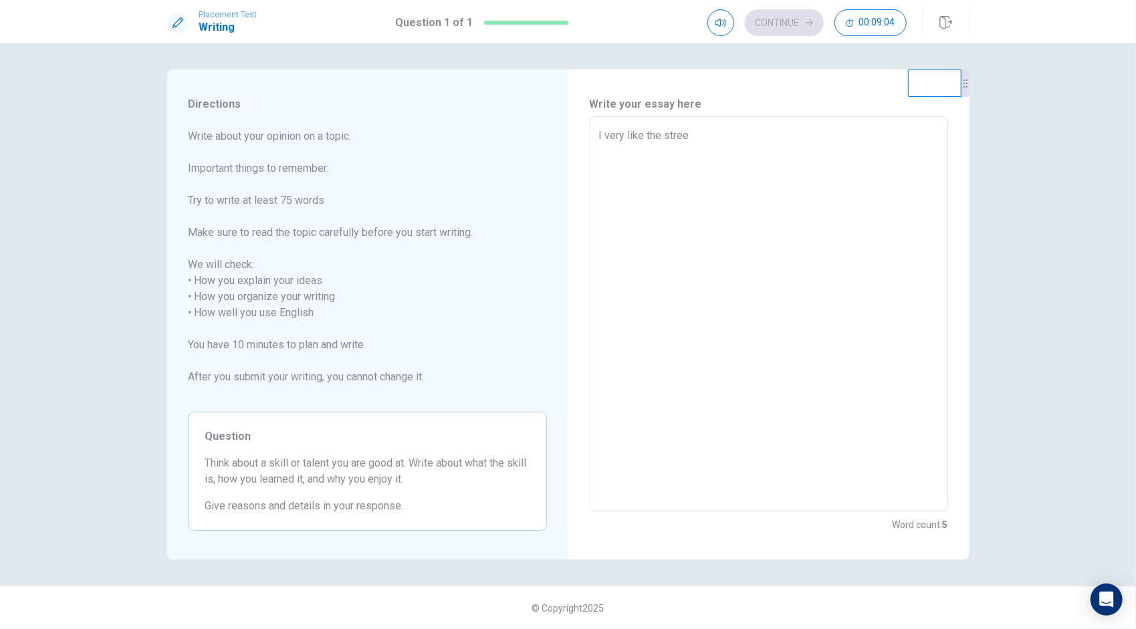
type textarea "x"
type textarea "I very like the street"
type textarea "x"
type textarea "I very like the street"
type textarea "x"
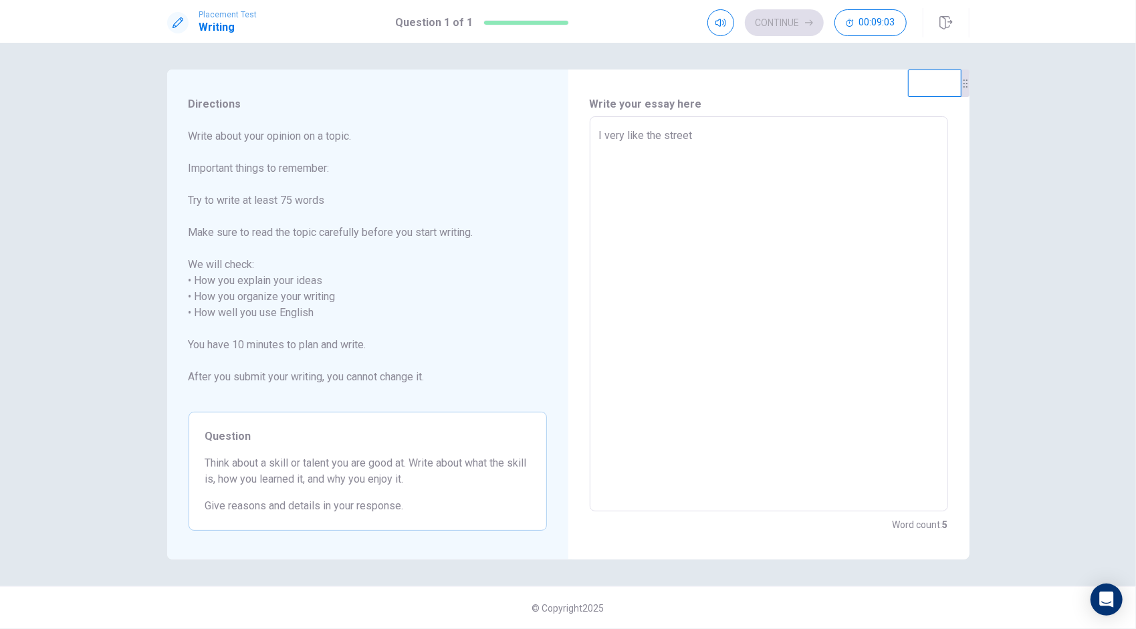
type textarea "I very like the street d"
type textarea "x"
type textarea "I very like the street da"
type textarea "x"
type textarea "I very like the street [PERSON_NAME]"
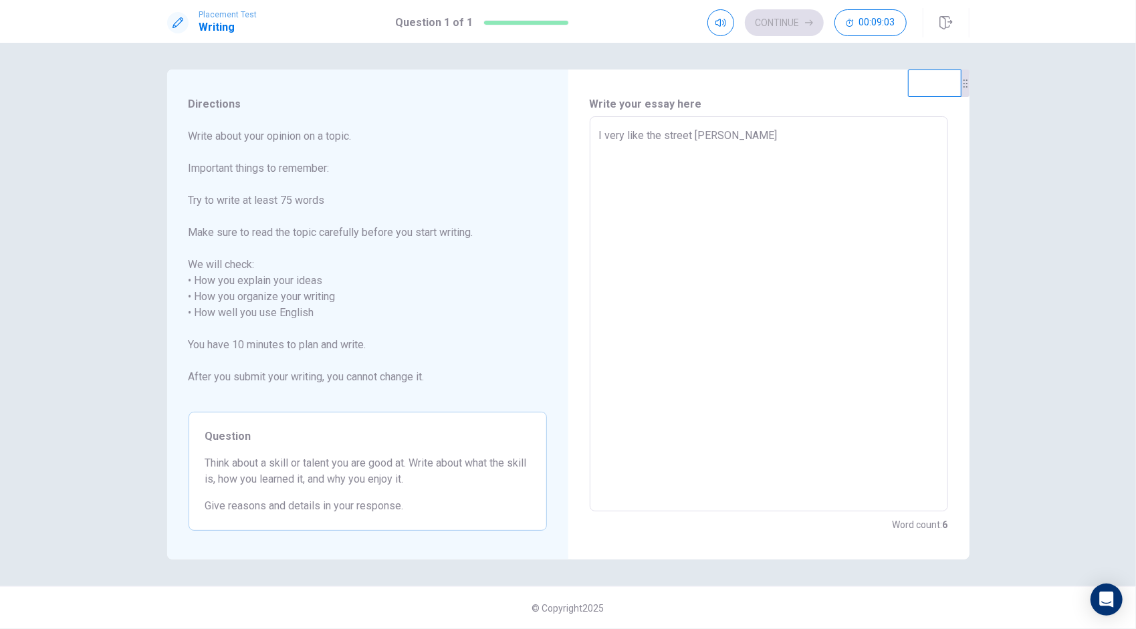
type textarea "x"
type textarea "I very like the street danc"
type textarea "x"
type textarea "I very like the street dance"
type textarea "x"
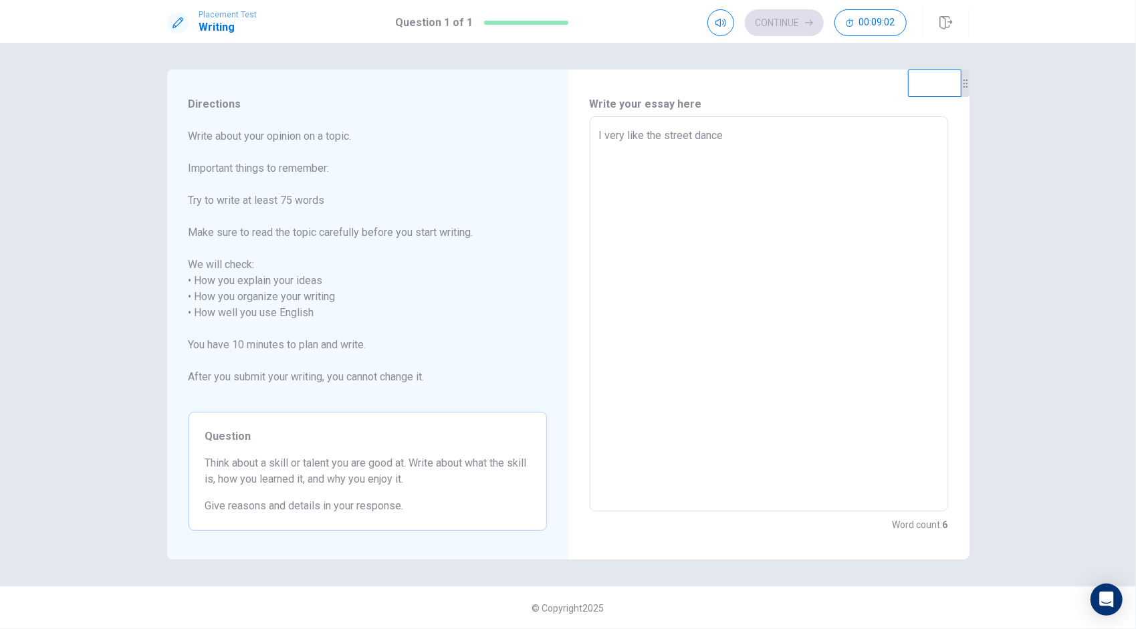
type textarea "I very like the street dance"
type textarea "x"
type textarea "I very like the street dance"
type textarea "x"
type textarea "I very like the street dance,"
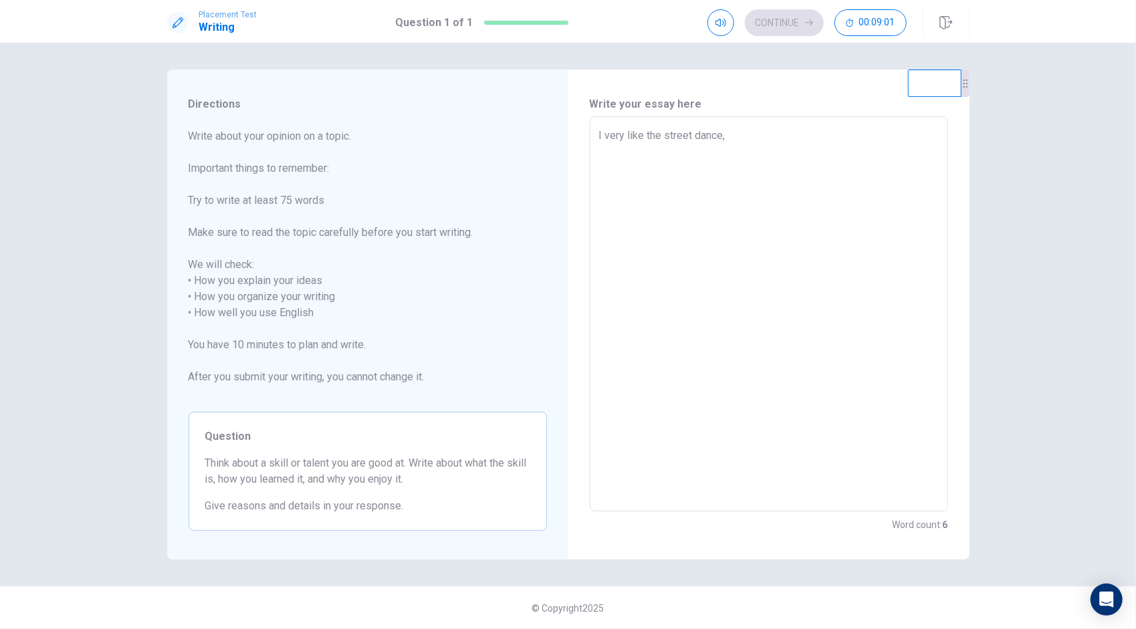
type textarea "x"
type textarea "I very like the street dance,"
type textarea "x"
type textarea "I very like the street dance, i"
type textarea "x"
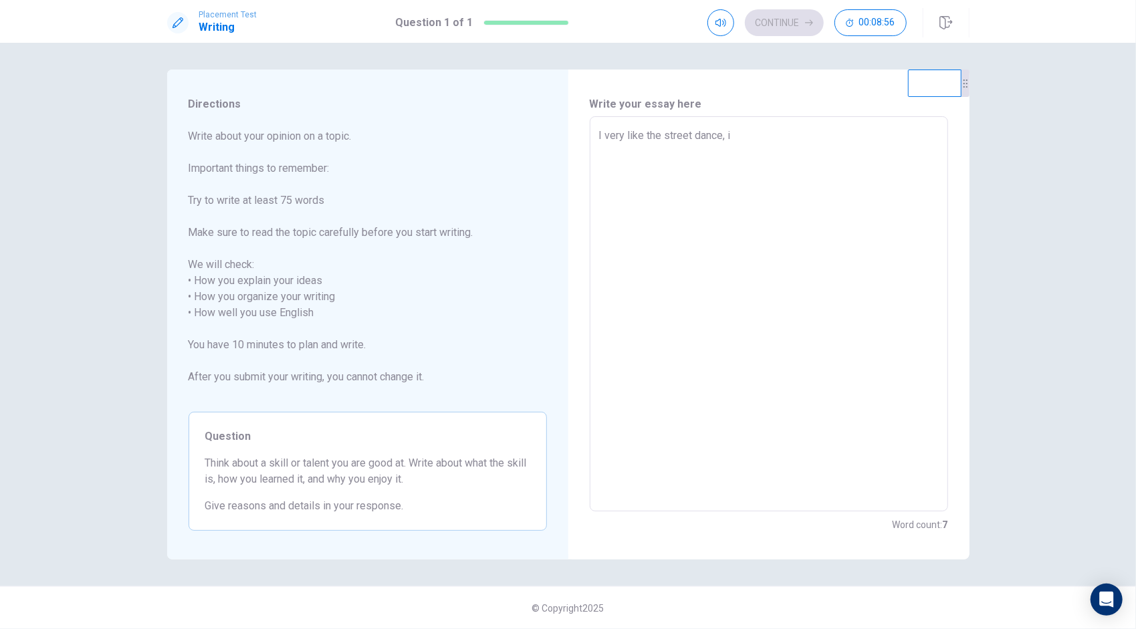
type textarea "I very like the street dance, i"
type textarea "x"
type textarea "I very like the street dance, i t"
type textarea "x"
type textarea "I very like the street dance, i th"
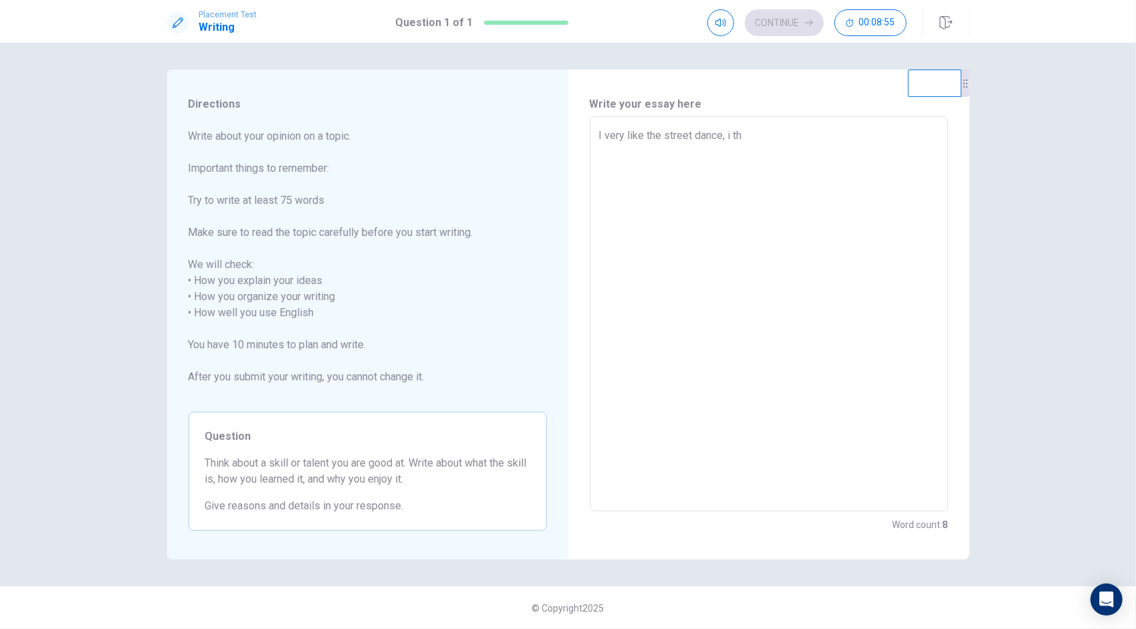
type textarea "x"
type textarea "I very like the street dance, i thi"
type textarea "x"
type textarea "I very like the street dance, i thin"
type textarea "x"
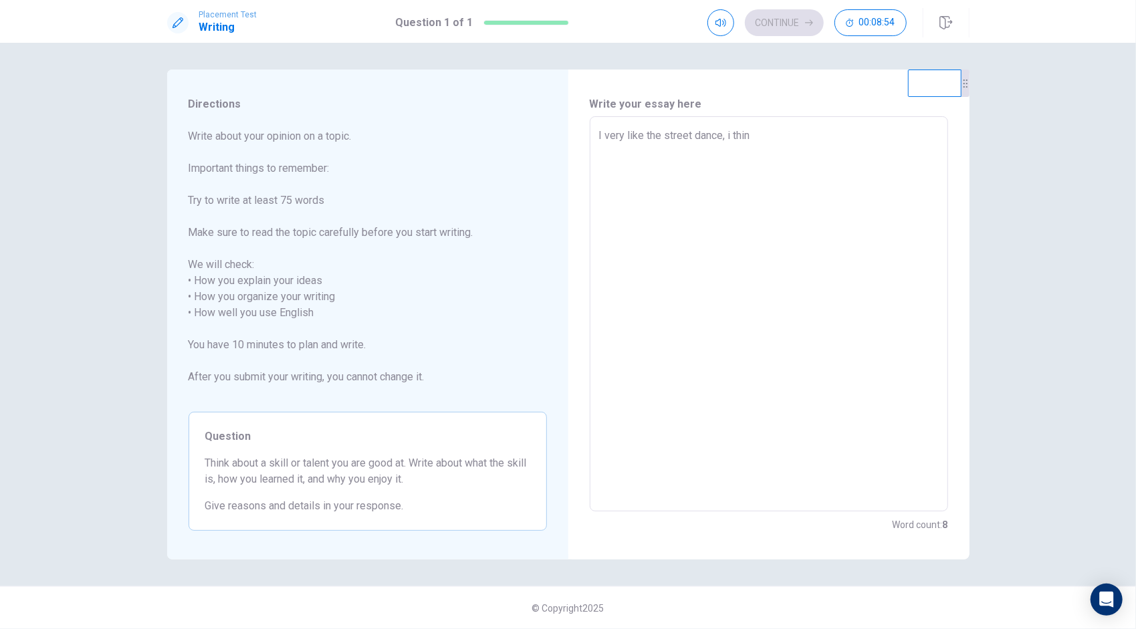
type textarea "I very like the street dance, i think"
type textarea "x"
type textarea "I very like the street dance, i think"
type textarea "x"
type textarea "I very like the street dance, i think i"
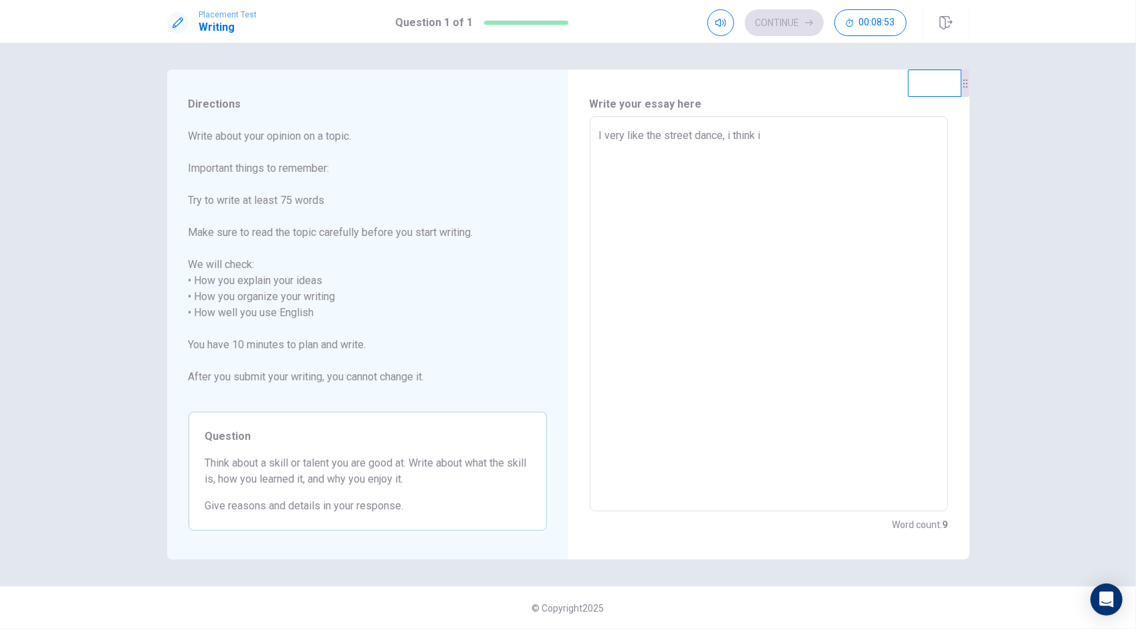
type textarea "x"
type textarea "I very like the street dance, i think it"
type textarea "x"
type textarea "I very like the street dance, i think it"
type textarea "x"
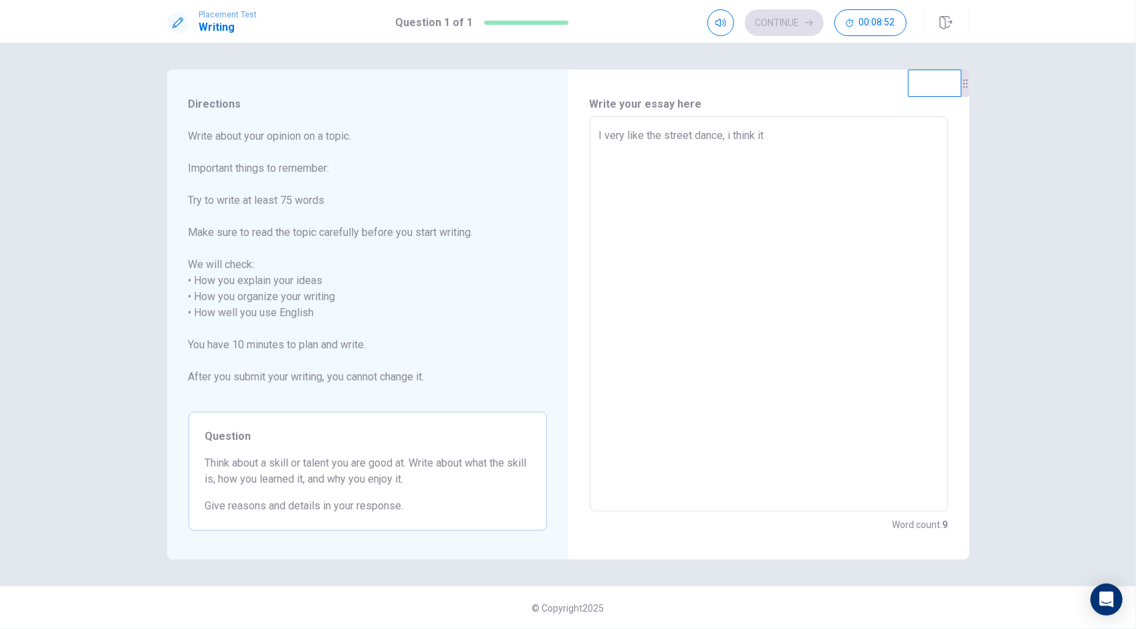
type textarea "I very like the street dance, i think it i"
type textarea "x"
type textarea "I very like the street dance, i think it is"
type textarea "x"
type textarea "I very like the street dance, i think it is"
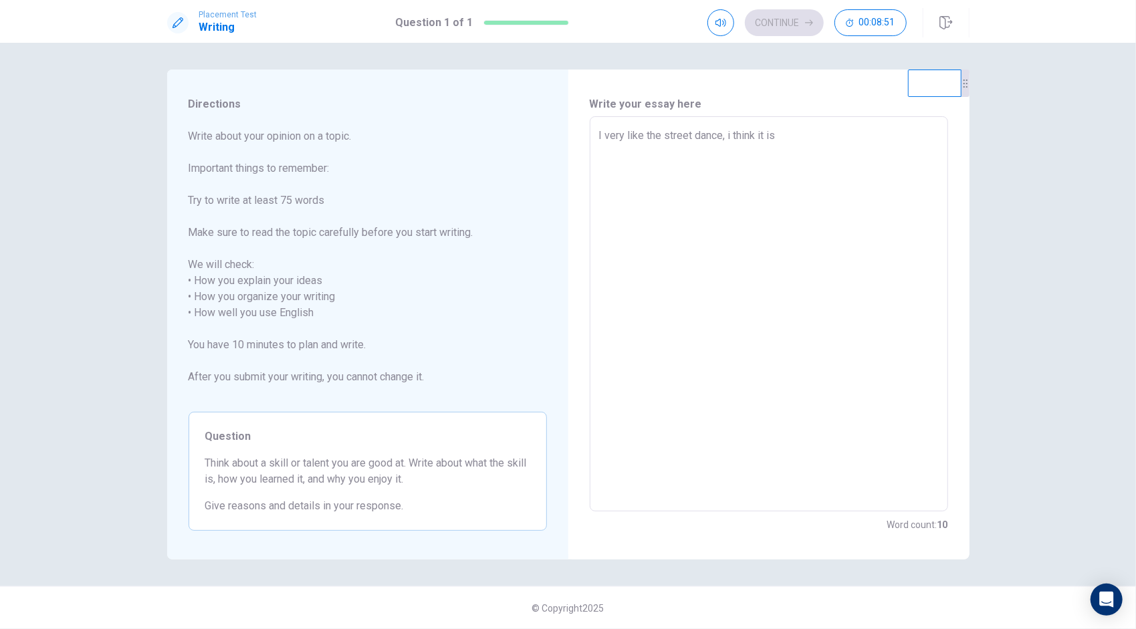
type textarea "x"
type textarea "I very like the street dance, i think it is v"
type textarea "x"
type textarea "I very like the street dance, i think it is ve"
type textarea "x"
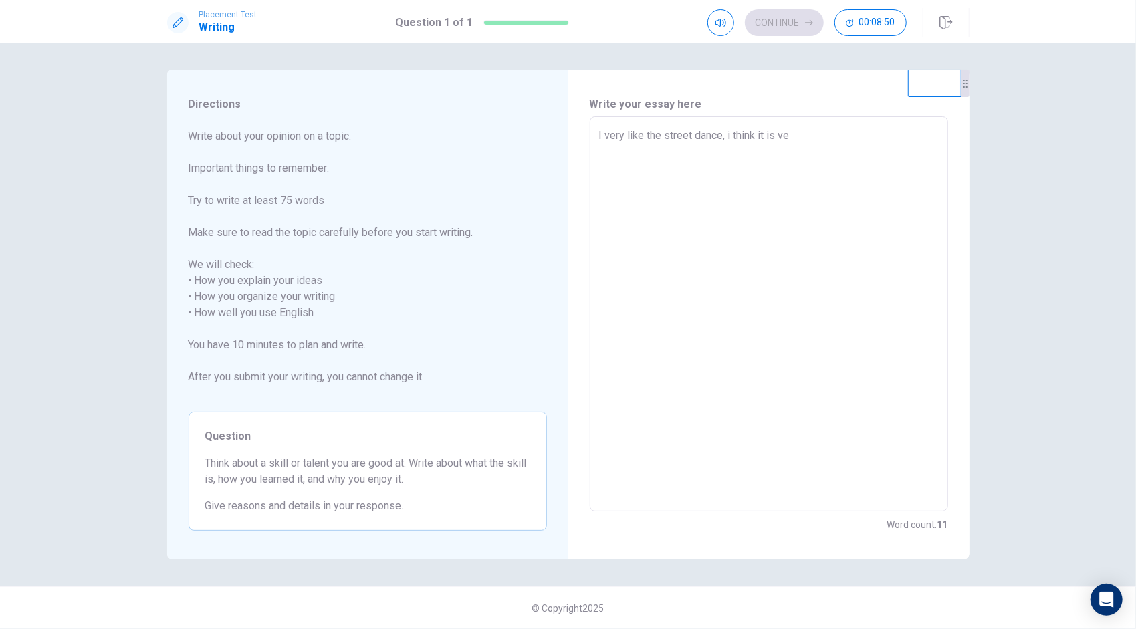
type textarea "I very like the street dance, i think it is ver"
type textarea "x"
type textarea "I very like the street dance, i think it is very"
type textarea "x"
type textarea "I very like the street dance, i think it is very"
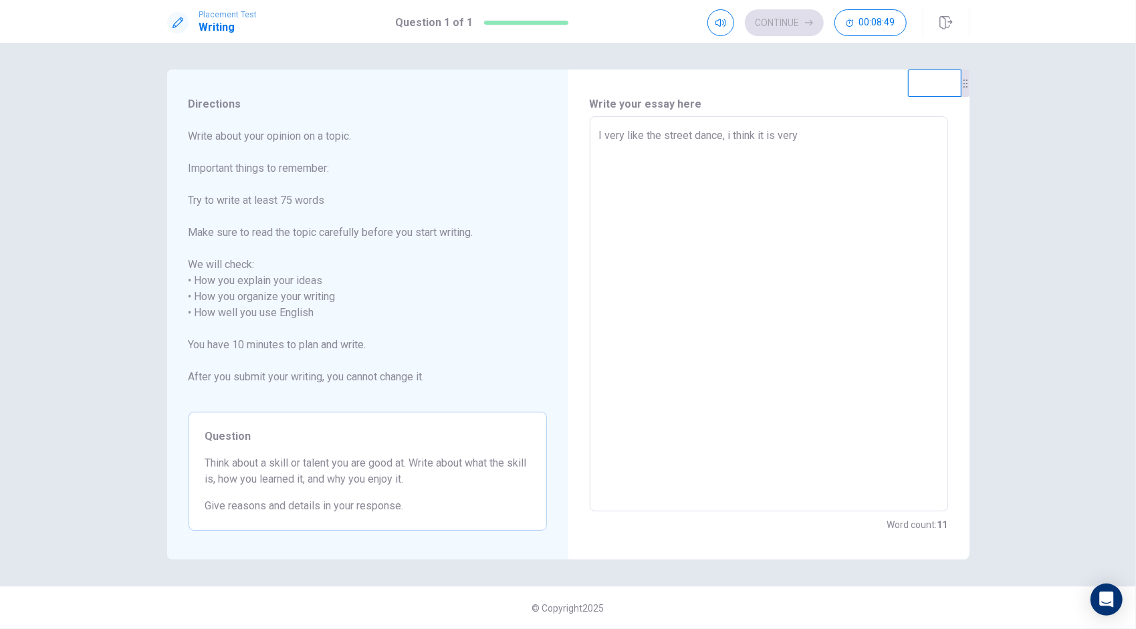
type textarea "x"
type textarea "I very like the street dance, i think it is very i"
type textarea "x"
type textarea "I very like the street dance, i think it is very in"
type textarea "x"
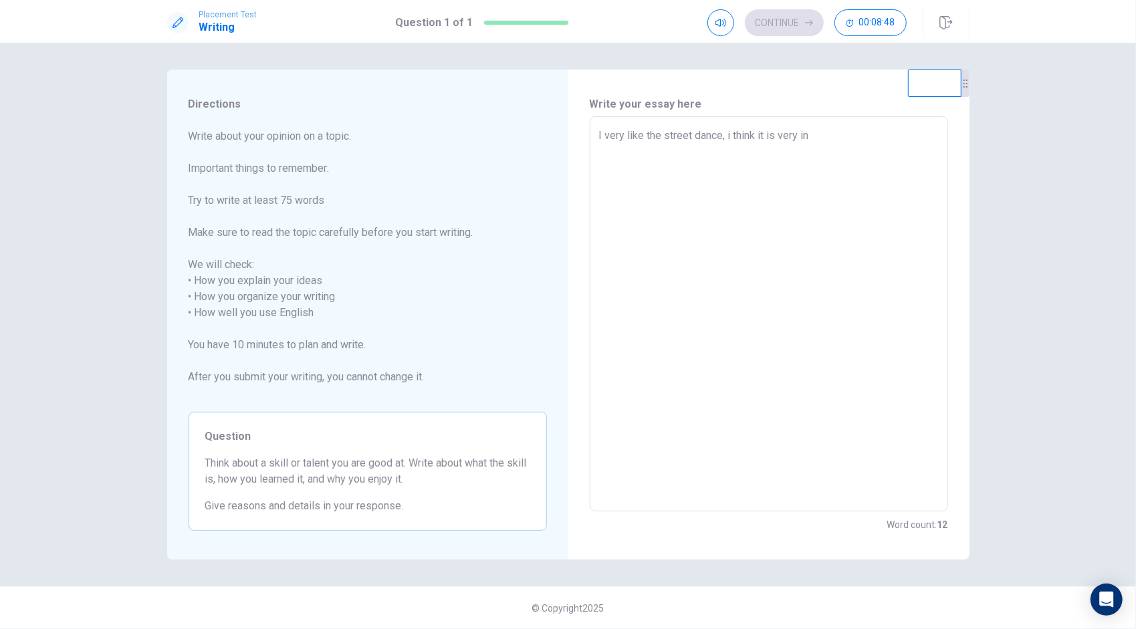
type textarea "I very like the street dance, i think it is very int"
type textarea "x"
type textarea "I very like the street dance, i think it is very inte"
type textarea "x"
type textarea "I very like the street dance, i think it is very inter"
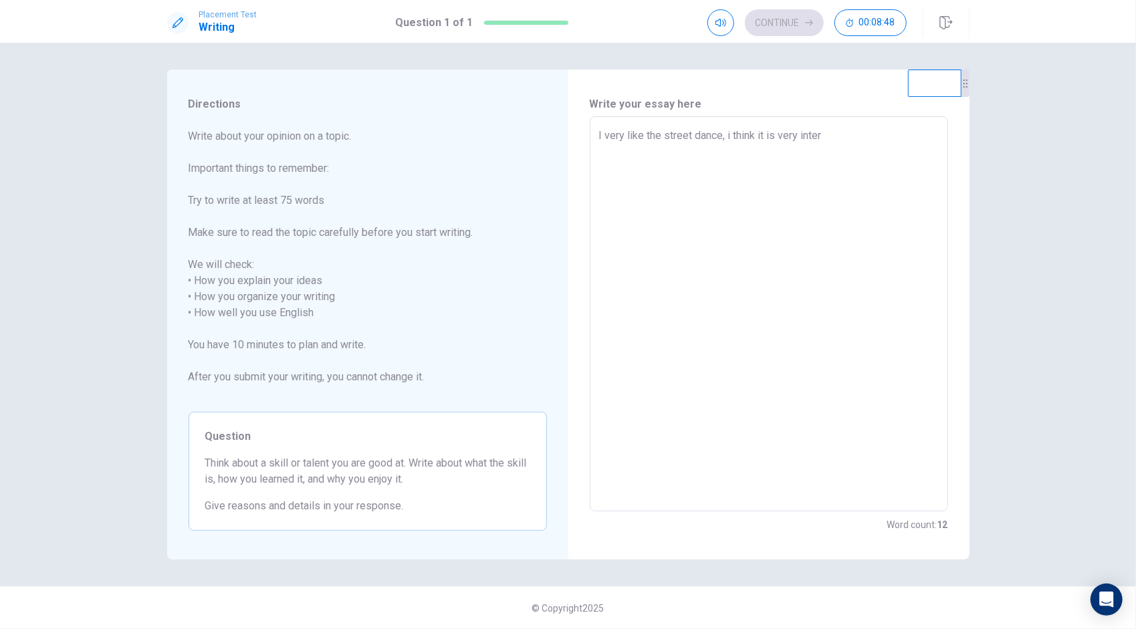
type textarea "x"
type textarea "I very like the street dance, i think it is very intere"
type textarea "x"
type textarea "I very like the street dance, i think it is very interes"
type textarea "x"
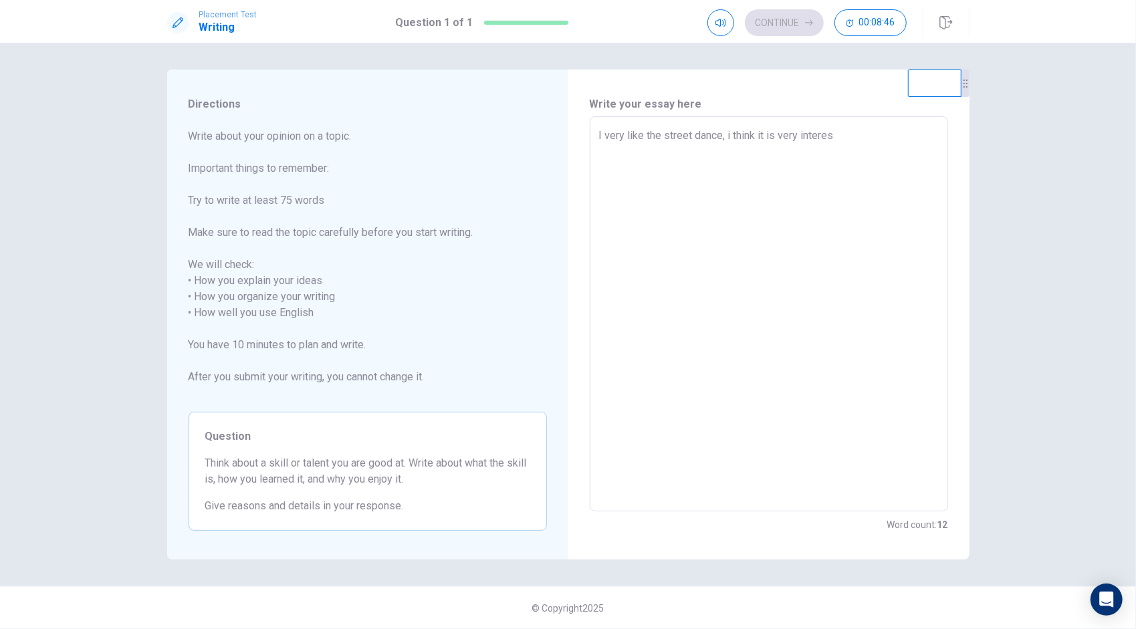
type textarea "I very like the street dance, i think it is very interest"
type textarea "x"
type textarea "I very like the street dance, i think it is very interesti"
type textarea "x"
type textarea "I very like the street dance, i think it is very interestin"
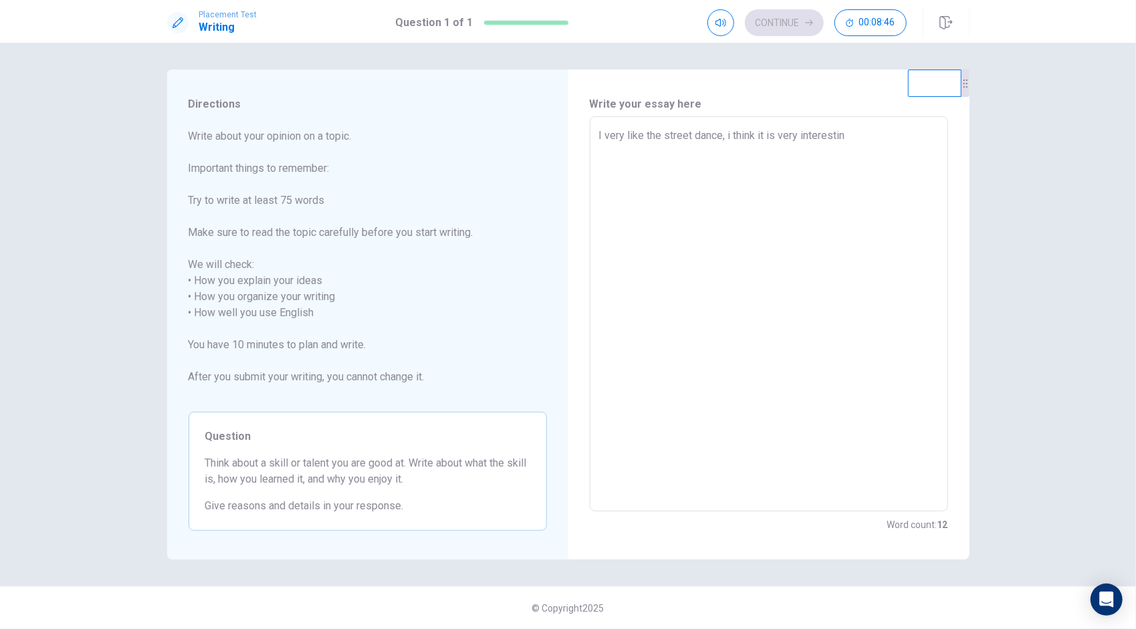
type textarea "x"
type textarea "I very like the street dance, i think it is very interesting"
type textarea "x"
type textarea "I very like the street dance, i think it is very interesting"
type textarea "x"
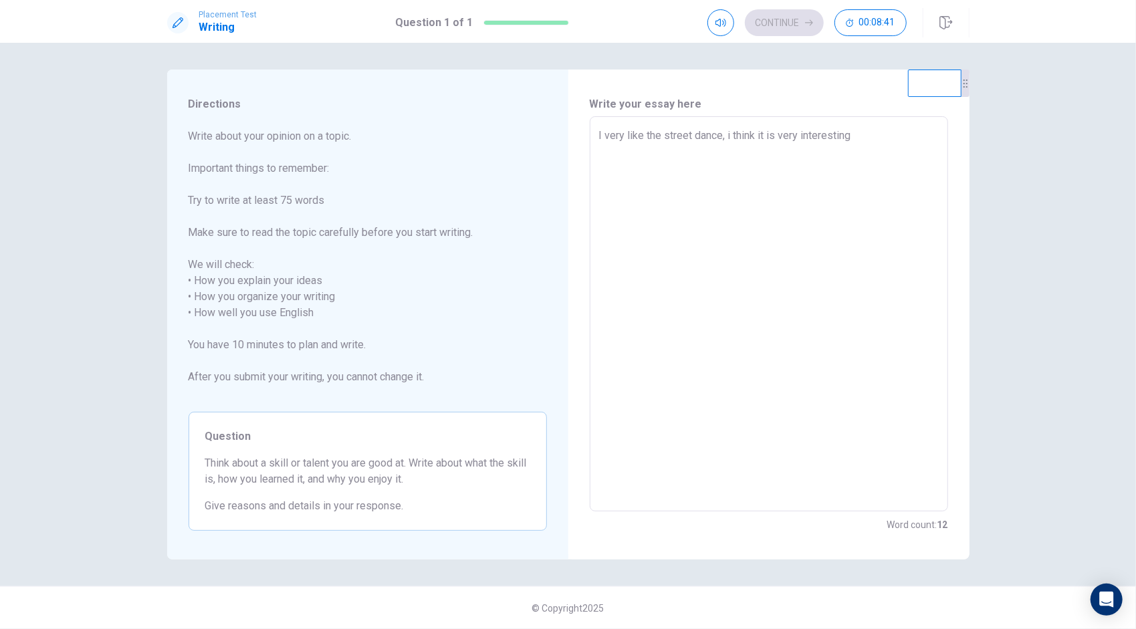
type textarea "I very like the street dance, i think it is very interesting a"
type textarea "x"
type textarea "I very like the street dance, i think it is very interesting an"
type textarea "x"
type textarea "I very like the street dance, i think it is very interesting and"
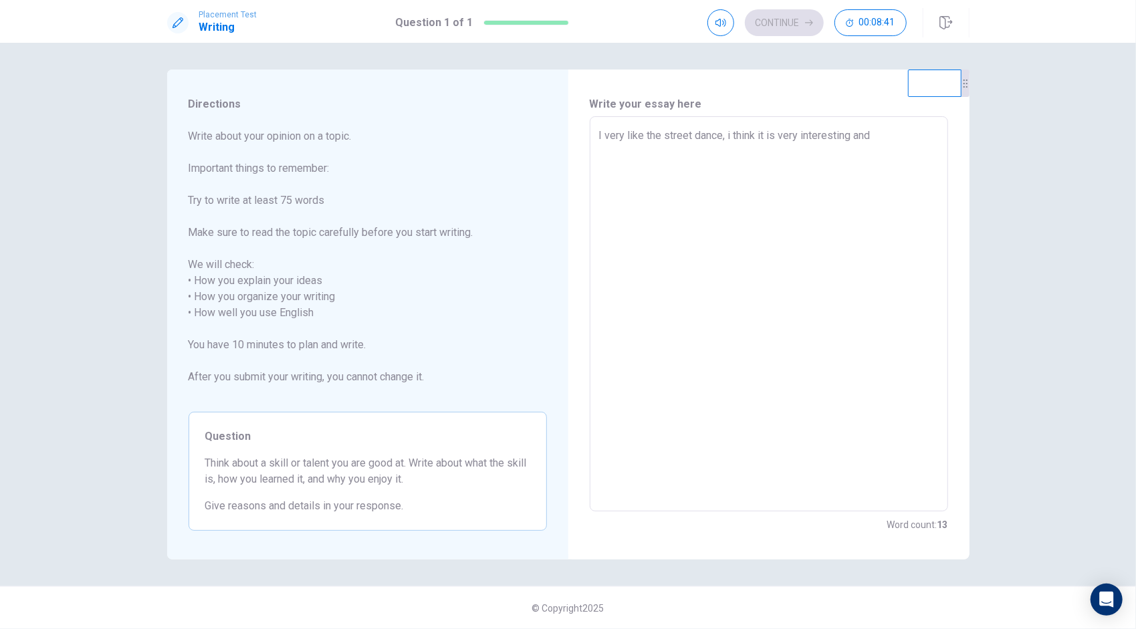
type textarea "x"
type textarea "I very like the street dance, i think it is very interesting and"
type textarea "x"
type textarea "I very like the street dance, i think it is very interesting and i"
type textarea "x"
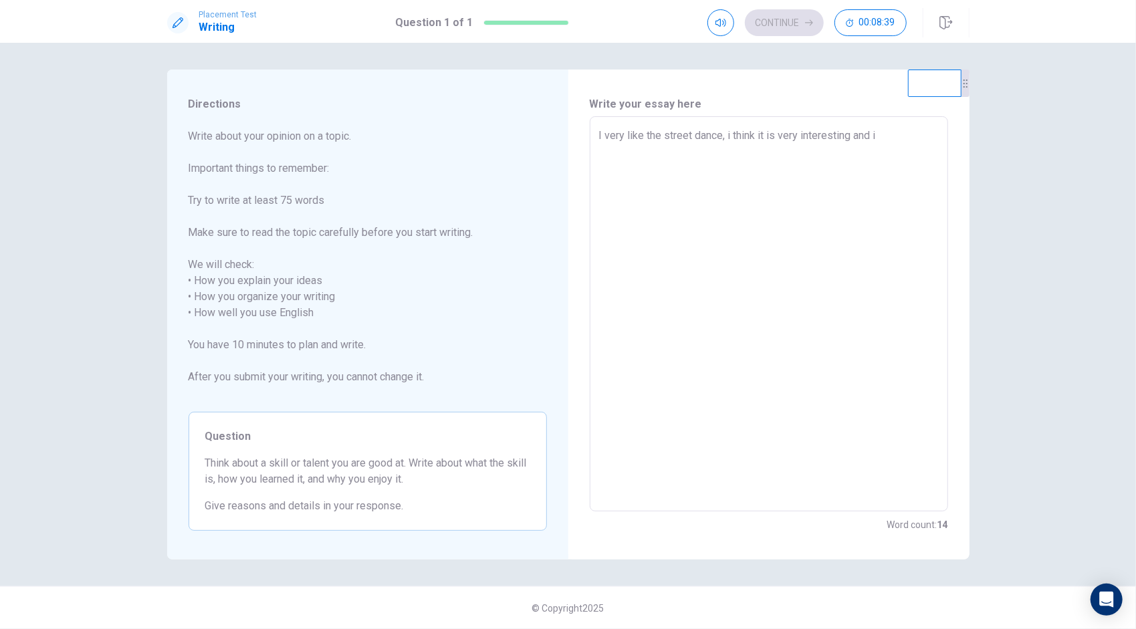
type textarea "I very like the street dance, i think it is very interesting and it"
type textarea "x"
type textarea "I very like the street dance, i think it is very interesting and it"
type textarea "x"
type textarea "I very like the street dance, i think it is very interesting and it c"
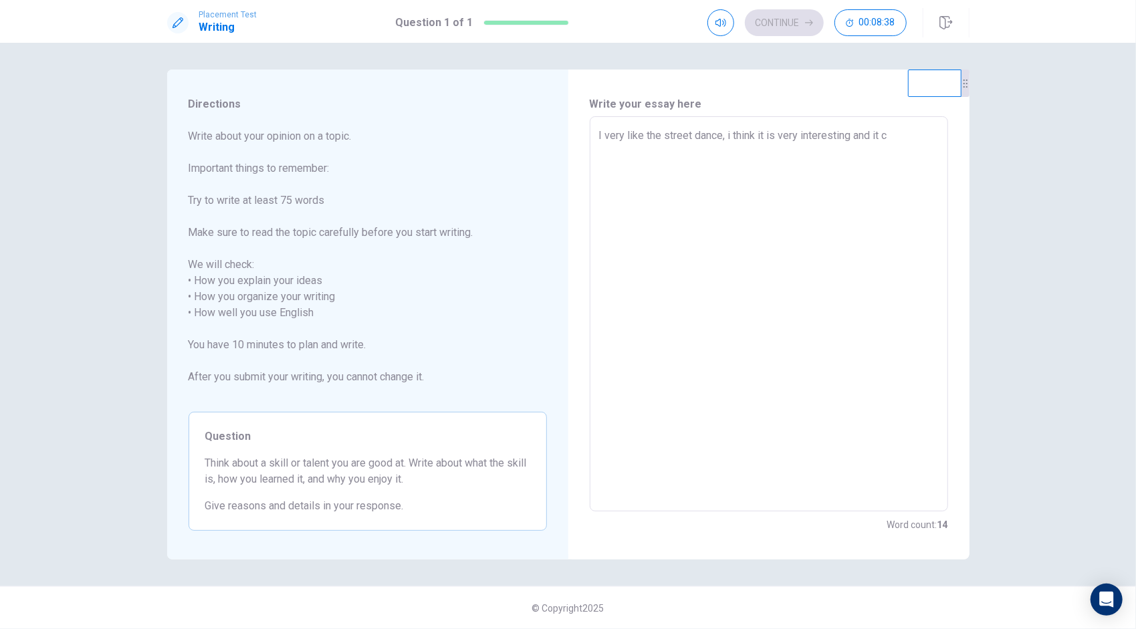
type textarea "x"
type textarea "I very like the street dance, i think it is very interesting and it ca"
type textarea "x"
type textarea "I very like the street dance, i think it is very interesting and it can"
type textarea "x"
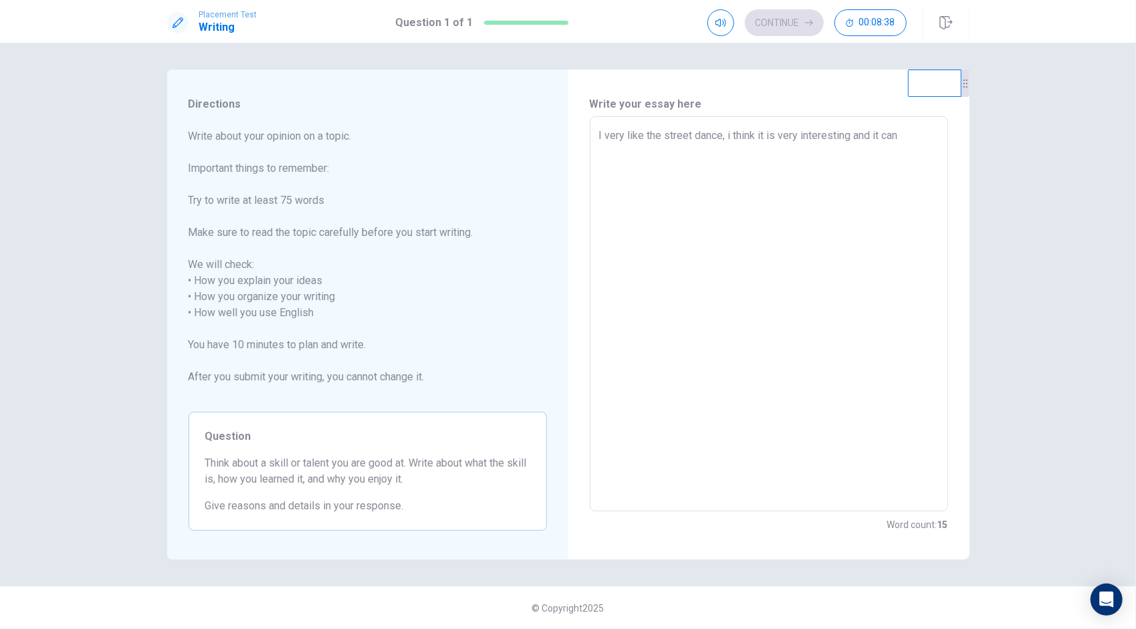
type textarea "I very like the street dance, i think it is very interesting and it can"
type textarea "x"
type textarea "I very like the street dance, i think it is very interesting and it can h"
type textarea "x"
type textarea "I very like the street dance, i think it is very interesting and it can he"
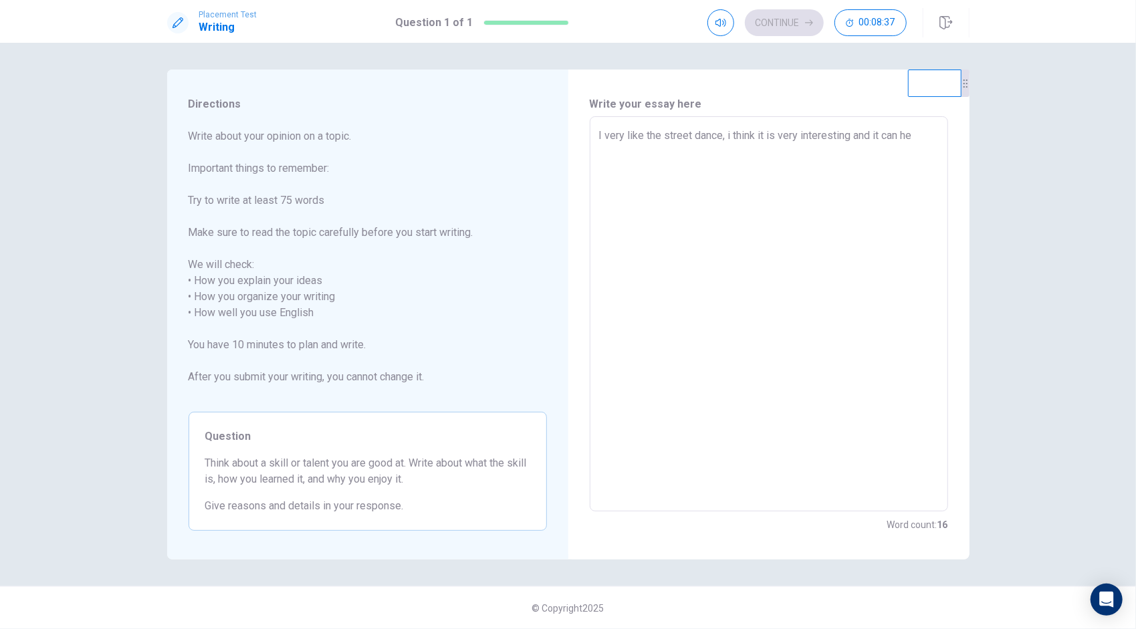
type textarea "x"
type textarea "I very like the street dance, i think it is very interesting and it can h"
type textarea "x"
type textarea "I very like the street dance, i think it is very interesting and it can"
type textarea "x"
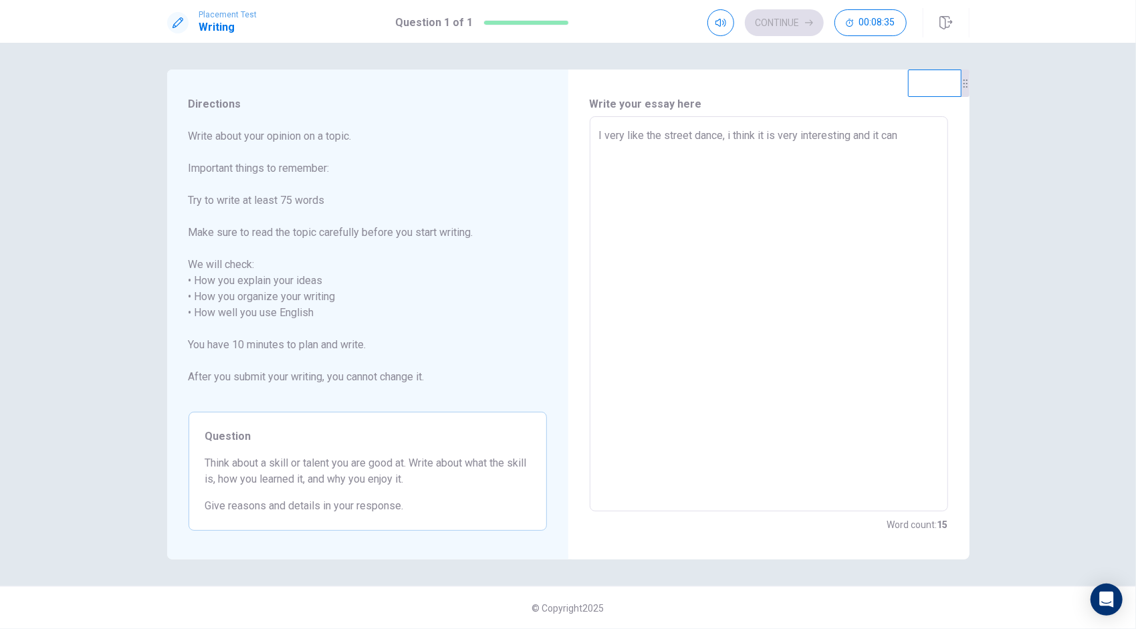
type textarea "I very like the street dance, i think it is very interesting and it can g"
type textarea "x"
type textarea "I very like the street dance, i think it is very interesting and it can"
type textarea "x"
type textarea "I very like the street dance, i think it is very interesting and it can m"
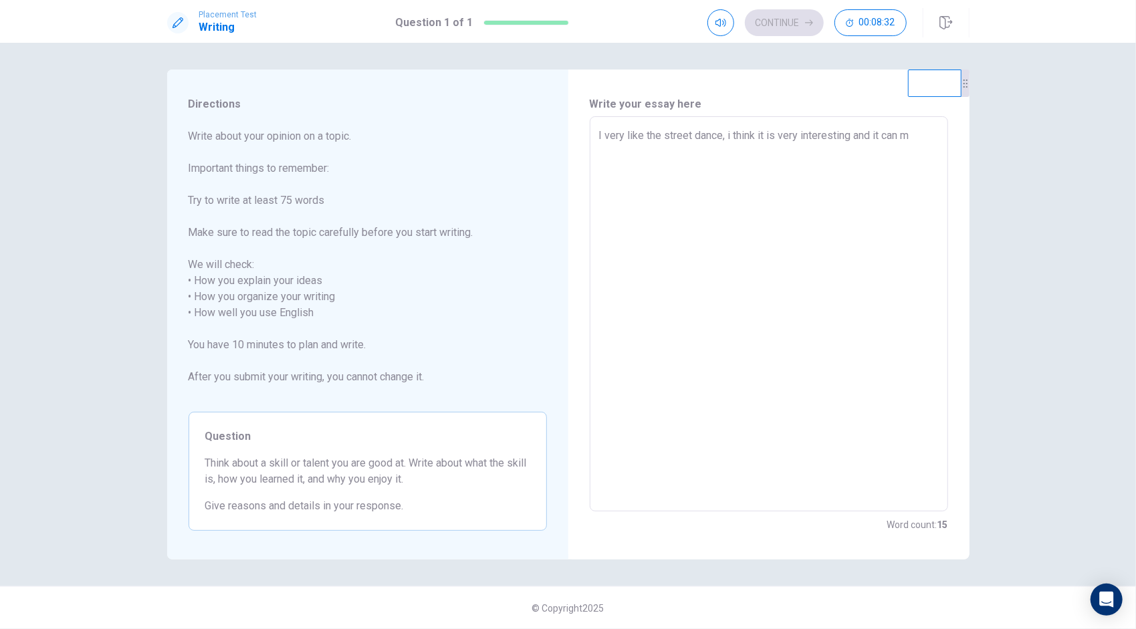
type textarea "x"
type textarea "I very like the street dance, i think it is very interesting and it can ma"
type textarea "x"
type textarea "I very like the street dance, i think it is very interesting and it can ma="
type textarea "x"
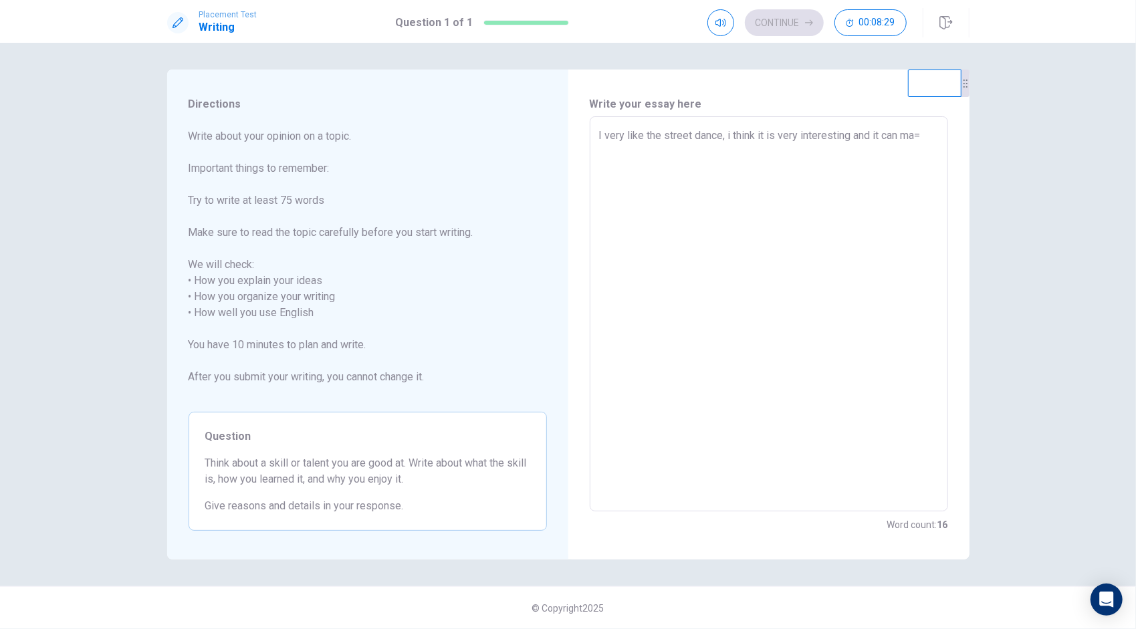
type textarea "I very like the street dance, i think it is very interesting and it can ma"
type textarea "x"
type textarea "I very like the street dance, i think it is very interesting and it can m"
type textarea "x"
type textarea "I very like the street dance, i think it is very interesting and it can mk"
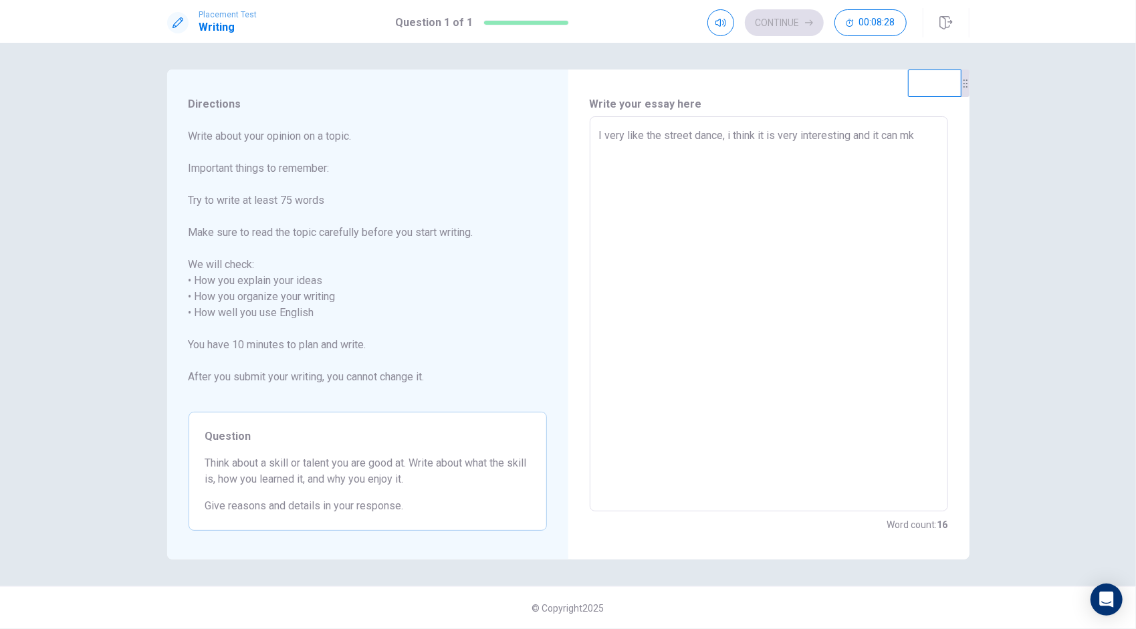
type textarea "x"
type textarea "I very like the street dance, i think it is very interesting and it can mke"
type textarea "x"
type textarea "I very like the street dance, i think it is very interesting and it can mk"
type textarea "x"
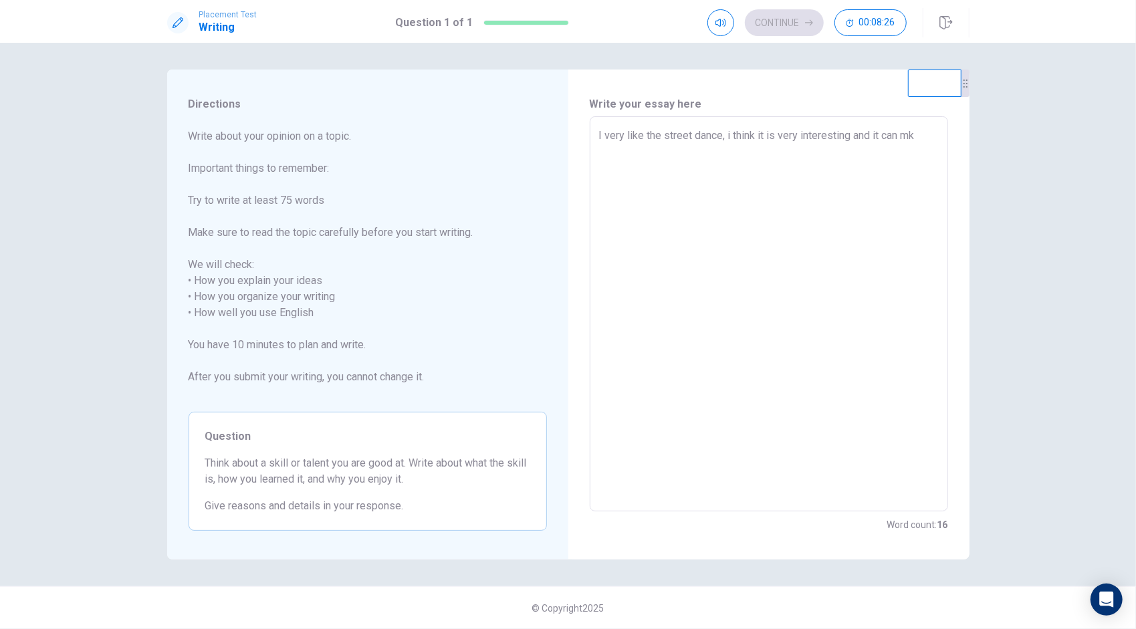
type textarea "I very like the street dance, i think it is very interesting and it can m"
type textarea "x"
type textarea "I very like the street dance, i think it is very interesting and it can ma"
type textarea "x"
click at [828, 156] on textarea "I very like the street dance, i think it is very interesting and it can make me…" at bounding box center [769, 314] width 340 height 373
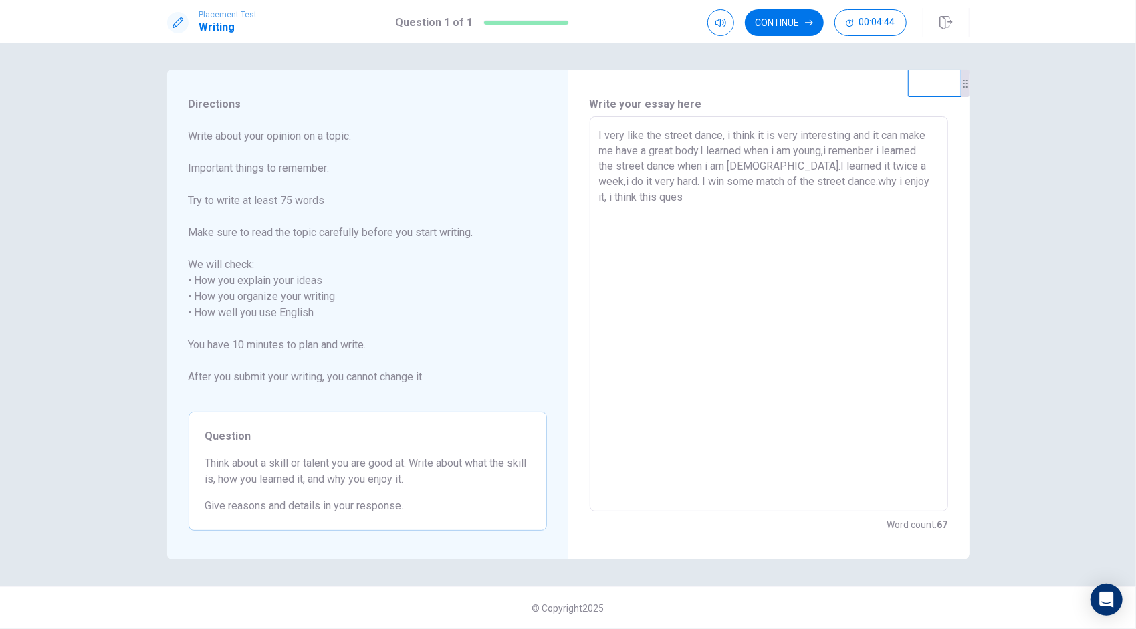
click at [863, 148] on textarea "I very like the street dance, i think it is very interesting and it can make me…" at bounding box center [769, 314] width 340 height 373
click at [673, 198] on textarea "I very like the street dance, i think it is very interesting and it can make me…" at bounding box center [769, 314] width 340 height 373
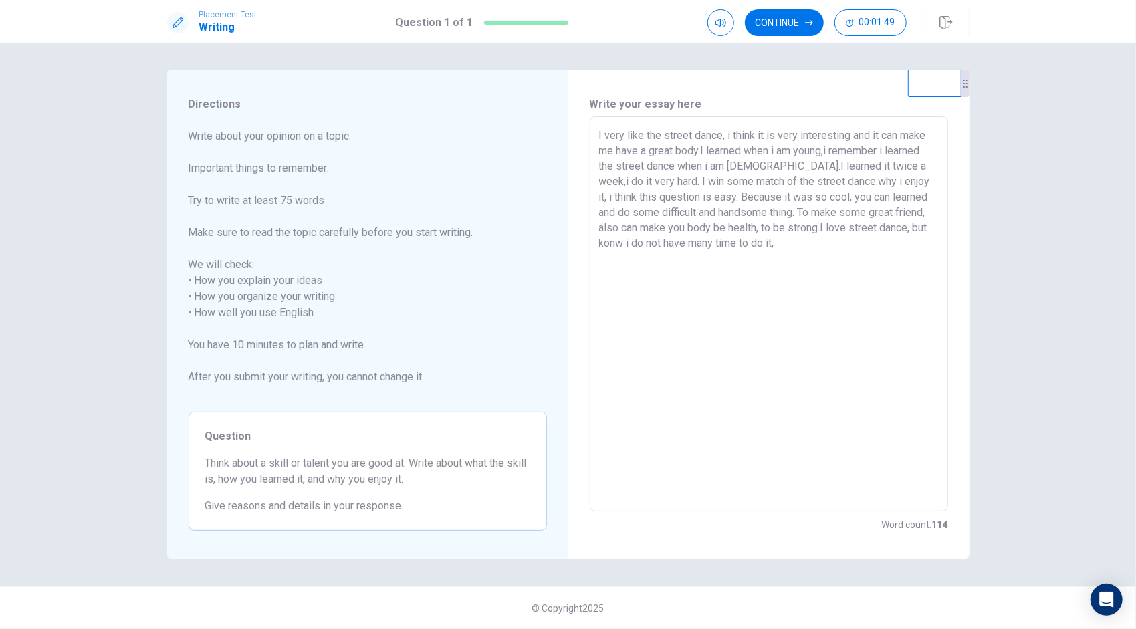
click at [621, 242] on textarea "I very like the street dance, i think it is very interesting and it can make me…" at bounding box center [769, 314] width 340 height 373
click at [906, 229] on textarea "I very like the street dance, i think it is very interesting and it can make me…" at bounding box center [769, 314] width 340 height 373
click at [911, 230] on textarea "I very like the street dance, i think it is very interesting and it can make me…" at bounding box center [769, 314] width 340 height 373
click at [772, 251] on textarea "I very like the street dance, i think it is very interesting and it can make me…" at bounding box center [769, 314] width 340 height 373
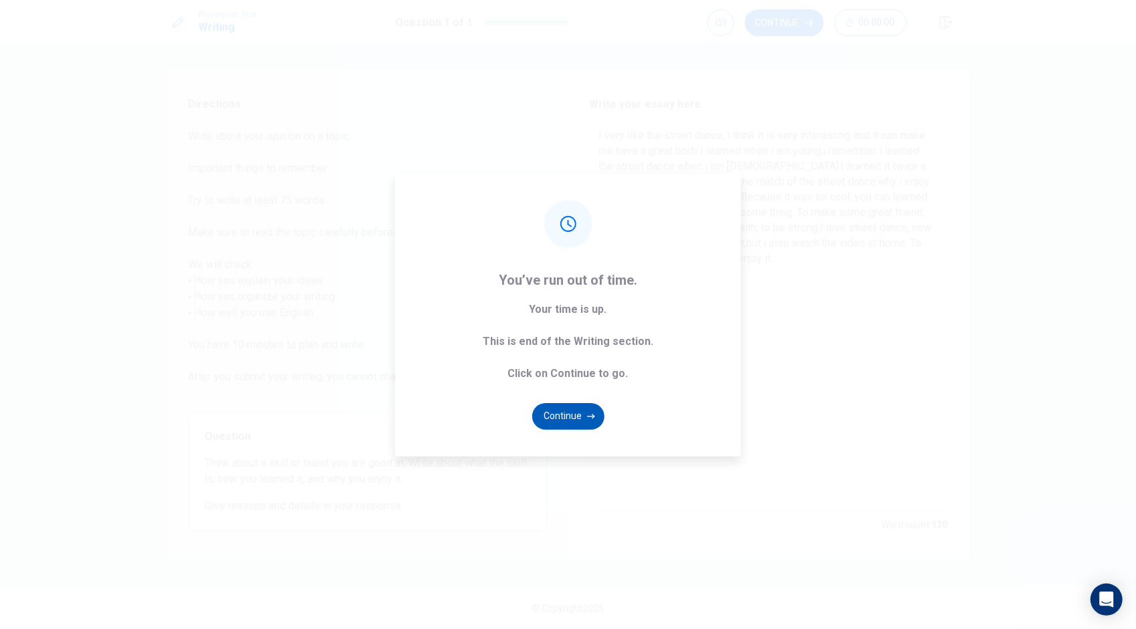
type textarea "I very like the street dance, i think it is very interesting and it can make me…"
click at [572, 418] on button "Continue" at bounding box center [568, 416] width 72 height 27
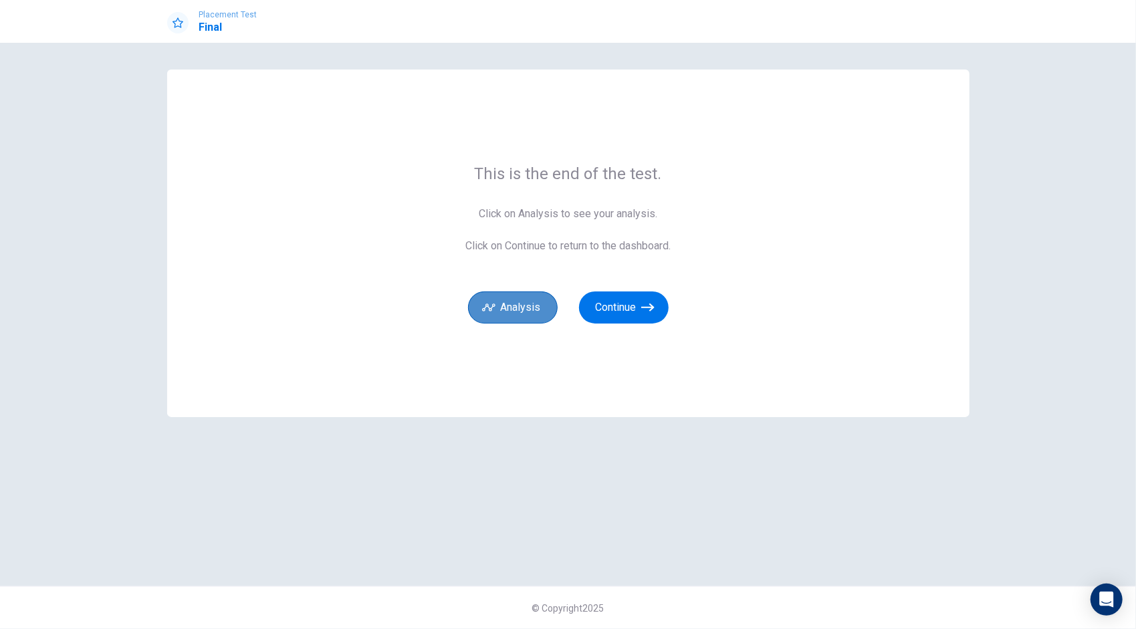
click at [525, 306] on button "Analysis" at bounding box center [513, 308] width 90 height 32
